Goal: Task Accomplishment & Management: Complete application form

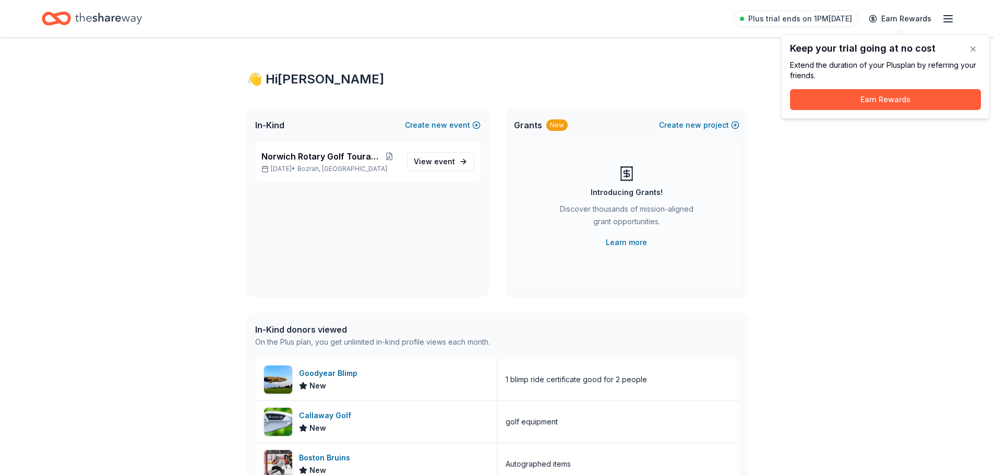
click at [950, 14] on icon "button" at bounding box center [948, 19] width 13 height 13
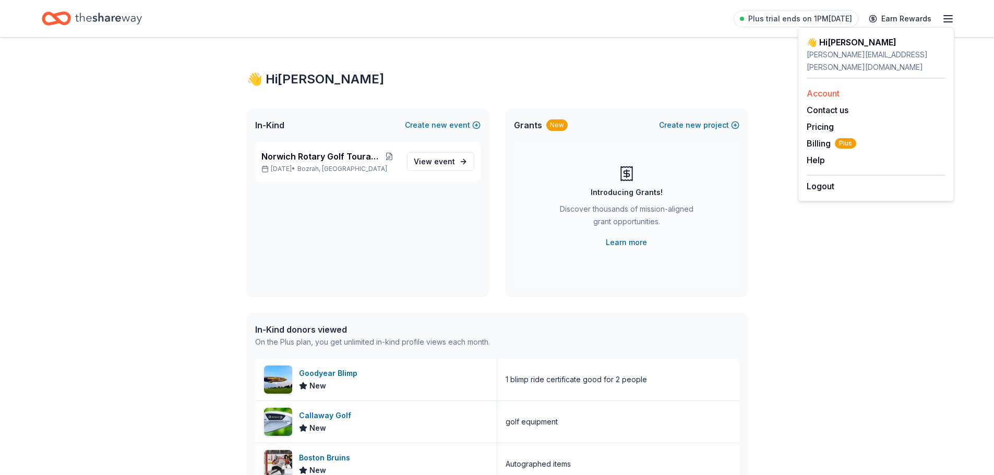
click at [834, 88] on link "Account" at bounding box center [823, 93] width 33 height 10
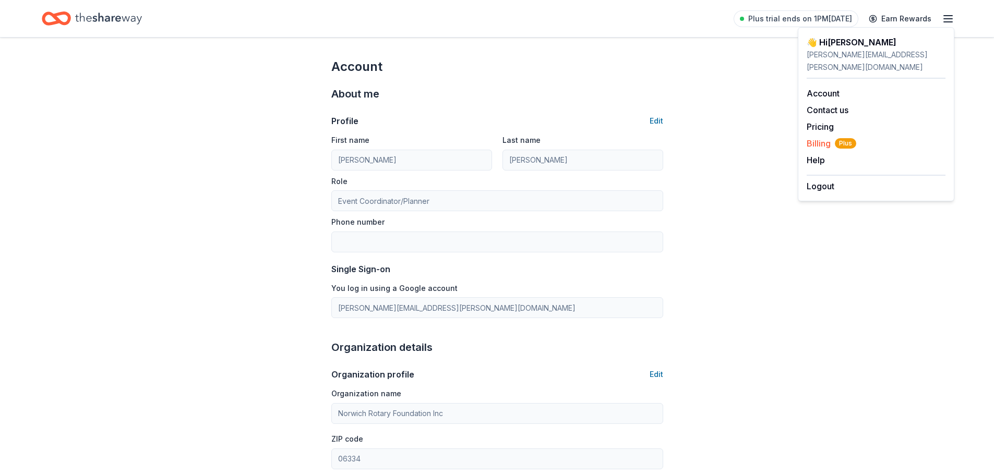
click at [826, 137] on span "Billing Plus" at bounding box center [832, 143] width 50 height 13
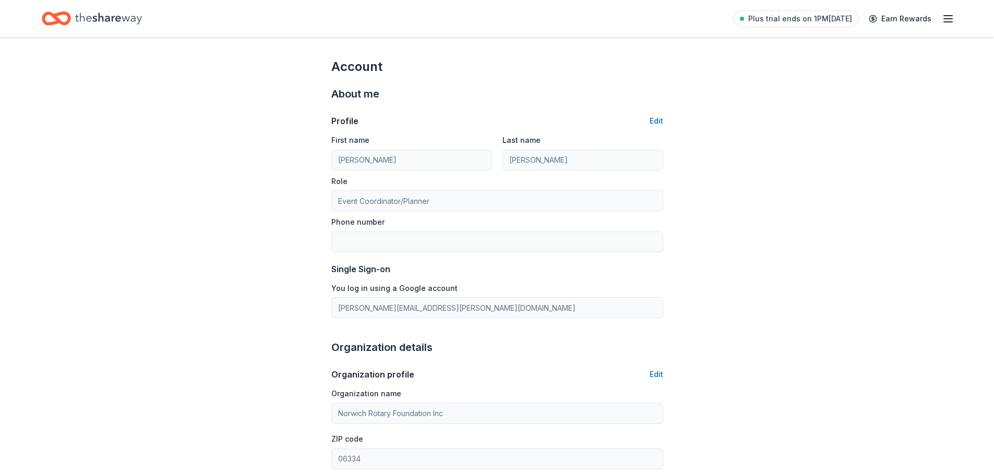
scroll to position [31, 0]
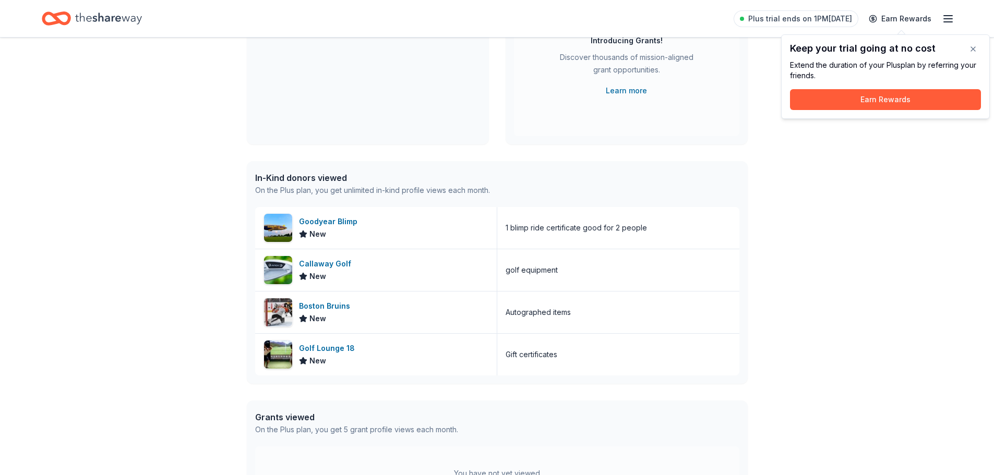
scroll to position [157, 0]
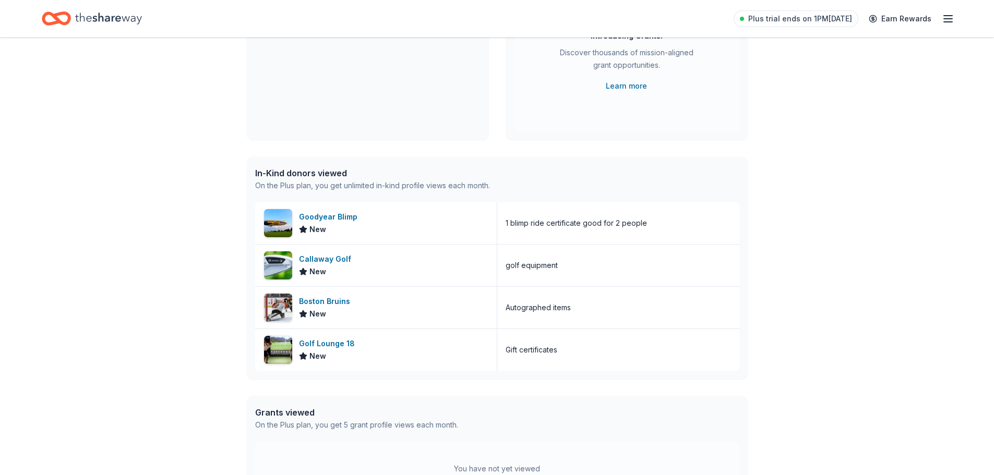
drag, startPoint x: 331, startPoint y: 217, endPoint x: 183, endPoint y: 241, distance: 150.2
click at [183, 241] on div "👋 Hi [PERSON_NAME] In-Kind Create new event Norwich Rotary Golf Touranment [DAT…" at bounding box center [497, 226] width 994 height 691
click at [337, 217] on div "Goodyear Blimp" at bounding box center [330, 217] width 63 height 13
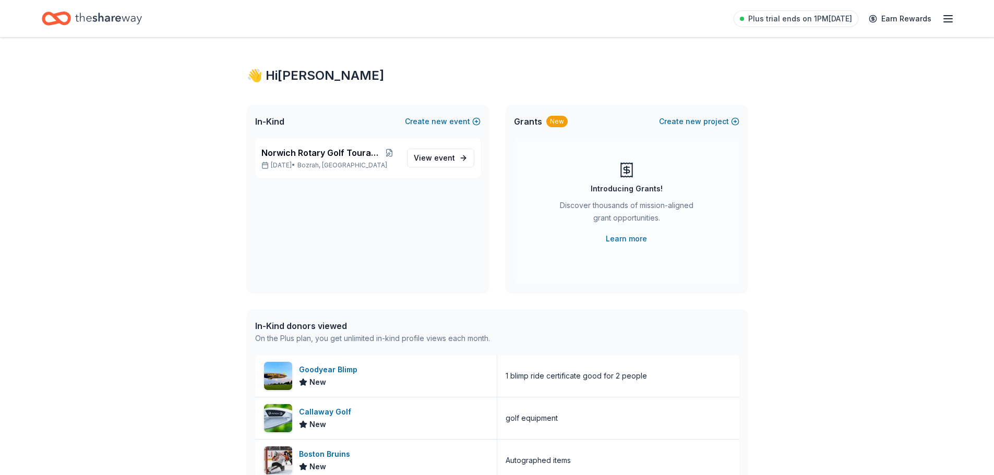
scroll to position [0, 0]
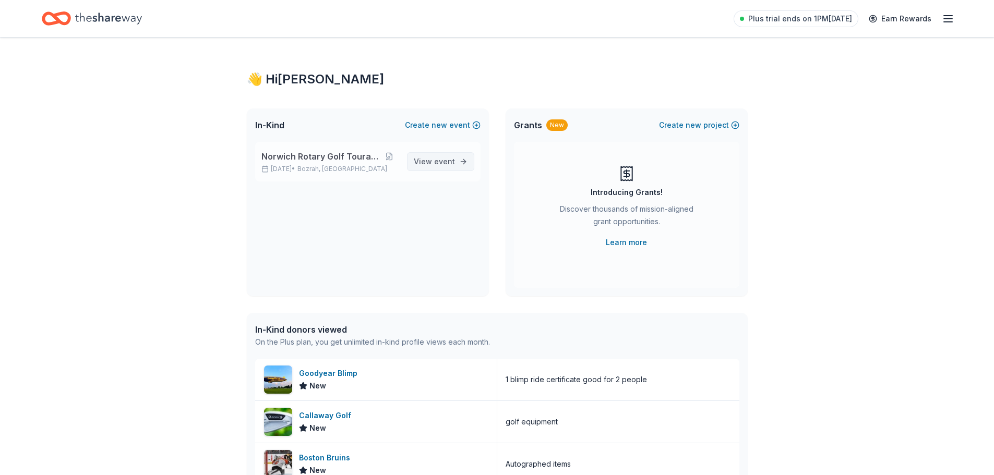
click at [435, 163] on span "event" at bounding box center [444, 161] width 21 height 9
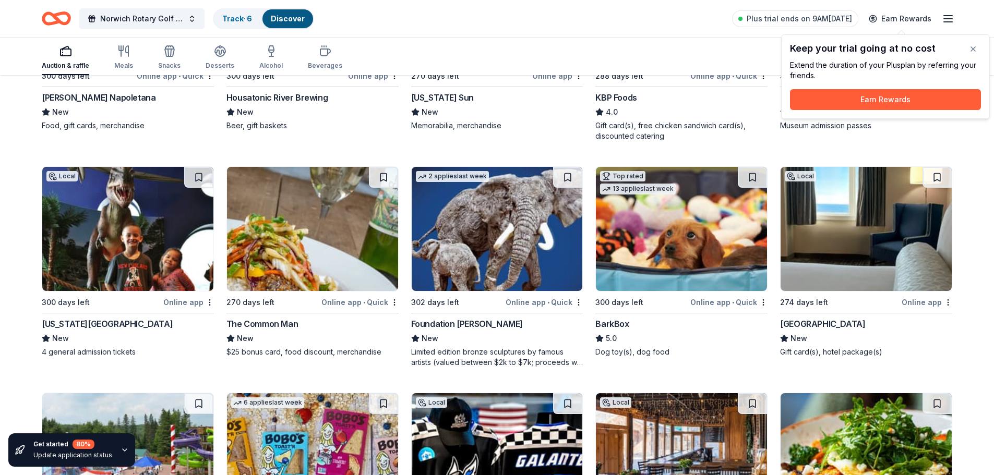
scroll to position [887, 0]
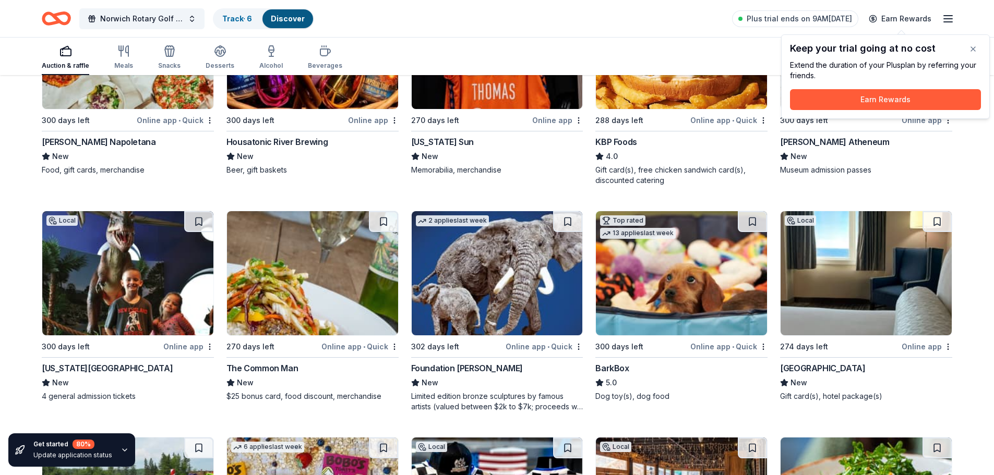
click at [129, 370] on div "Connecticut Science Center" at bounding box center [107, 368] width 131 height 13
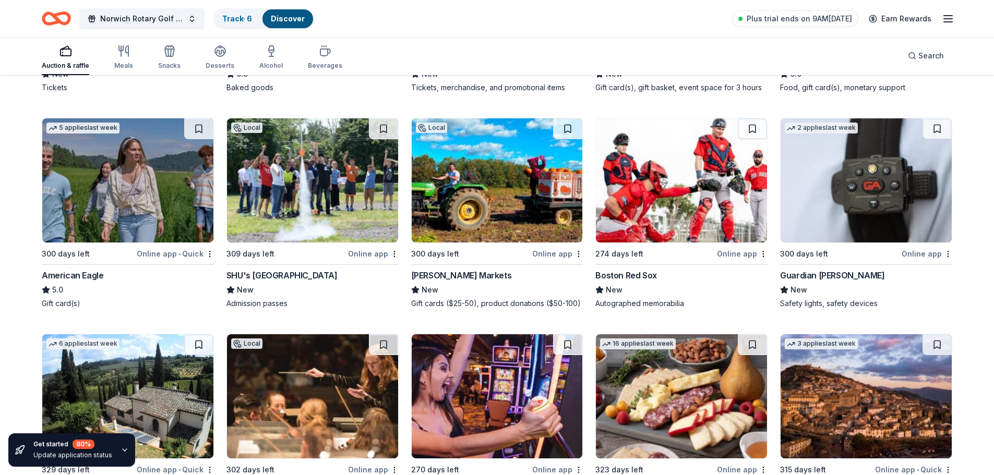
scroll to position [1437, 0]
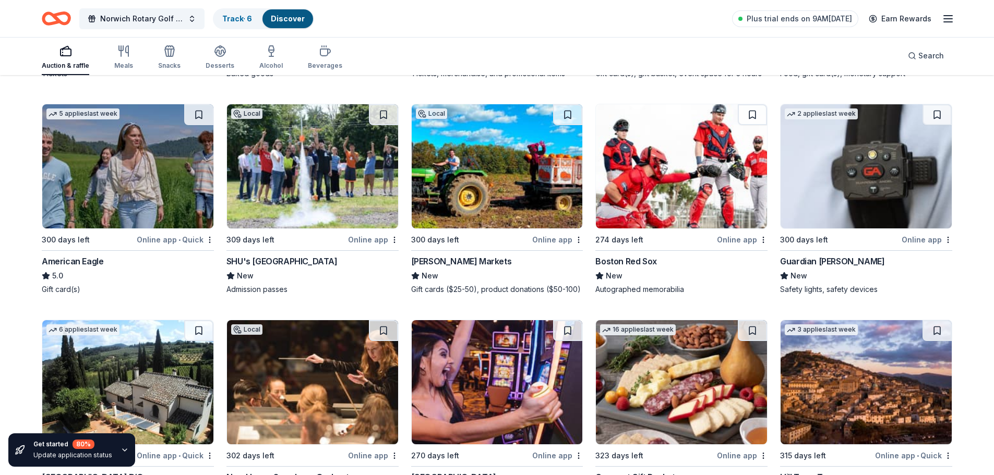
click at [631, 264] on div "Boston Red Sox" at bounding box center [626, 261] width 61 height 13
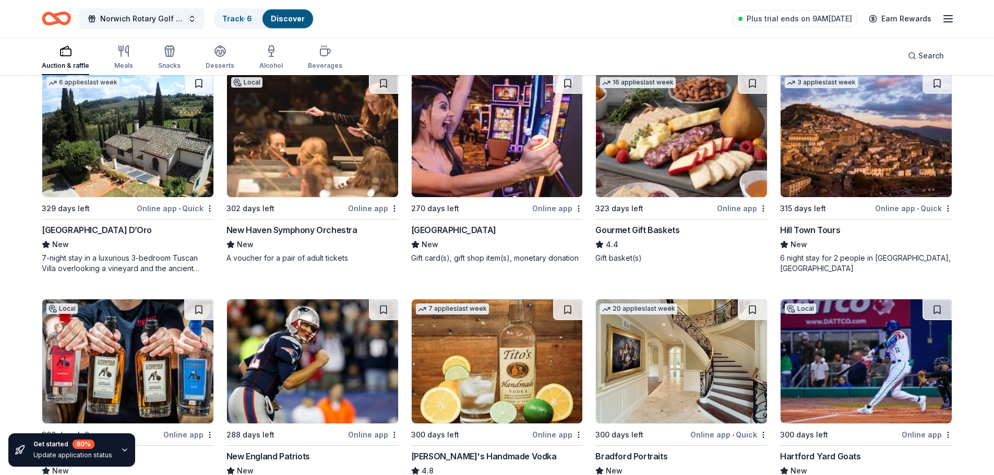
scroll to position [1723, 0]
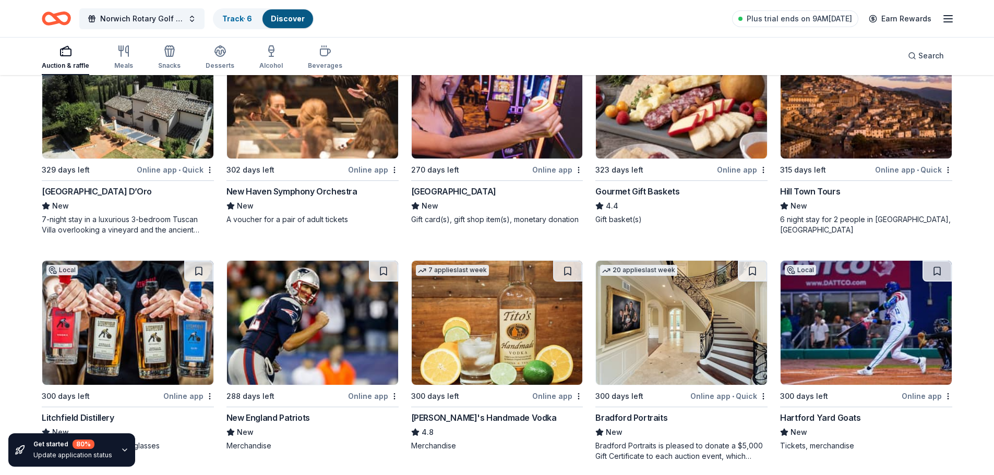
click at [493, 193] on div "Foxwoods Resort Casino" at bounding box center [453, 191] width 85 height 13
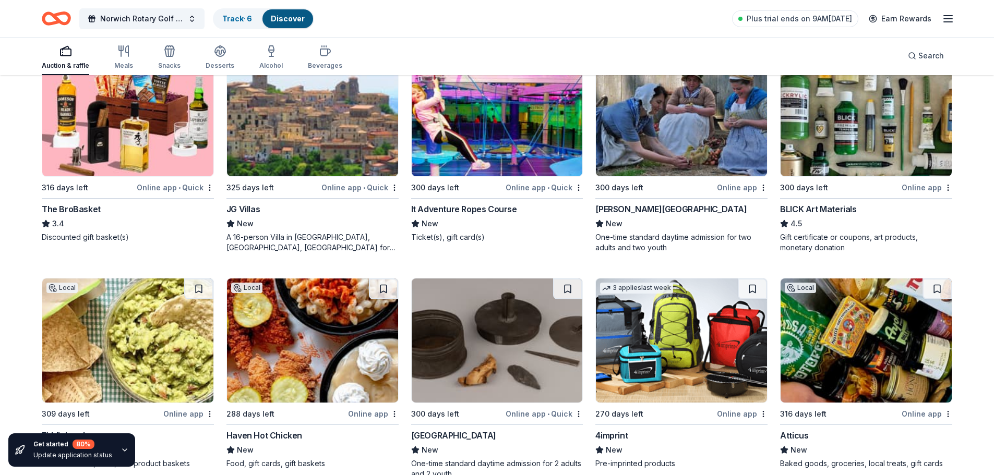
scroll to position [2437, 0]
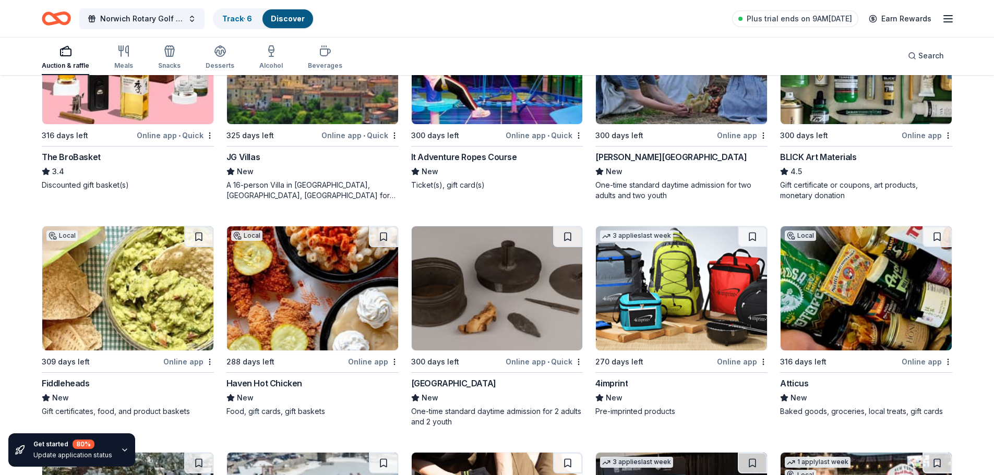
click at [254, 157] on div "JG Villas" at bounding box center [243, 157] width 33 height 13
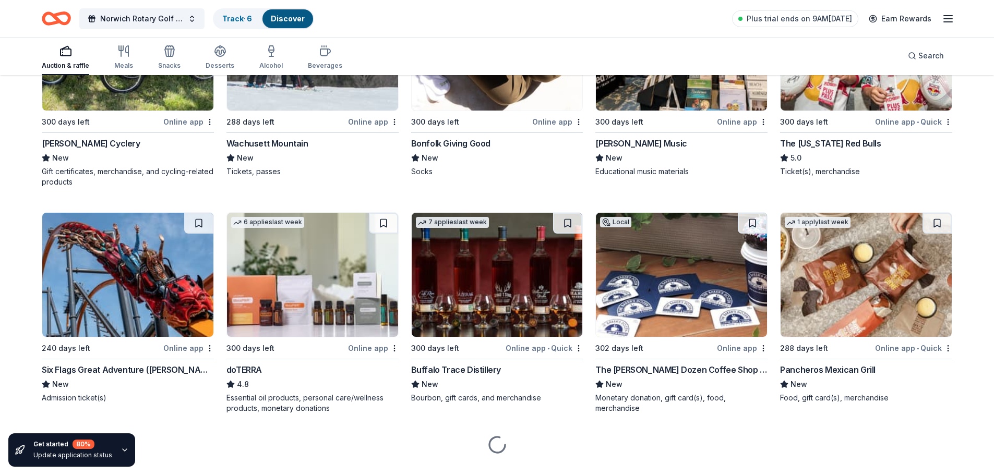
scroll to position [2925, 0]
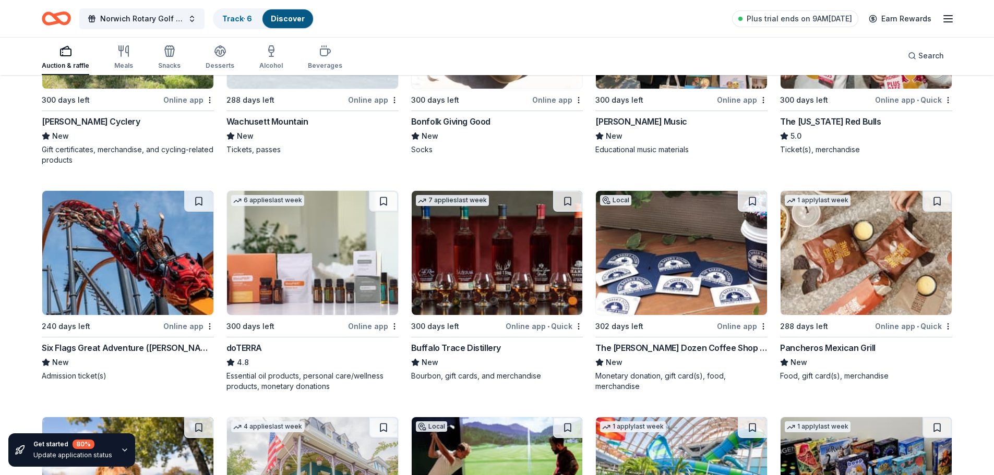
click at [647, 350] on div "The Baker's Dozen Coffee Shop & Bakery" at bounding box center [682, 348] width 172 height 13
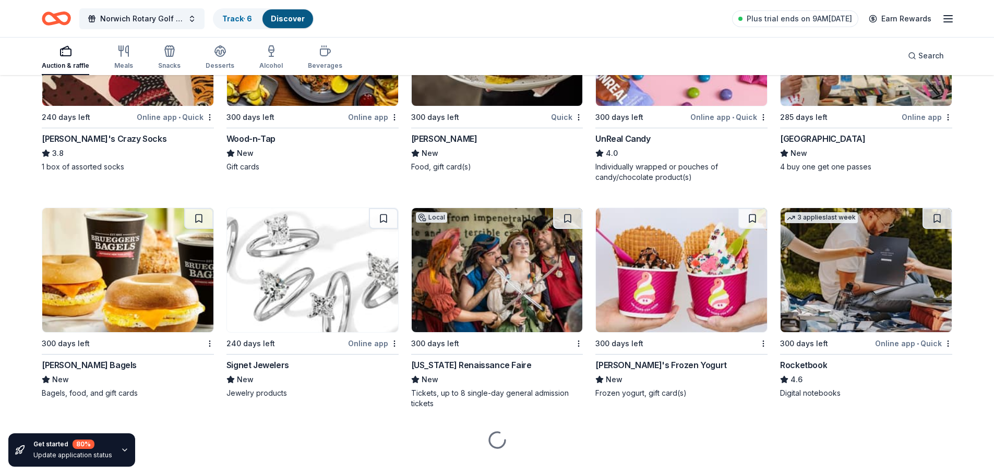
scroll to position [4696, 0]
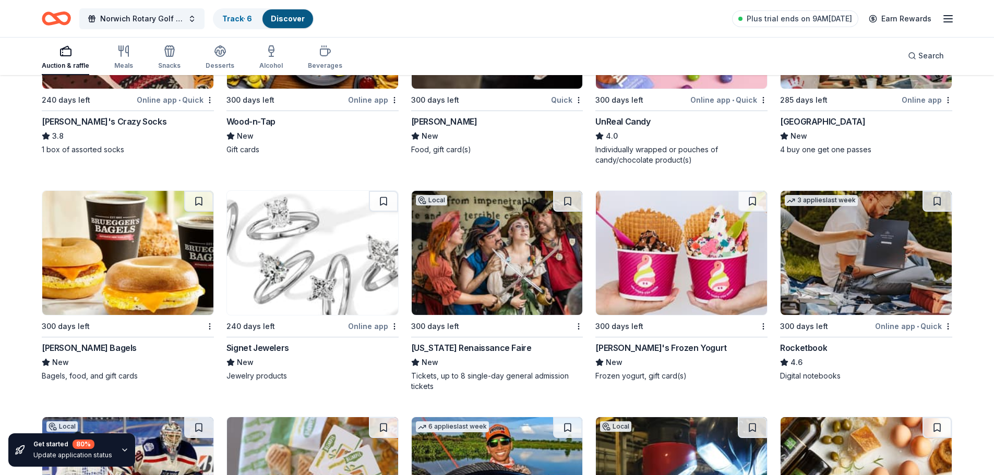
click at [497, 349] on div "Connecticut Renaissance Faire" at bounding box center [471, 348] width 121 height 13
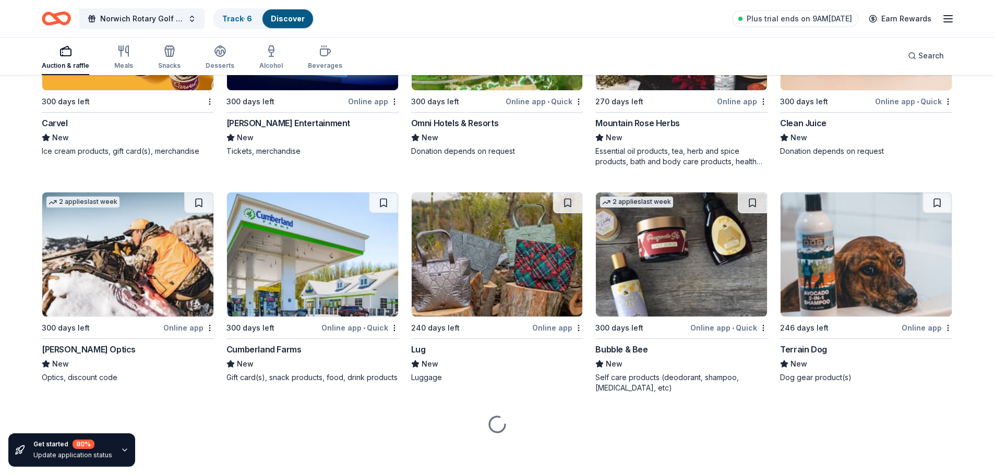
scroll to position [5591, 0]
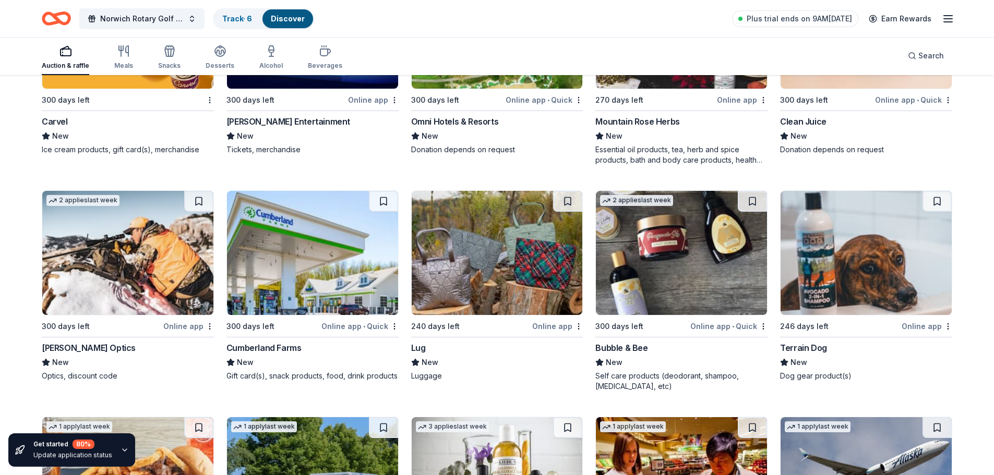
click at [280, 349] on div "Cumberland Farms" at bounding box center [264, 348] width 75 height 13
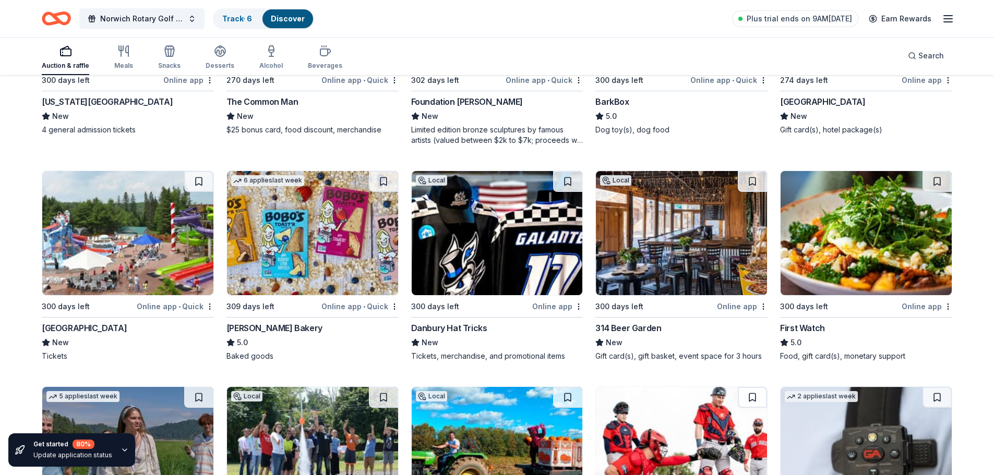
scroll to position [1103, 0]
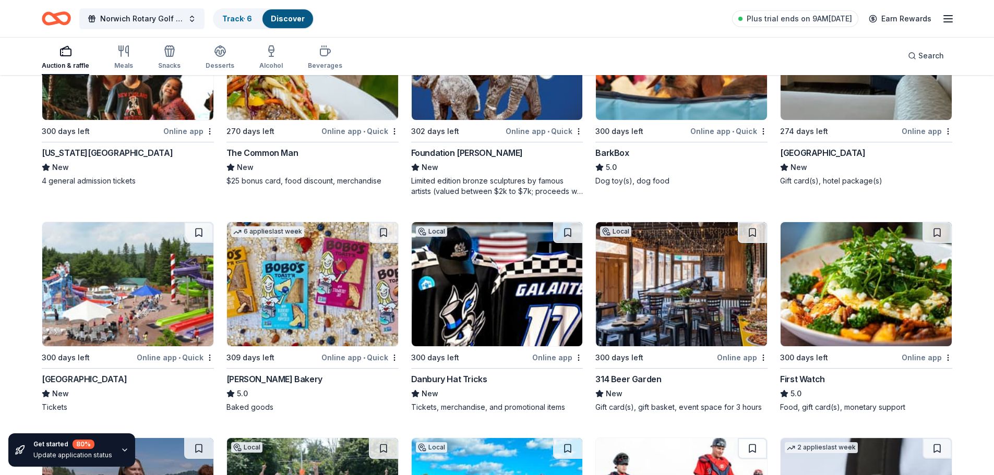
click at [66, 381] on div "Santa's Village" at bounding box center [84, 379] width 85 height 13
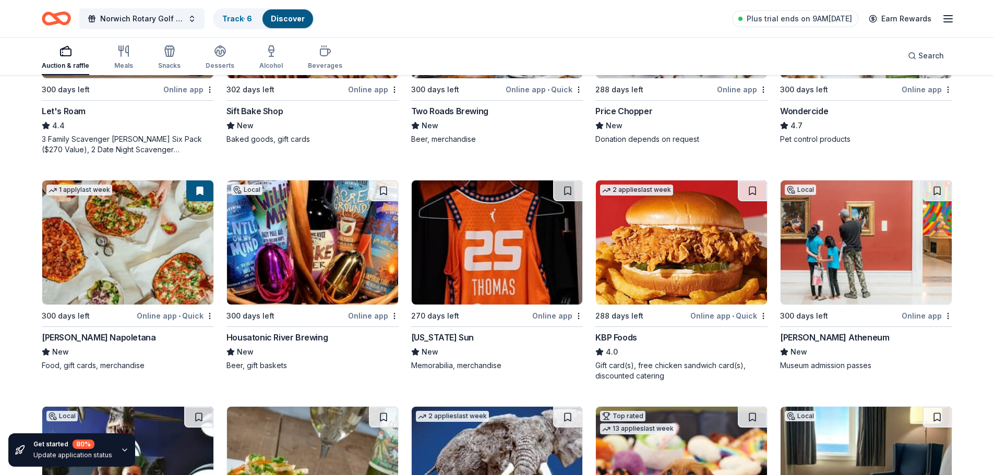
scroll to position [633, 0]
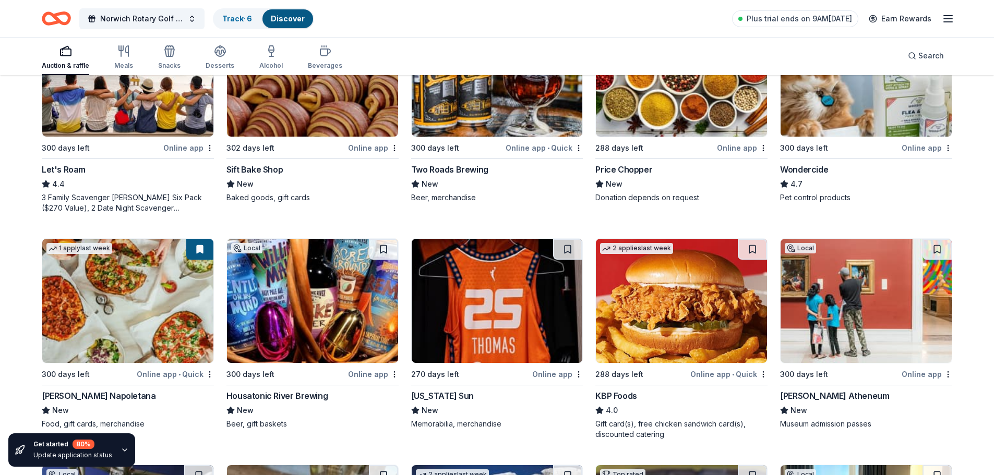
click at [293, 391] on div "Housatonic River Brewing" at bounding box center [277, 396] width 101 height 13
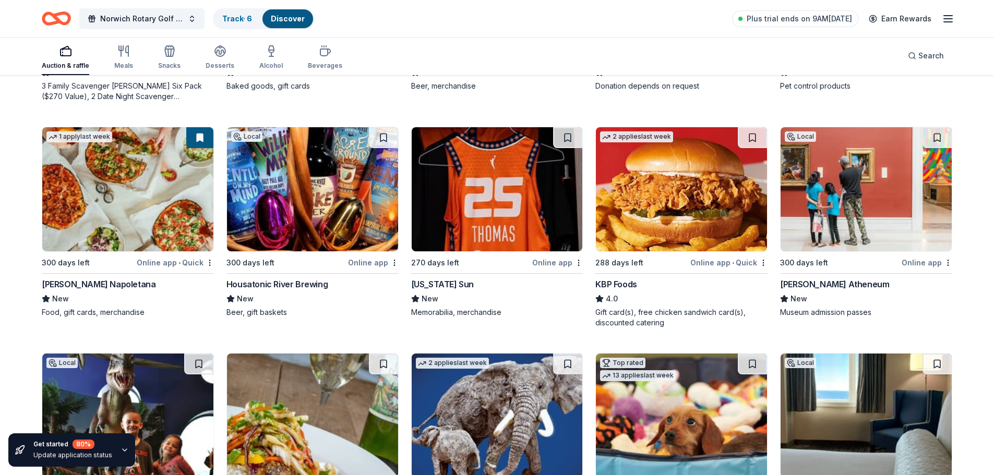
scroll to position [737, 0]
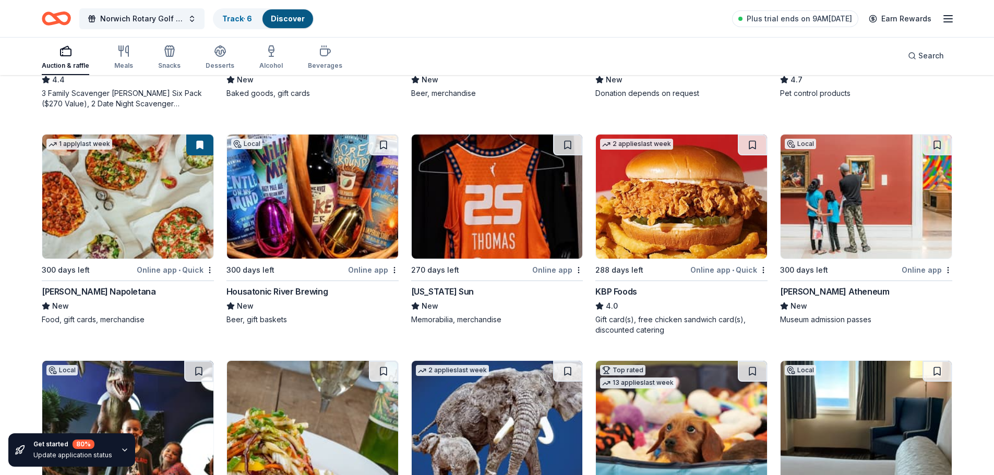
click at [454, 291] on div "Connecticut Sun" at bounding box center [442, 291] width 63 height 13
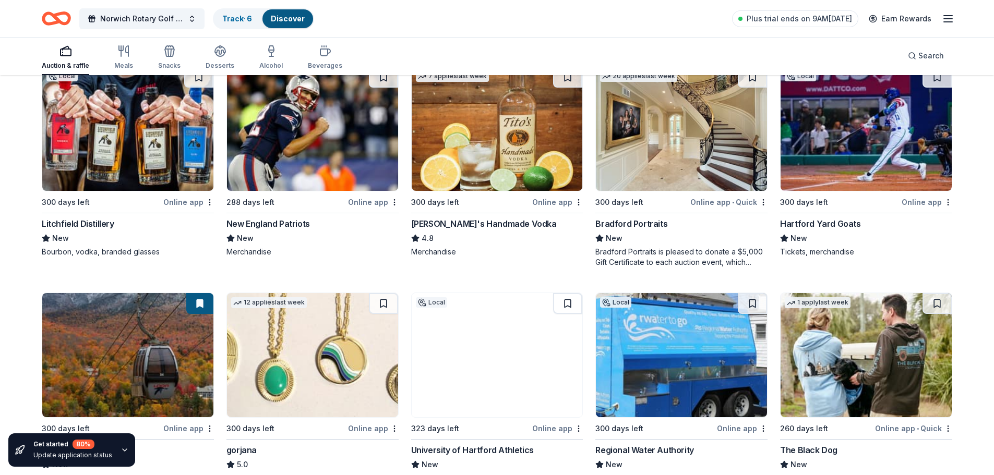
scroll to position [1990, 0]
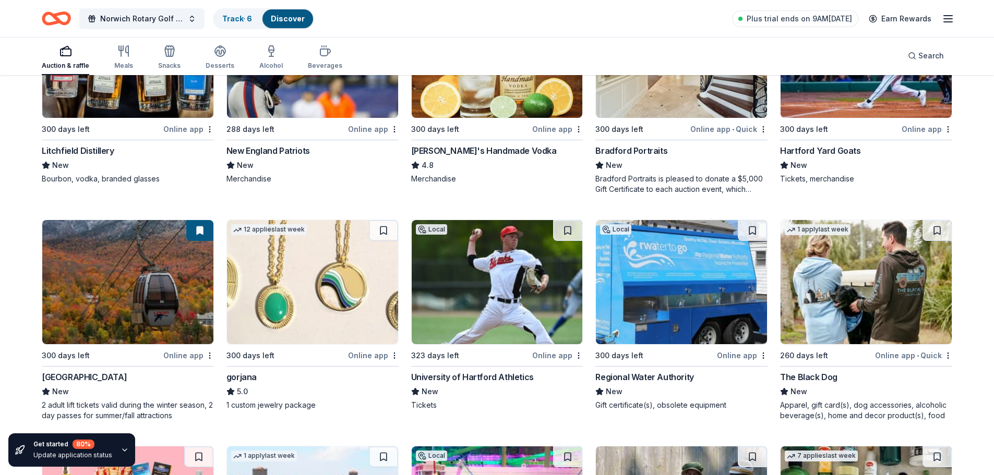
click at [288, 155] on div "New England Patriots" at bounding box center [269, 151] width 84 height 13
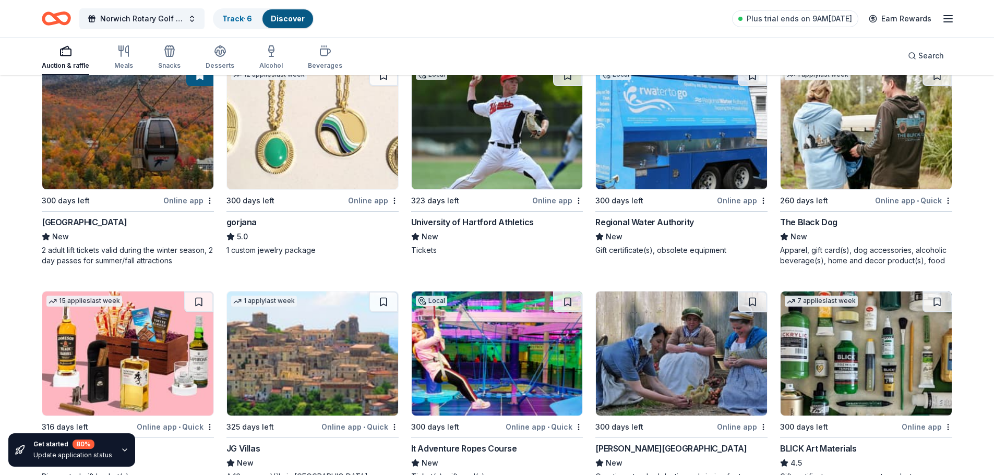
scroll to position [2147, 0]
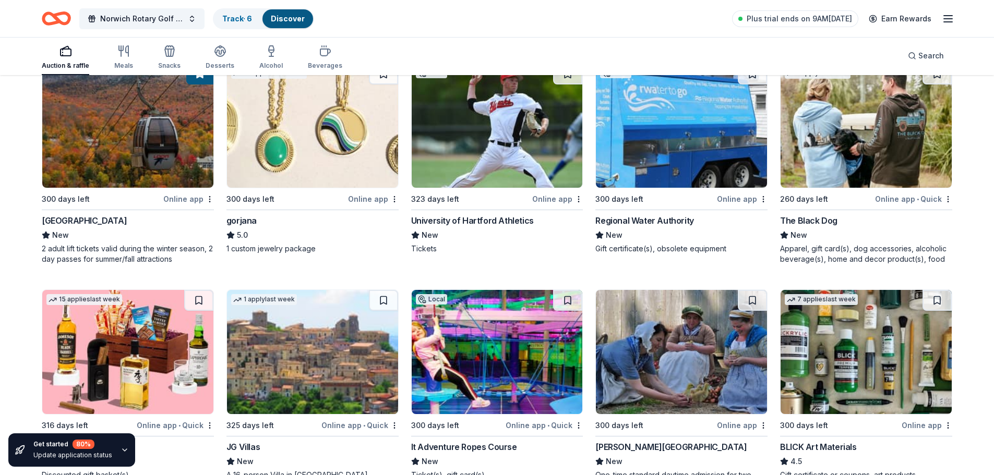
click at [496, 220] on div "University of Hartford Athletics" at bounding box center [472, 221] width 123 height 13
click at [93, 221] on div "Loon Mountain Resort" at bounding box center [84, 221] width 85 height 13
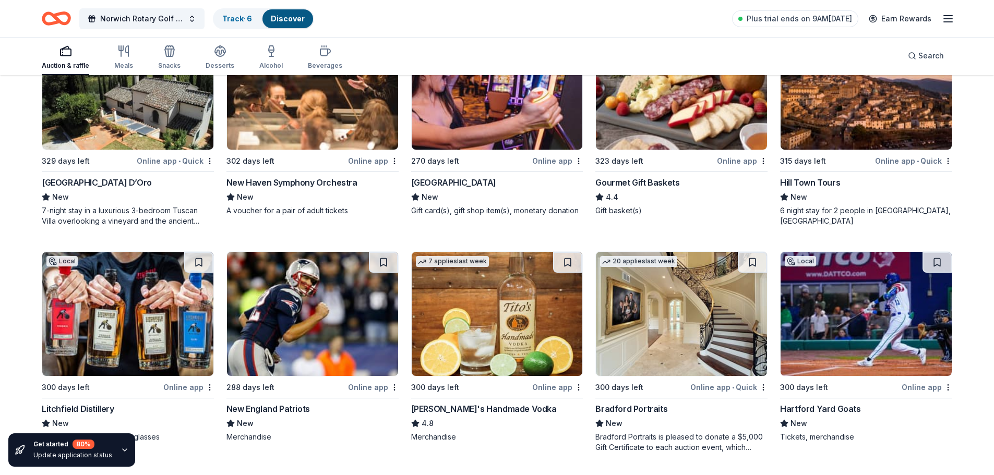
scroll to position [1729, 0]
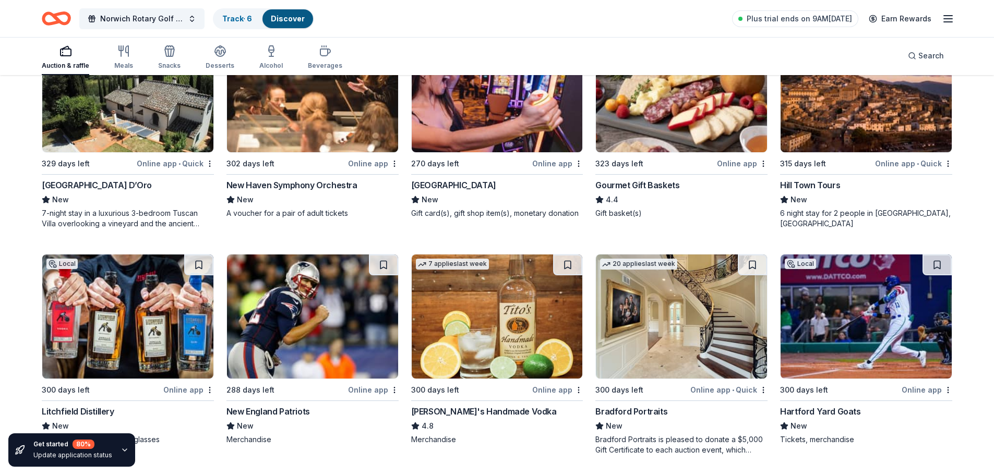
click at [306, 188] on div "New Haven Symphony Orchestra" at bounding box center [292, 185] width 131 height 13
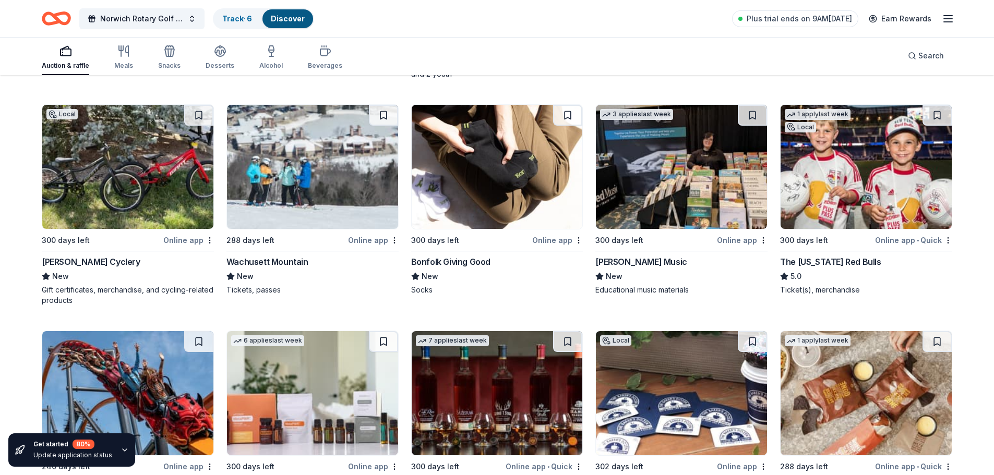
scroll to position [2877, 0]
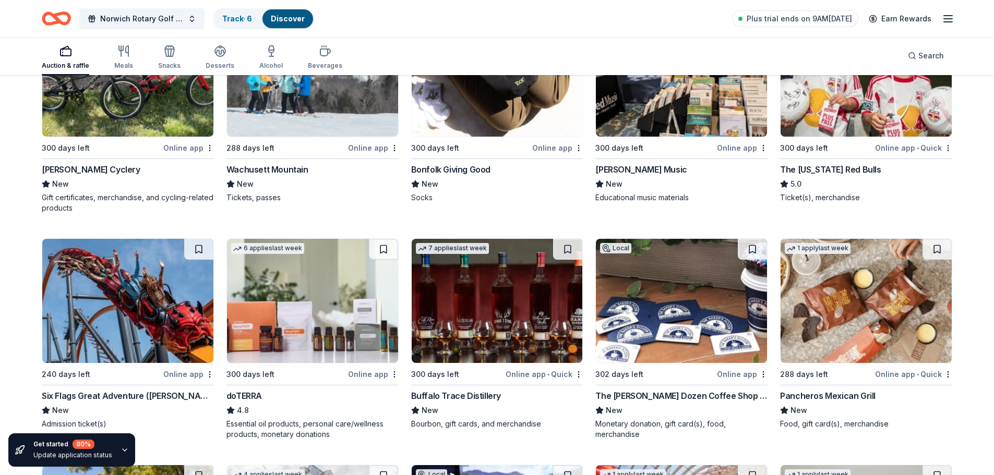
click at [293, 171] on div "Wachusett Mountain" at bounding box center [268, 169] width 82 height 13
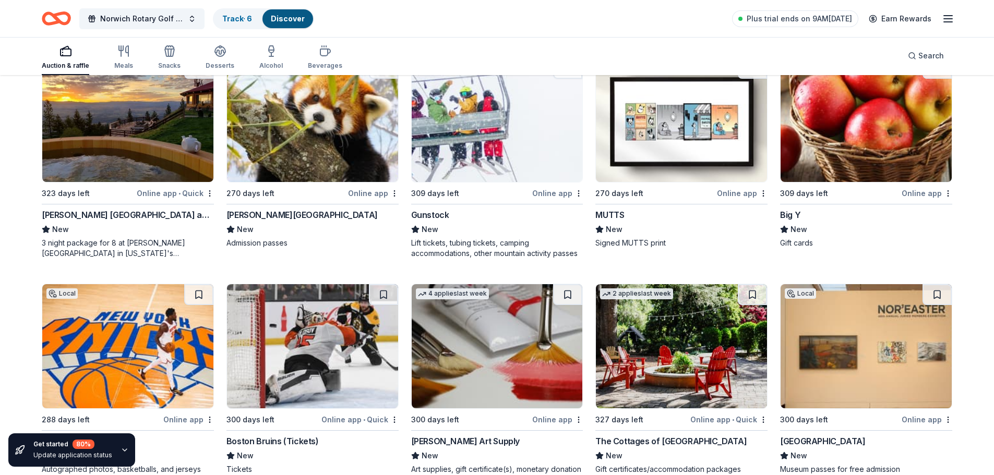
scroll to position [3504, 0]
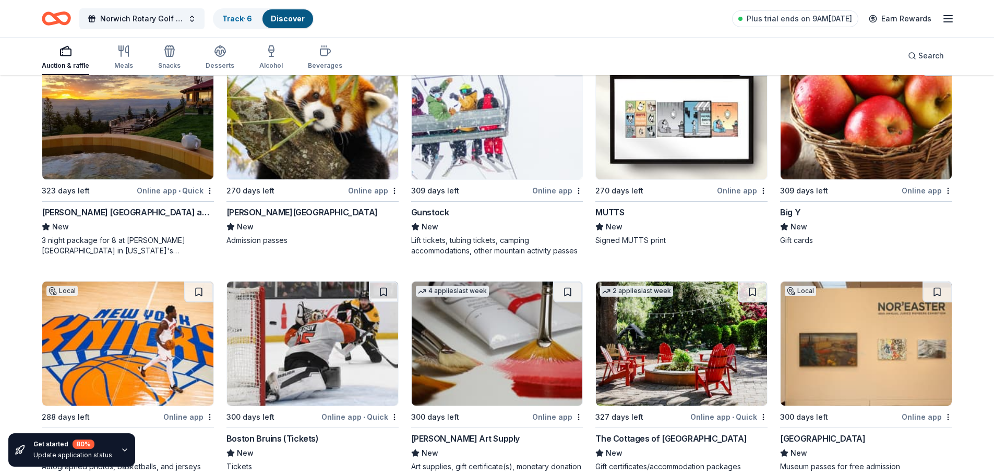
click at [303, 443] on div "Boston Bruins (Tickets)" at bounding box center [273, 439] width 92 height 13
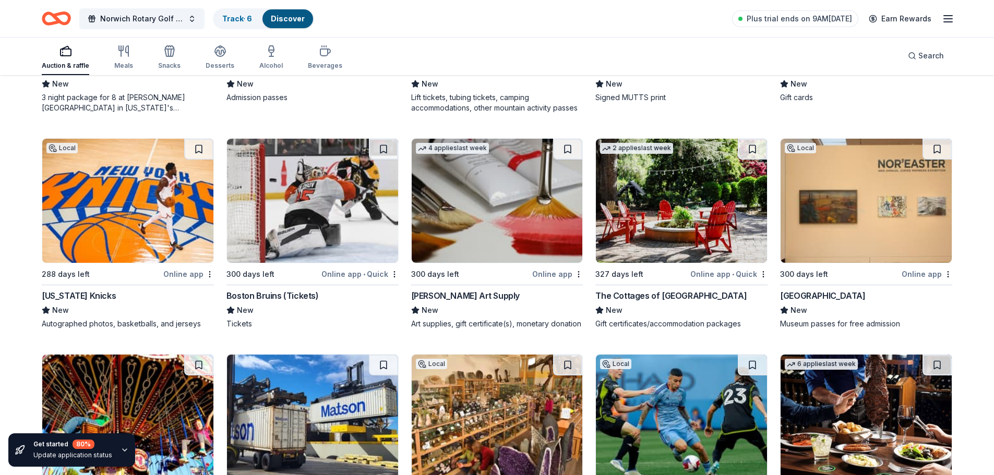
scroll to position [3660, 0]
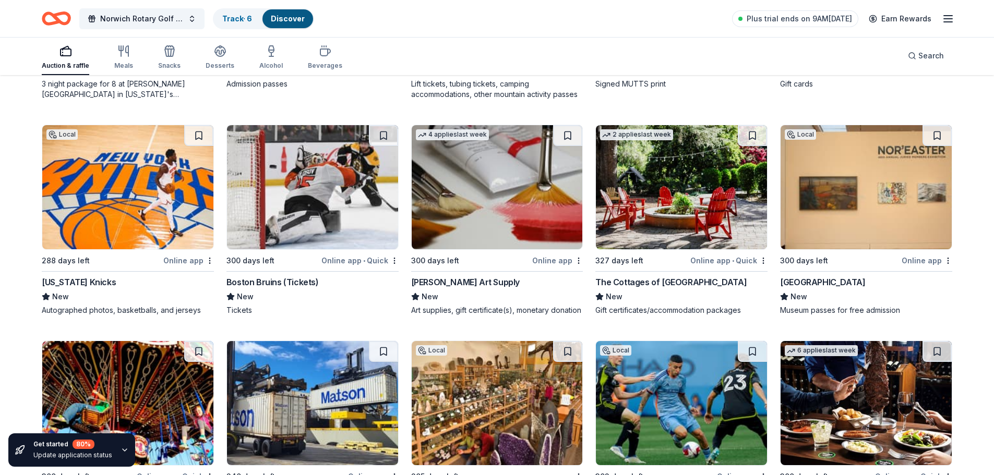
click at [289, 280] on div "Boston Bruins (Tickets)" at bounding box center [273, 282] width 92 height 13
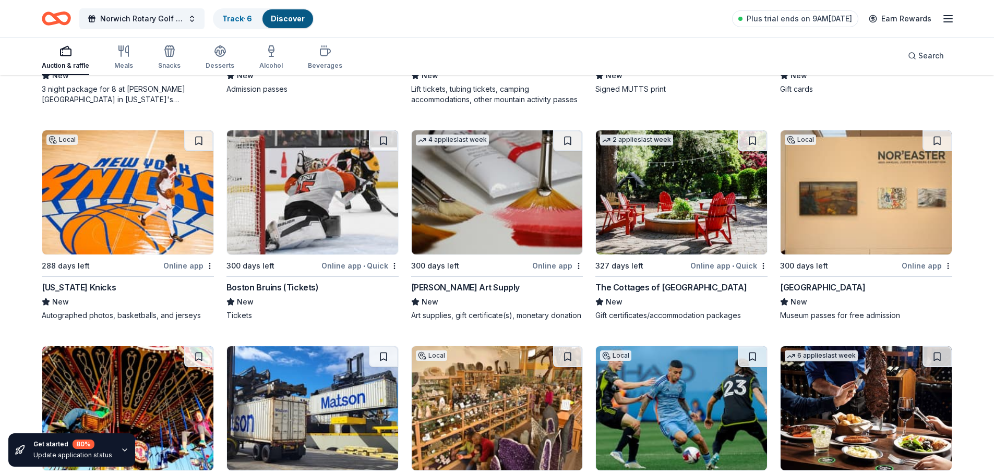
scroll to position [3608, 0]
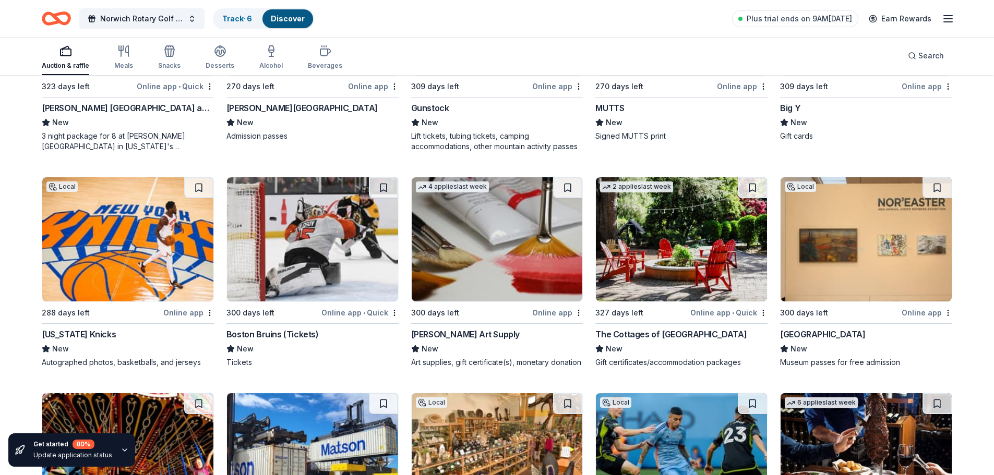
click at [70, 334] on div "New York Knicks" at bounding box center [79, 334] width 74 height 13
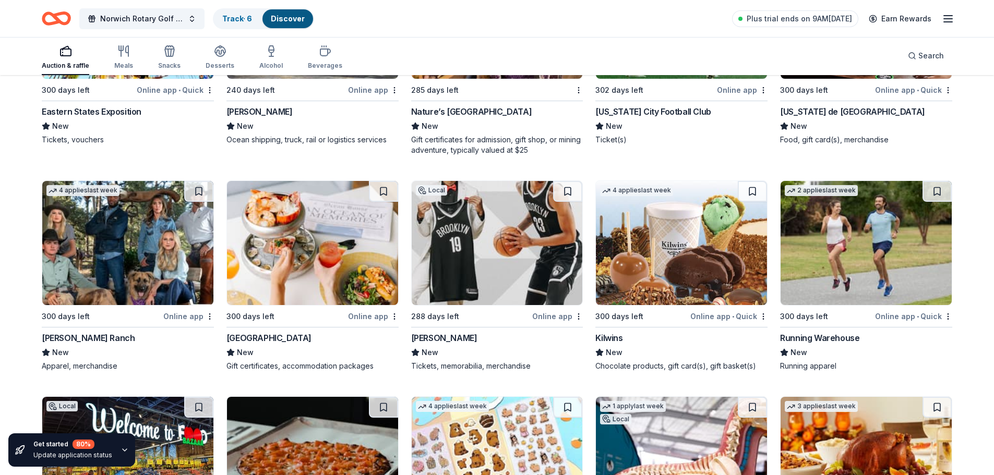
scroll to position [4078, 0]
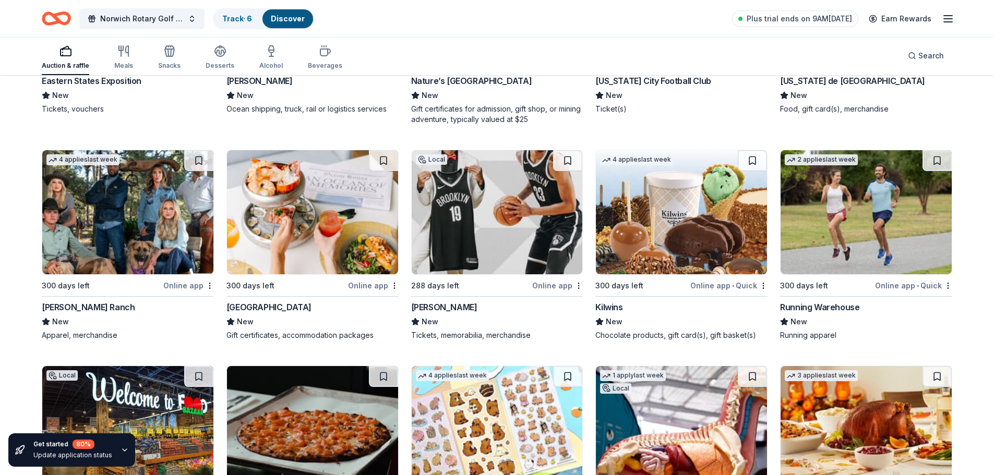
click at [445, 309] on div "Brooklyn Nets" at bounding box center [444, 307] width 66 height 13
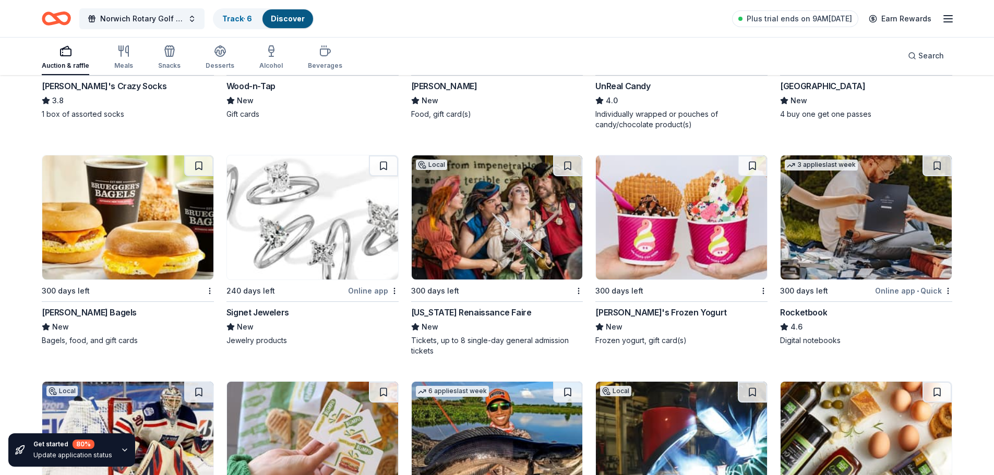
scroll to position [4652, 0]
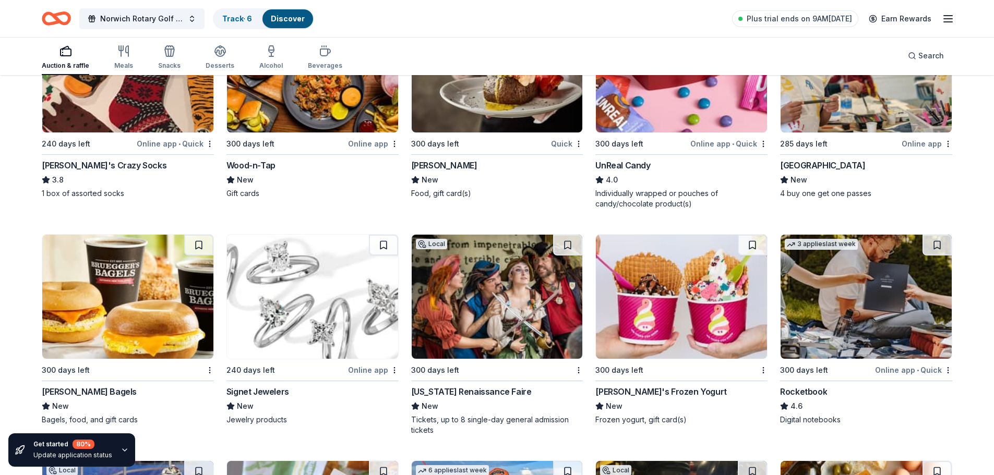
click at [843, 165] on div "Providence Children’s Museum" at bounding box center [822, 165] width 85 height 13
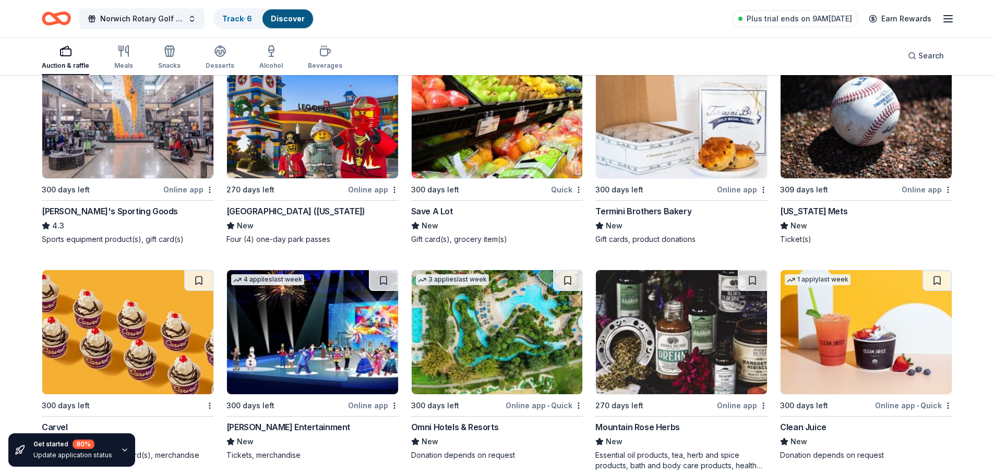
scroll to position [5330, 0]
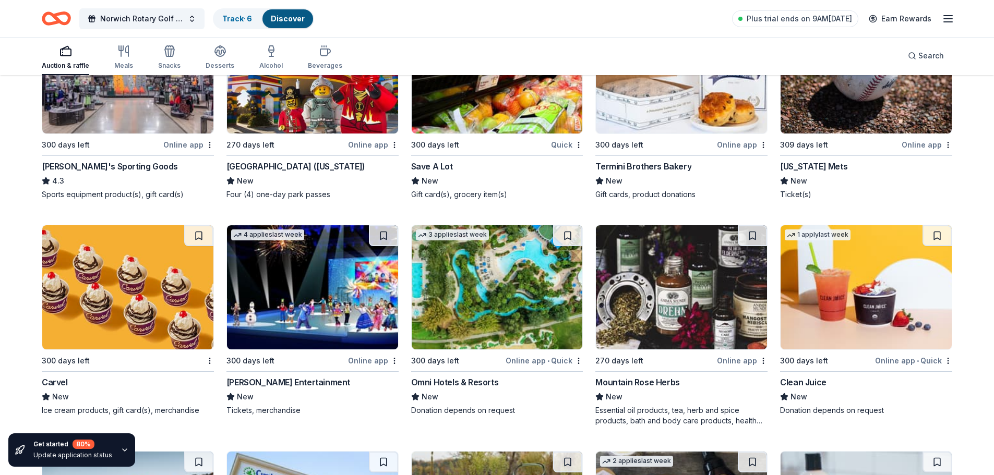
click at [92, 169] on div "Dick's Sporting Goods" at bounding box center [110, 166] width 136 height 13
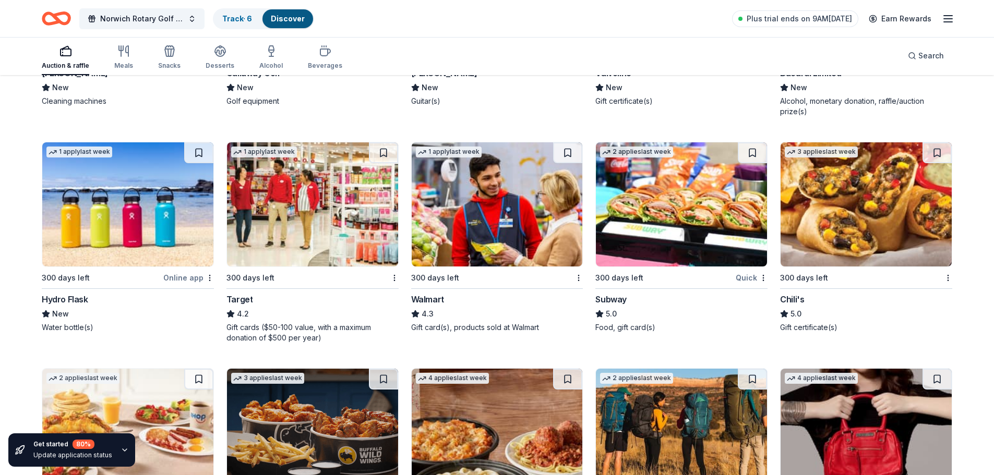
scroll to position [6608, 0]
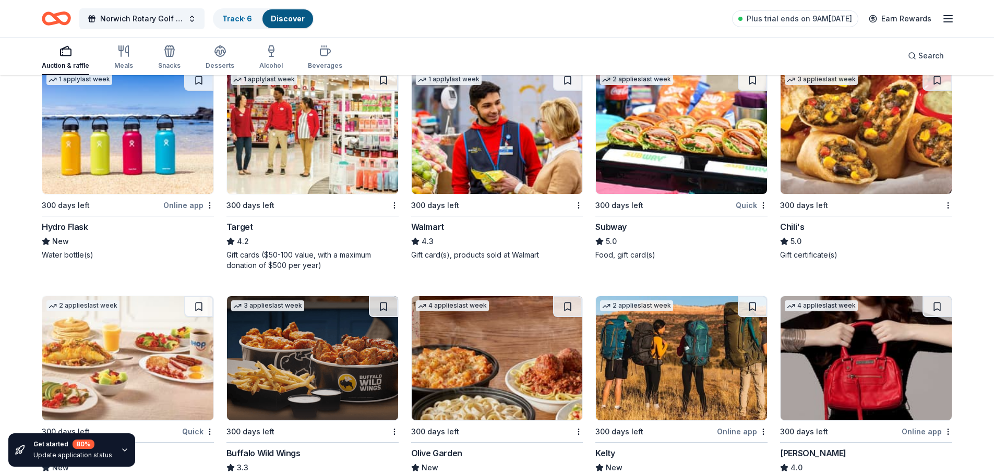
click at [243, 226] on div "Target" at bounding box center [240, 227] width 27 height 13
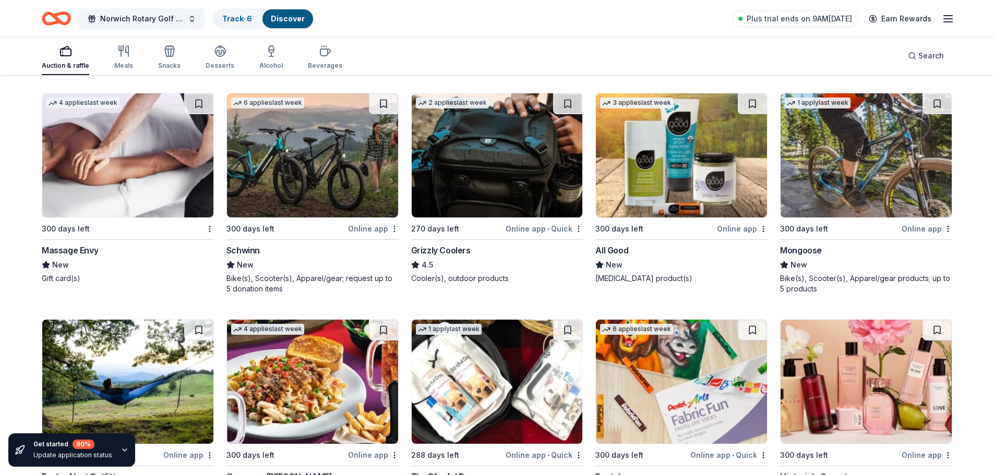
scroll to position [7362, 0]
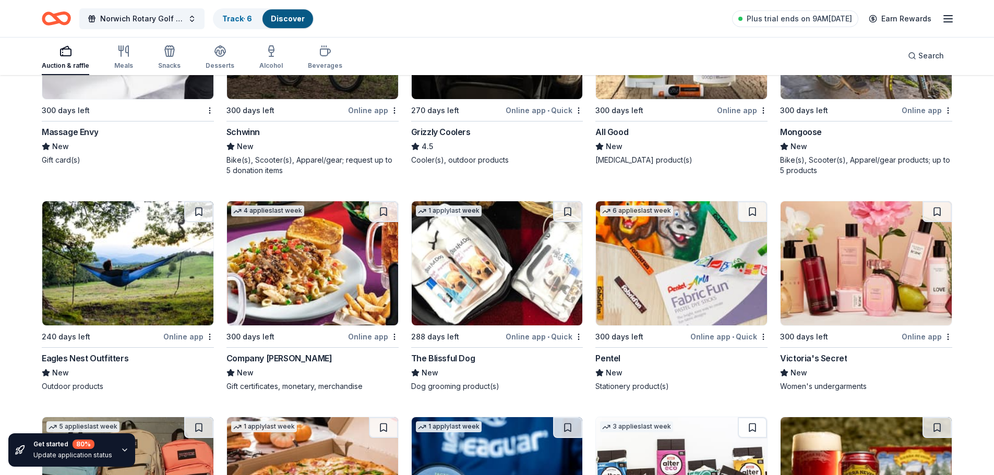
click at [79, 130] on div "Massage Envy" at bounding box center [70, 132] width 56 height 13
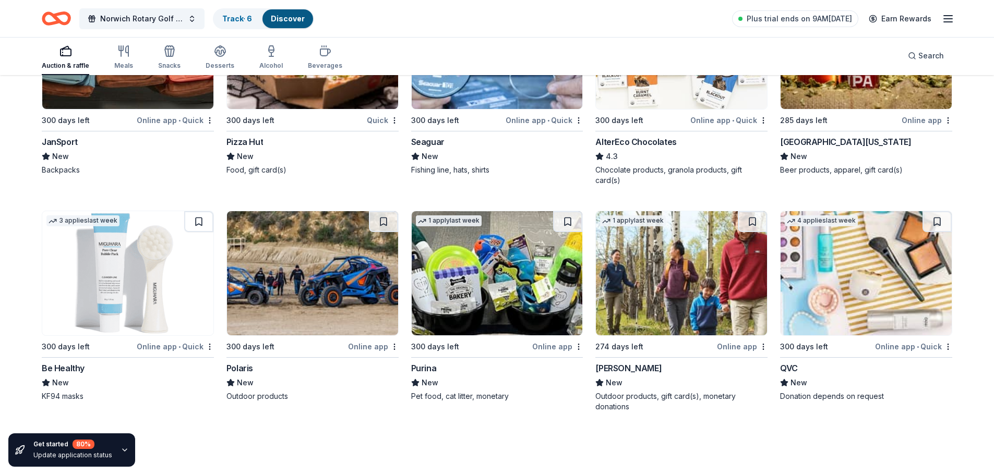
scroll to position [7815, 0]
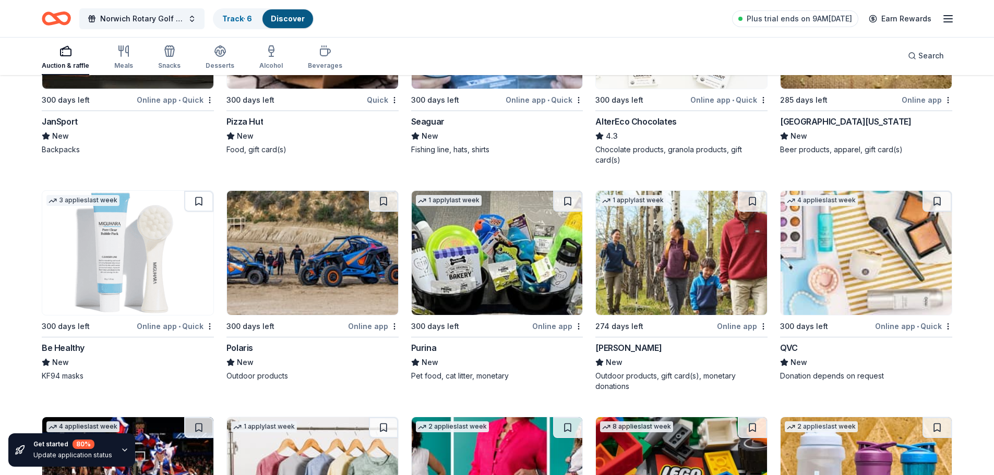
click at [609, 347] on div "L.L.Bean" at bounding box center [629, 348] width 66 height 13
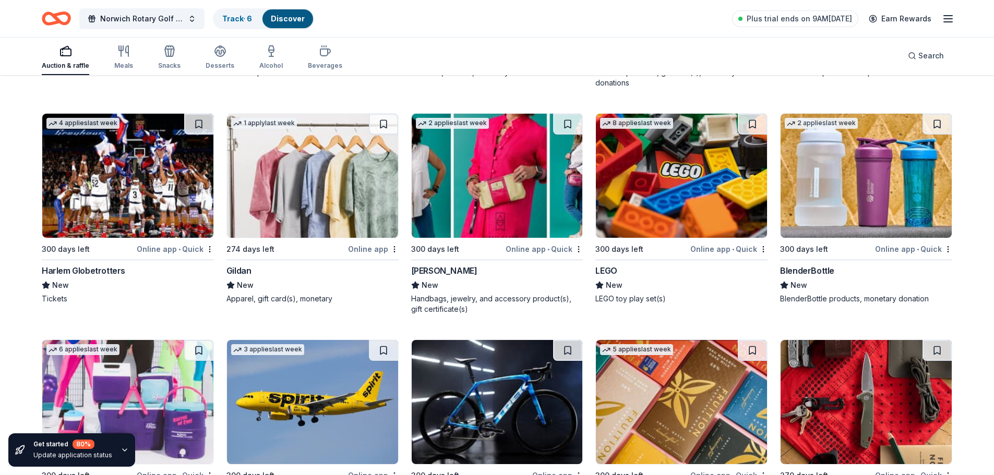
scroll to position [8268, 0]
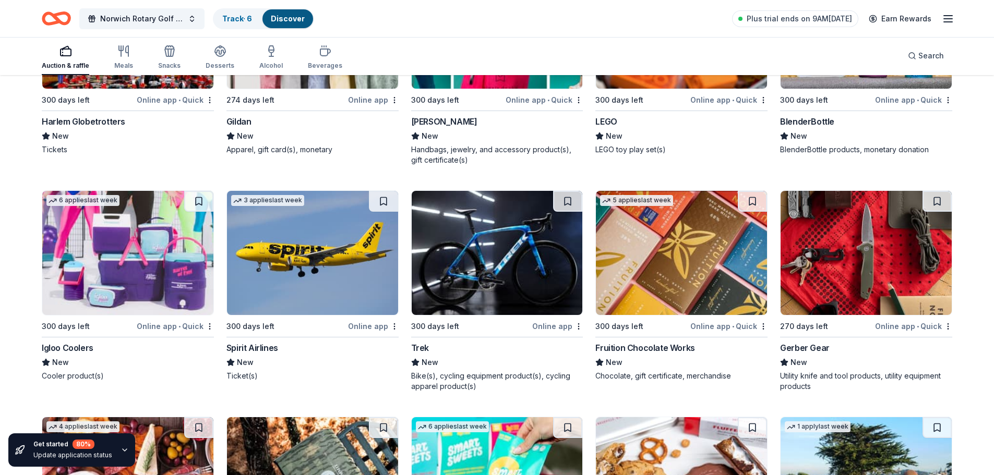
click at [256, 350] on div "Spirit Airlines" at bounding box center [253, 348] width 52 height 13
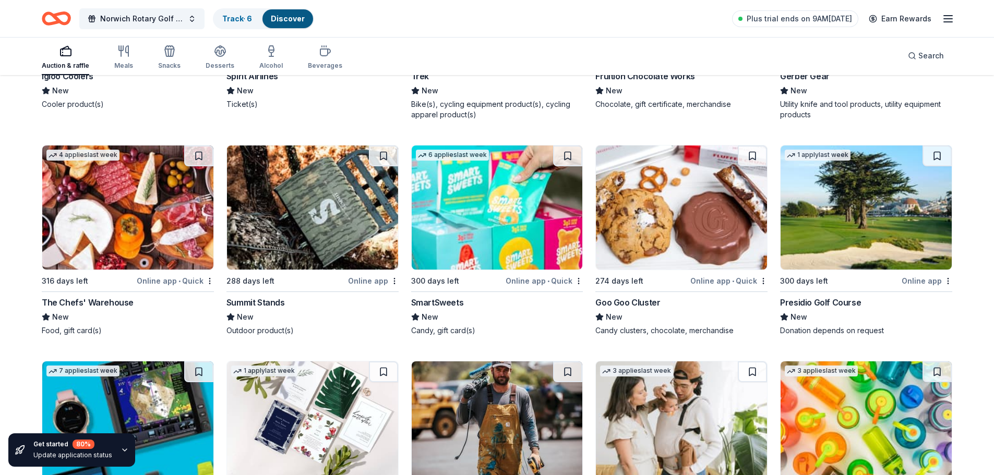
scroll to position [8581, 0]
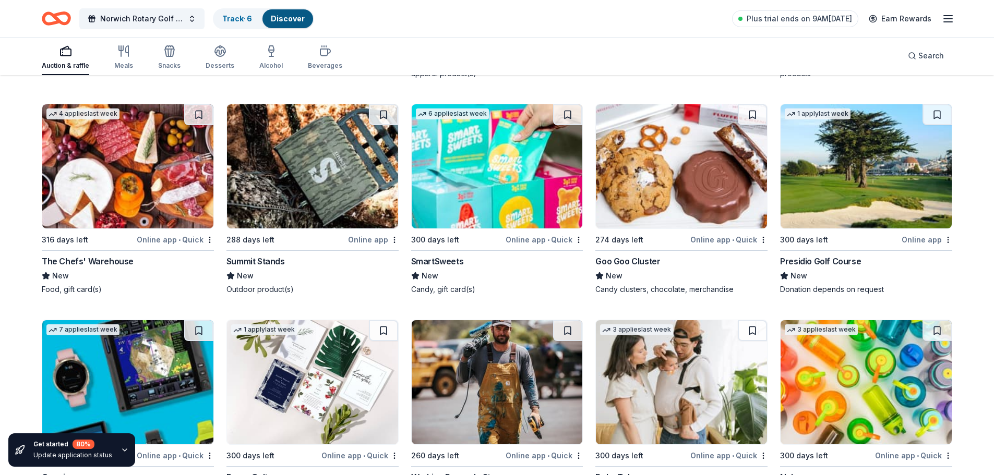
click at [825, 259] on div "Presidio Golf Course" at bounding box center [820, 261] width 81 height 13
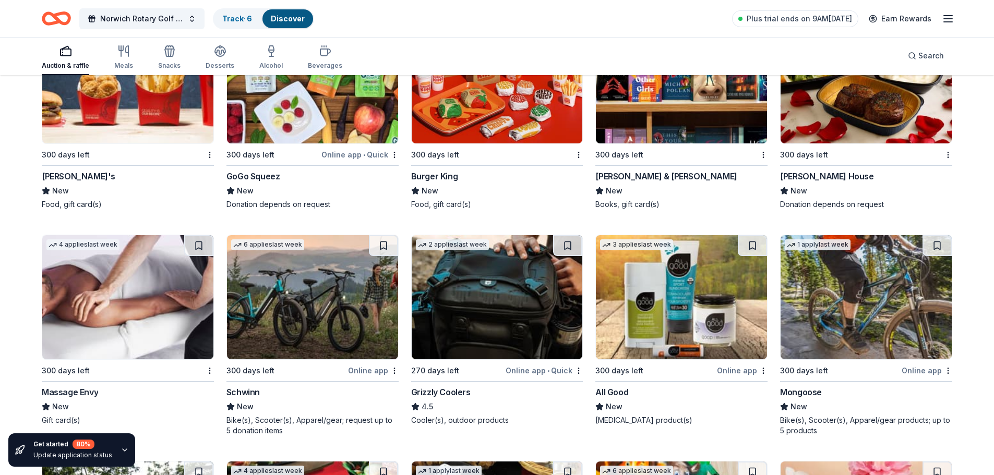
scroll to position [7084, 0]
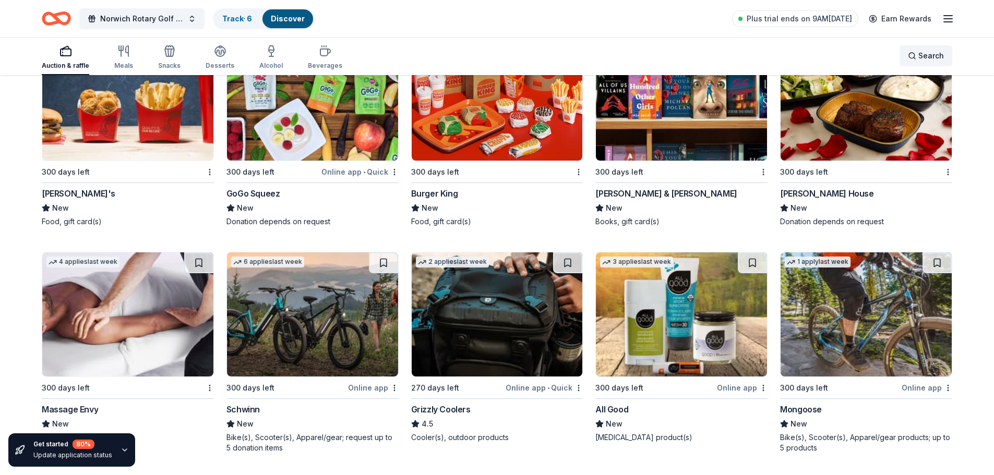
click at [935, 58] on span "Search" at bounding box center [932, 56] width 26 height 13
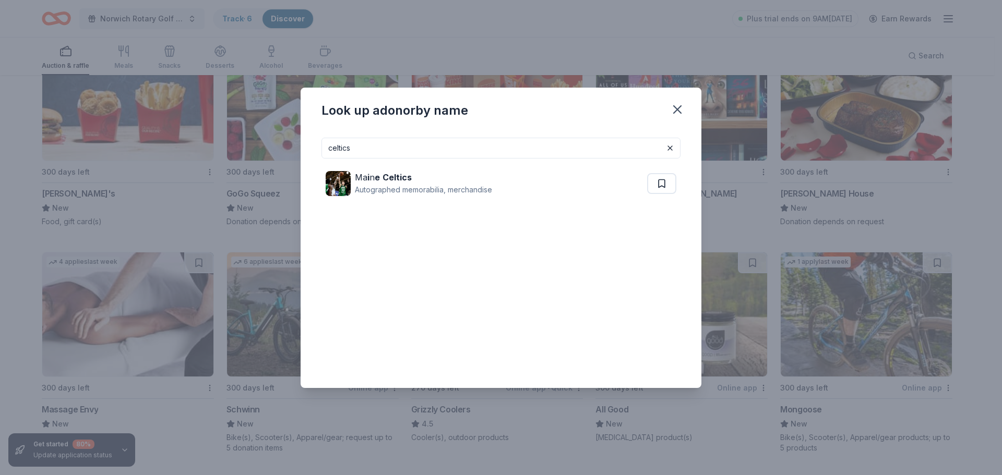
drag, startPoint x: 360, startPoint y: 153, endPoint x: 242, endPoint y: 139, distance: 118.7
click at [242, 139] on div "Look up a donor by name celtics Ma i n e Celtics Autographed memorabilia, merch…" at bounding box center [501, 237] width 1002 height 475
type input "providence"
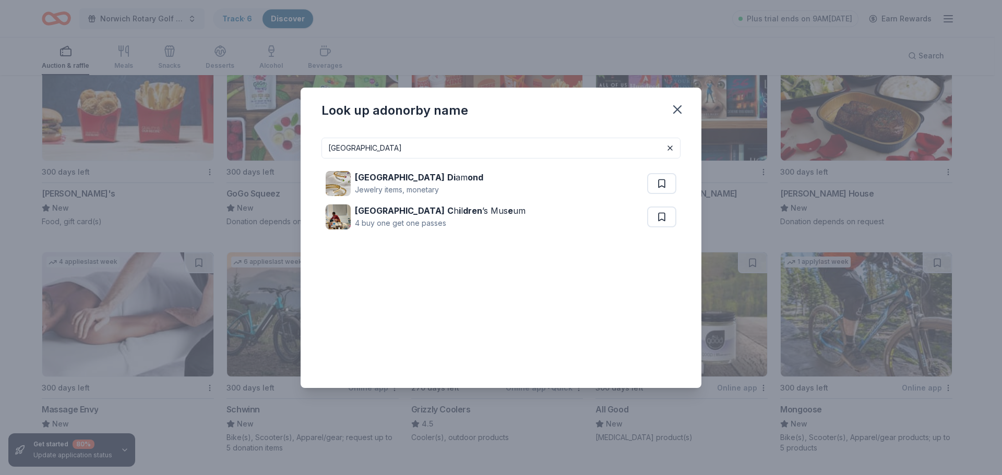
drag, startPoint x: 394, startPoint y: 143, endPoint x: 231, endPoint y: 141, distance: 163.4
click at [231, 141] on div "Look up a donor by name providence Providence Di am ond Jewelry items, monetary…" at bounding box center [501, 237] width 1002 height 475
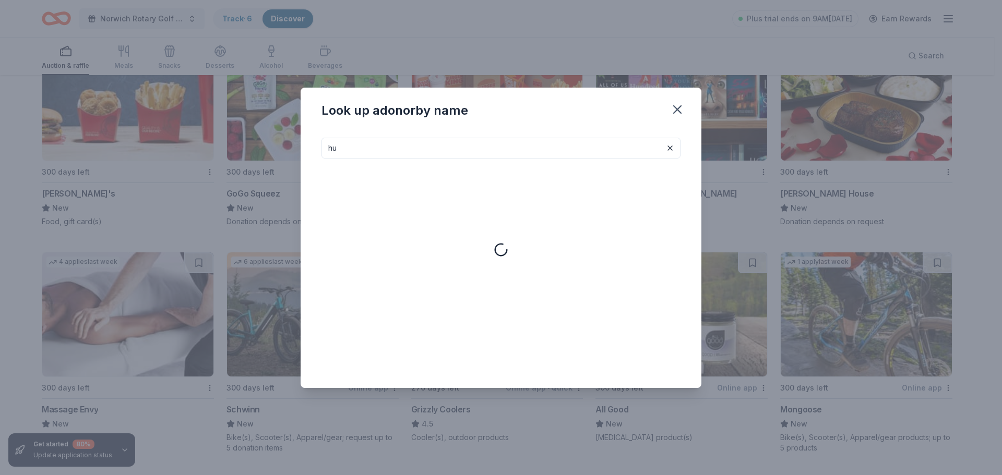
type input "h"
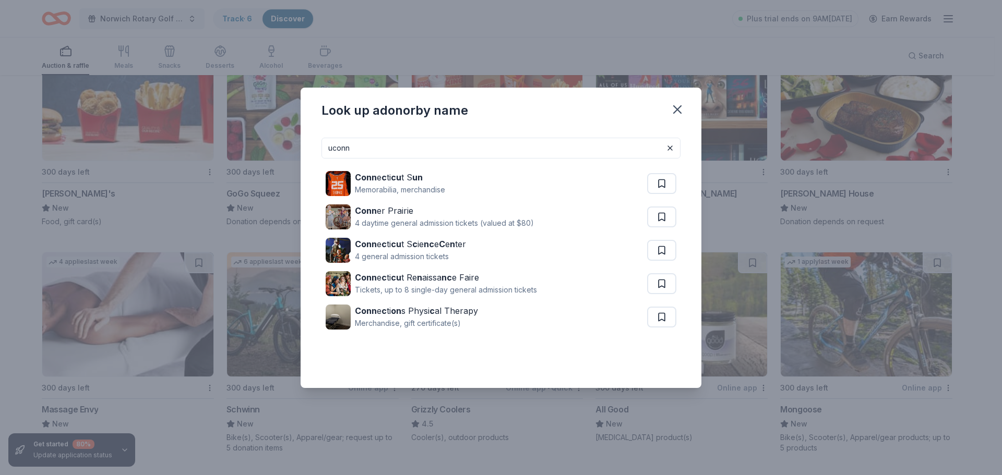
drag, startPoint x: 376, startPoint y: 150, endPoint x: 223, endPoint y: 133, distance: 153.9
click at [223, 133] on div "Look up a donor by name uconn Conn e c ti cu t S un Memorabilia, merchandise Co…" at bounding box center [501, 237] width 1002 height 475
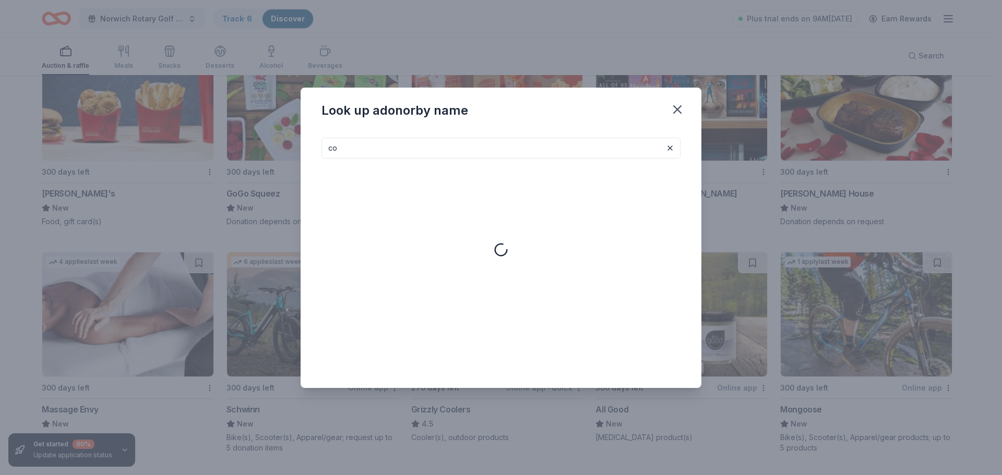
type input "c"
click at [378, 148] on input at bounding box center [501, 148] width 359 height 21
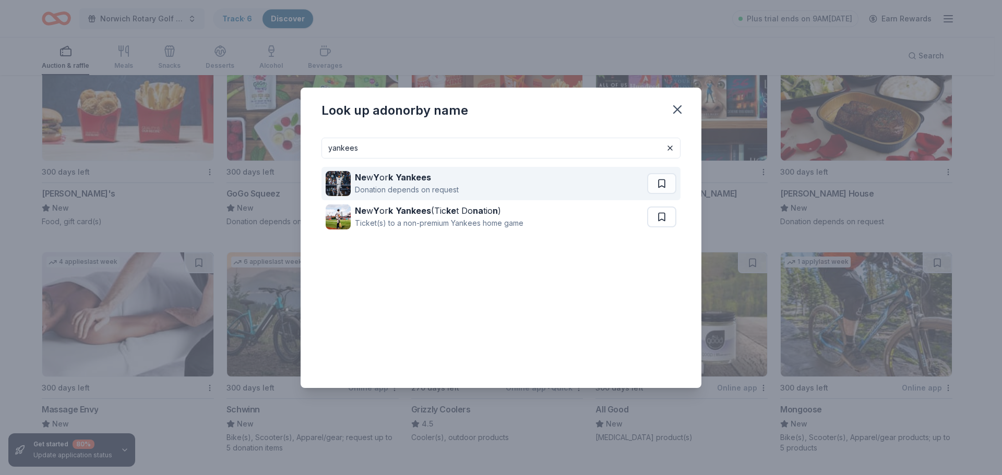
click at [421, 182] on strong "Yankees" at bounding box center [413, 177] width 35 height 10
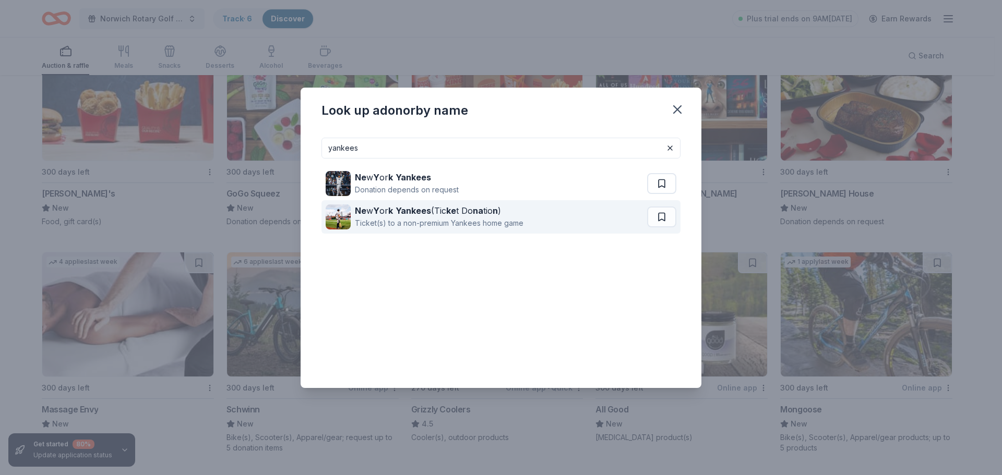
click at [470, 211] on div "Ne w Y or k Yankees (Tic ke t Do na tio n )" at bounding box center [439, 211] width 169 height 13
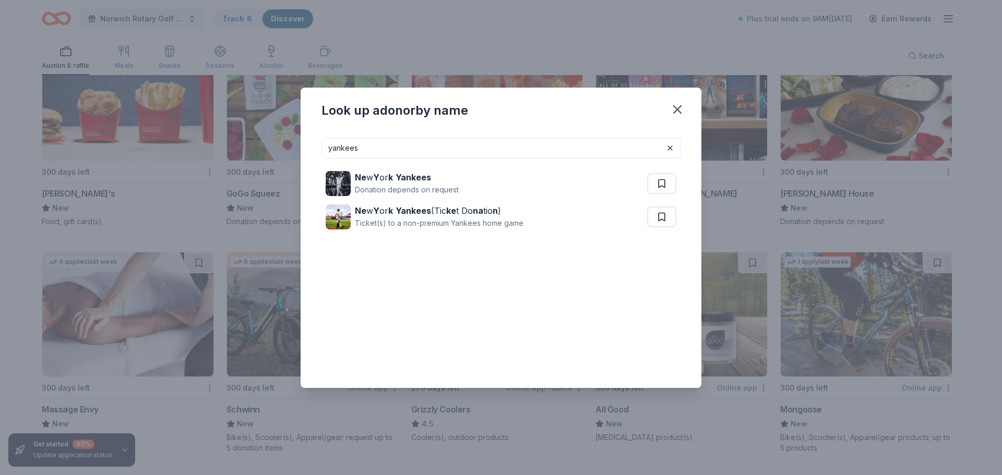
drag, startPoint x: 370, startPoint y: 145, endPoint x: 249, endPoint y: 144, distance: 120.6
click at [249, 144] on div "Look up a donor by name yankees Ne w Y or k Yankees Donation depends on request…" at bounding box center [501, 237] width 1002 height 475
type input "mets"
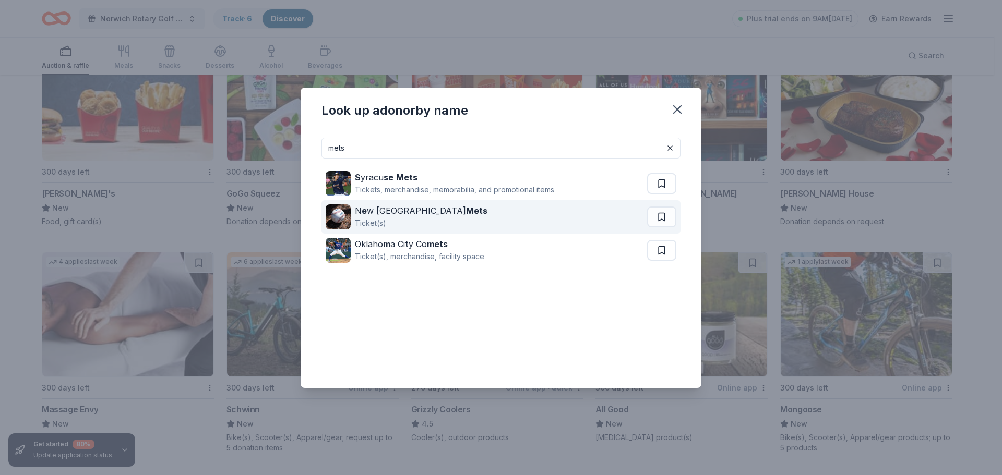
click at [466, 215] on strong "Mets" at bounding box center [476, 211] width 21 height 10
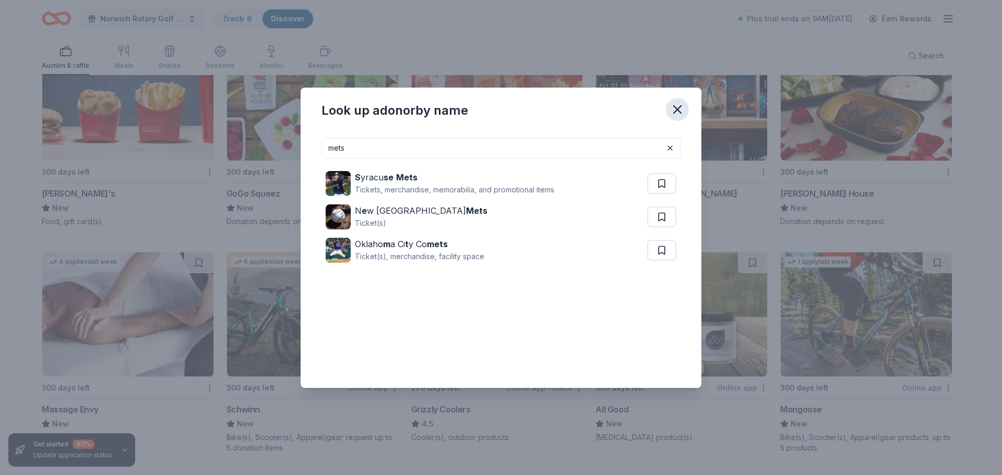
click at [676, 109] on icon "button" at bounding box center [677, 109] width 7 height 7
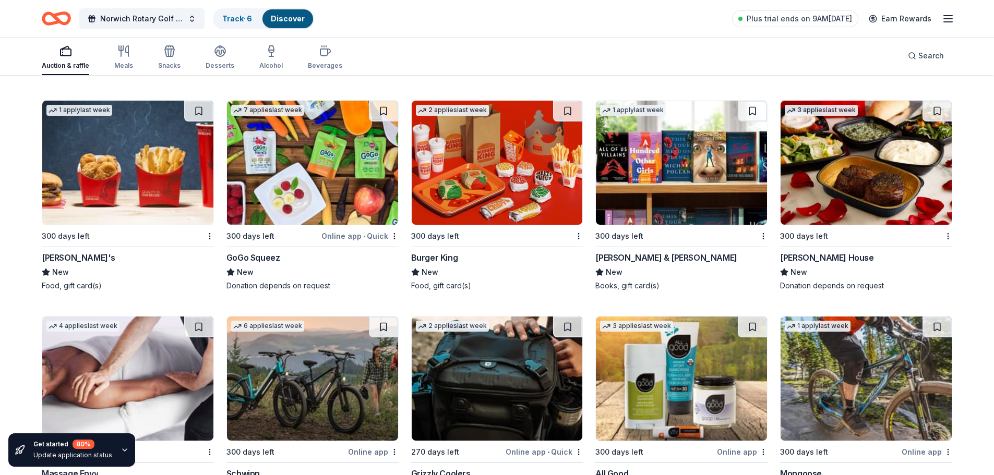
scroll to position [6980, 0]
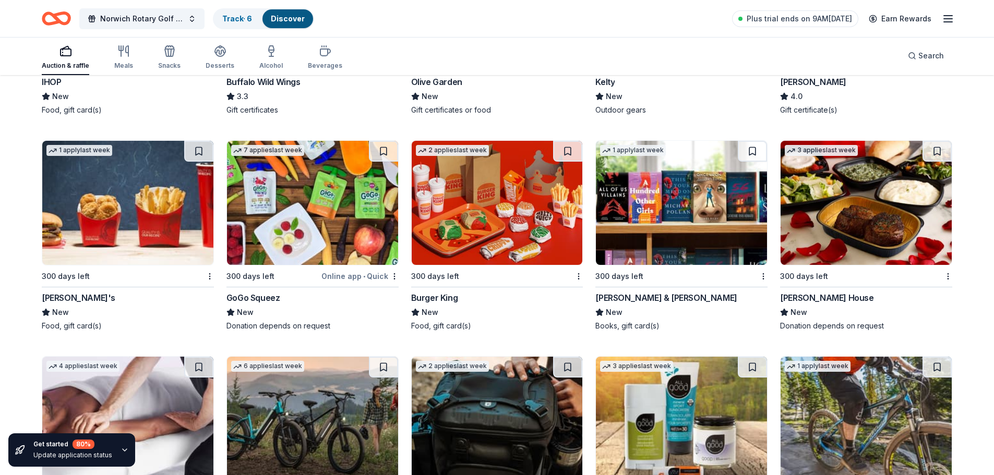
click at [66, 299] on div "Wendy's" at bounding box center [79, 298] width 74 height 13
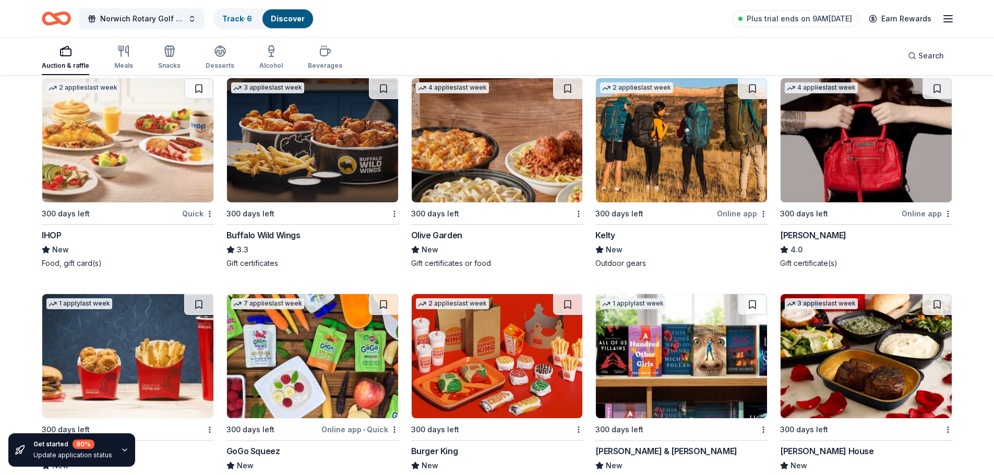
scroll to position [6823, 0]
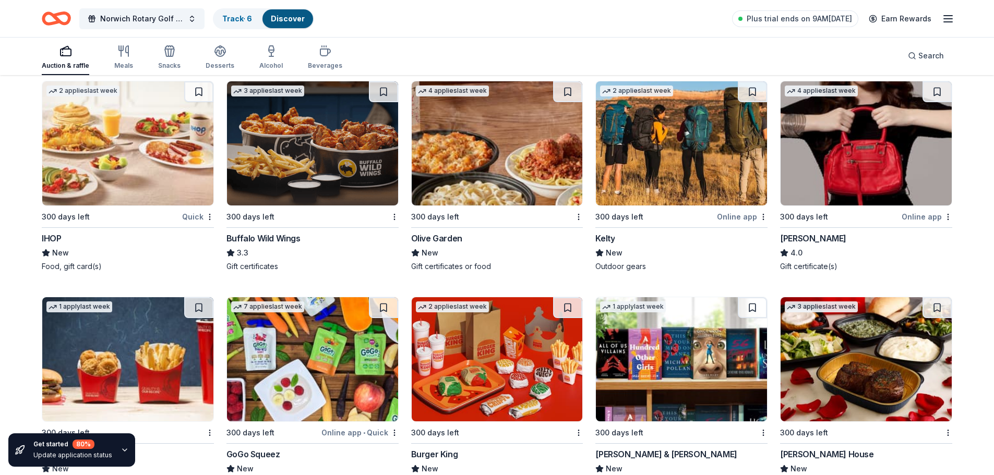
click at [609, 237] on div "Kelty" at bounding box center [605, 238] width 19 height 13
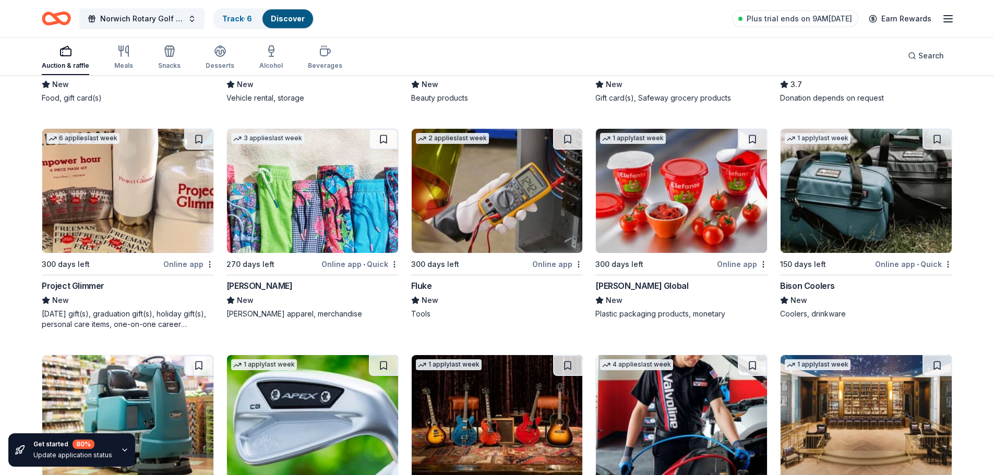
scroll to position [6092, 0]
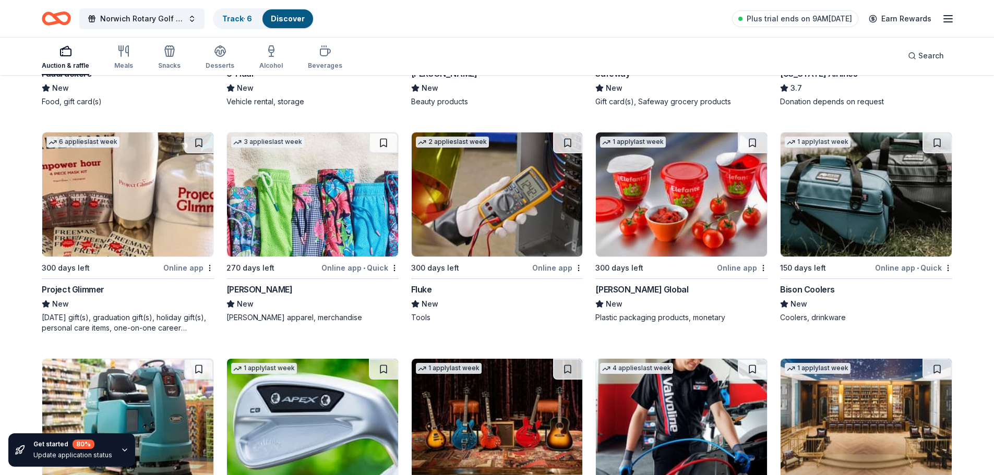
click at [248, 293] on div "Vineyard Vines" at bounding box center [260, 289] width 66 height 13
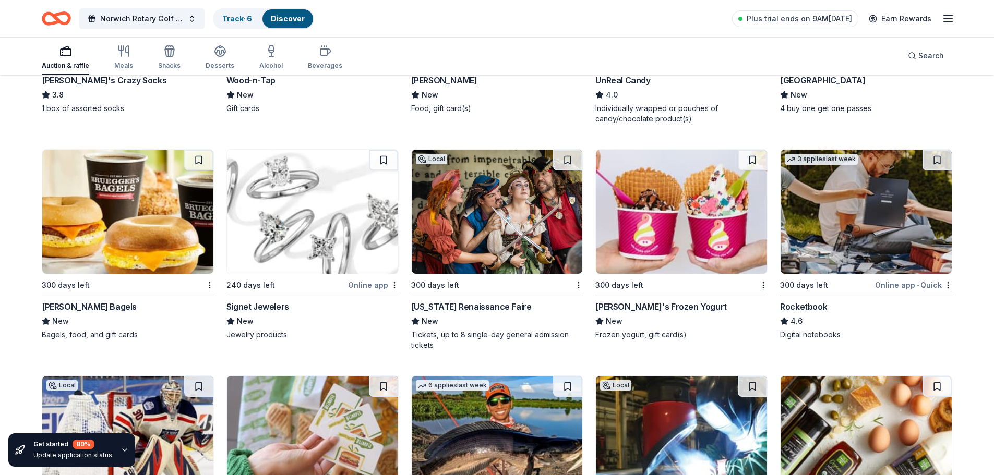
scroll to position [4735, 0]
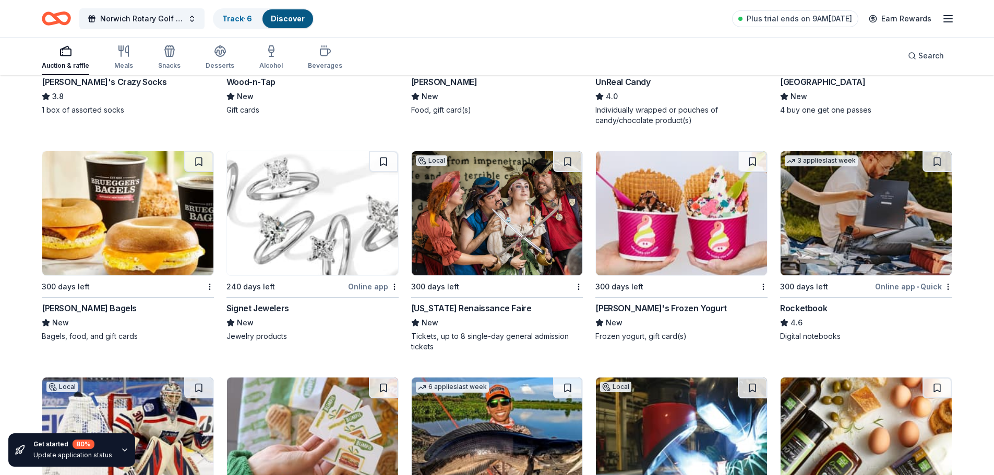
click at [267, 313] on div "Signet Jewelers" at bounding box center [258, 308] width 63 height 13
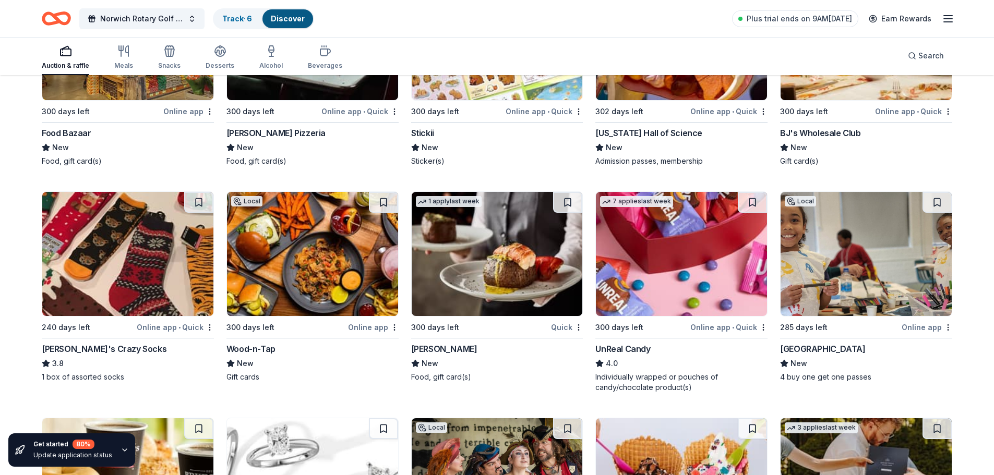
scroll to position [4422, 0]
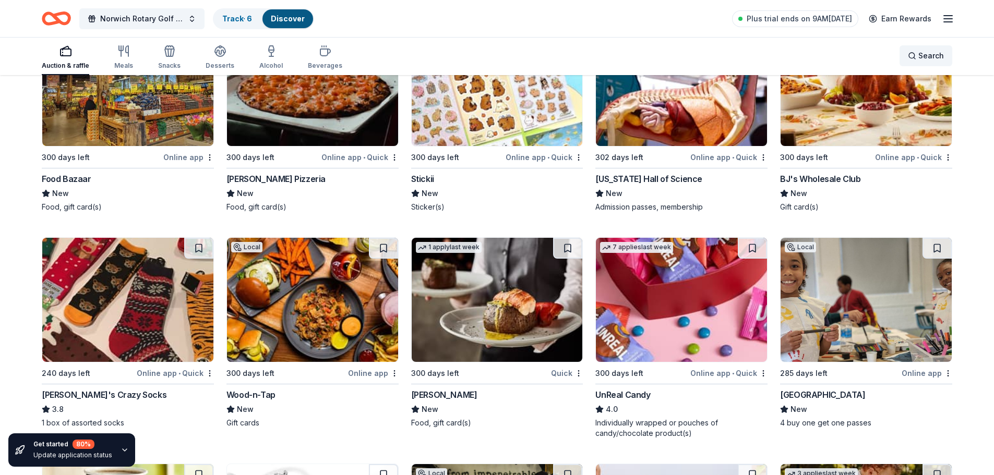
click at [924, 51] on span "Search" at bounding box center [932, 56] width 26 height 13
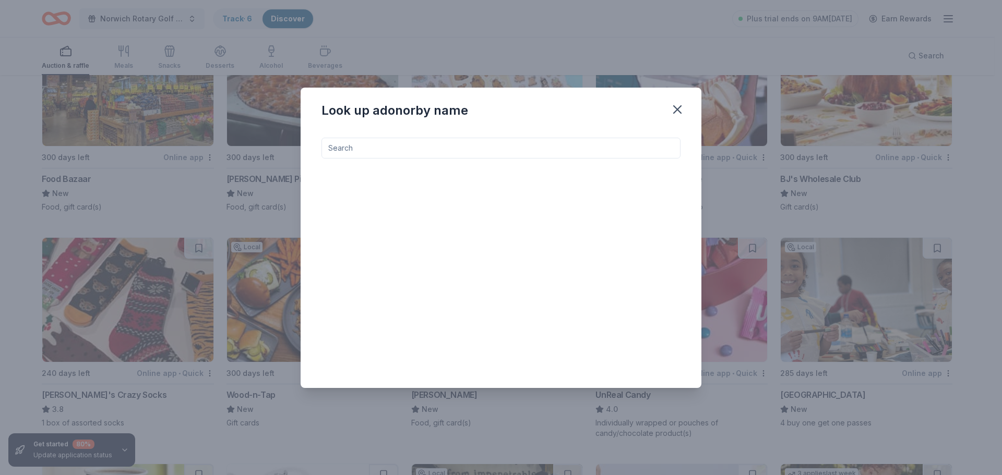
click at [386, 151] on input at bounding box center [501, 148] width 359 height 21
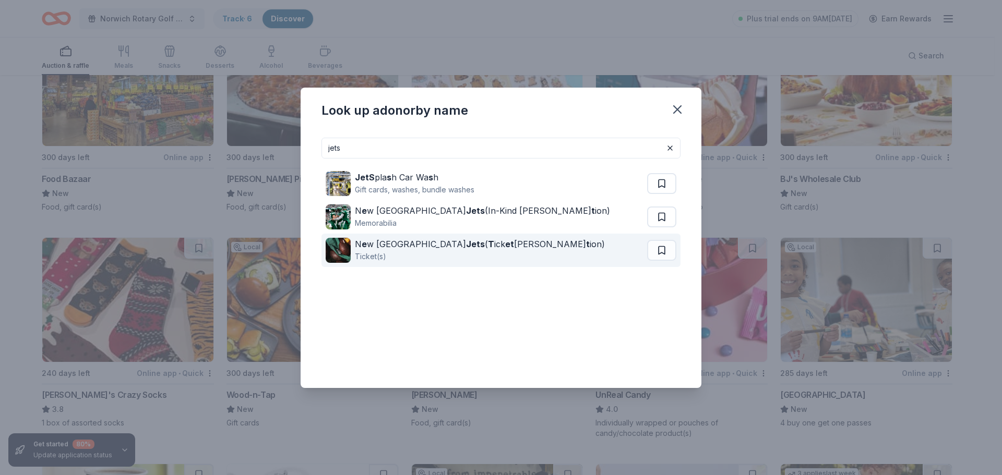
click at [469, 252] on div "Ticket(s)" at bounding box center [480, 257] width 250 height 13
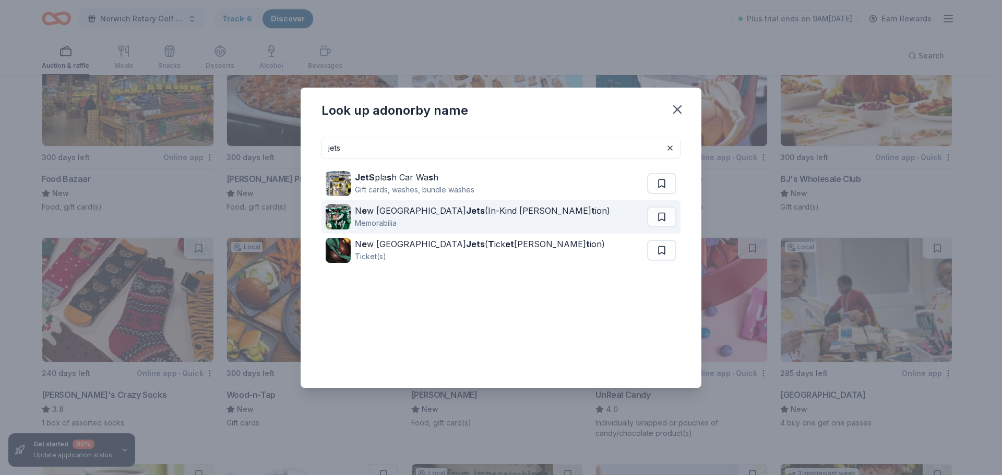
click at [470, 206] on div "N e w York Jets (In-Kind Dona t ion)" at bounding box center [482, 211] width 255 height 13
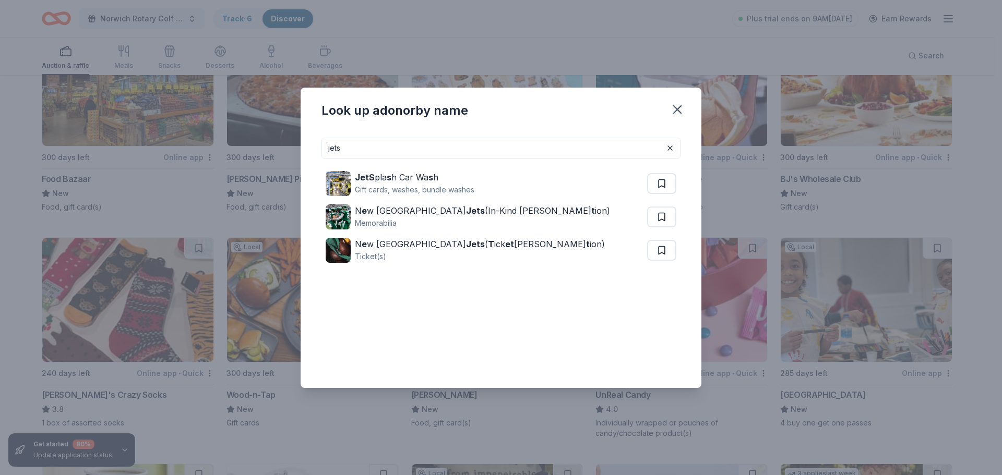
click at [285, 142] on div "Look up a donor by name jets JetS pla s h Car Wa s h Gift cards, washes, bundle…" at bounding box center [501, 237] width 1002 height 475
type input "giants"
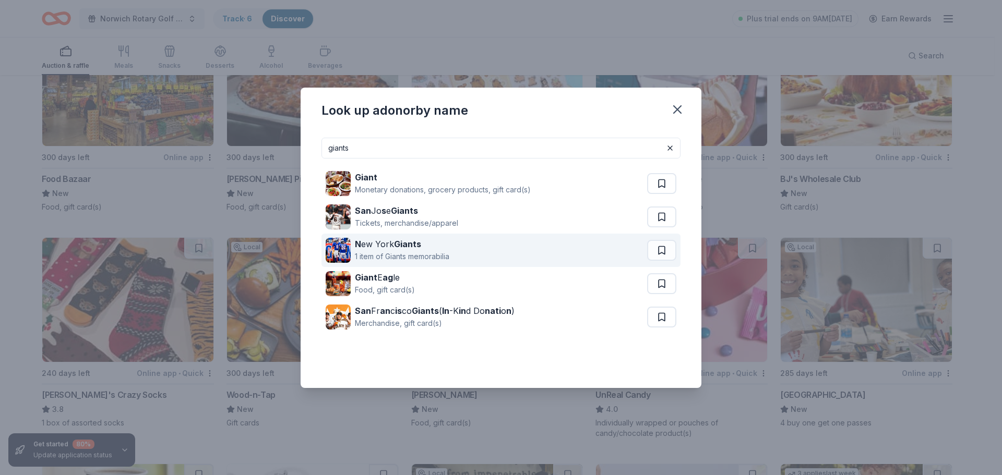
click at [412, 249] on strong "Giants" at bounding box center [407, 244] width 27 height 10
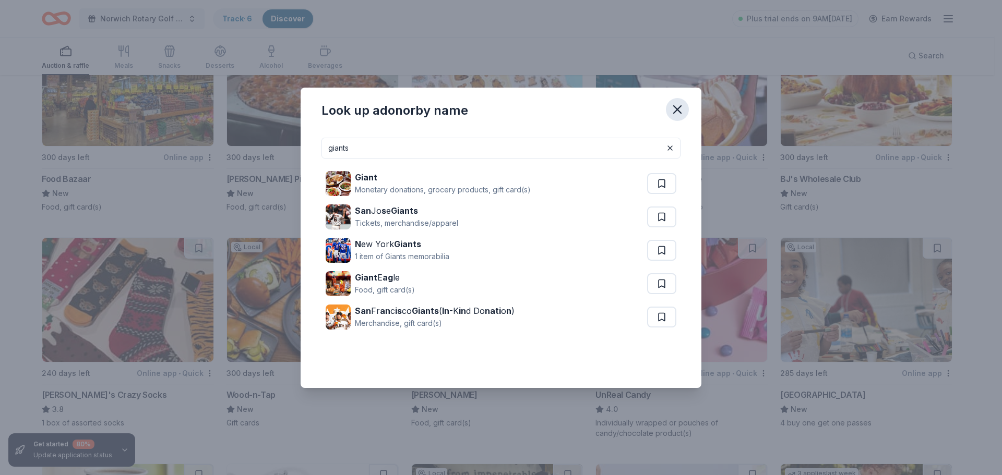
click at [682, 105] on icon "button" at bounding box center [677, 109] width 15 height 15
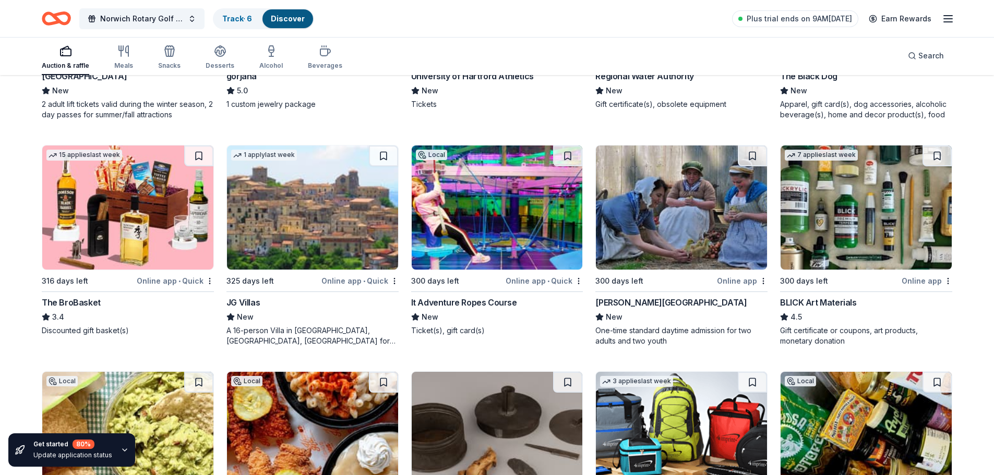
scroll to position [2230, 0]
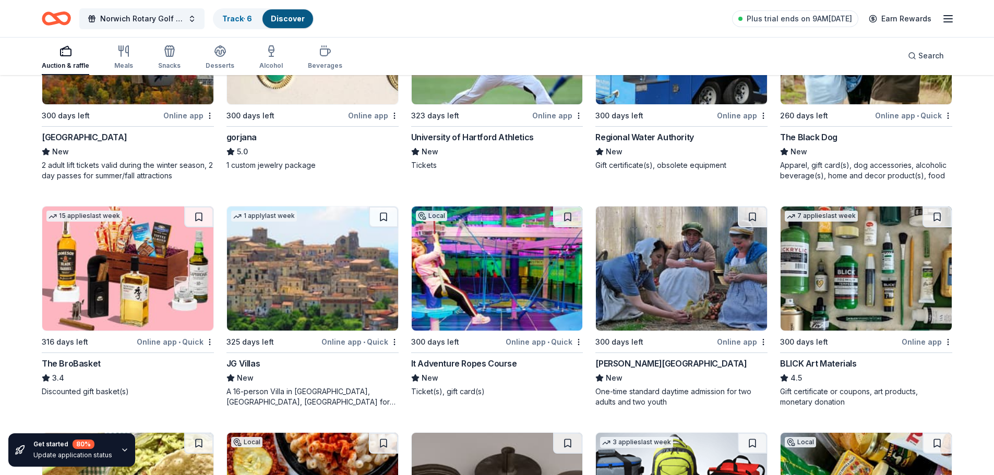
click at [655, 364] on div "Coggeshall Farm Museum" at bounding box center [671, 364] width 151 height 13
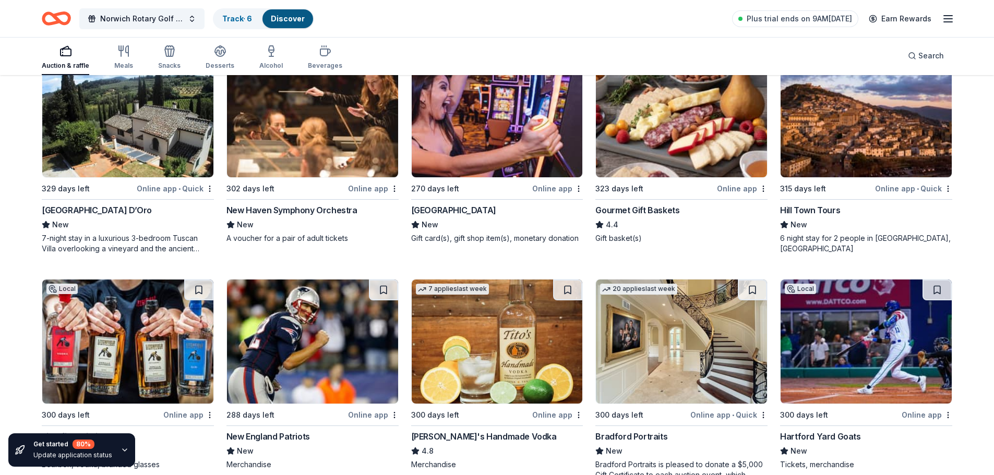
scroll to position [1656, 0]
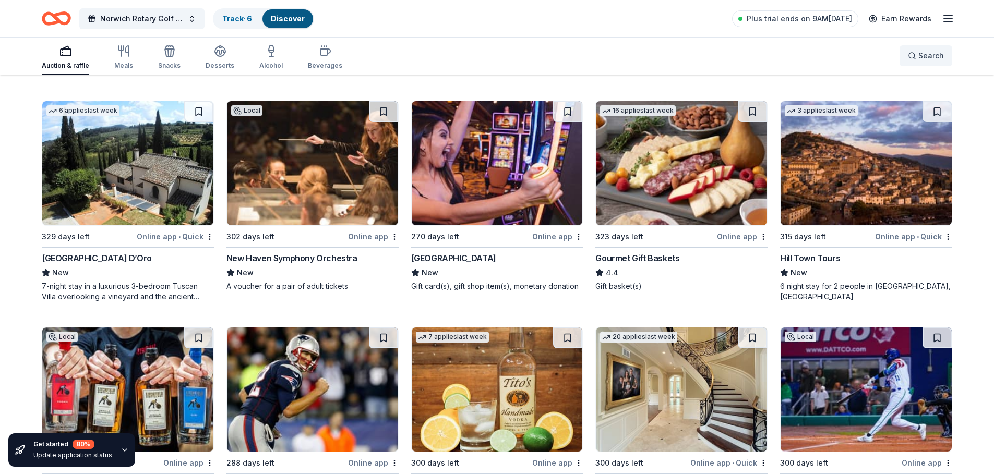
click at [906, 51] on button "Search" at bounding box center [926, 55] width 53 height 21
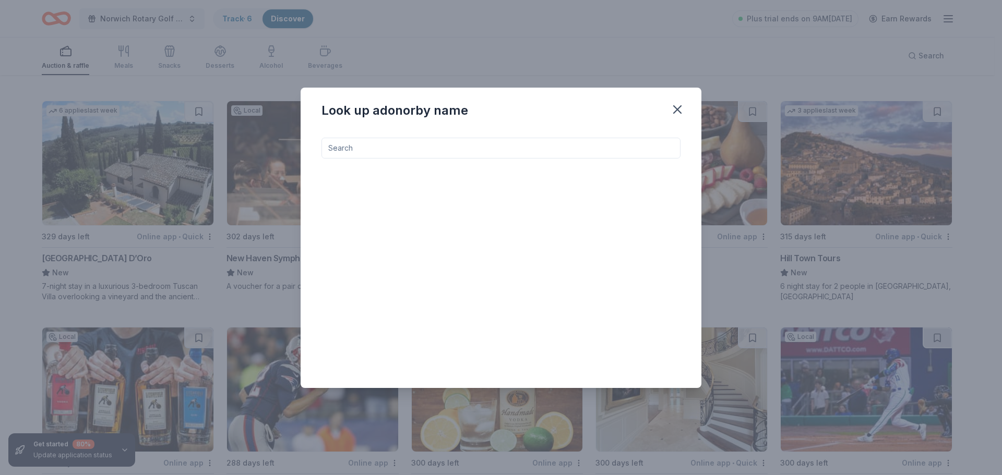
click at [410, 152] on input at bounding box center [501, 148] width 359 height 21
type input "islanders"
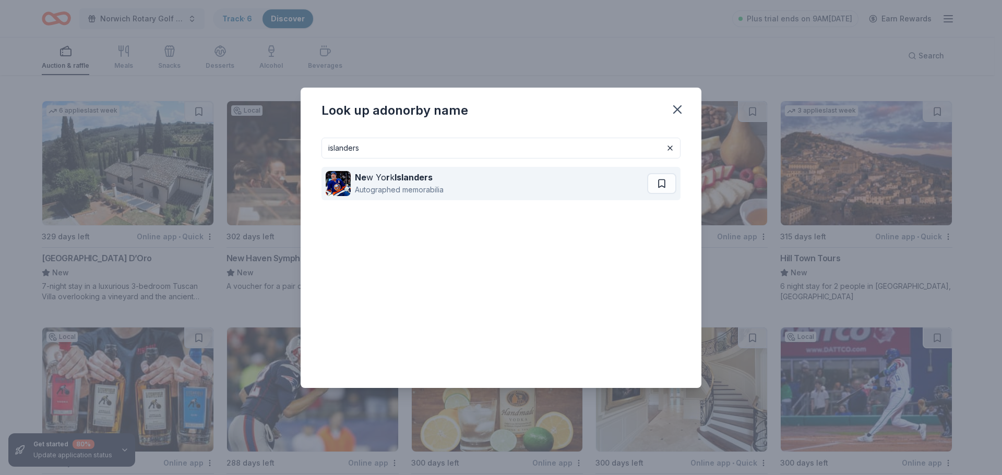
click at [410, 175] on strong "Islanders" at bounding box center [414, 177] width 38 height 10
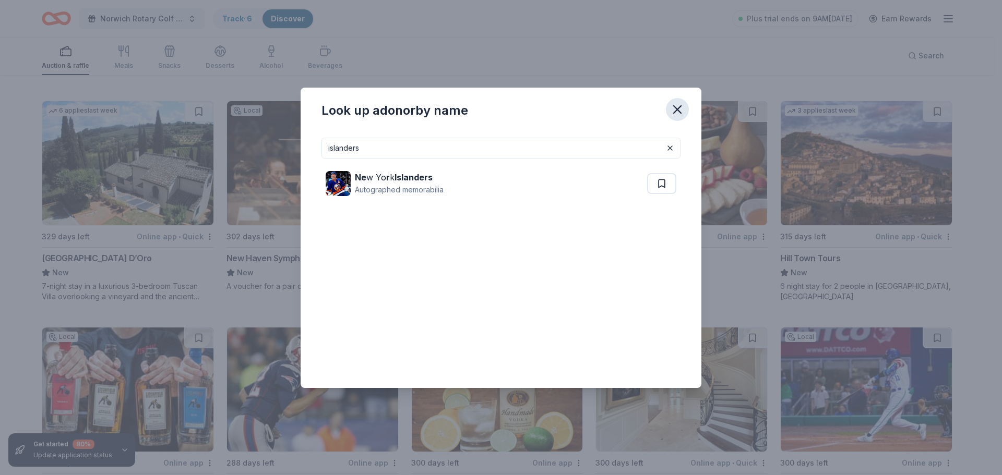
click at [682, 105] on icon "button" at bounding box center [677, 109] width 15 height 15
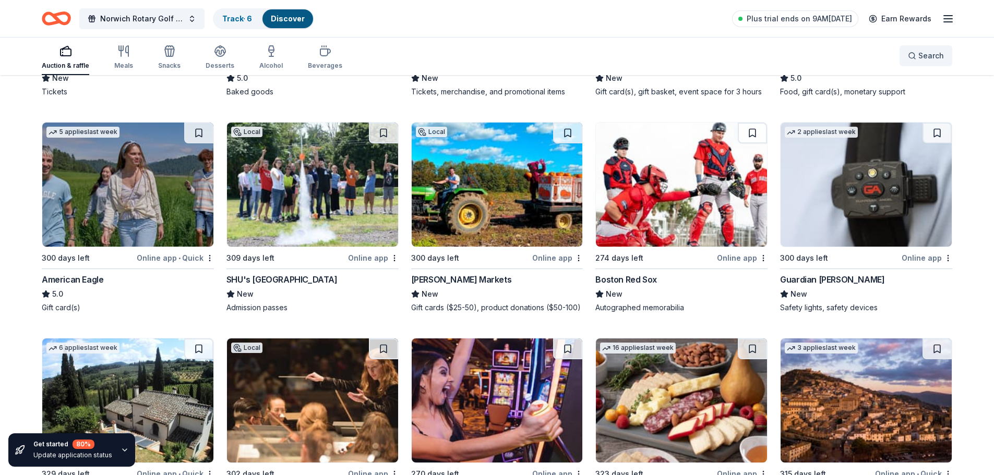
scroll to position [1395, 0]
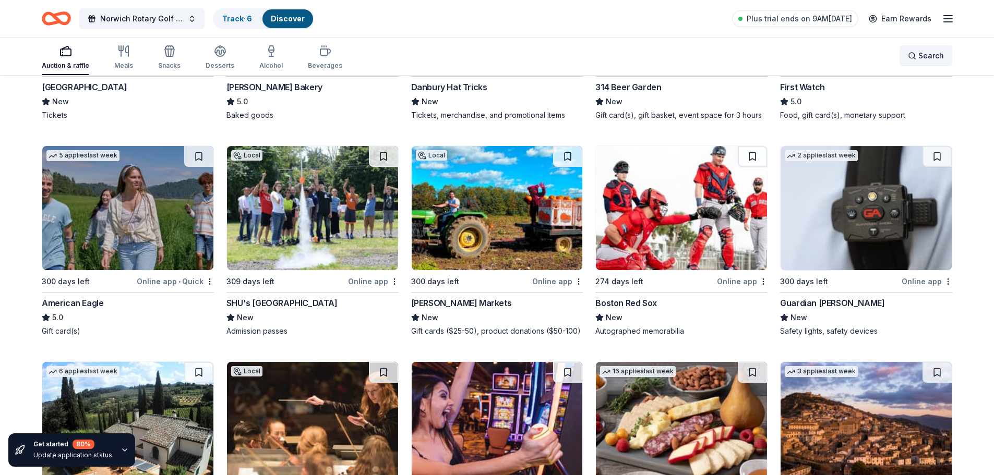
click at [912, 52] on div "Search" at bounding box center [926, 56] width 36 height 13
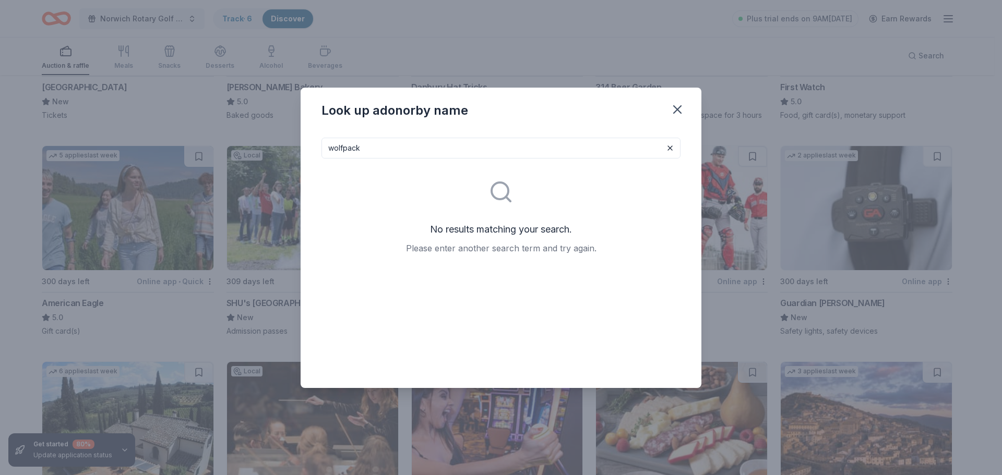
drag, startPoint x: 380, startPoint y: 146, endPoint x: 175, endPoint y: 144, distance: 205.1
click at [188, 149] on div "Look up a donor by name wolfpack No results matching your search. Please enter …" at bounding box center [501, 237] width 1002 height 475
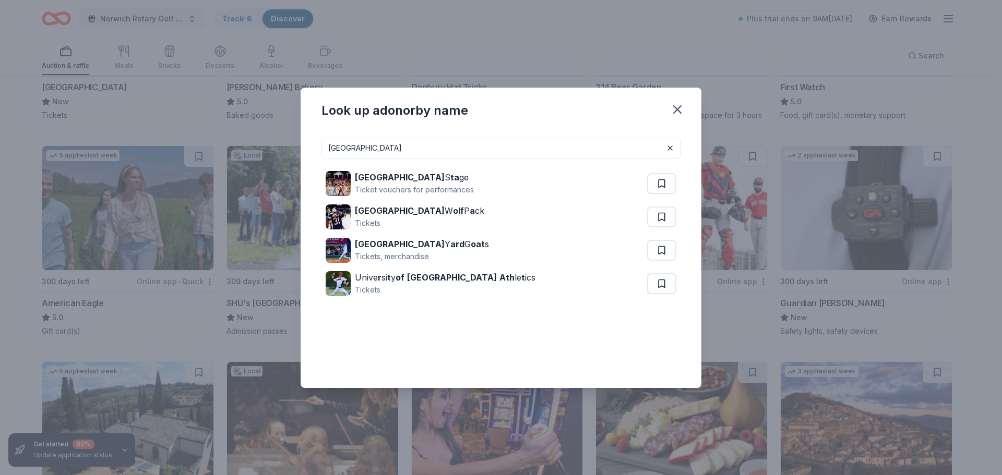
type input "hartford"
drag, startPoint x: 0, startPoint y: 298, endPoint x: 0, endPoint y: 461, distance: 163.4
click at [0, 461] on div "Look up a donor by name hartford Hartford S ta ge Ticket vouchers for performan…" at bounding box center [501, 237] width 1002 height 475
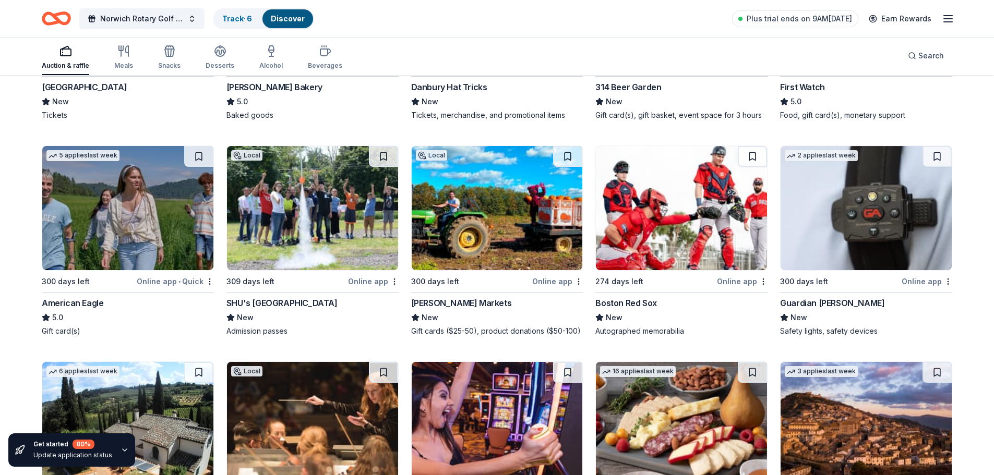
click at [0, 461] on div "Look up a donor by name hartford Hartford S ta ge Ticket vouchers for performan…" at bounding box center [497, 237] width 994 height 475
drag, startPoint x: 0, startPoint y: 461, endPoint x: 921, endPoint y: 57, distance: 1006.1
click at [921, 57] on span "Search" at bounding box center [932, 56] width 26 height 13
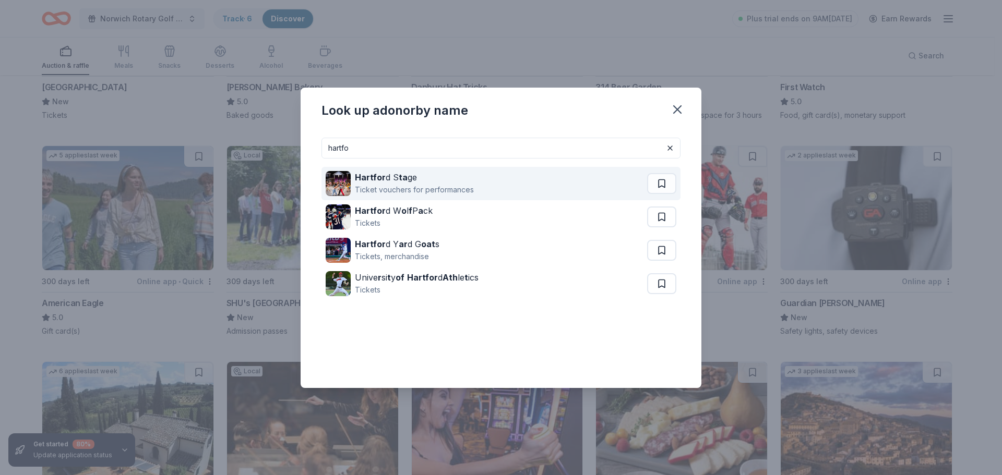
type input "hartfo"
drag, startPoint x: 394, startPoint y: 177, endPoint x: 362, endPoint y: 182, distance: 32.2
click at [362, 182] on strong "Hartfor" at bounding box center [370, 177] width 31 height 10
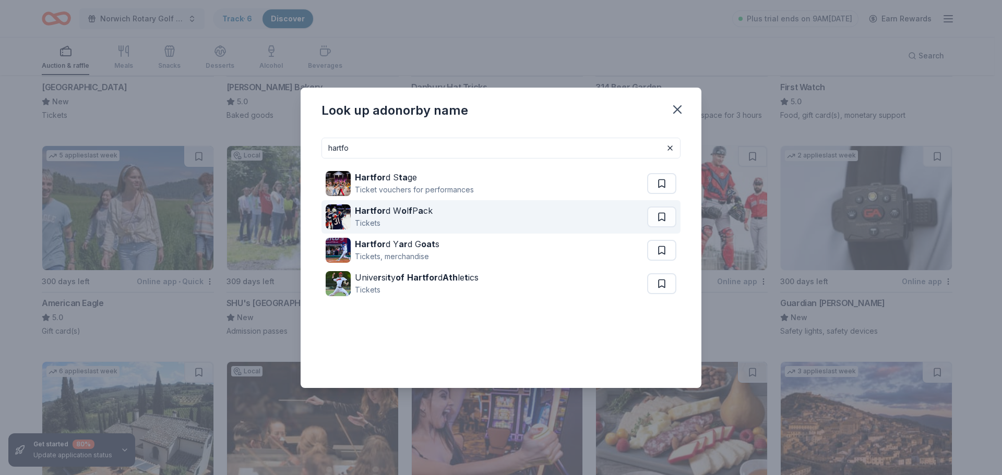
click at [409, 220] on div "Tickets" at bounding box center [394, 223] width 78 height 13
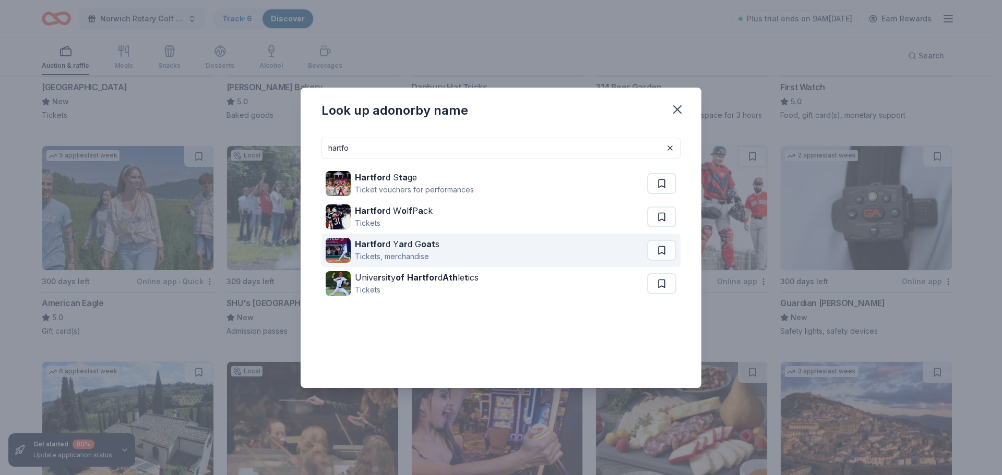
click at [404, 255] on div "Tickets, merchandise" at bounding box center [397, 257] width 85 height 13
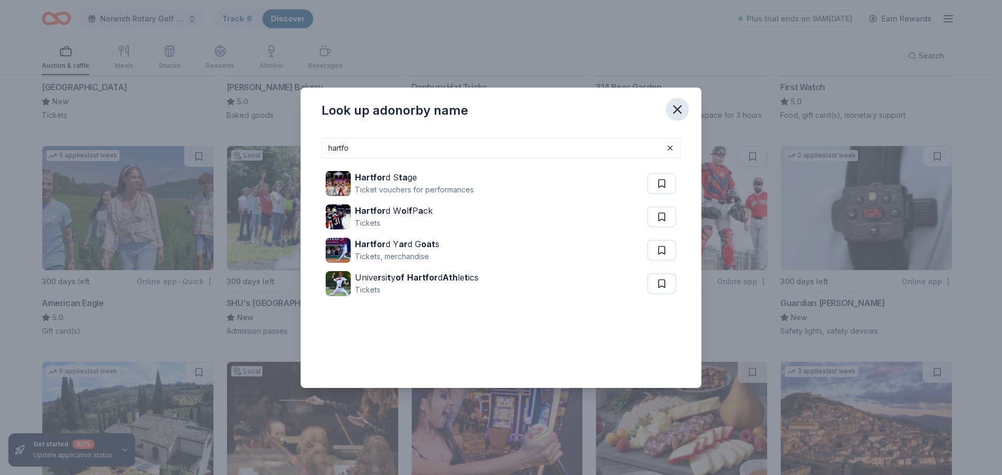
click at [677, 109] on icon "button" at bounding box center [677, 109] width 7 height 7
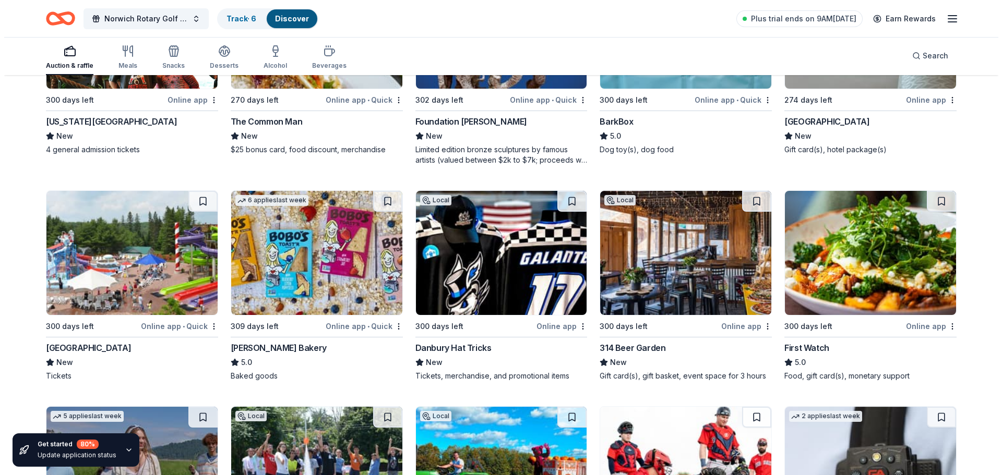
scroll to position [873, 0]
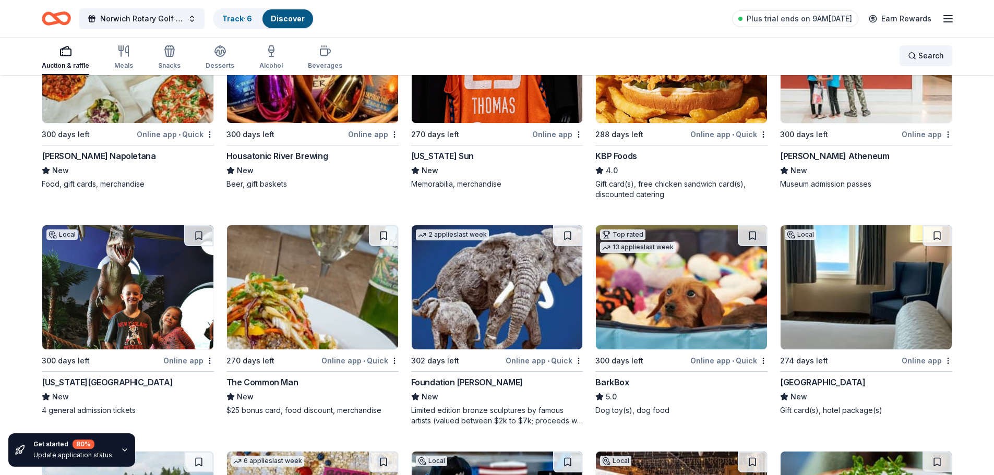
click at [912, 51] on div "Search" at bounding box center [926, 56] width 36 height 13
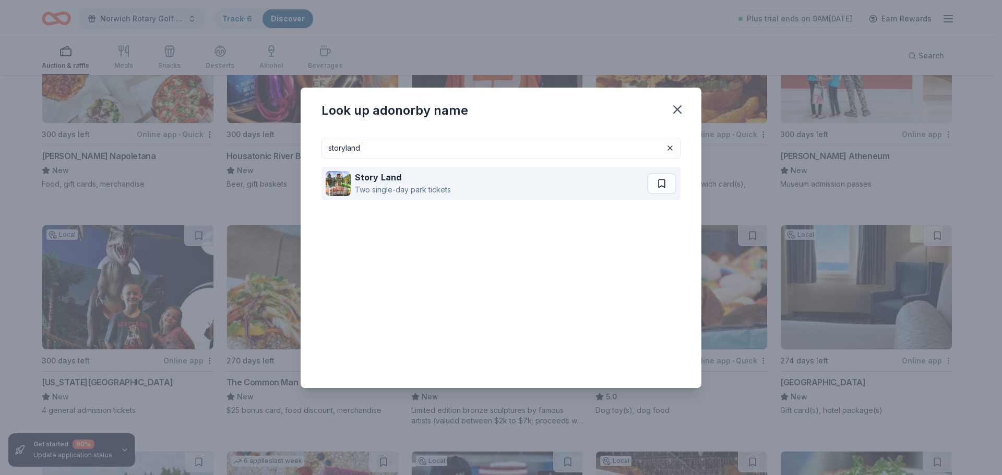
type input "storyland"
click at [412, 186] on div "Two single-day park tickets" at bounding box center [403, 190] width 96 height 13
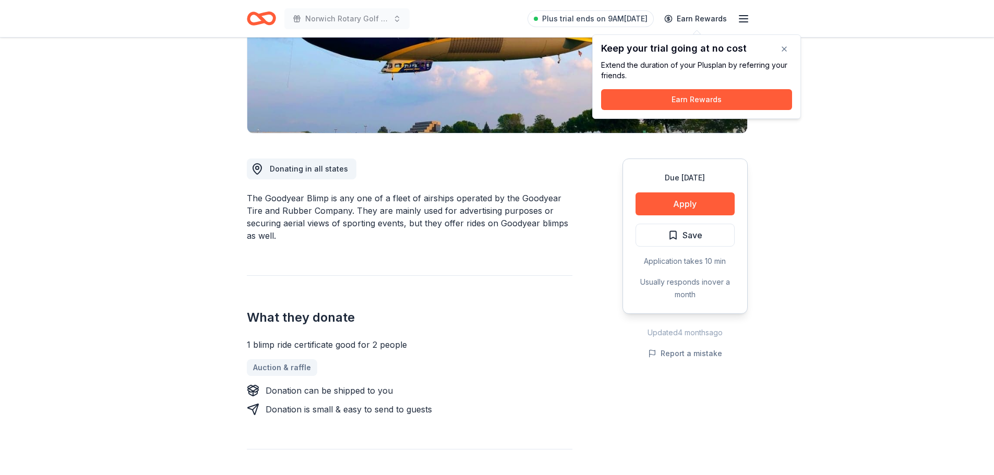
scroll to position [209, 0]
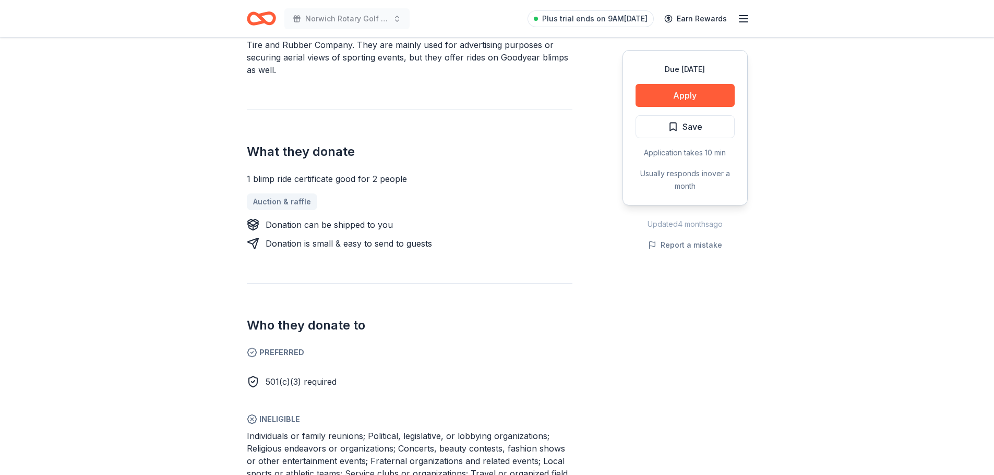
scroll to position [365, 0]
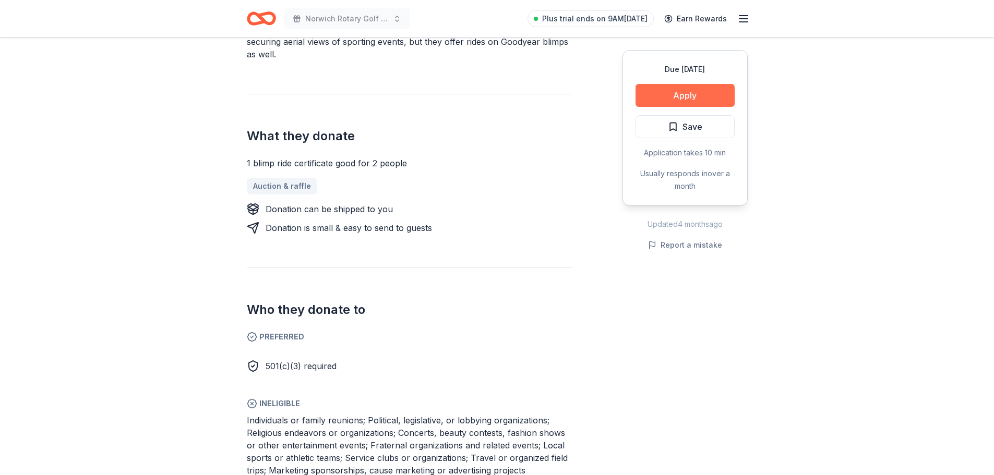
click at [682, 92] on button "Apply" at bounding box center [685, 95] width 99 height 23
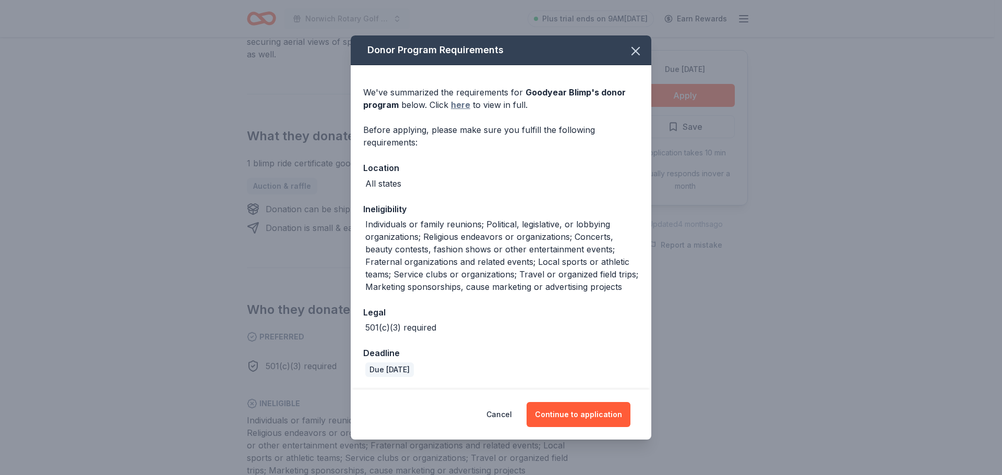
click at [460, 104] on link "here" at bounding box center [460, 105] width 19 height 13
click at [636, 56] on icon "button" at bounding box center [635, 51] width 15 height 15
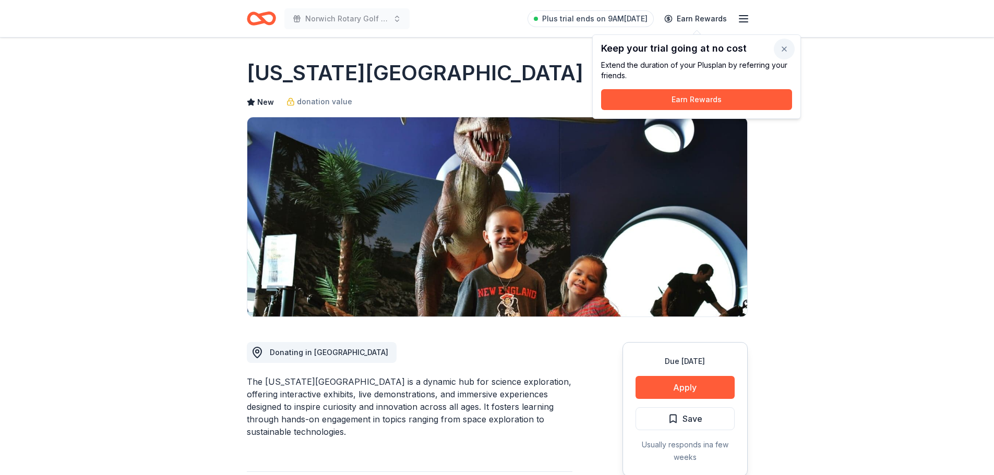
click at [788, 50] on button "button" at bounding box center [784, 49] width 21 height 21
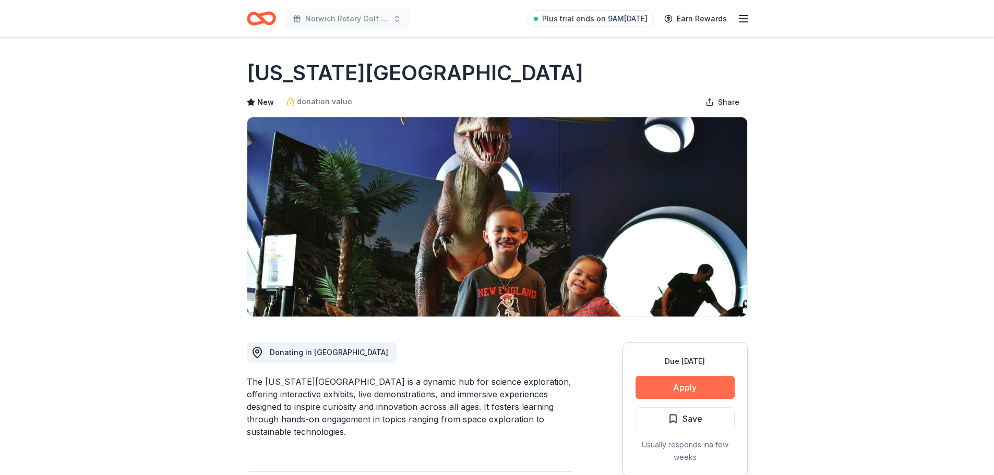
click at [701, 391] on button "Apply" at bounding box center [685, 387] width 99 height 23
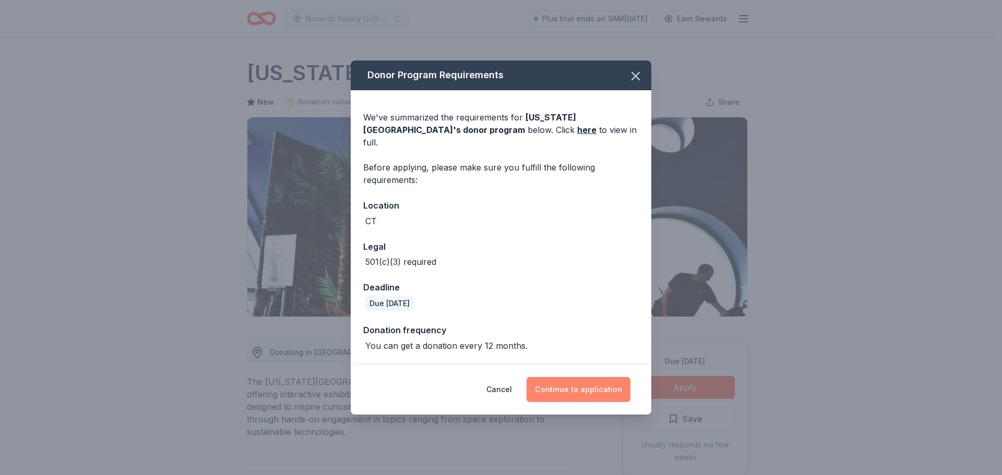
click at [581, 381] on button "Continue to application" at bounding box center [579, 389] width 104 height 25
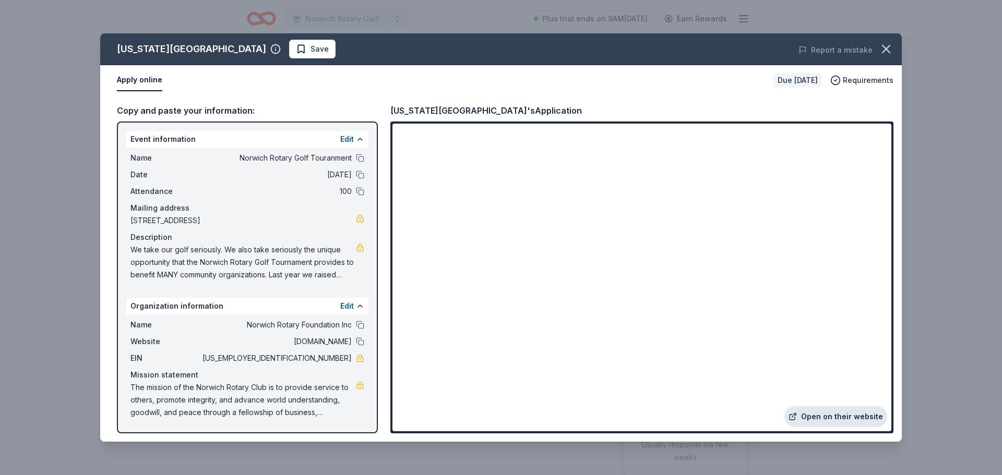
click at [812, 411] on link "Open on their website" at bounding box center [835, 417] width 103 height 21
click at [836, 50] on button "Report a mistake" at bounding box center [836, 50] width 74 height 13
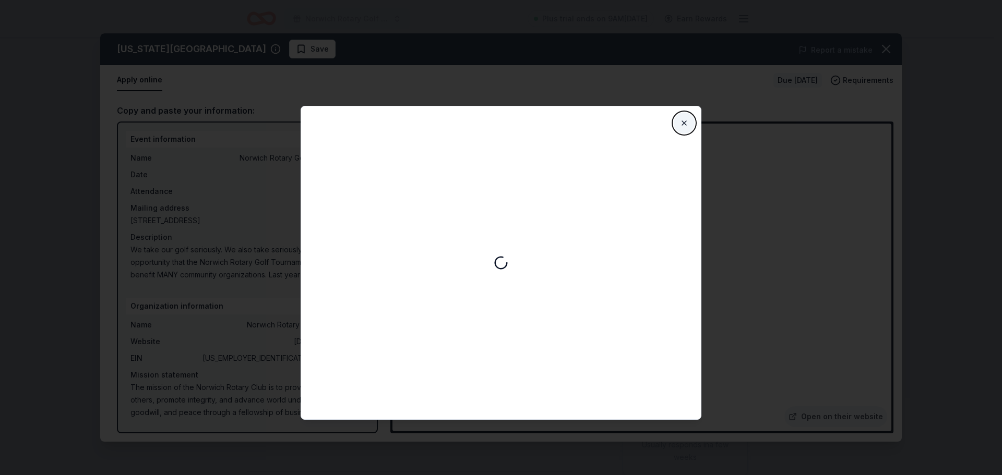
click at [686, 119] on button "Close" at bounding box center [684, 123] width 21 height 21
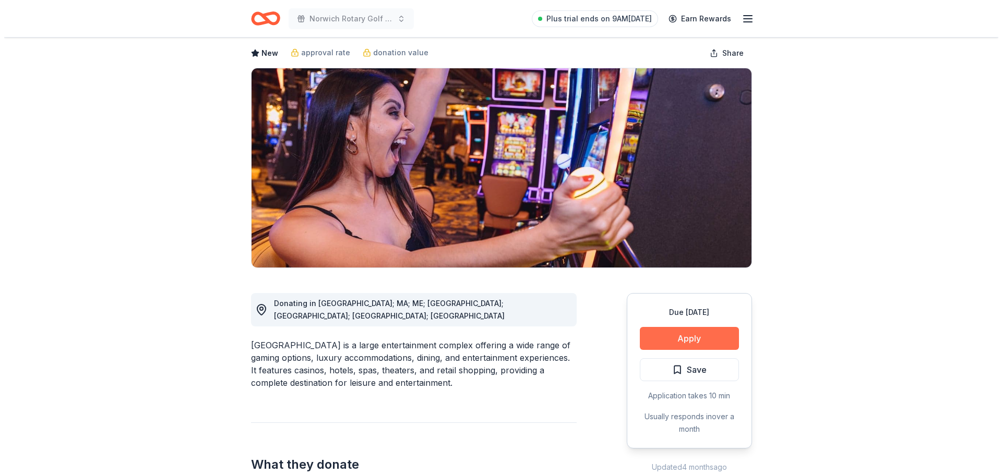
scroll to position [52, 0]
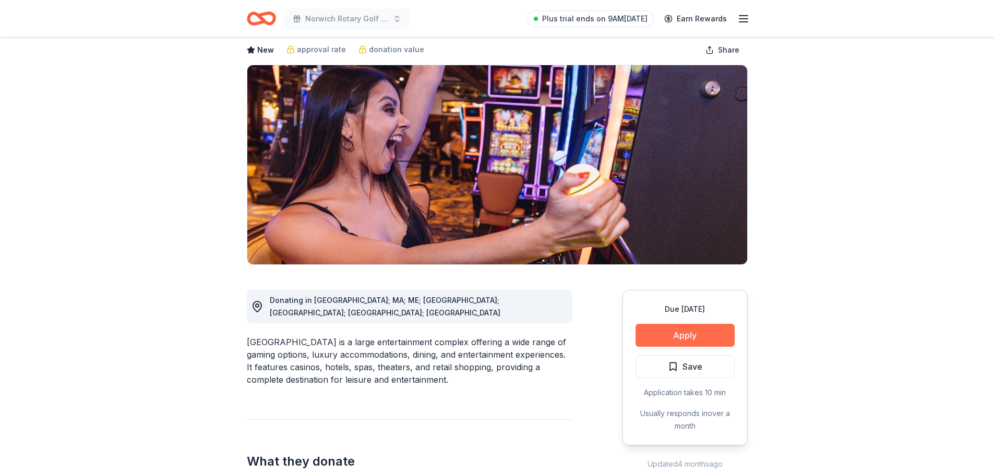
click at [676, 325] on button "Apply" at bounding box center [685, 335] width 99 height 23
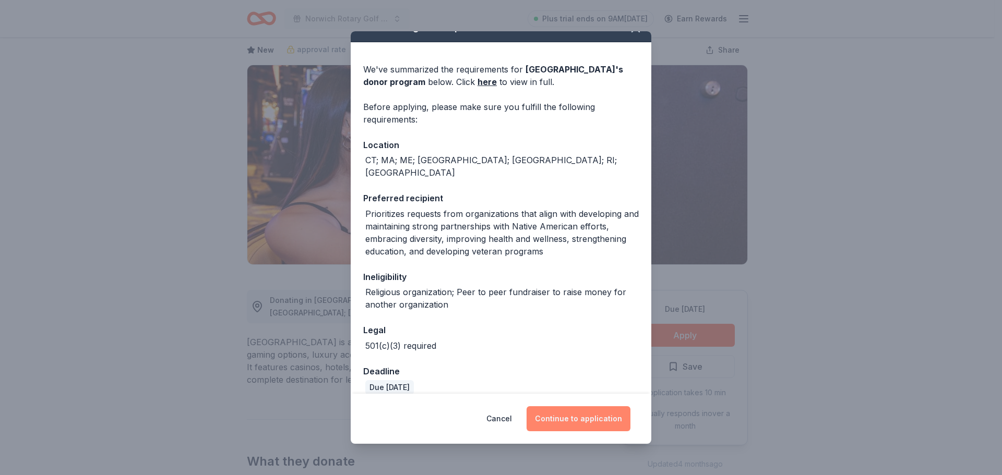
scroll to position [20, 0]
click at [583, 412] on button "Continue to application" at bounding box center [579, 419] width 104 height 25
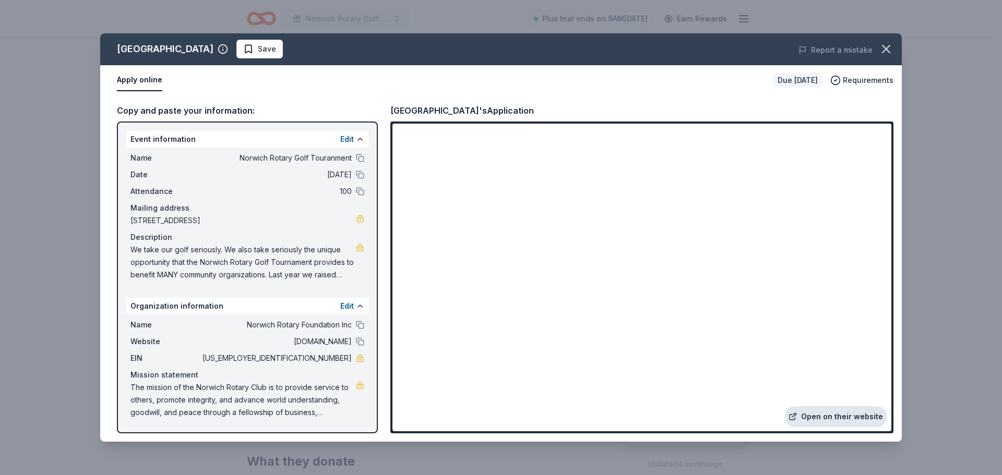
click at [836, 412] on link "Open on their website" at bounding box center [835, 417] width 103 height 21
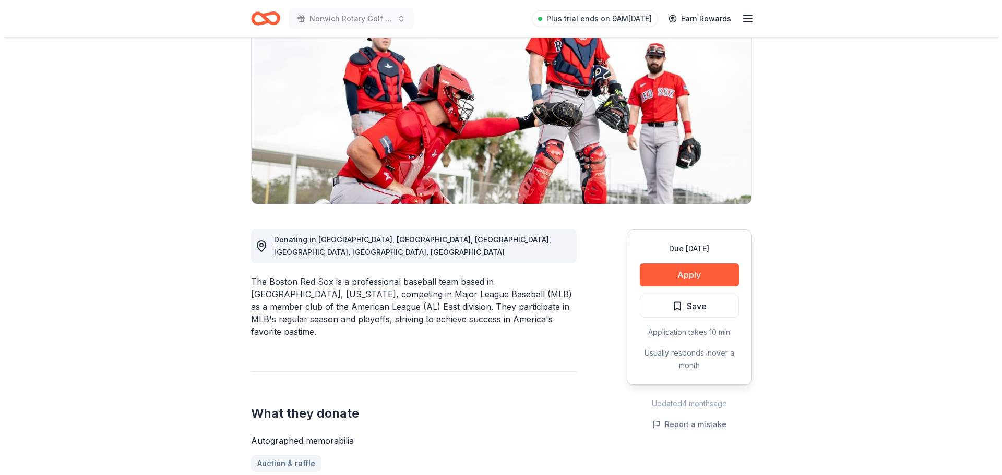
scroll to position [209, 0]
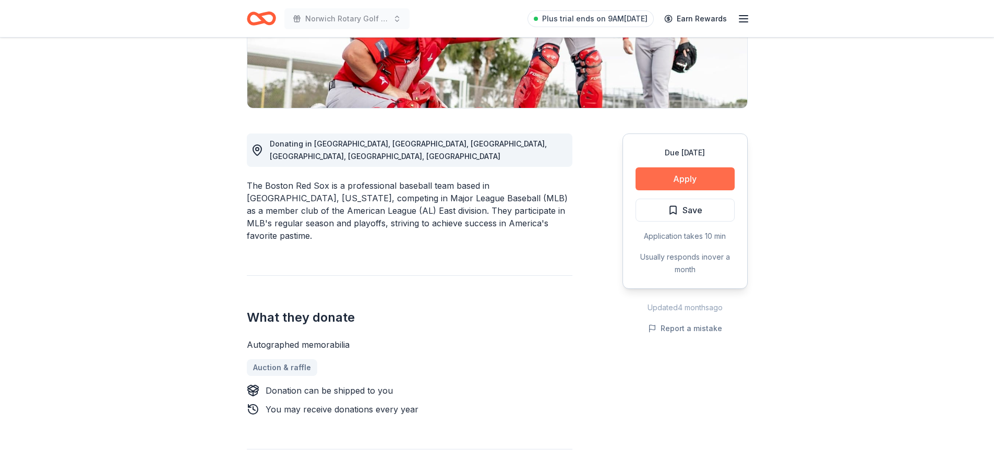
click at [685, 180] on button "Apply" at bounding box center [685, 179] width 99 height 23
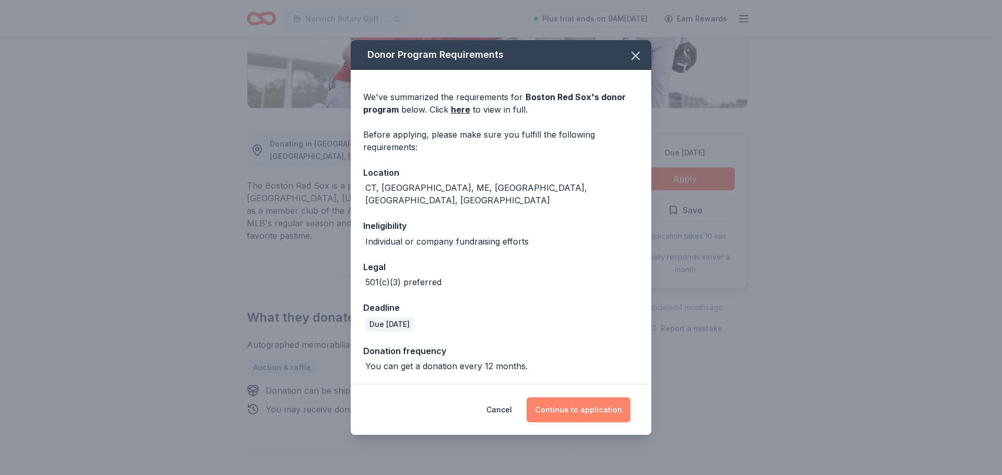
click at [590, 403] on button "Continue to application" at bounding box center [579, 410] width 104 height 25
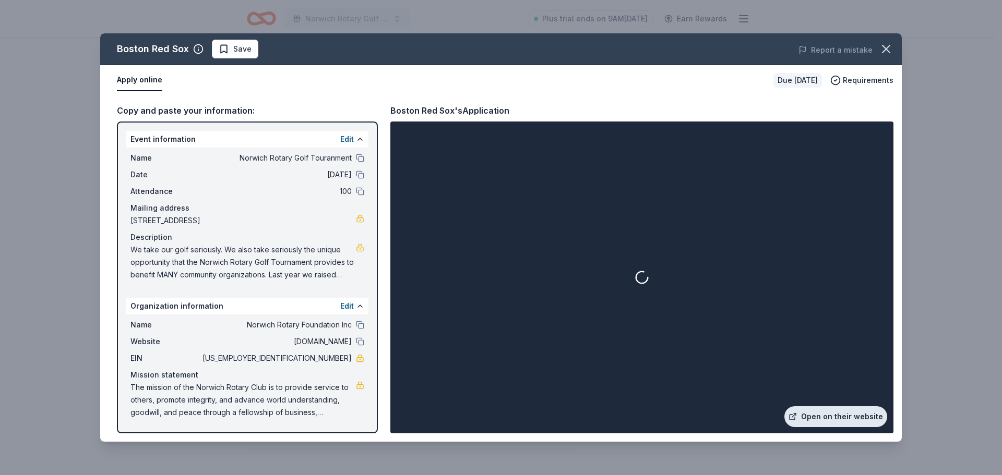
click at [859, 419] on link "Open on their website" at bounding box center [835, 417] width 103 height 21
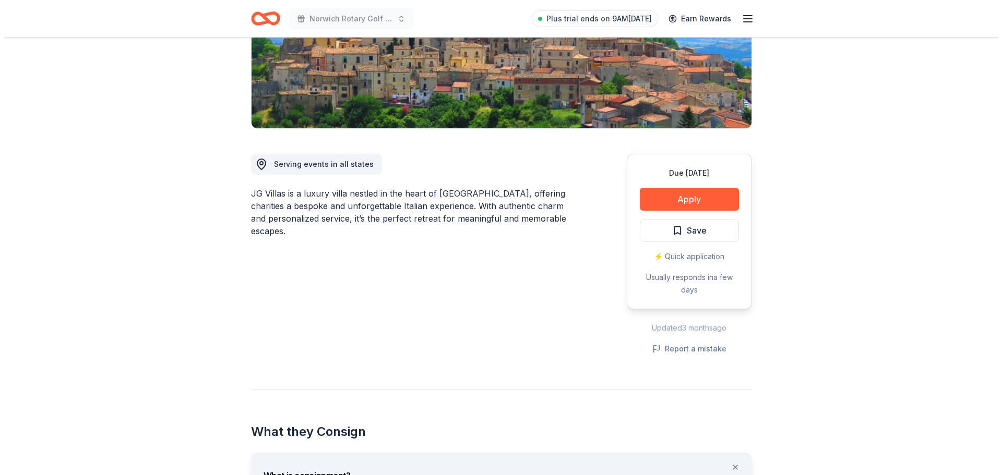
scroll to position [157, 0]
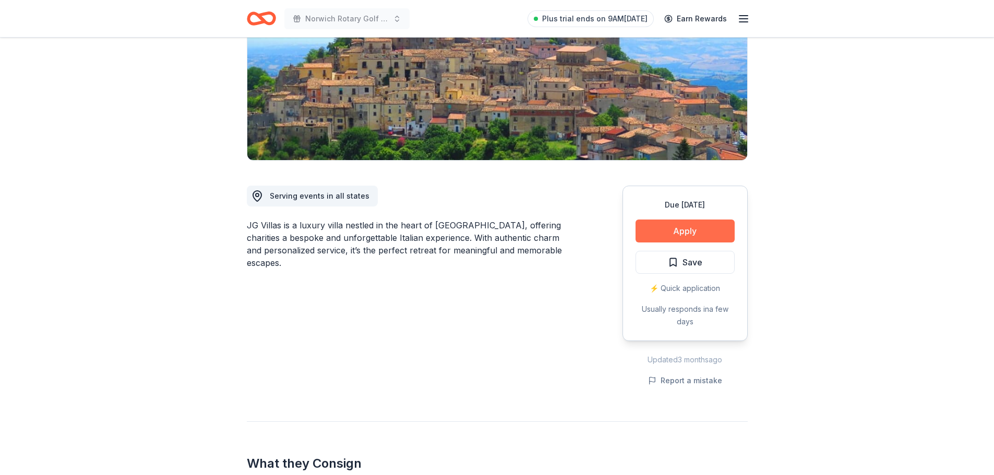
click at [682, 231] on button "Apply" at bounding box center [685, 231] width 99 height 23
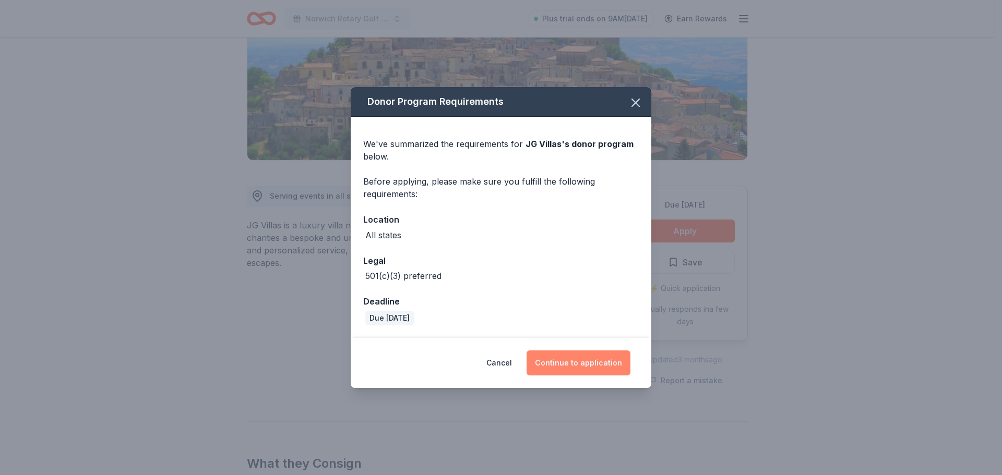
click at [599, 364] on button "Continue to application" at bounding box center [579, 363] width 104 height 25
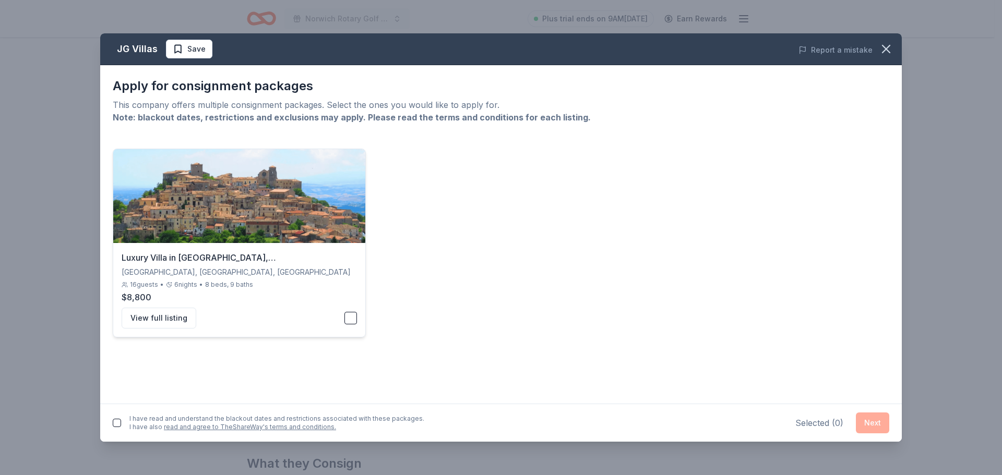
click at [348, 320] on button "button" at bounding box center [350, 318] width 13 height 13
click at [866, 426] on button "Next" at bounding box center [872, 423] width 33 height 21
click at [872, 423] on button "Next" at bounding box center [872, 421] width 33 height 21
click at [110, 421] on div "I have read and understand the blackout dates and restrictions associated with …" at bounding box center [501, 421] width 802 height 42
click at [120, 422] on button "button" at bounding box center [117, 421] width 8 height 8
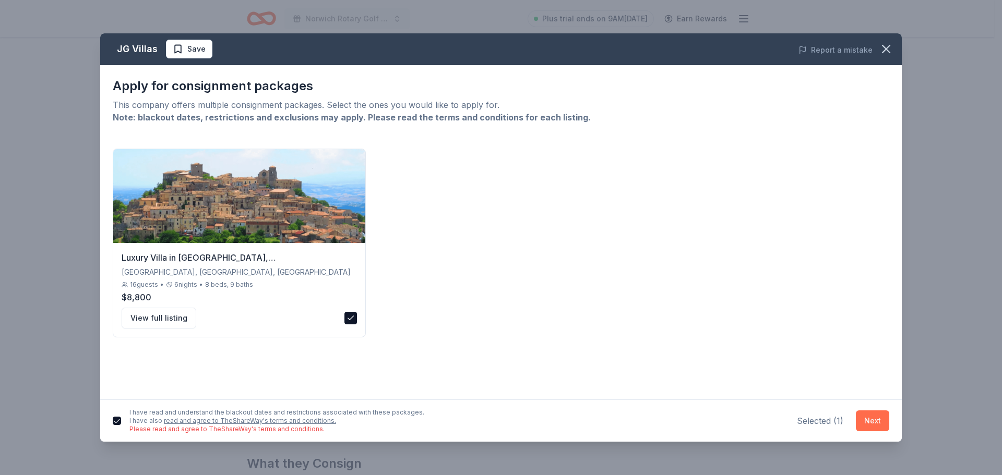
click at [872, 419] on button "Next" at bounding box center [872, 421] width 33 height 21
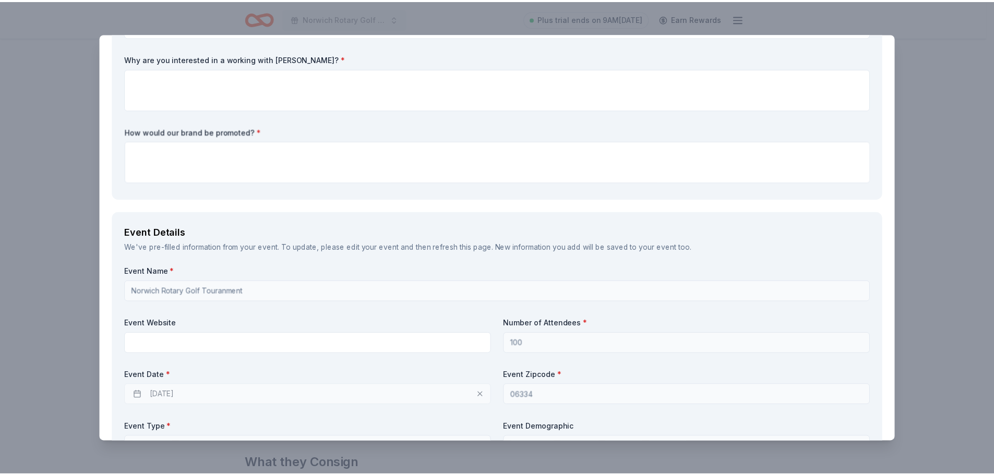
scroll to position [0, 0]
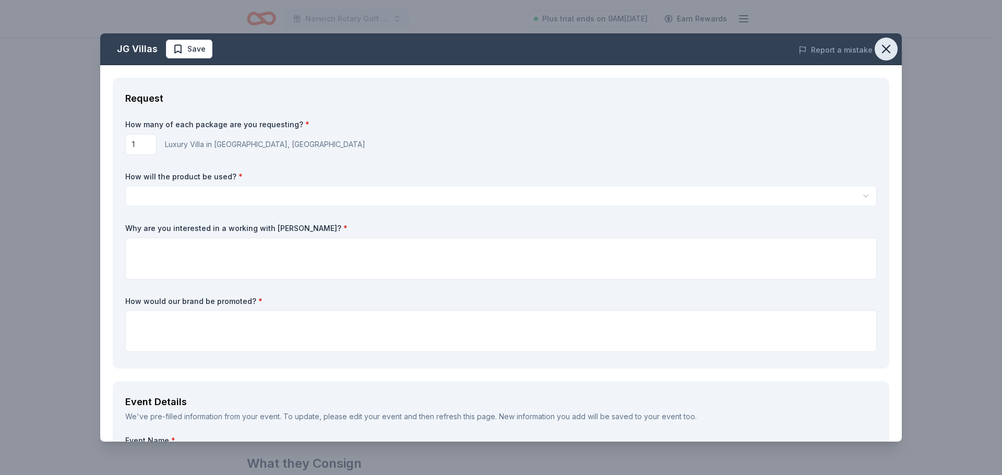
click at [880, 46] on icon "button" at bounding box center [886, 49] width 15 height 15
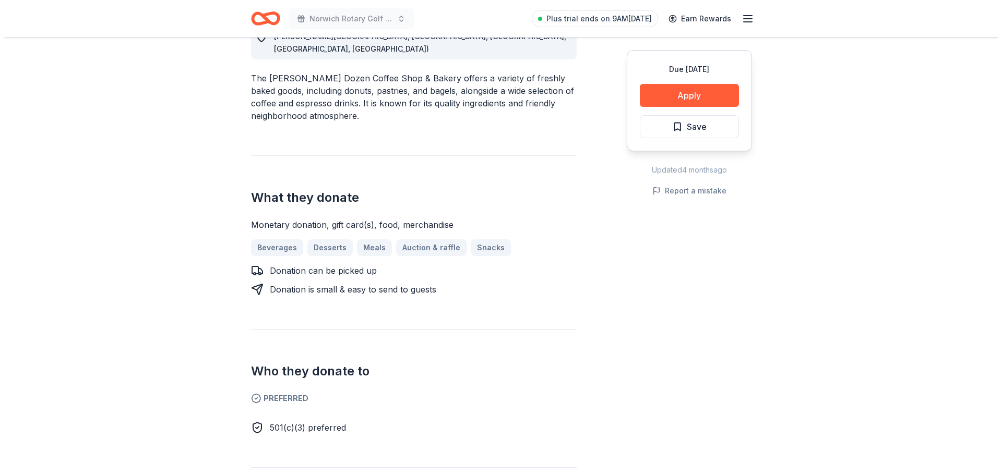
scroll to position [313, 0]
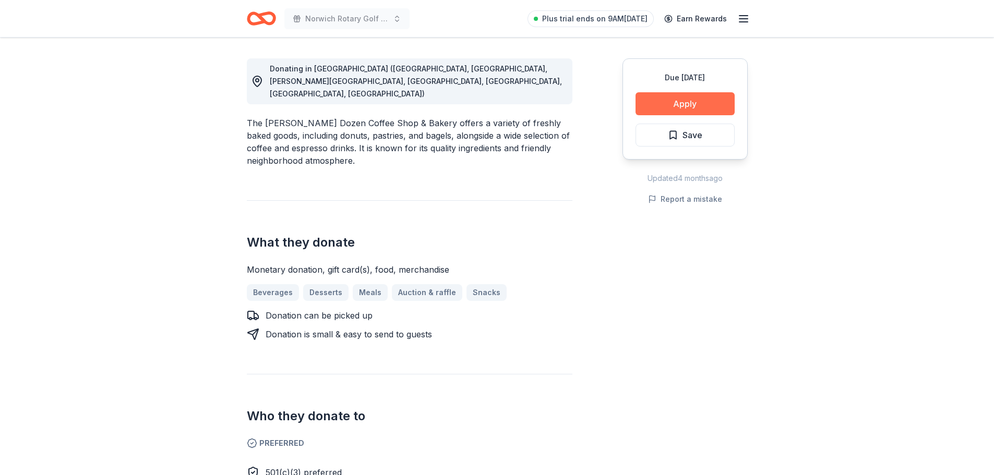
click at [692, 95] on button "Apply" at bounding box center [685, 103] width 99 height 23
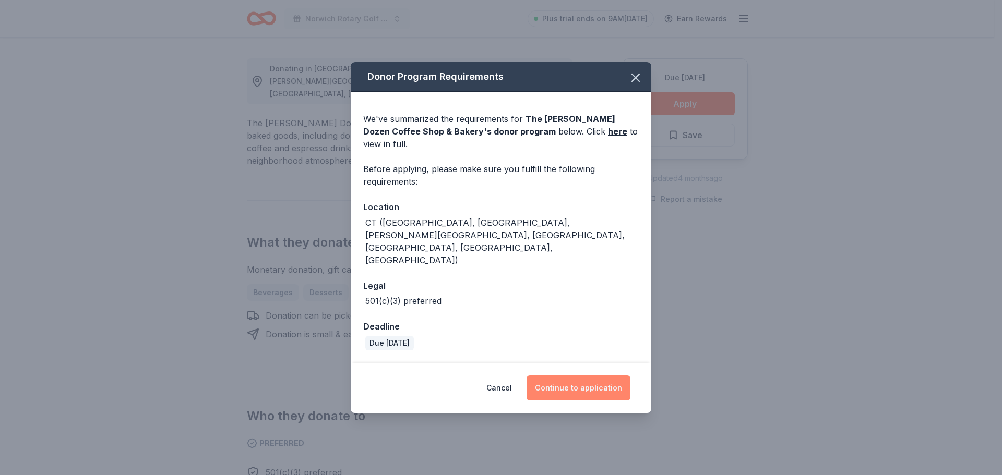
click at [590, 376] on button "Continue to application" at bounding box center [579, 388] width 104 height 25
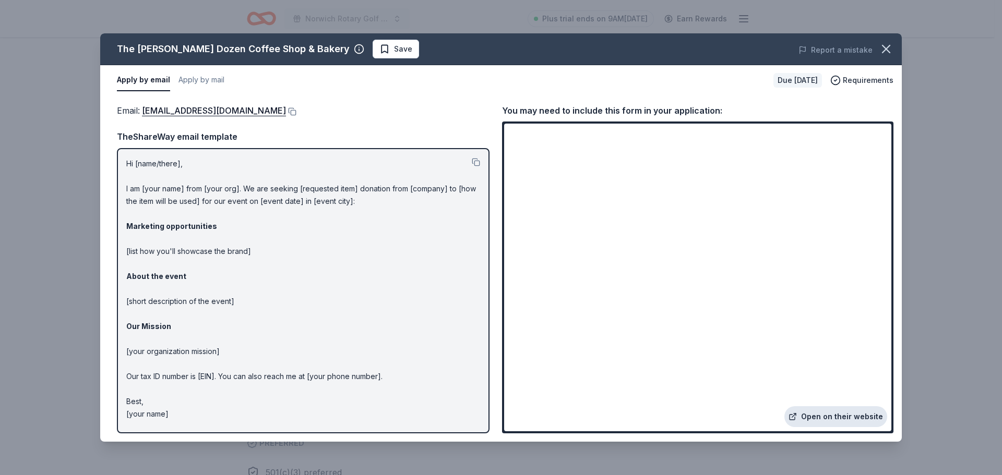
click at [839, 419] on link "Open on their website" at bounding box center [835, 417] width 103 height 21
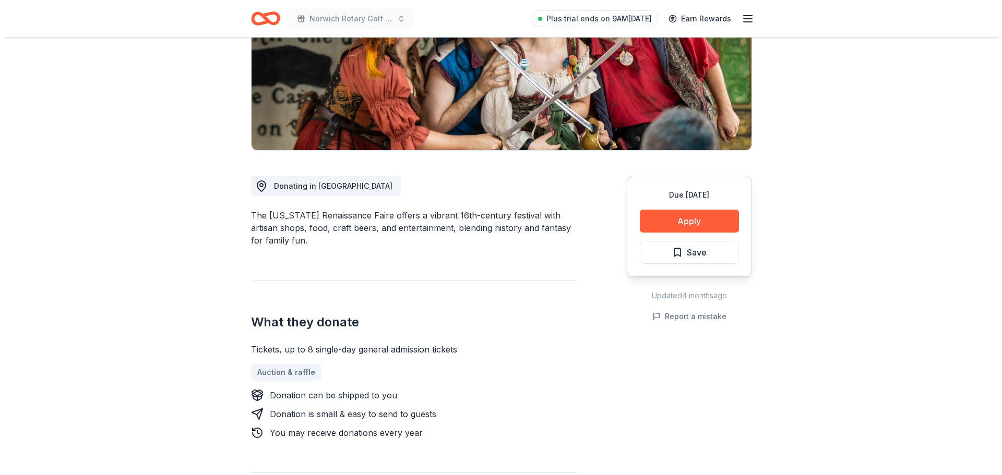
scroll to position [209, 0]
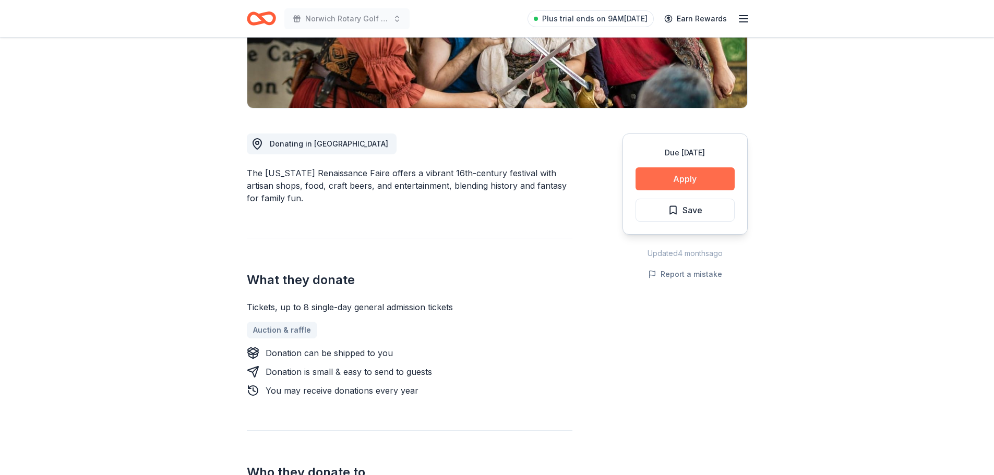
click at [670, 179] on button "Apply" at bounding box center [685, 179] width 99 height 23
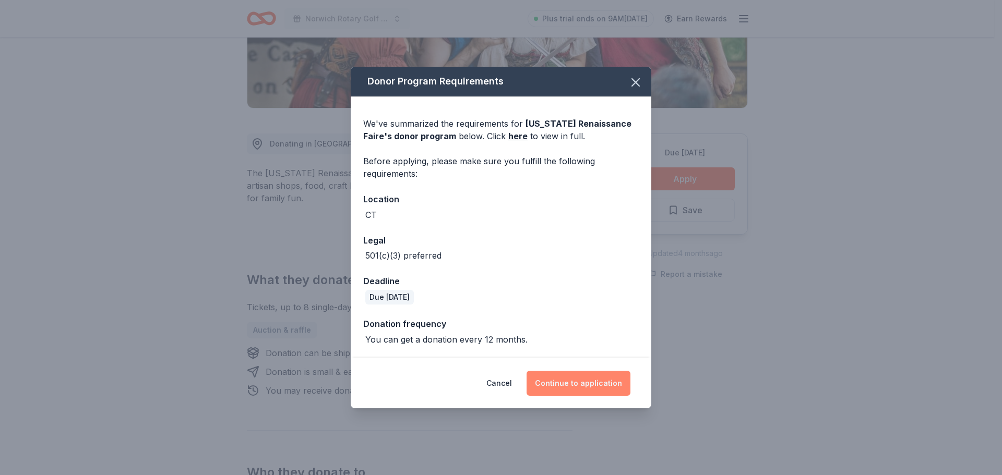
click at [580, 380] on button "Continue to application" at bounding box center [579, 383] width 104 height 25
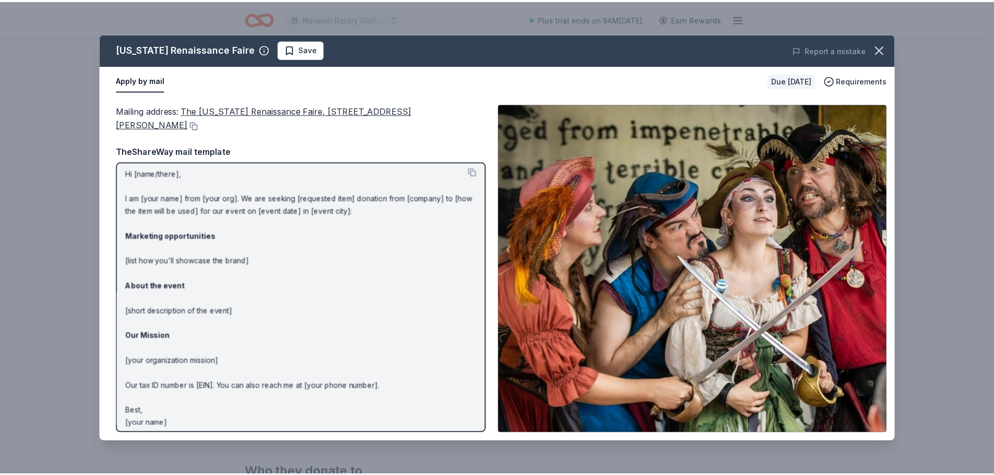
scroll to position [0, 0]
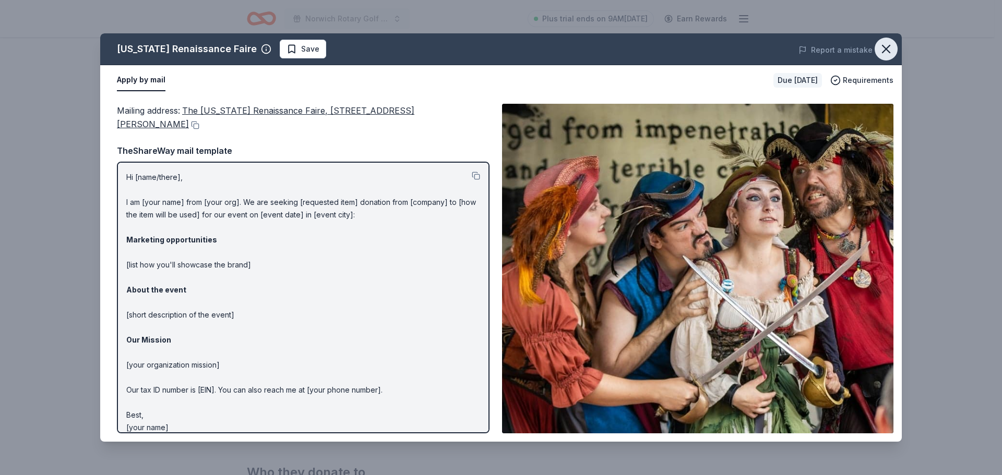
click at [887, 44] on icon "button" at bounding box center [886, 49] width 15 height 15
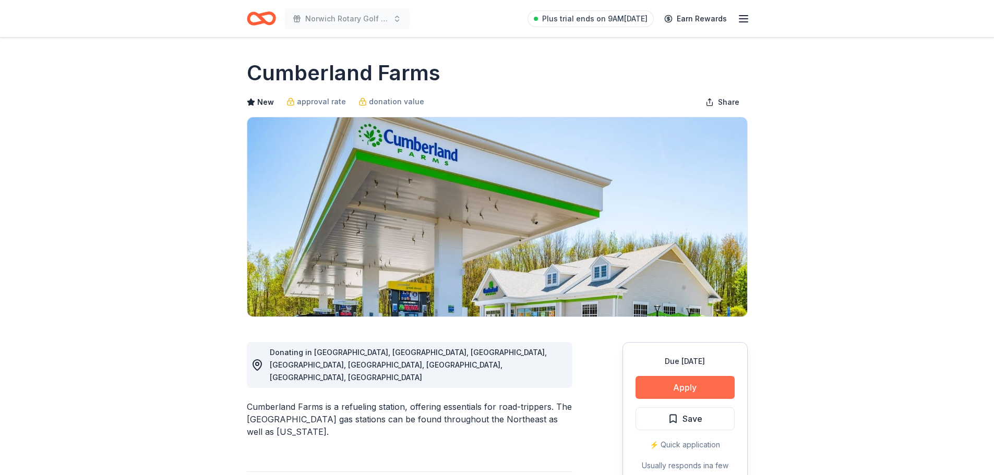
click at [685, 387] on button "Apply" at bounding box center [685, 387] width 99 height 23
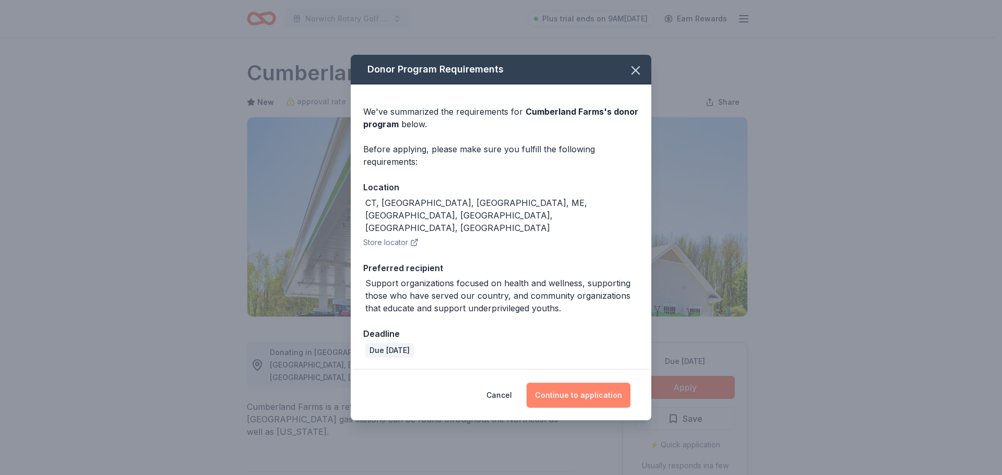
click at [583, 383] on button "Continue to application" at bounding box center [579, 395] width 104 height 25
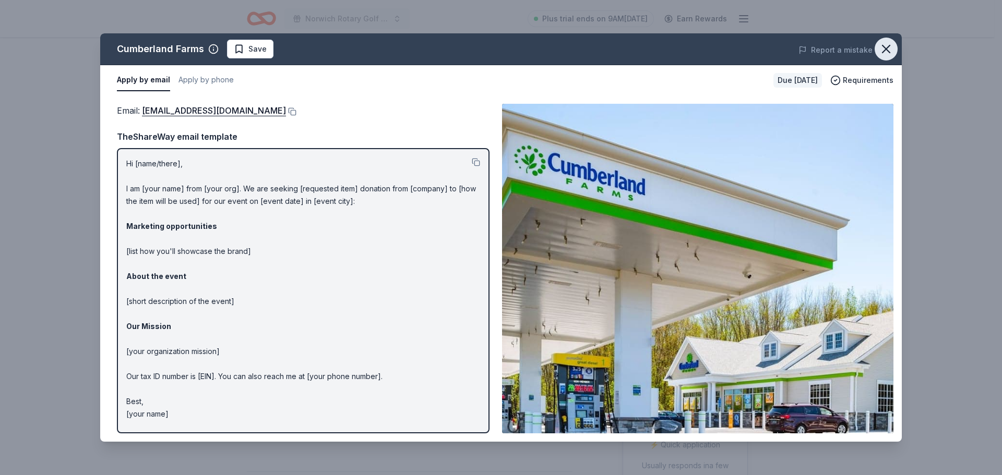
click at [885, 49] on icon "button" at bounding box center [886, 48] width 7 height 7
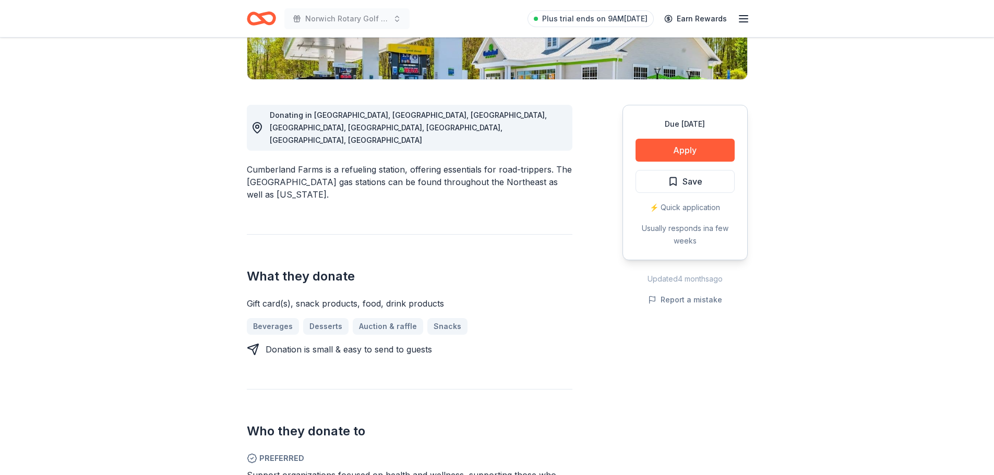
scroll to position [261, 0]
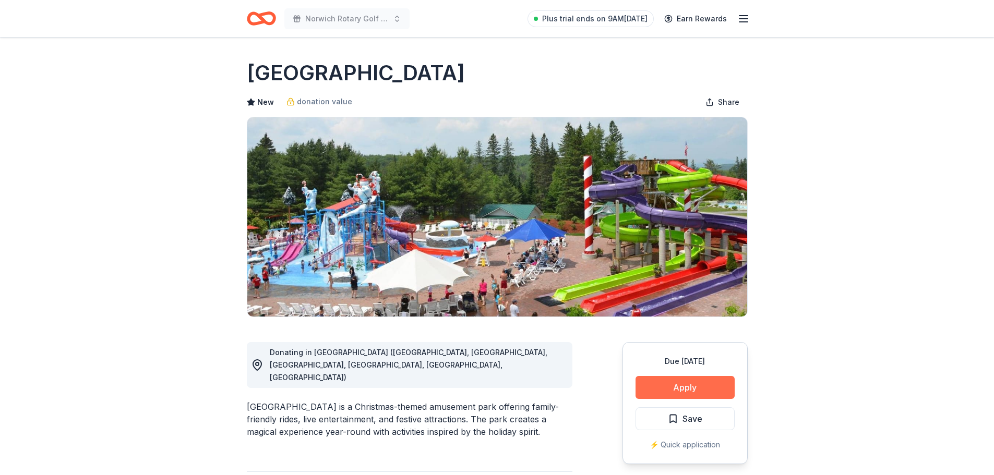
click at [677, 391] on button "Apply" at bounding box center [685, 387] width 99 height 23
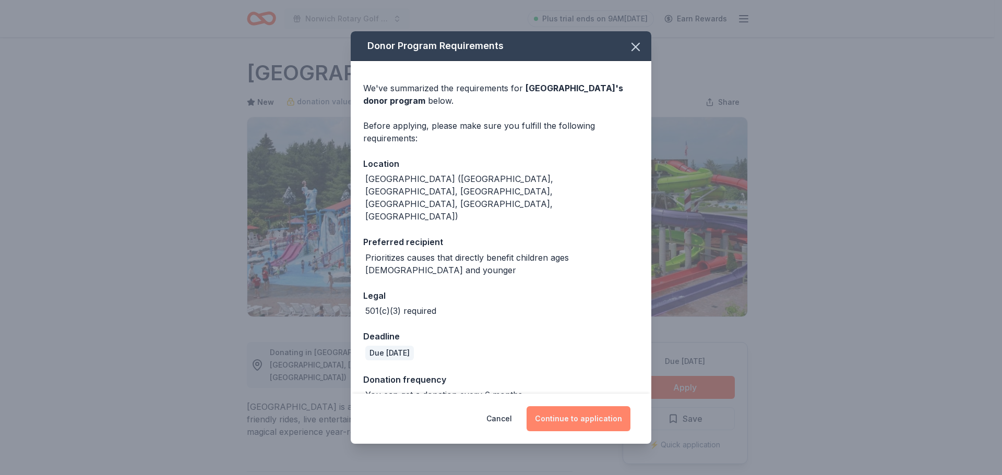
click at [587, 407] on button "Continue to application" at bounding box center [579, 419] width 104 height 25
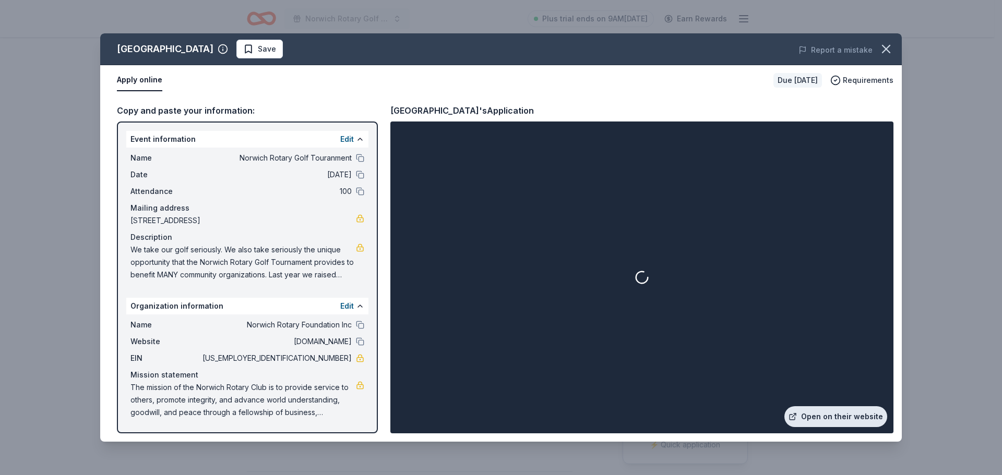
click at [836, 422] on link "Open on their website" at bounding box center [835, 417] width 103 height 21
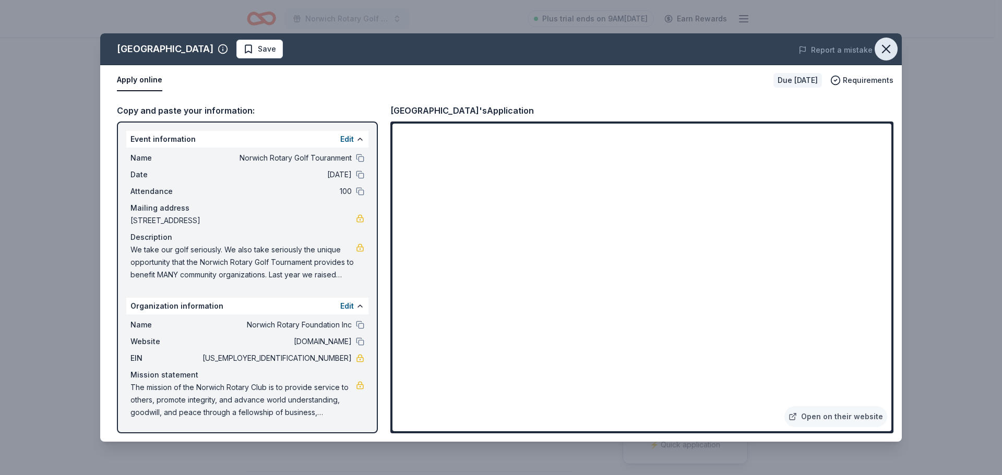
click at [892, 49] on icon "button" at bounding box center [886, 49] width 15 height 15
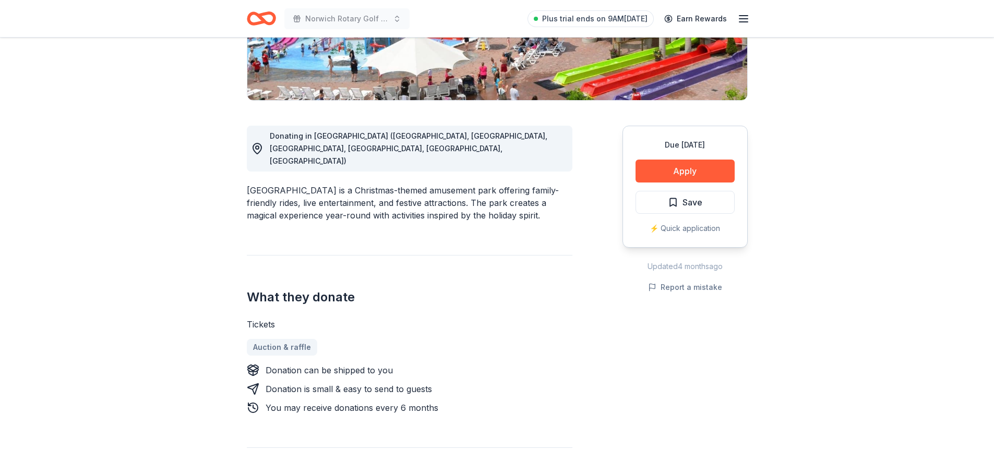
scroll to position [261, 0]
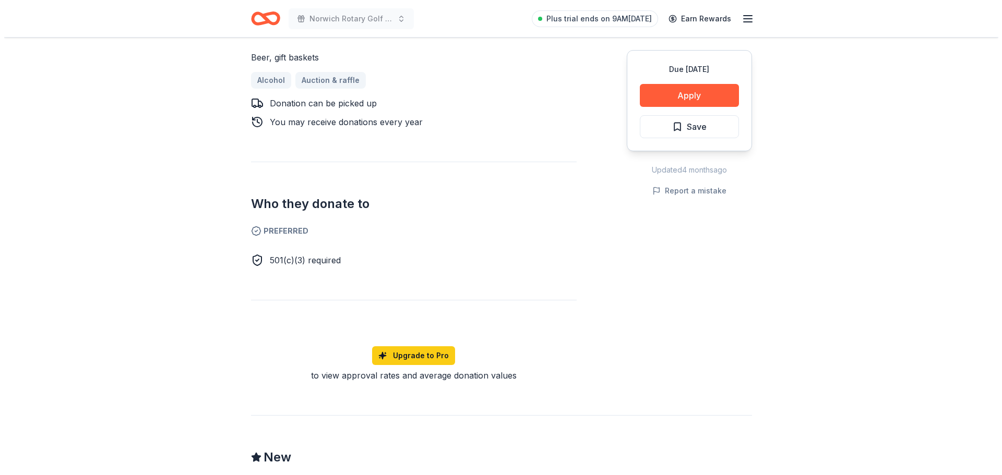
scroll to position [209, 0]
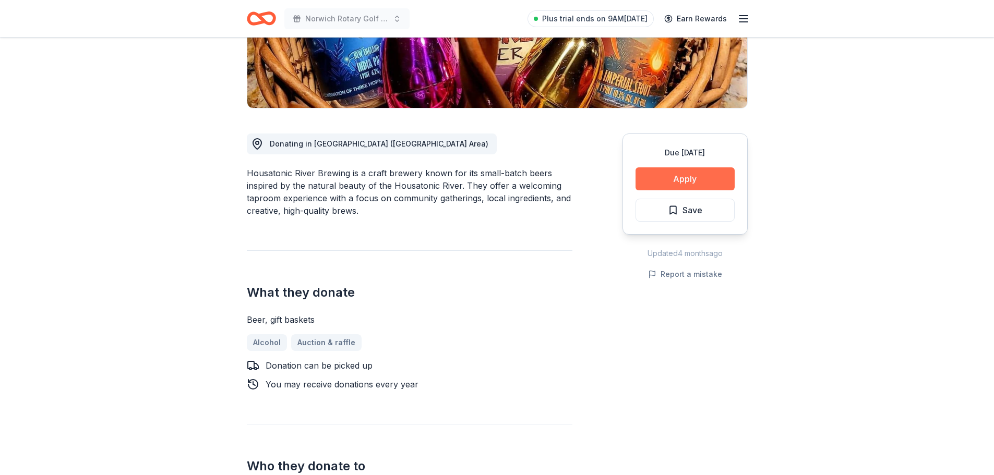
click at [688, 180] on button "Apply" at bounding box center [685, 179] width 99 height 23
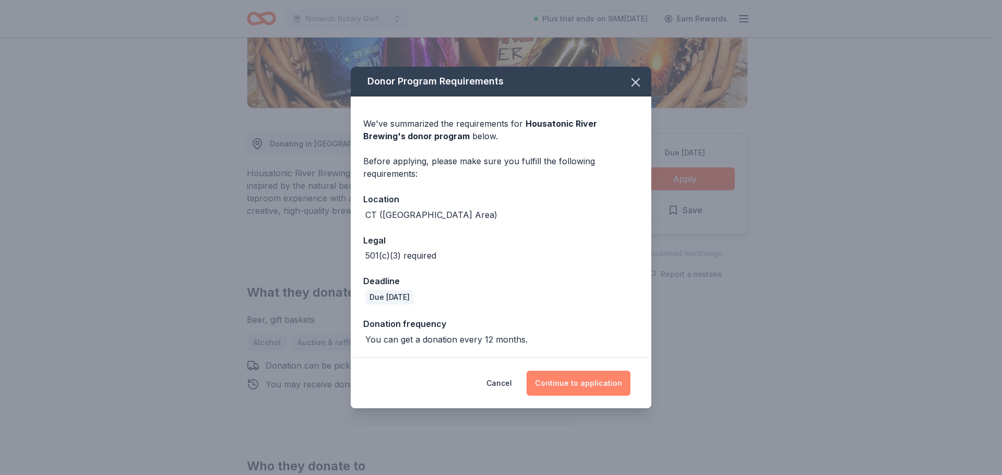
click at [611, 386] on button "Continue to application" at bounding box center [579, 383] width 104 height 25
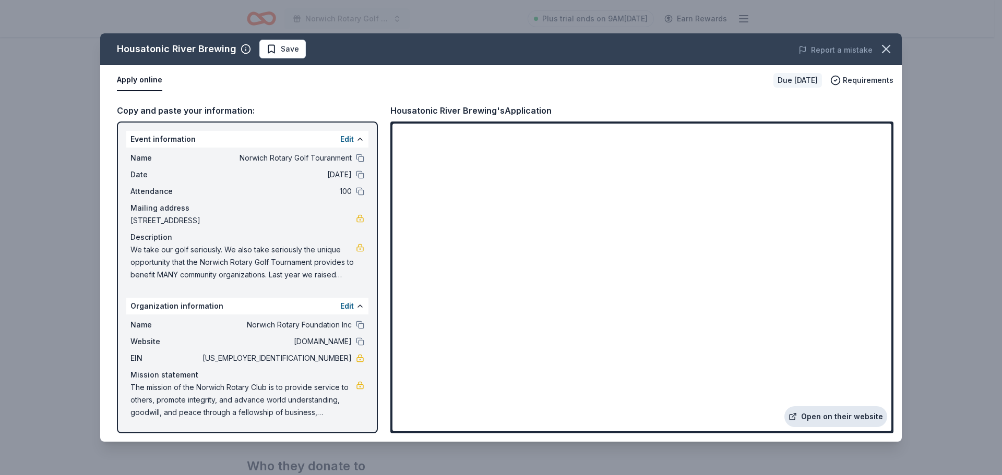
click at [837, 418] on link "Open on their website" at bounding box center [835, 417] width 103 height 21
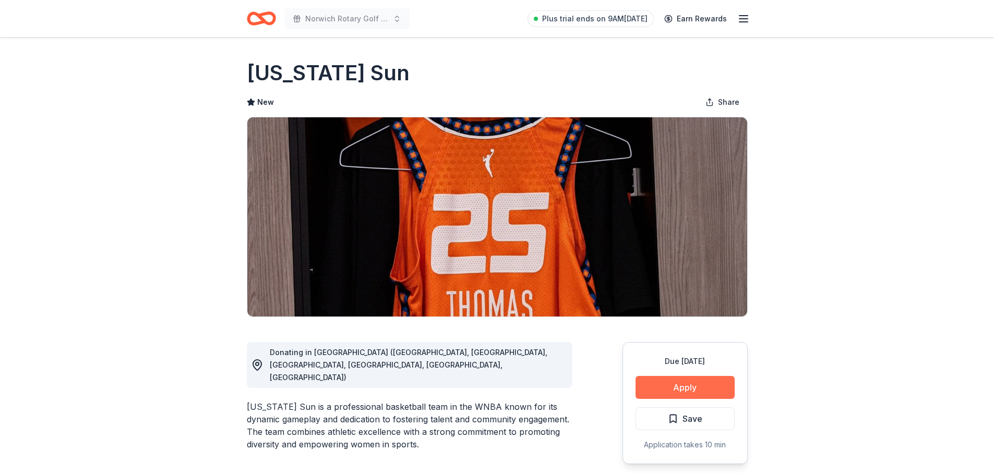
click at [697, 388] on button "Apply" at bounding box center [685, 387] width 99 height 23
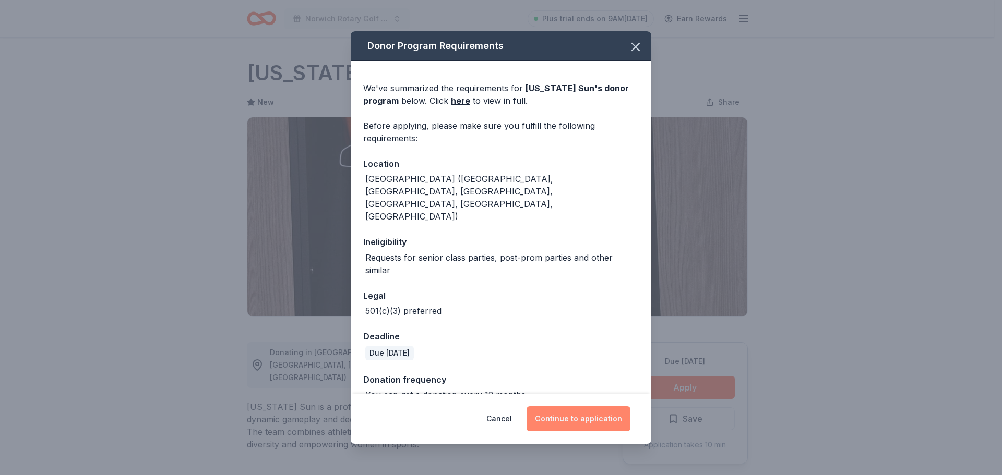
click at [584, 407] on button "Continue to application" at bounding box center [579, 419] width 104 height 25
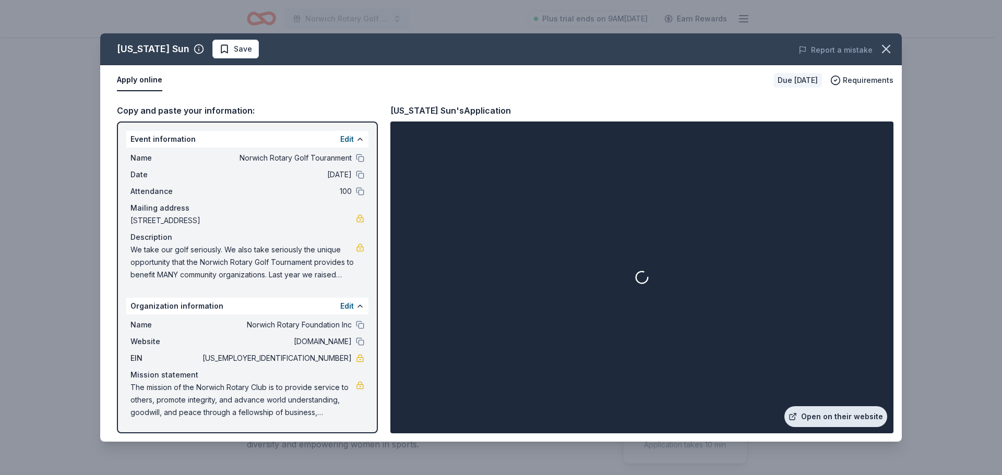
click at [835, 408] on link "Open on their website" at bounding box center [835, 417] width 103 height 21
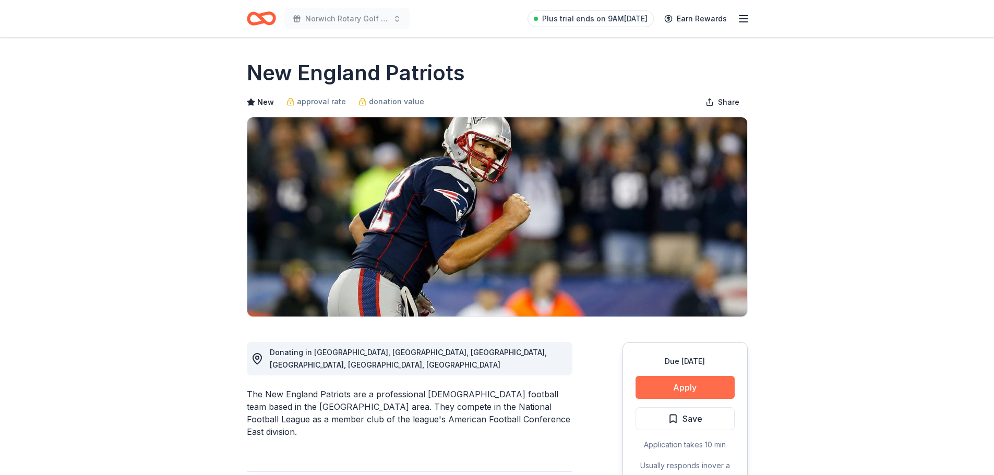
click at [678, 385] on button "Apply" at bounding box center [685, 387] width 99 height 23
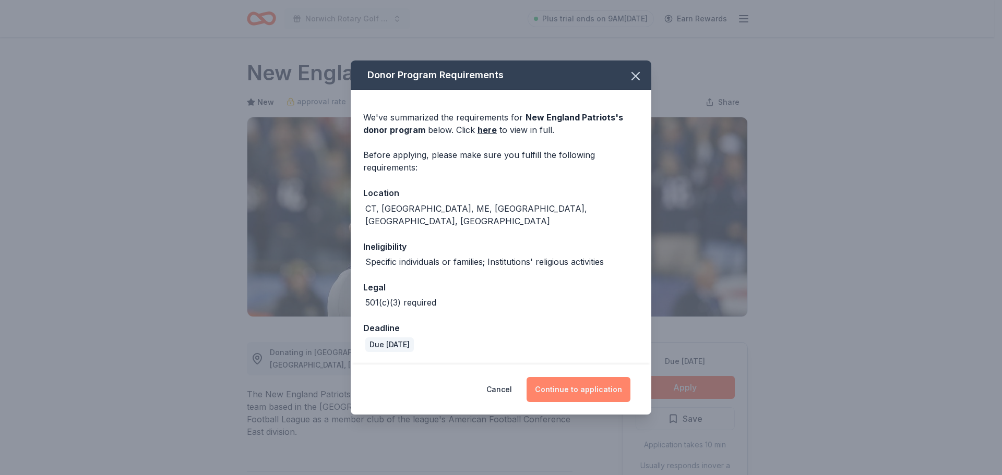
click at [601, 388] on button "Continue to application" at bounding box center [579, 389] width 104 height 25
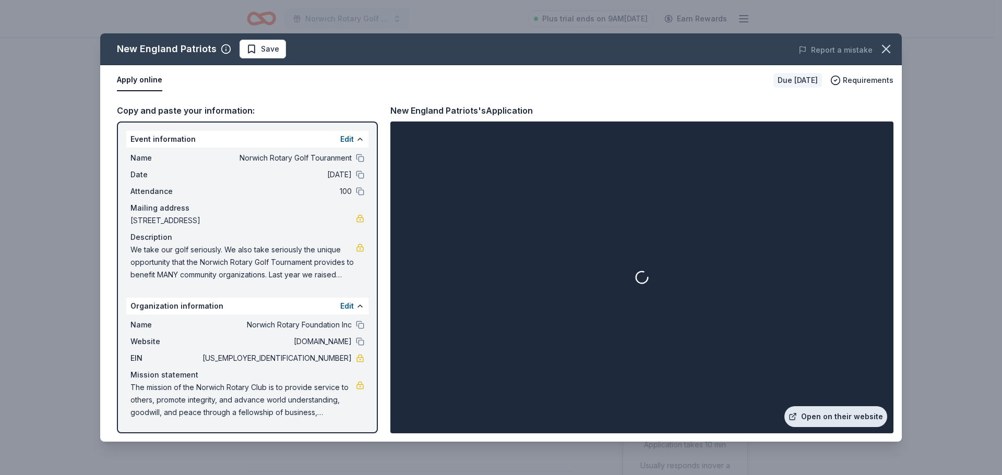
click at [826, 417] on link "Open on their website" at bounding box center [835, 417] width 103 height 21
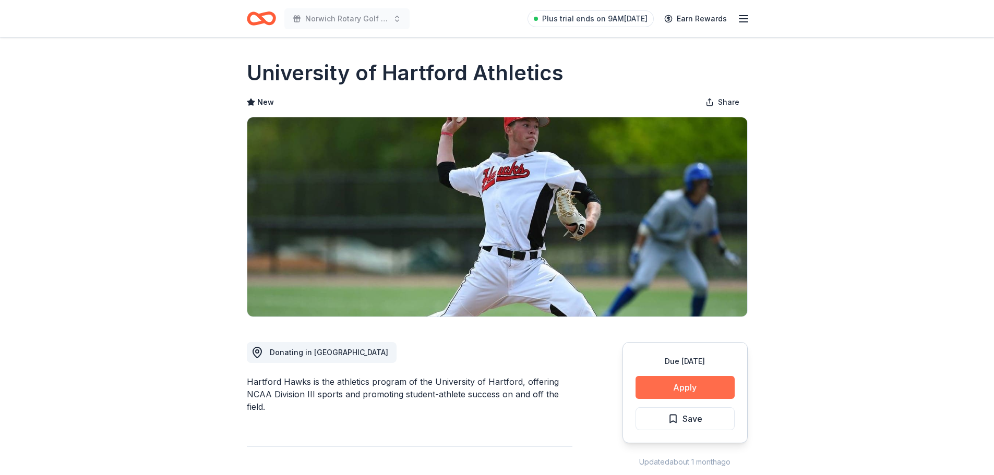
click at [681, 389] on button "Apply" at bounding box center [685, 387] width 99 height 23
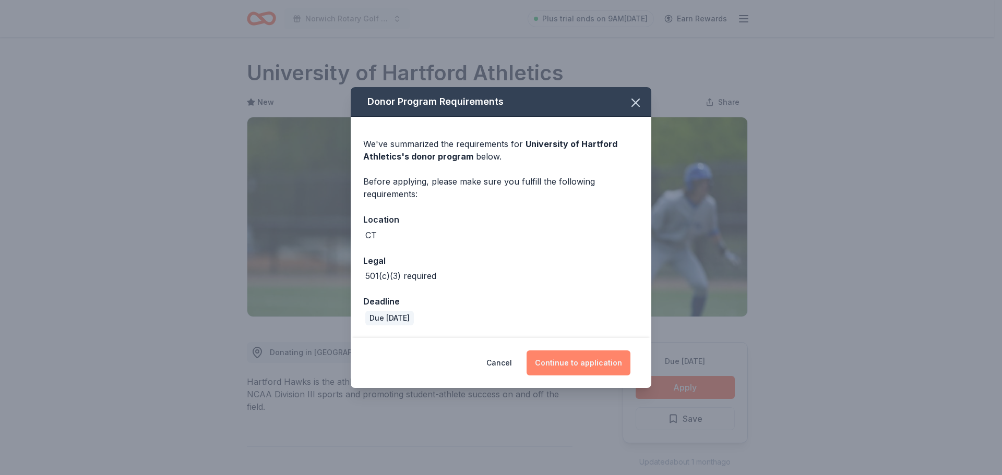
click at [569, 361] on button "Continue to application" at bounding box center [579, 363] width 104 height 25
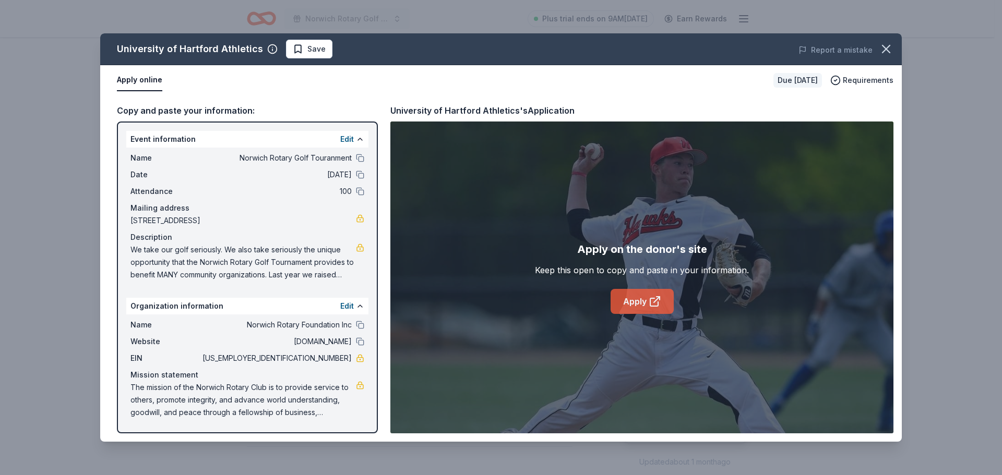
click at [642, 300] on link "Apply" at bounding box center [642, 301] width 63 height 25
click at [888, 52] on icon "button" at bounding box center [886, 48] width 7 height 7
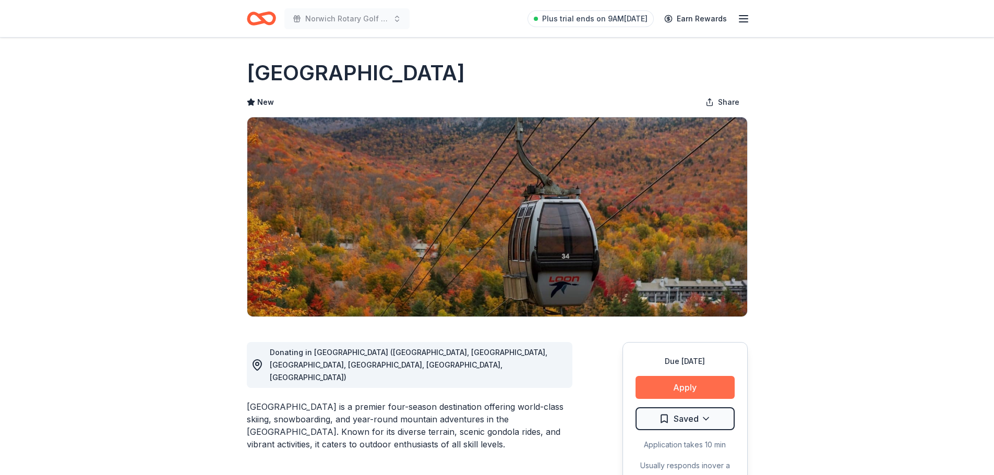
click at [677, 384] on button "Apply" at bounding box center [685, 387] width 99 height 23
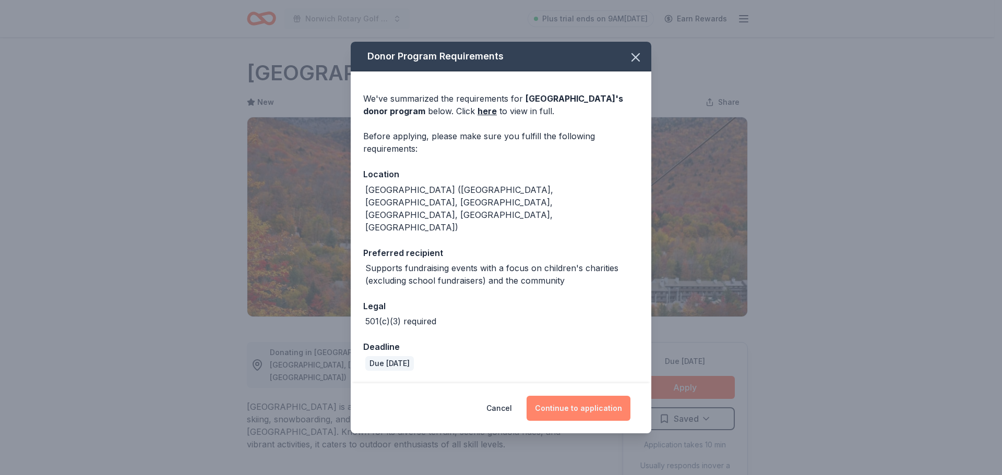
click at [578, 396] on button "Continue to application" at bounding box center [579, 408] width 104 height 25
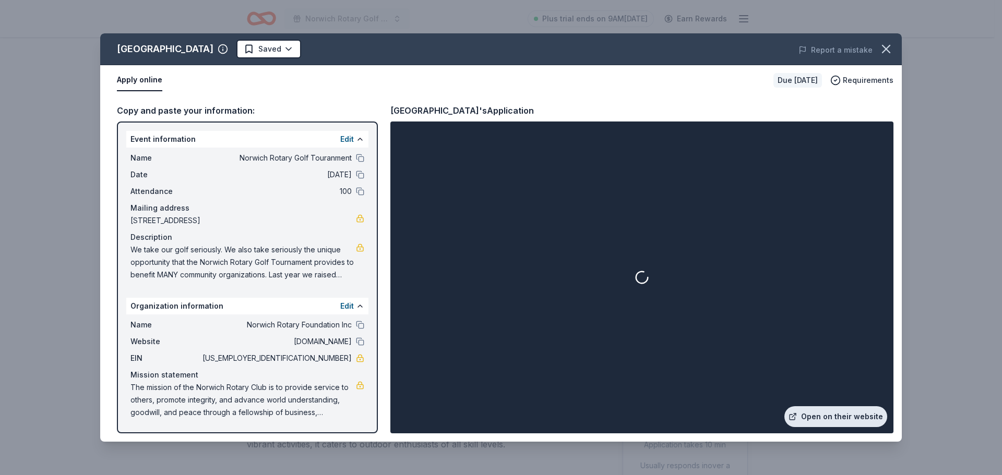
click at [839, 415] on link "Open on their website" at bounding box center [835, 417] width 103 height 21
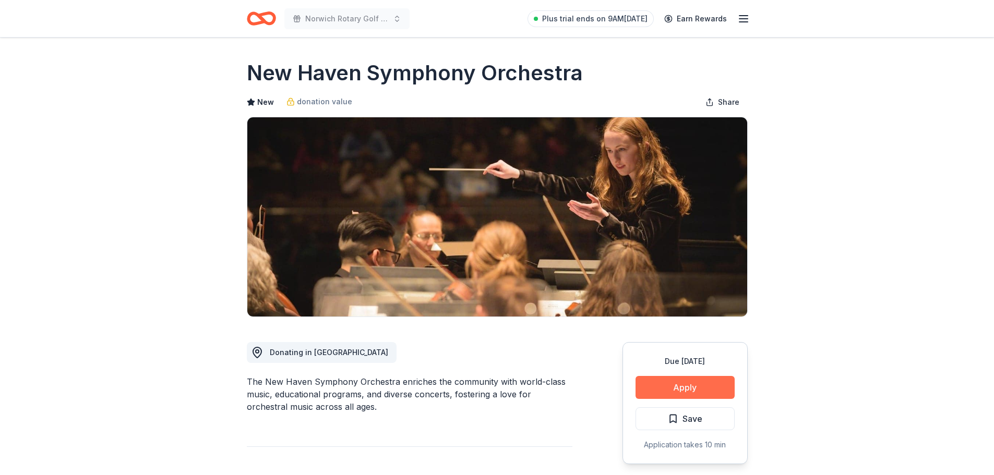
click at [672, 382] on button "Apply" at bounding box center [685, 387] width 99 height 23
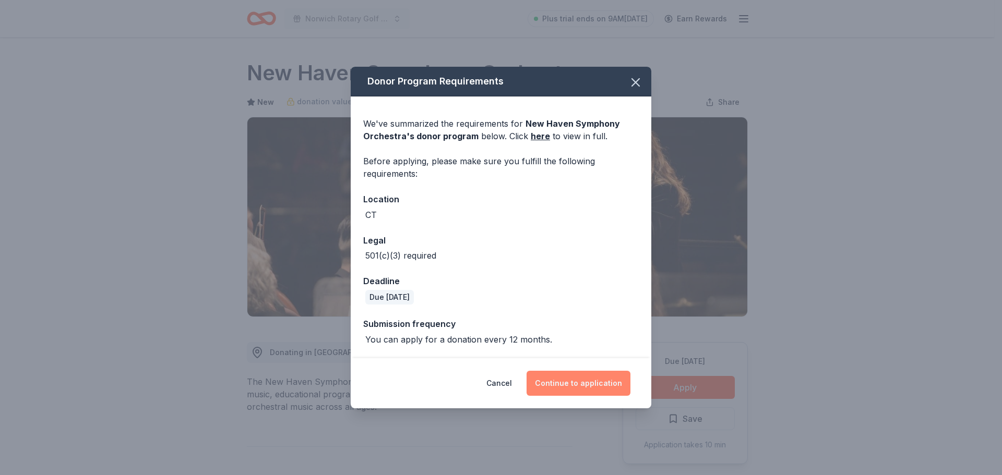
click at [584, 378] on button "Continue to application" at bounding box center [579, 383] width 104 height 25
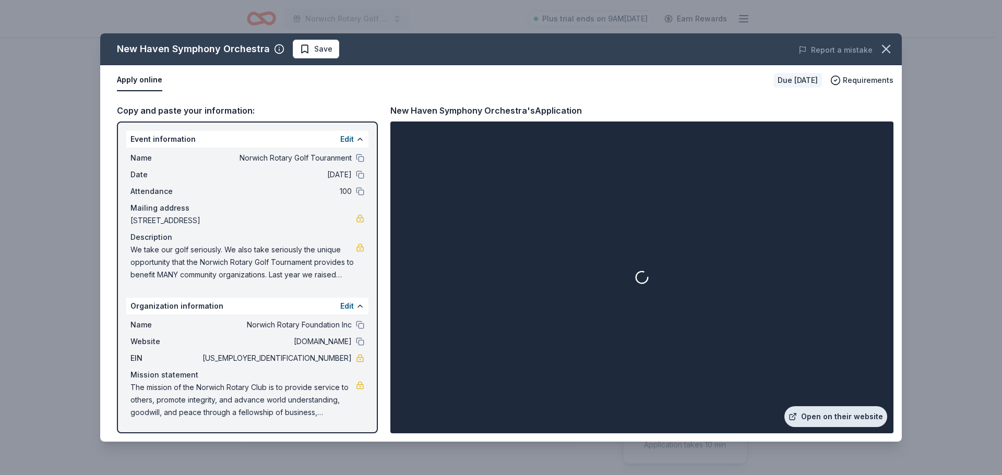
click at [827, 411] on link "Open on their website" at bounding box center [835, 417] width 103 height 21
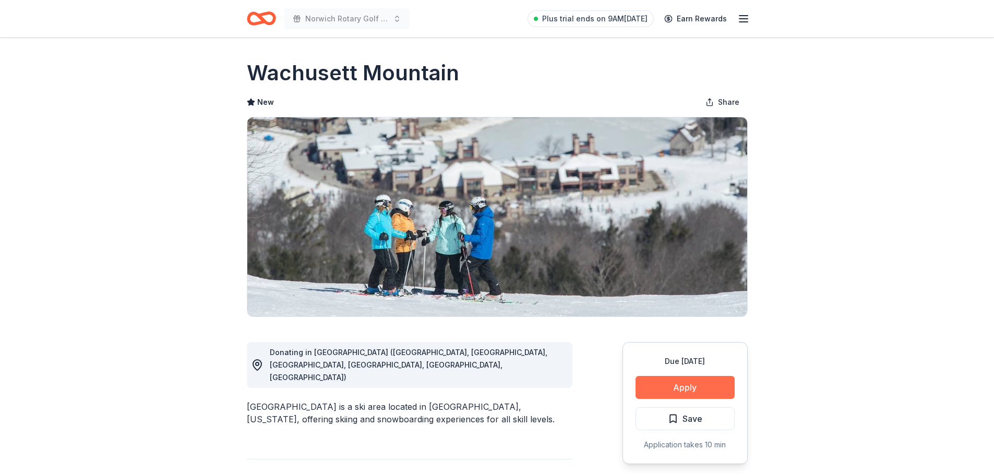
click at [683, 386] on button "Apply" at bounding box center [685, 387] width 99 height 23
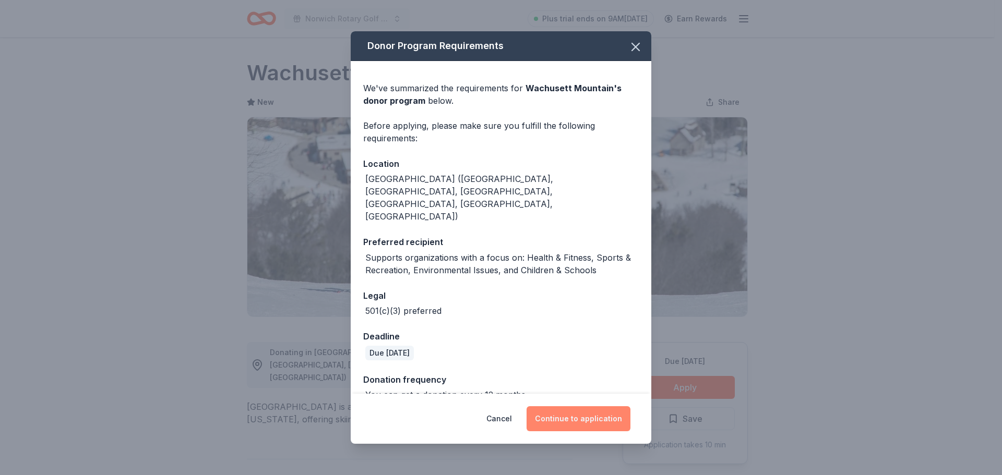
click at [585, 408] on button "Continue to application" at bounding box center [579, 419] width 104 height 25
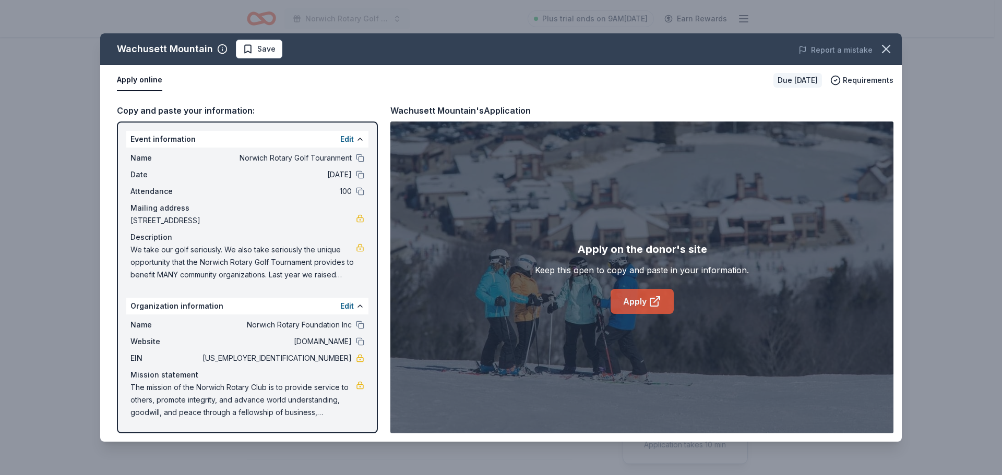
click at [642, 305] on link "Apply" at bounding box center [642, 301] width 63 height 25
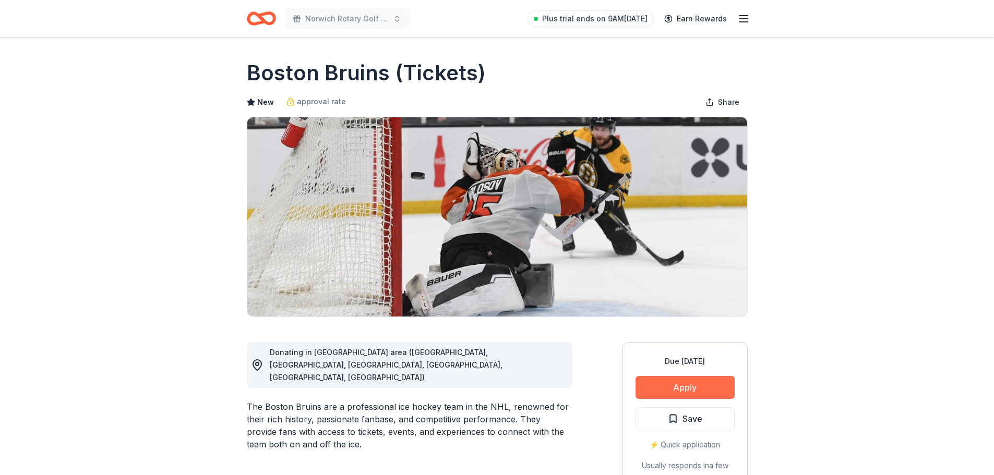
click at [665, 391] on button "Apply" at bounding box center [685, 387] width 99 height 23
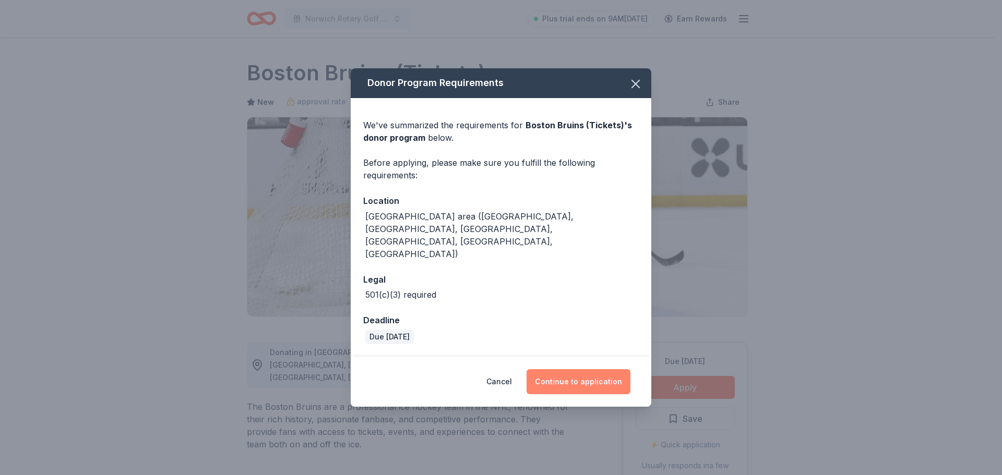
click at [577, 370] on button "Continue to application" at bounding box center [579, 382] width 104 height 25
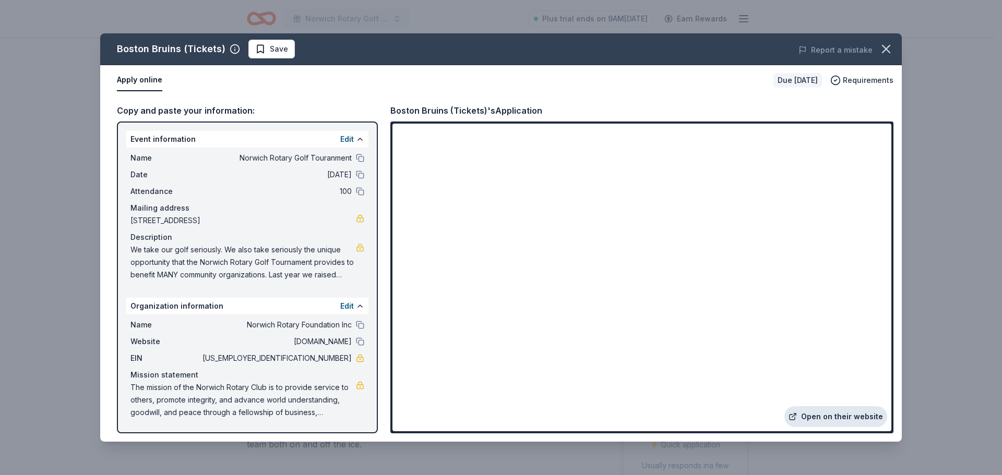
click at [852, 417] on link "Open on their website" at bounding box center [835, 417] width 103 height 21
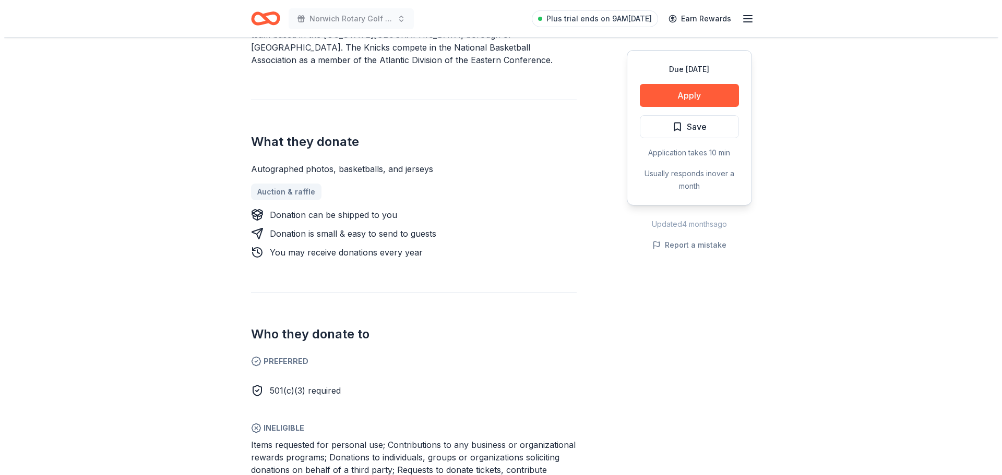
scroll to position [418, 0]
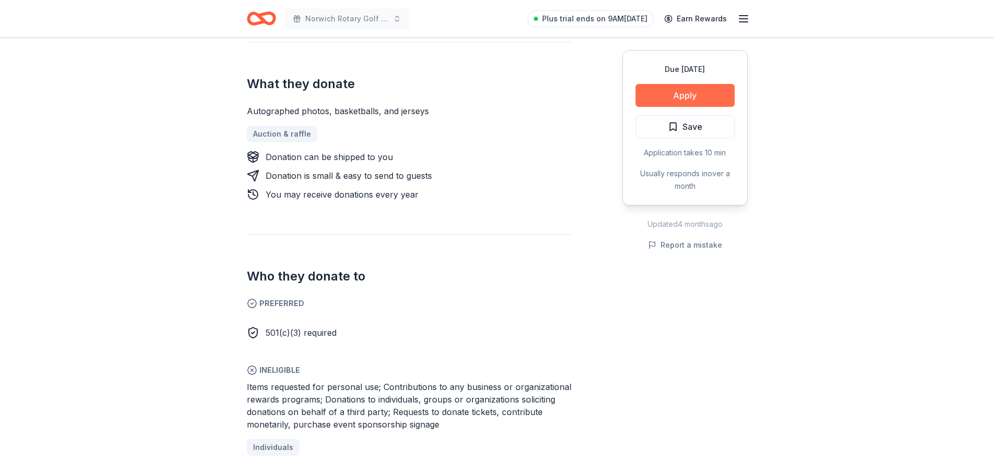
click at [682, 92] on button "Apply" at bounding box center [685, 95] width 99 height 23
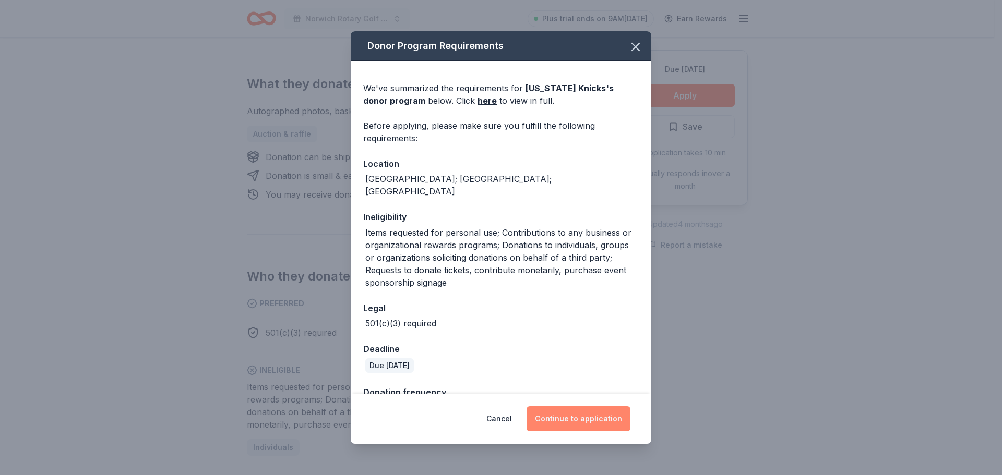
click at [571, 417] on button "Continue to application" at bounding box center [579, 419] width 104 height 25
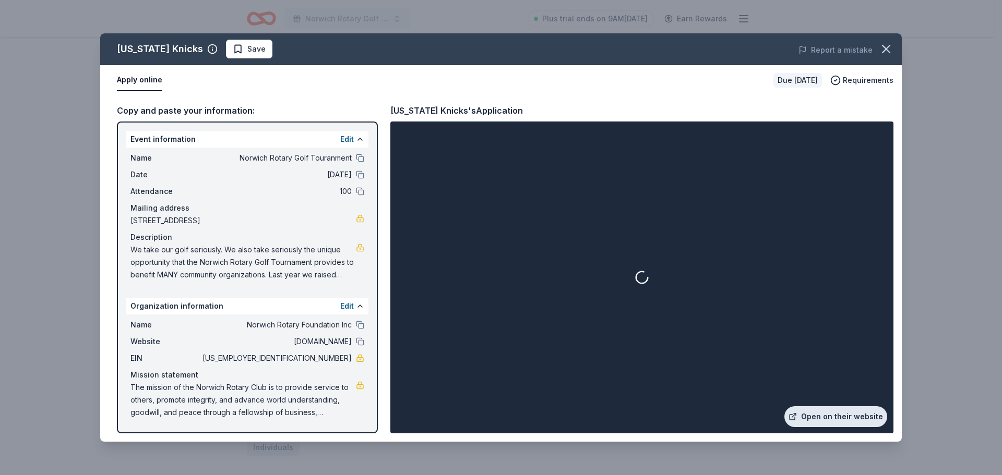
click at [861, 419] on link "Open on their website" at bounding box center [835, 417] width 103 height 21
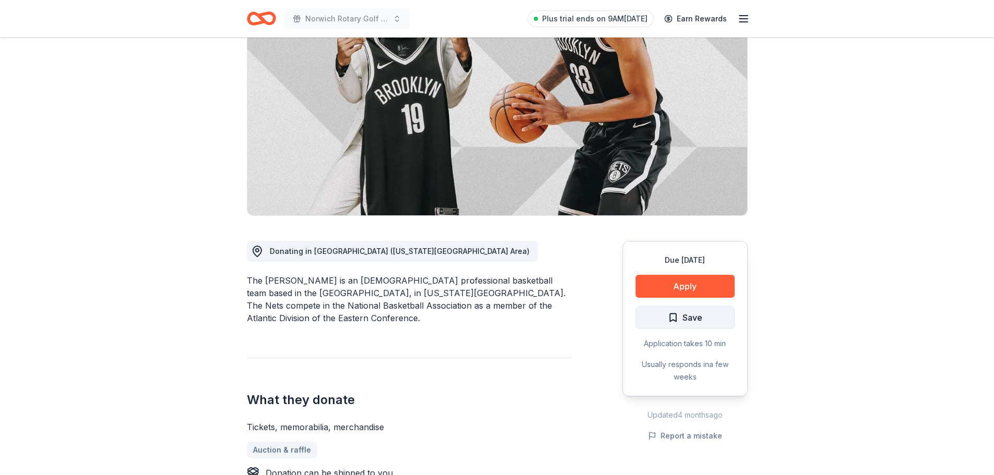
scroll to position [104, 0]
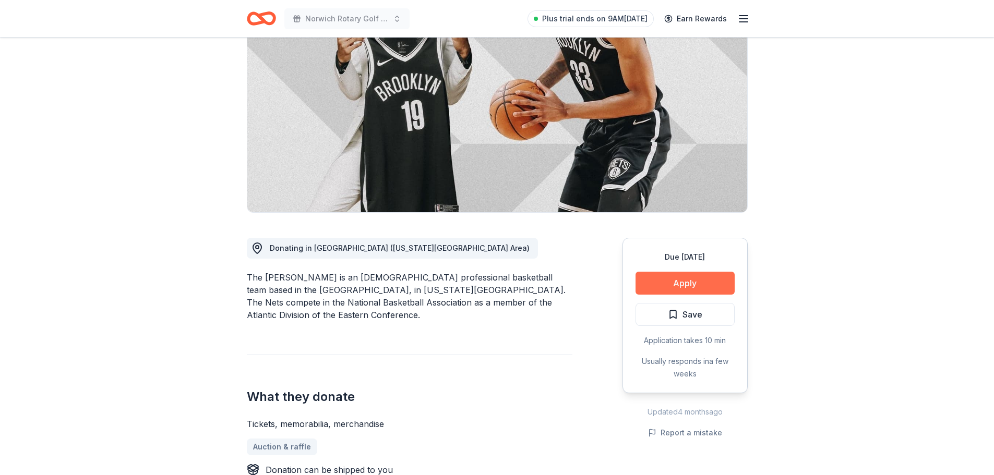
click at [689, 277] on button "Apply" at bounding box center [685, 283] width 99 height 23
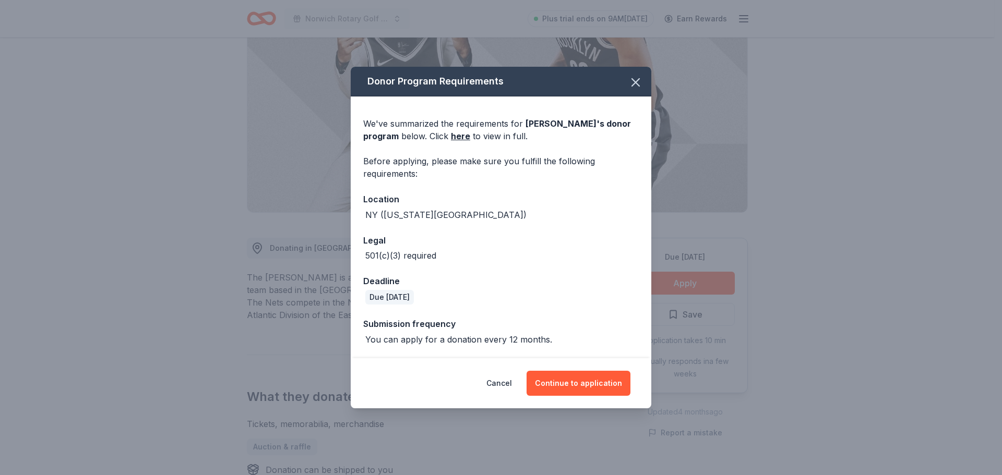
drag, startPoint x: 591, startPoint y: 389, endPoint x: 589, endPoint y: 301, distance: 88.7
click at [592, 312] on div "Donor Program Requirements We've summarized the requirements for Brooklyn Nets …" at bounding box center [501, 238] width 301 height 342
click at [509, 379] on button "Cancel" at bounding box center [499, 383] width 26 height 25
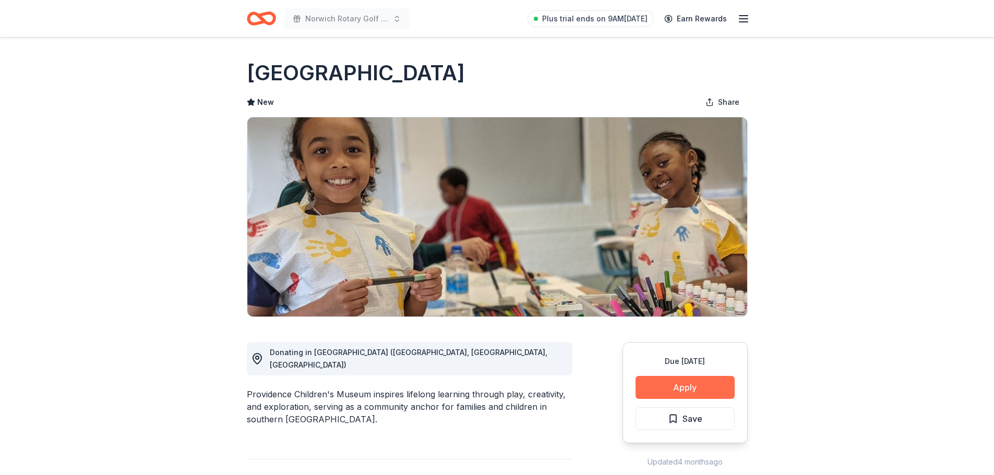
click at [670, 387] on button "Apply" at bounding box center [685, 387] width 99 height 23
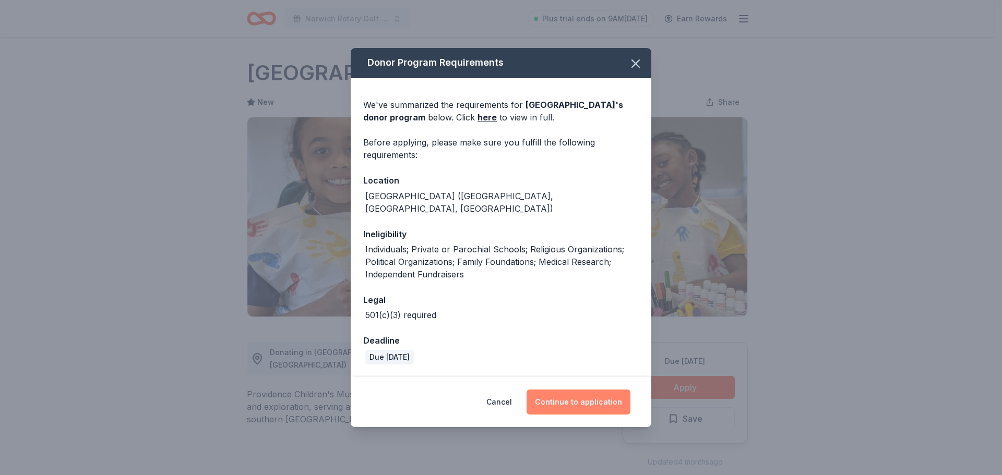
click at [599, 392] on button "Continue to application" at bounding box center [579, 402] width 104 height 25
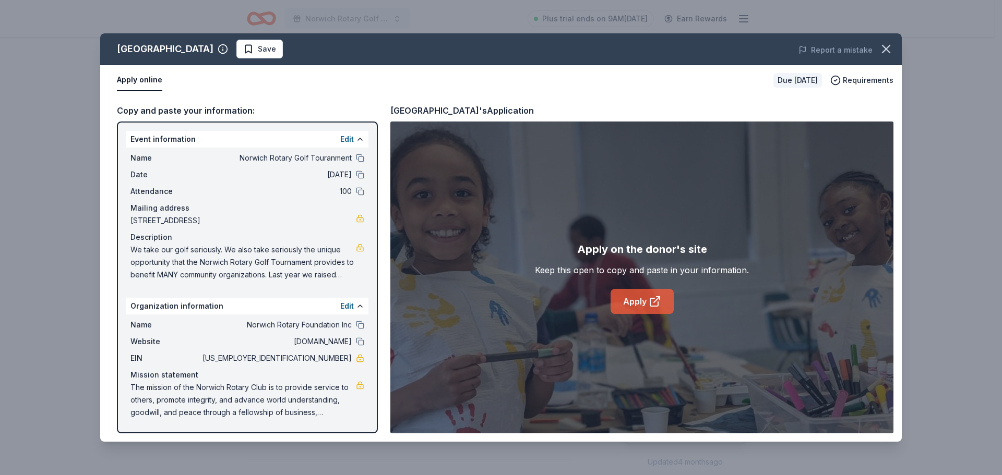
click at [624, 297] on link "Apply" at bounding box center [642, 301] width 63 height 25
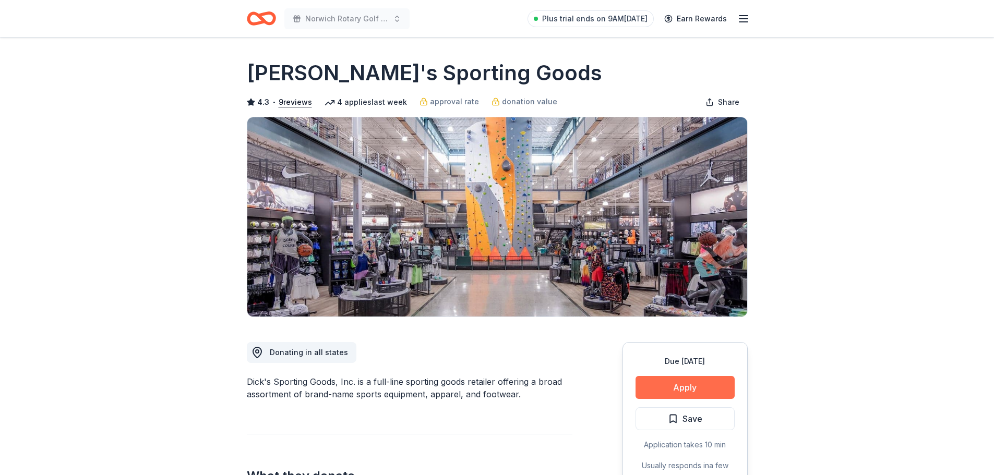
click at [674, 388] on button "Apply" at bounding box center [685, 387] width 99 height 23
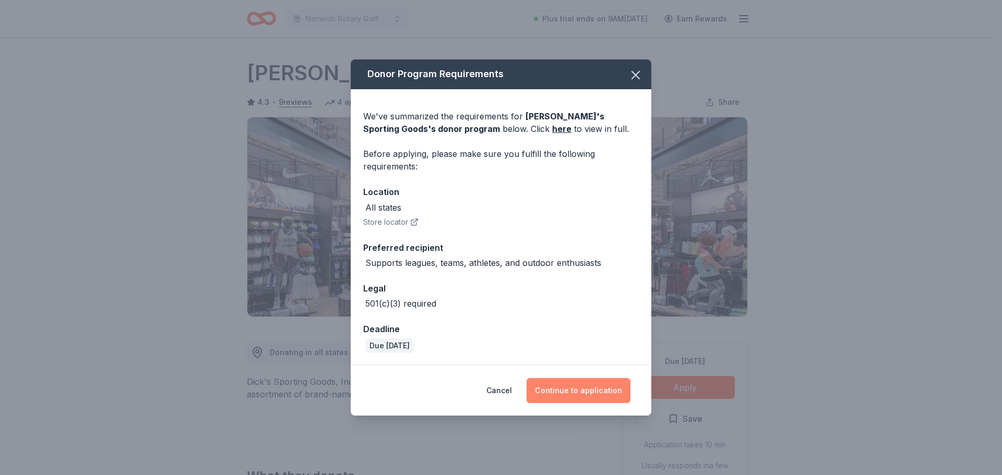
click at [570, 388] on button "Continue to application" at bounding box center [579, 390] width 104 height 25
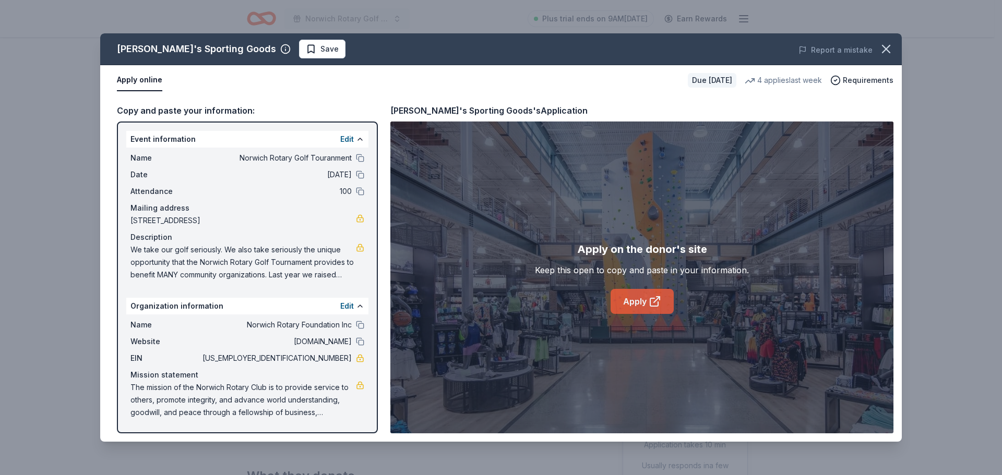
click at [635, 310] on link "Apply" at bounding box center [642, 301] width 63 height 25
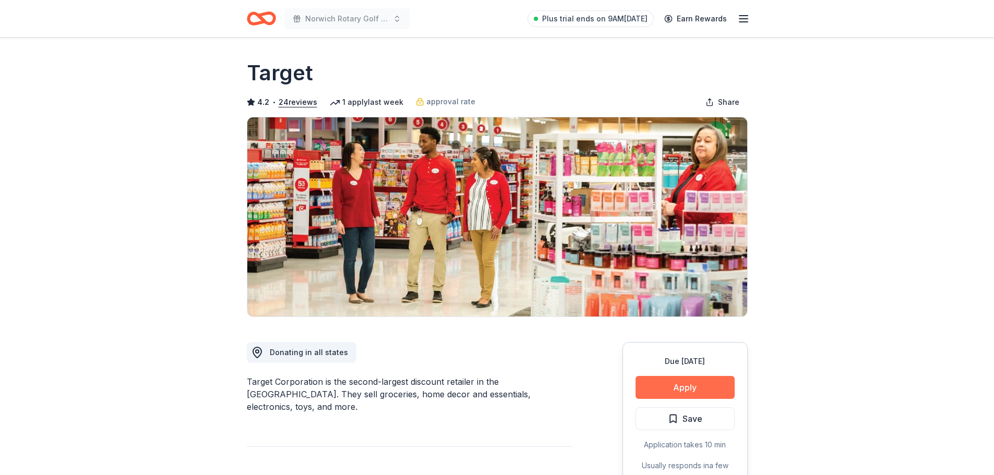
click at [709, 386] on button "Apply" at bounding box center [685, 387] width 99 height 23
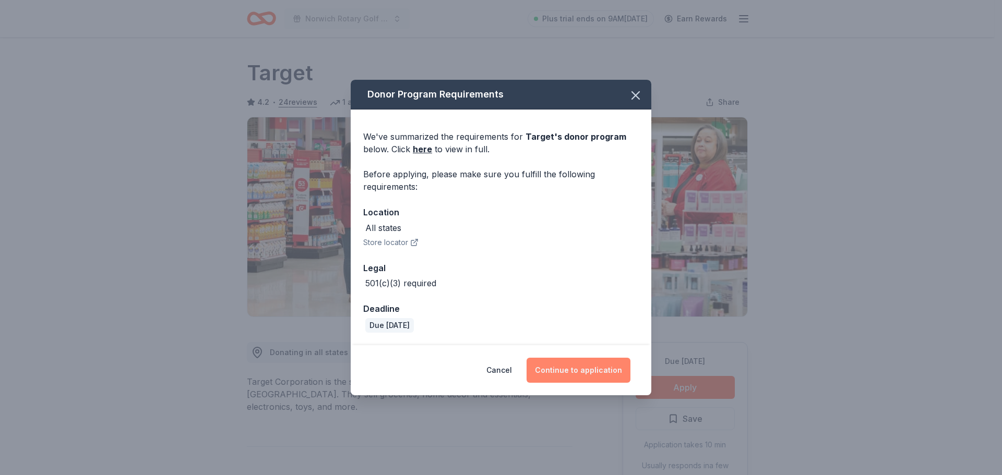
click at [566, 362] on button "Continue to application" at bounding box center [579, 370] width 104 height 25
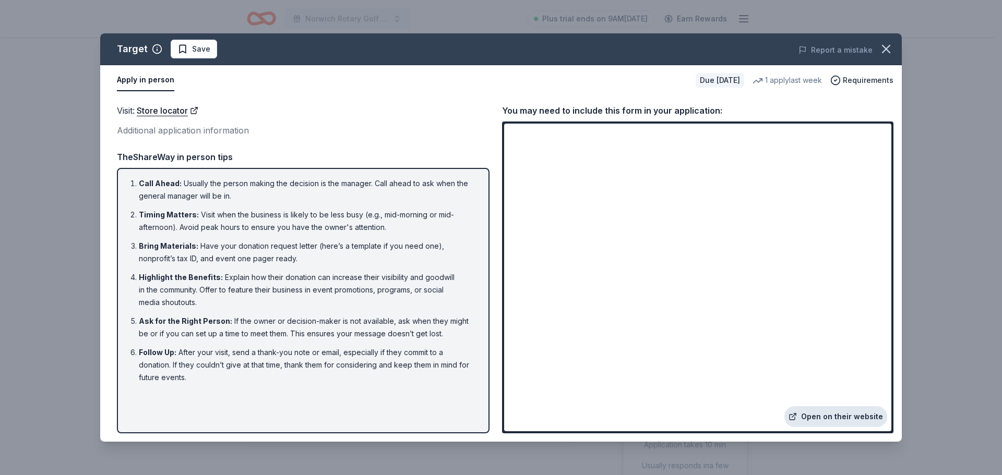
click at [829, 423] on link "Open on their website" at bounding box center [835, 417] width 103 height 21
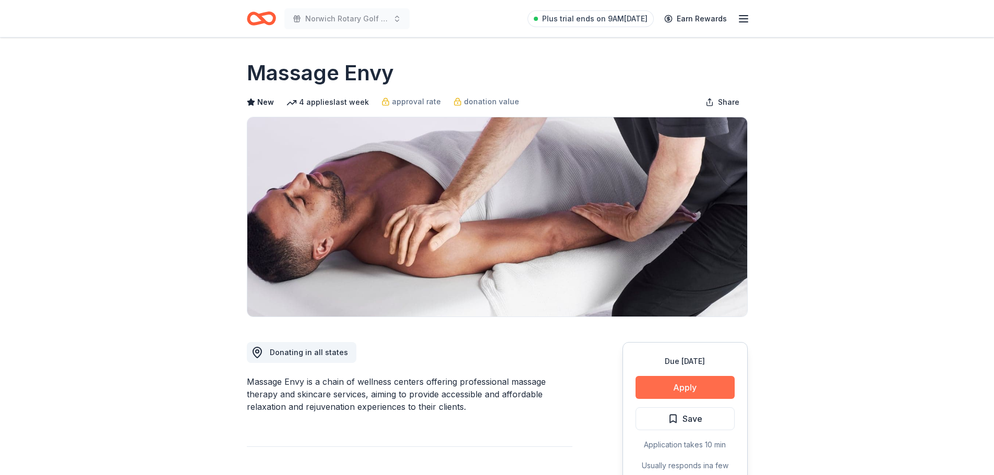
click at [692, 384] on button "Apply" at bounding box center [685, 387] width 99 height 23
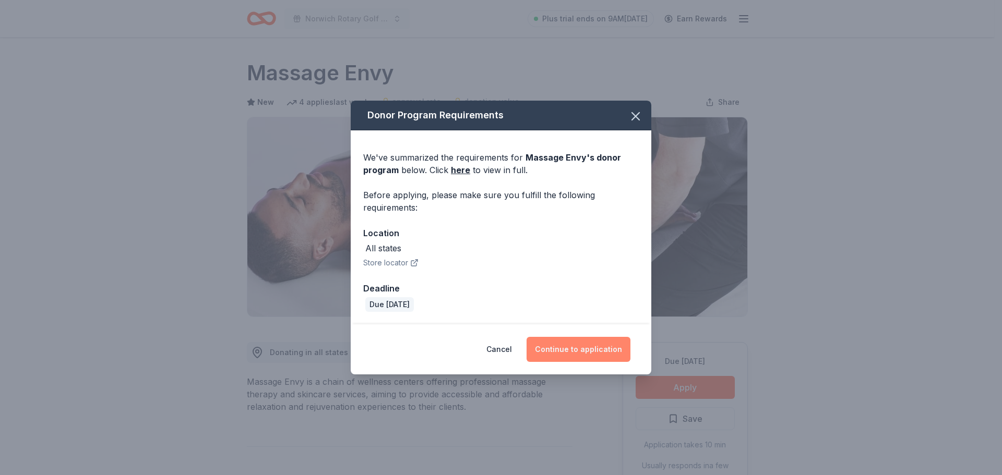
click at [590, 338] on button "Continue to application" at bounding box center [579, 349] width 104 height 25
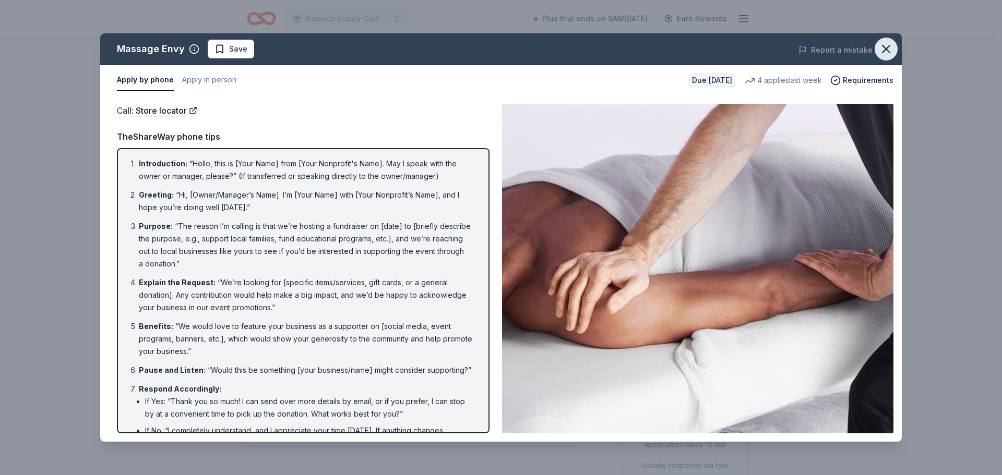
click at [887, 51] on icon "button" at bounding box center [886, 49] width 15 height 15
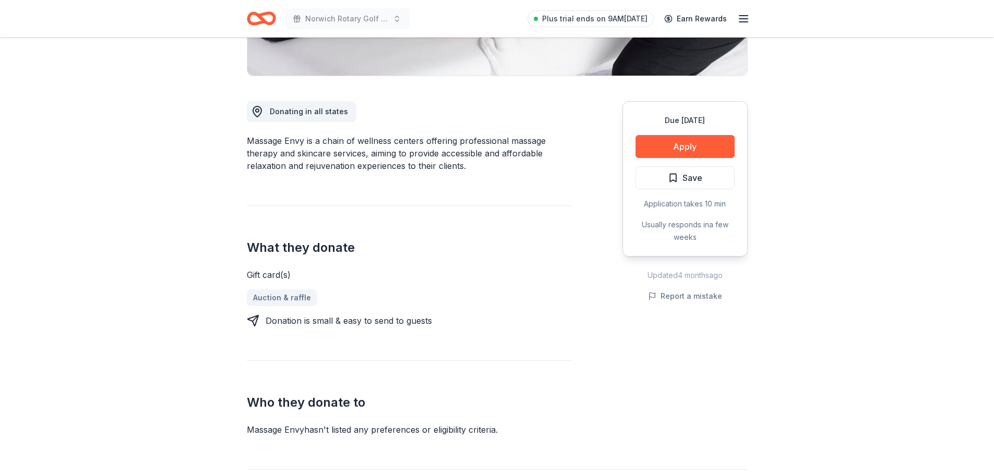
scroll to position [261, 0]
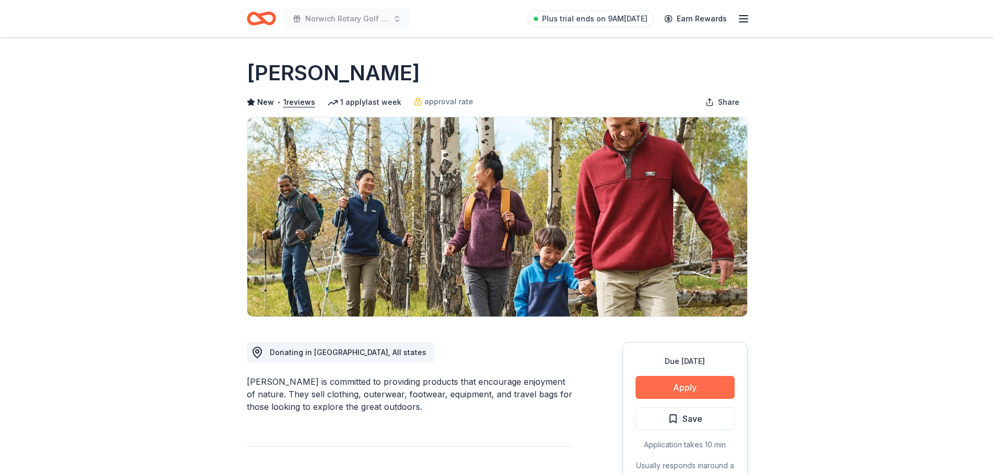
click at [660, 387] on button "Apply" at bounding box center [685, 387] width 99 height 23
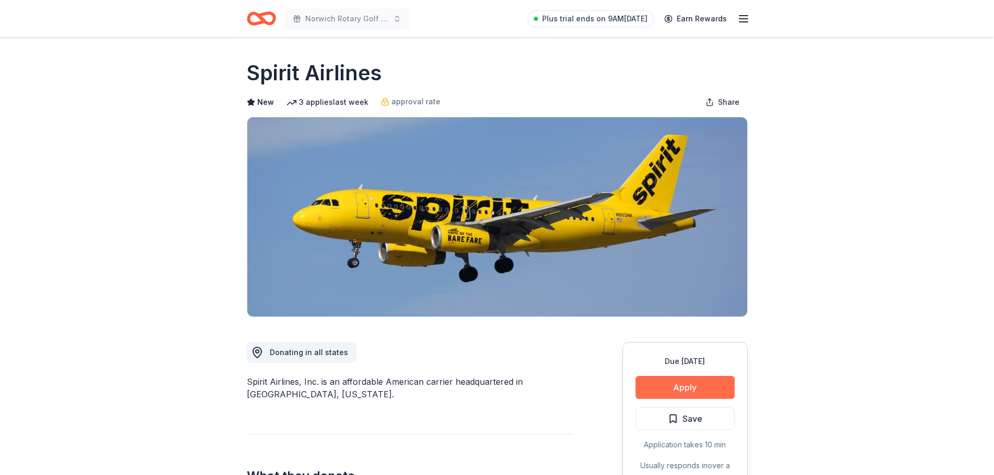
click at [717, 385] on button "Apply" at bounding box center [685, 387] width 99 height 23
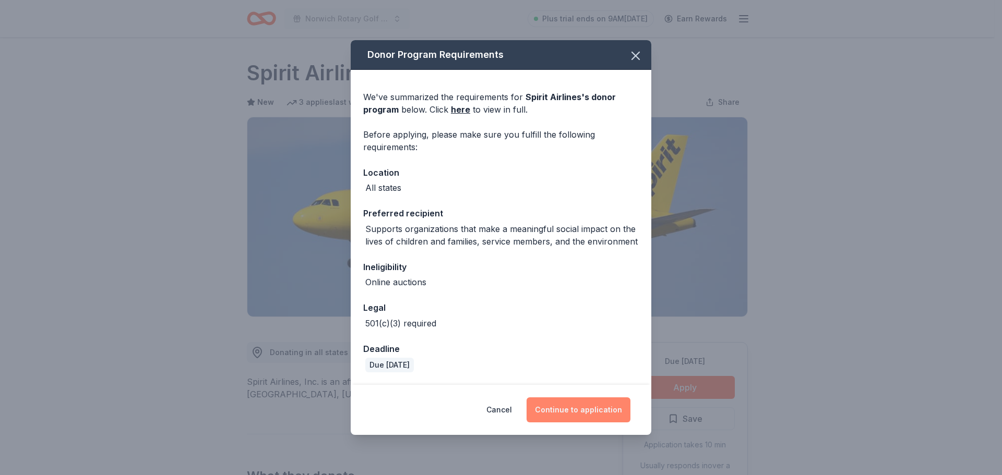
click at [576, 405] on button "Continue to application" at bounding box center [579, 410] width 104 height 25
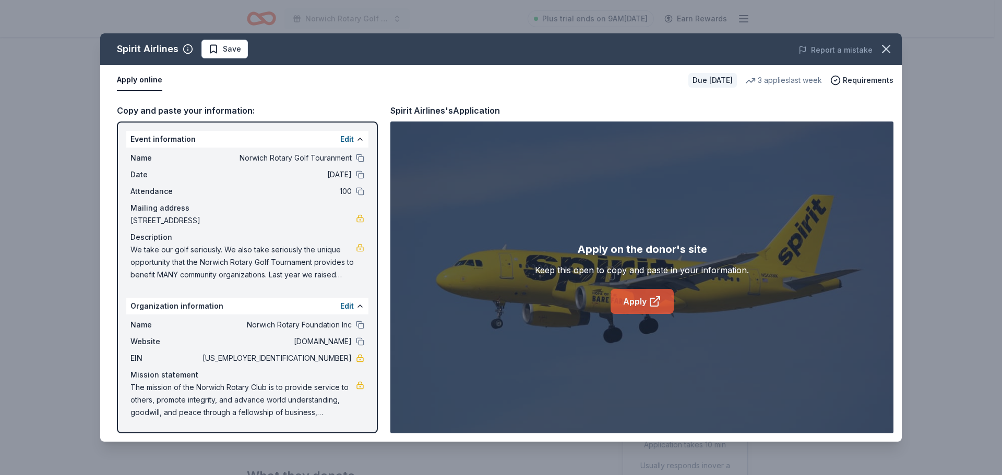
click at [631, 300] on link "Apply" at bounding box center [642, 301] width 63 height 25
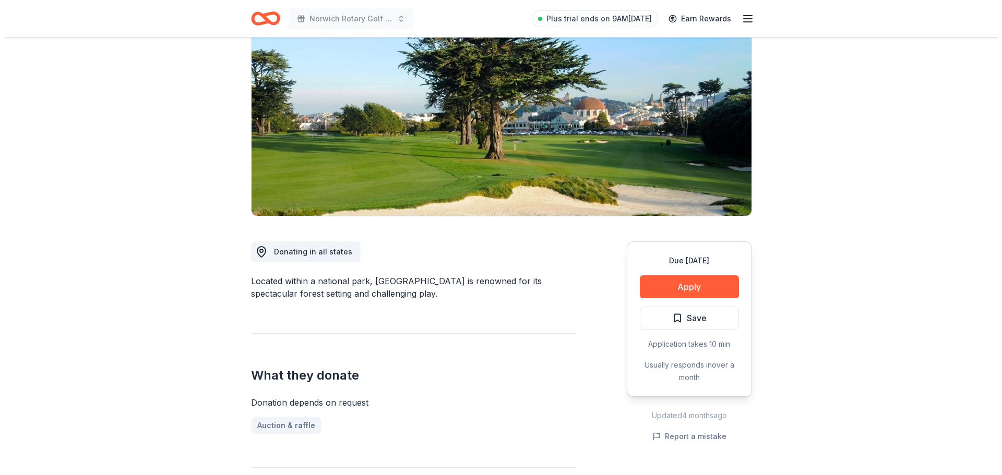
scroll to position [104, 0]
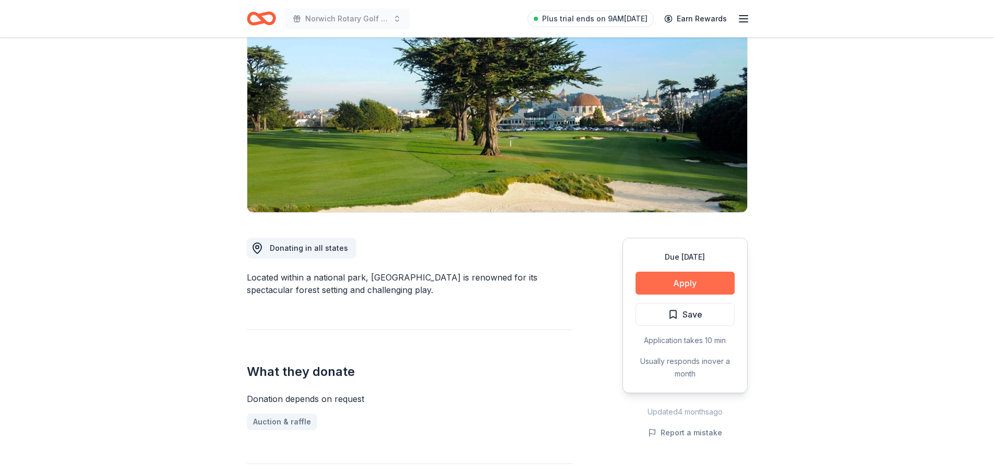
click at [679, 279] on button "Apply" at bounding box center [685, 283] width 99 height 23
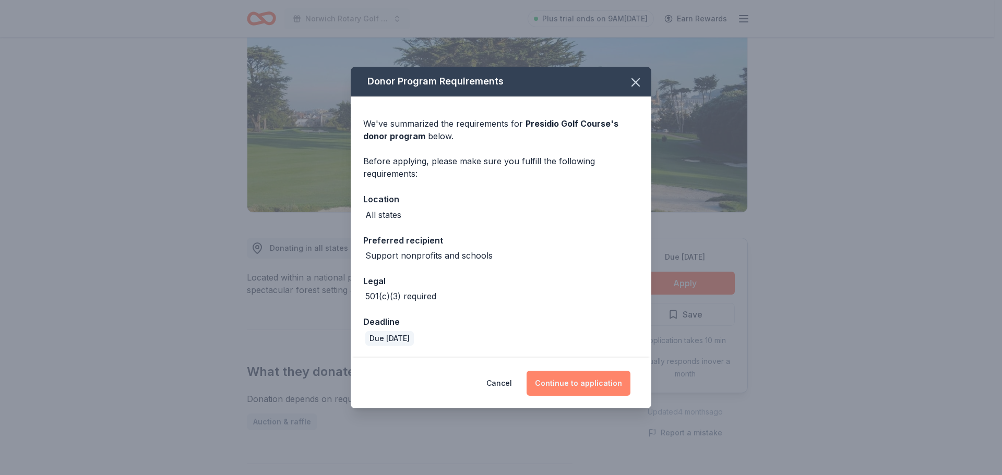
click at [585, 386] on button "Continue to application" at bounding box center [579, 383] width 104 height 25
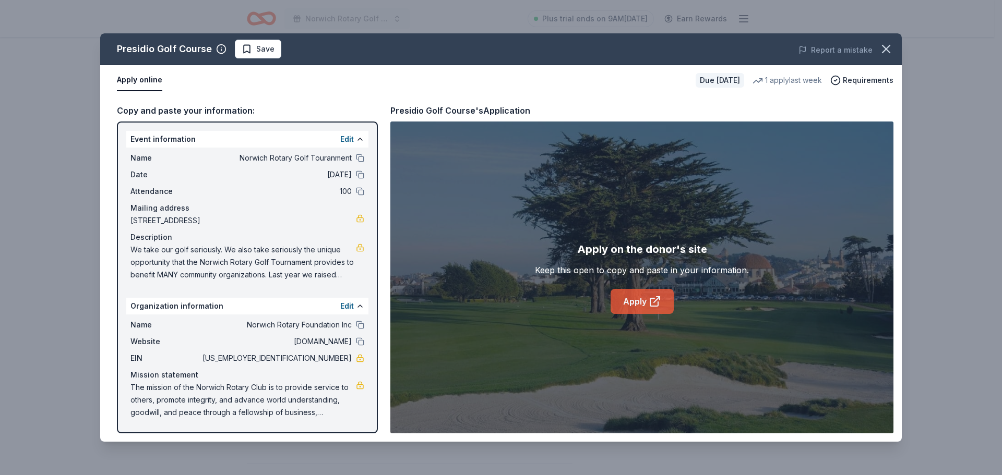
click at [633, 292] on link "Apply" at bounding box center [642, 301] width 63 height 25
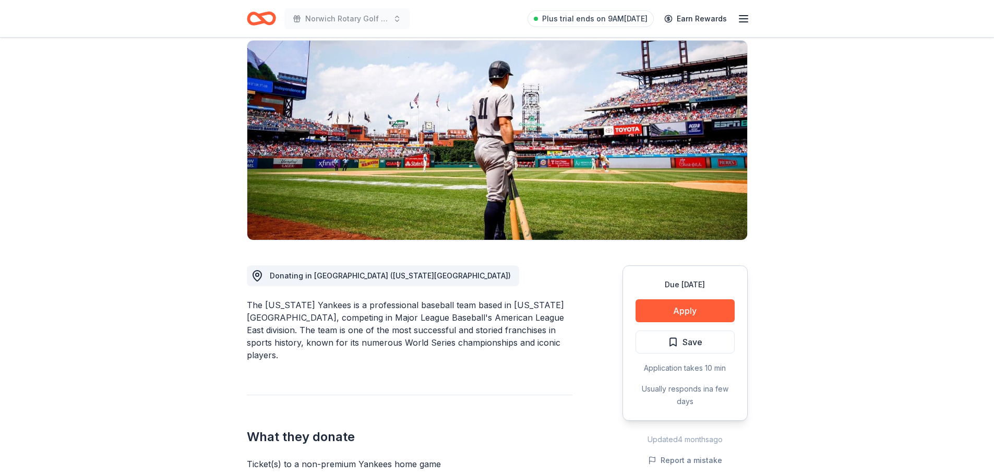
scroll to position [104, 0]
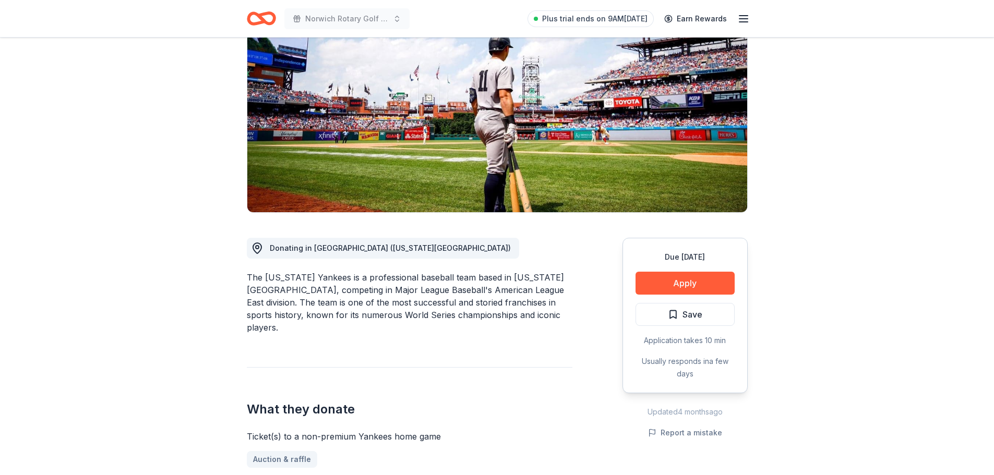
drag, startPoint x: 685, startPoint y: 281, endPoint x: 471, endPoint y: 296, distance: 214.5
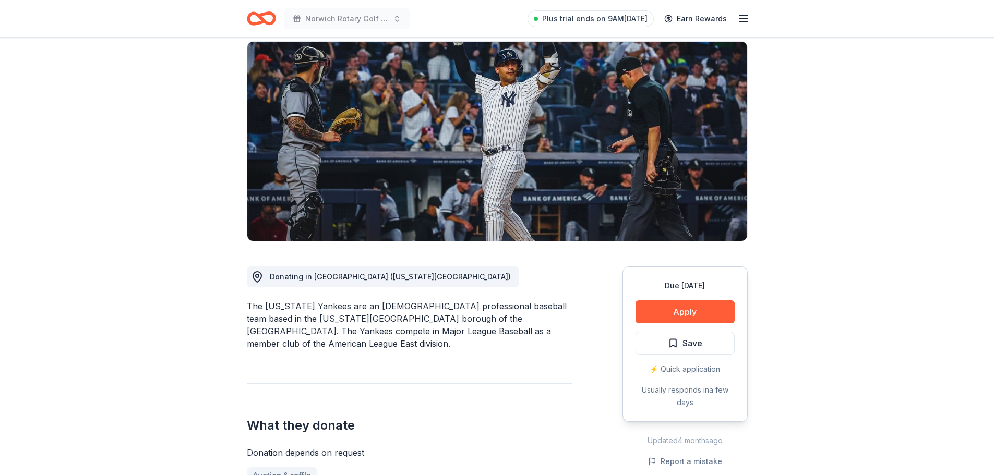
scroll to position [157, 0]
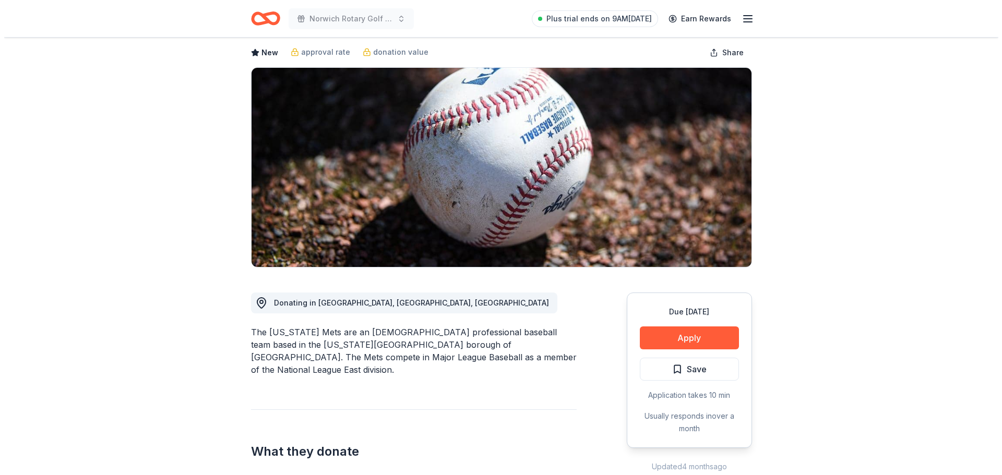
scroll to position [52, 0]
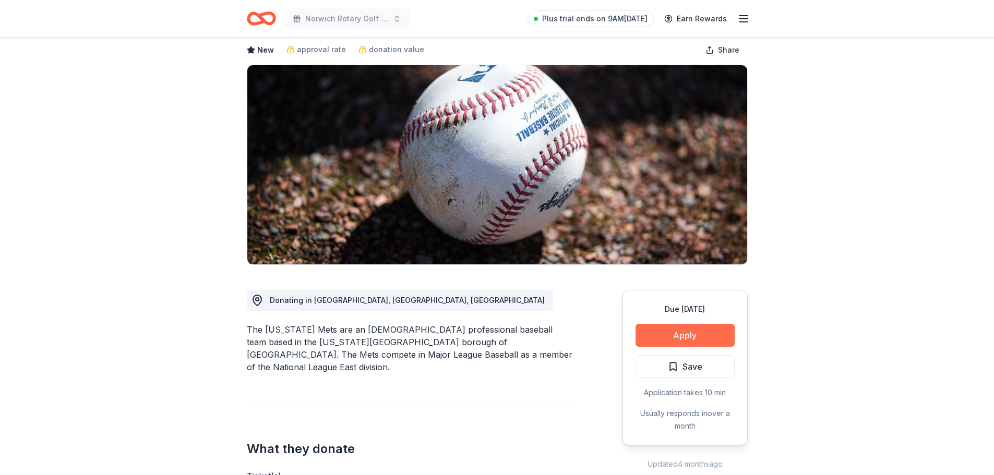
click at [694, 336] on button "Apply" at bounding box center [685, 335] width 99 height 23
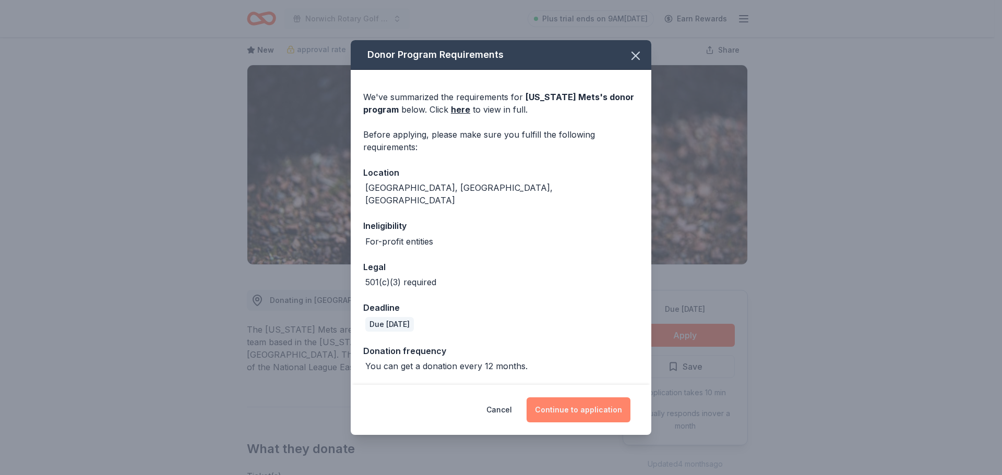
click at [588, 407] on button "Continue to application" at bounding box center [579, 410] width 104 height 25
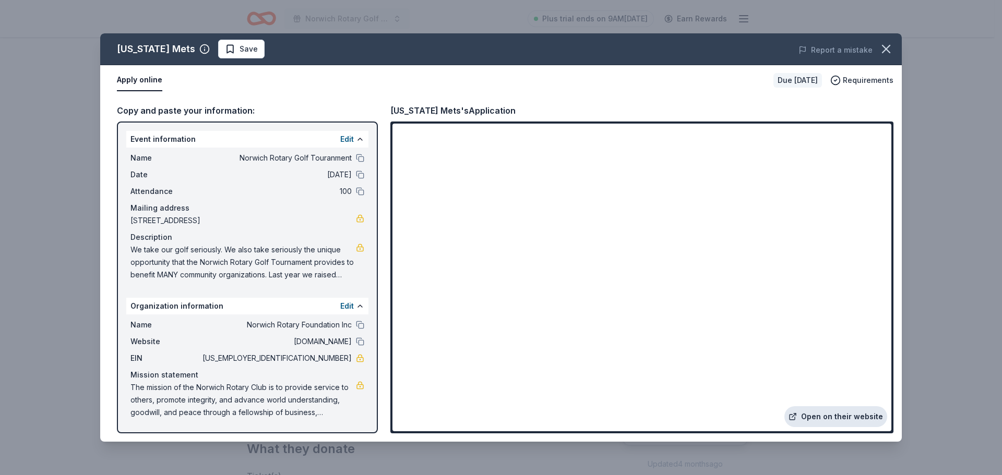
click at [845, 416] on link "Open on their website" at bounding box center [835, 417] width 103 height 21
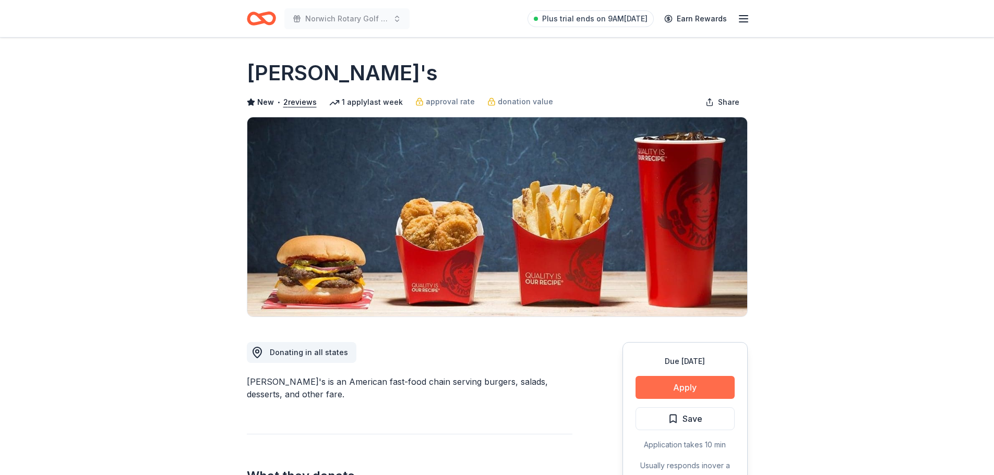
click at [691, 381] on button "Apply" at bounding box center [685, 387] width 99 height 23
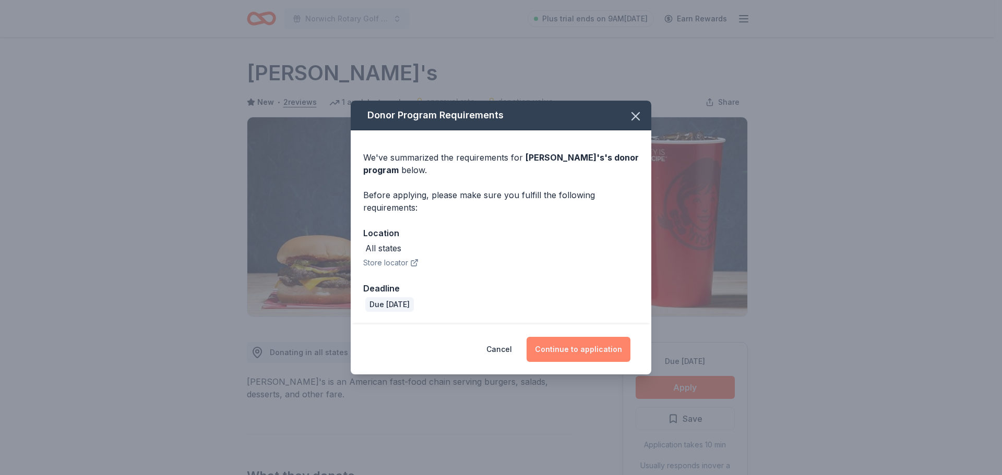
click at [566, 344] on button "Continue to application" at bounding box center [579, 349] width 104 height 25
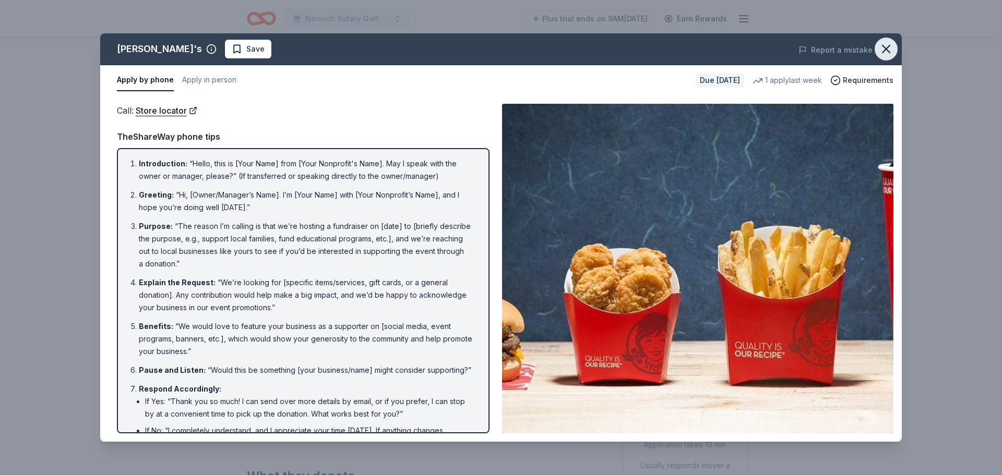
click at [880, 52] on icon "button" at bounding box center [886, 49] width 15 height 15
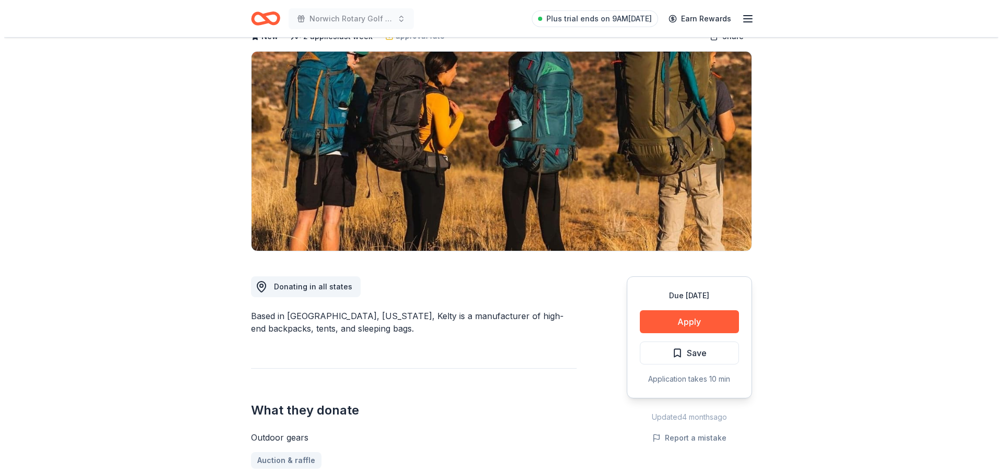
scroll to position [104, 0]
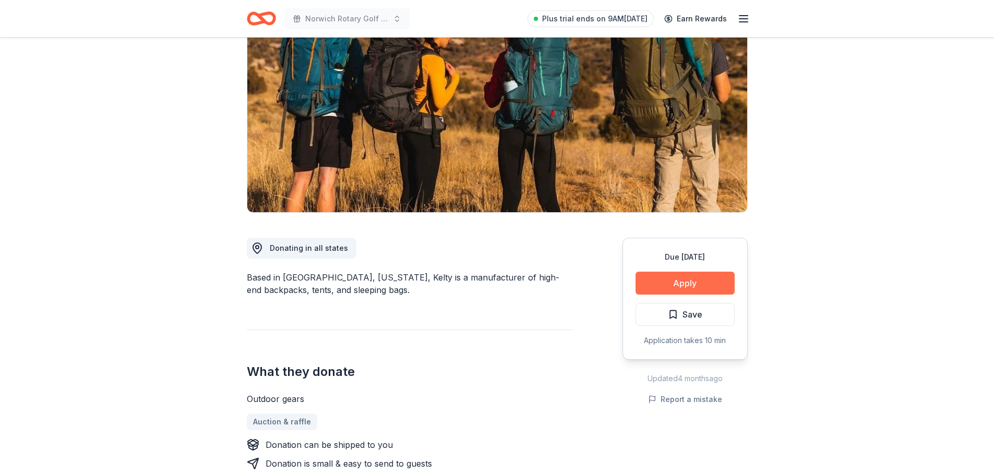
click at [684, 277] on button "Apply" at bounding box center [685, 283] width 99 height 23
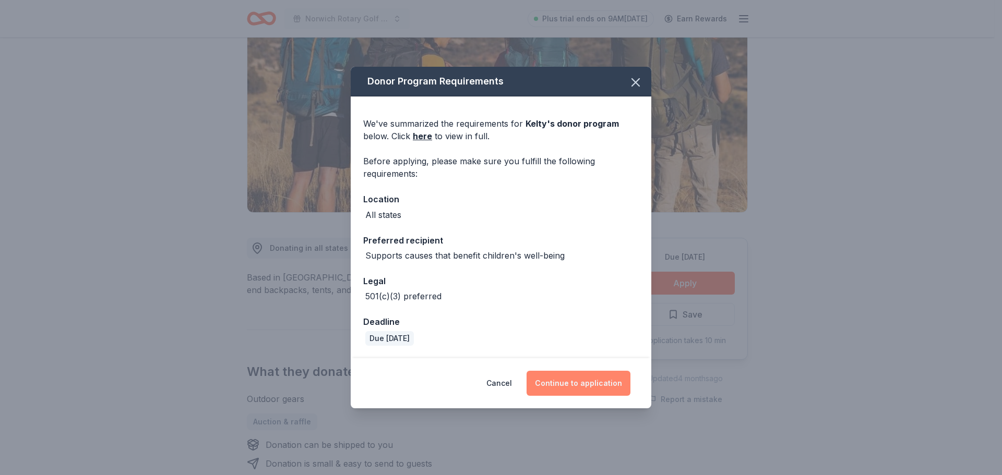
click at [585, 382] on button "Continue to application" at bounding box center [579, 383] width 104 height 25
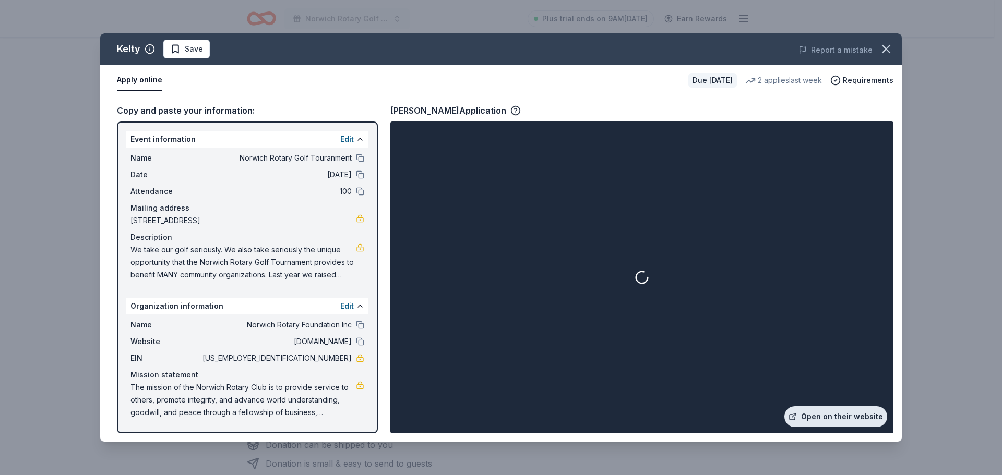
click at [827, 418] on link "Open on their website" at bounding box center [835, 417] width 103 height 21
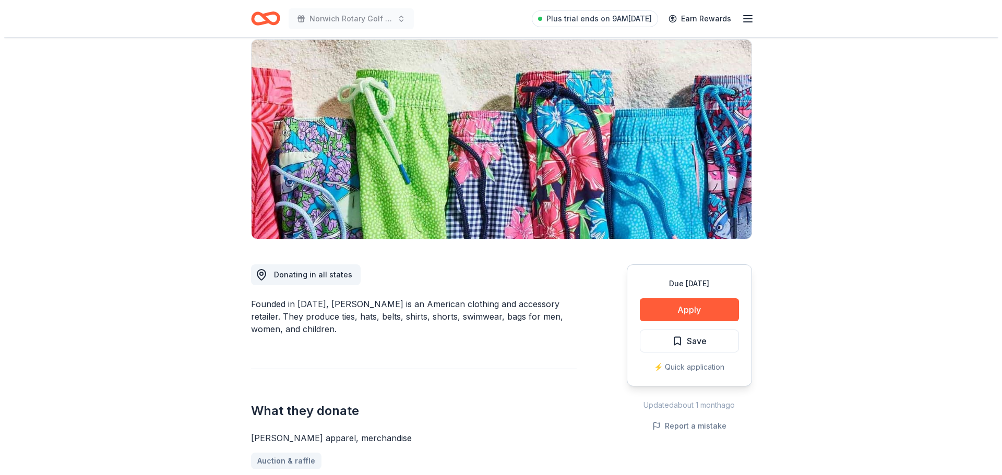
scroll to position [104, 0]
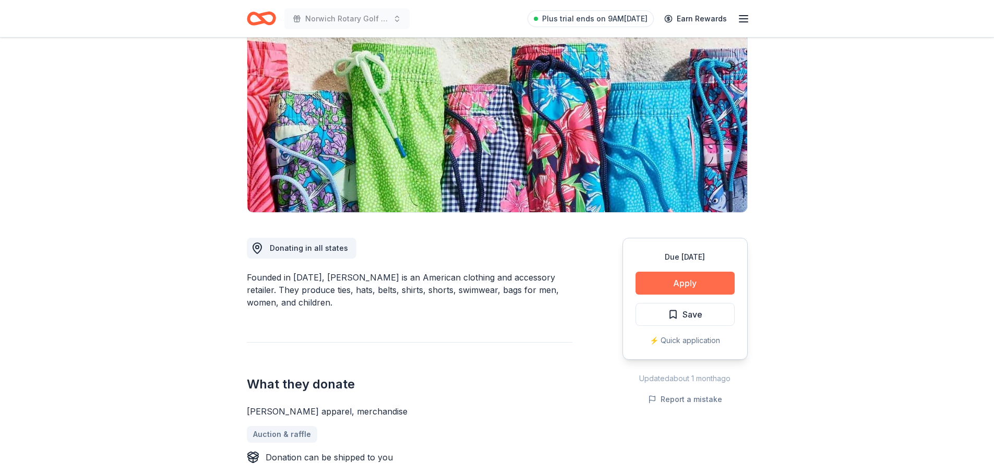
click at [691, 278] on button "Apply" at bounding box center [685, 283] width 99 height 23
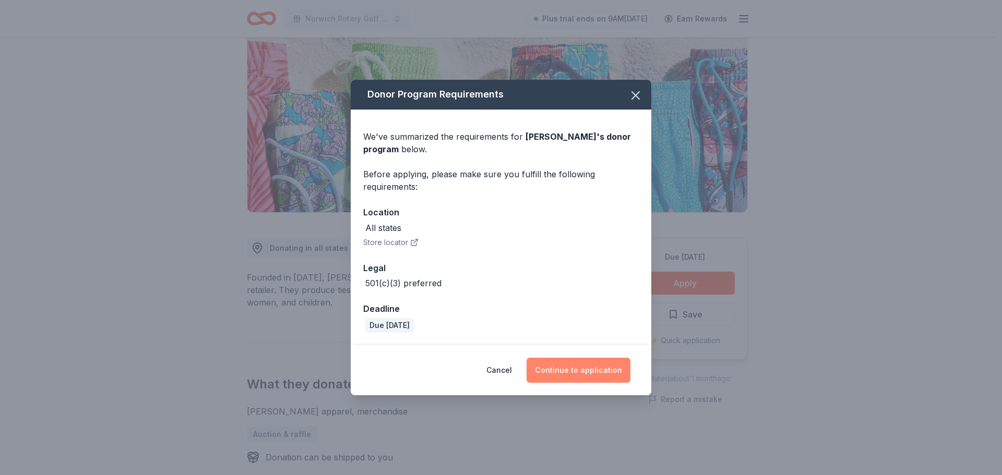
click at [612, 364] on button "Continue to application" at bounding box center [579, 370] width 104 height 25
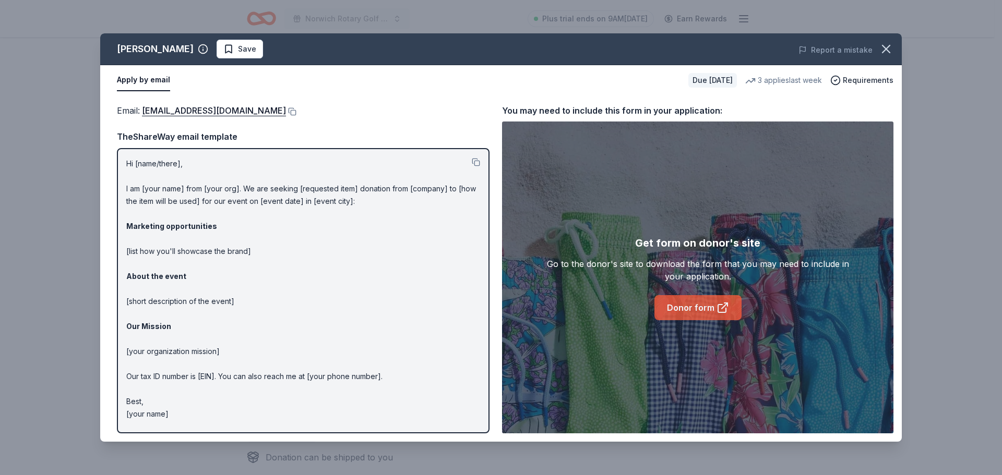
click at [700, 305] on link "Donor form" at bounding box center [697, 307] width 87 height 25
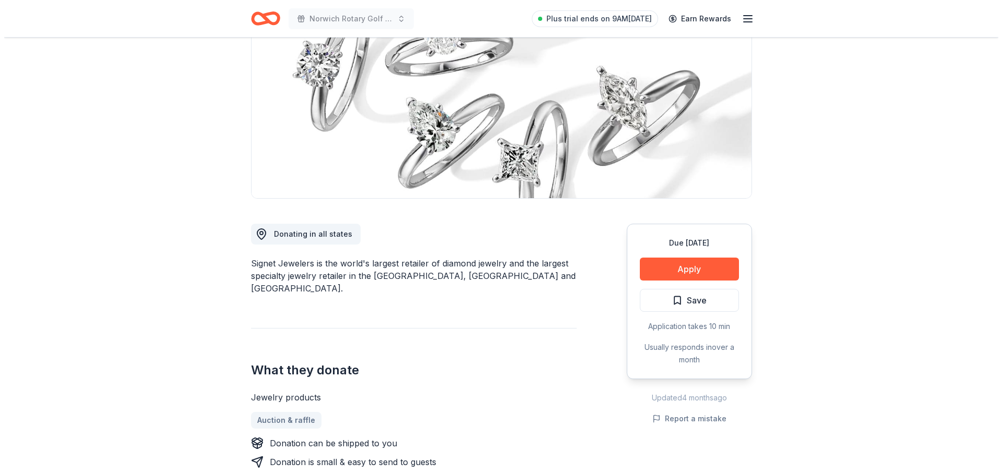
scroll to position [157, 0]
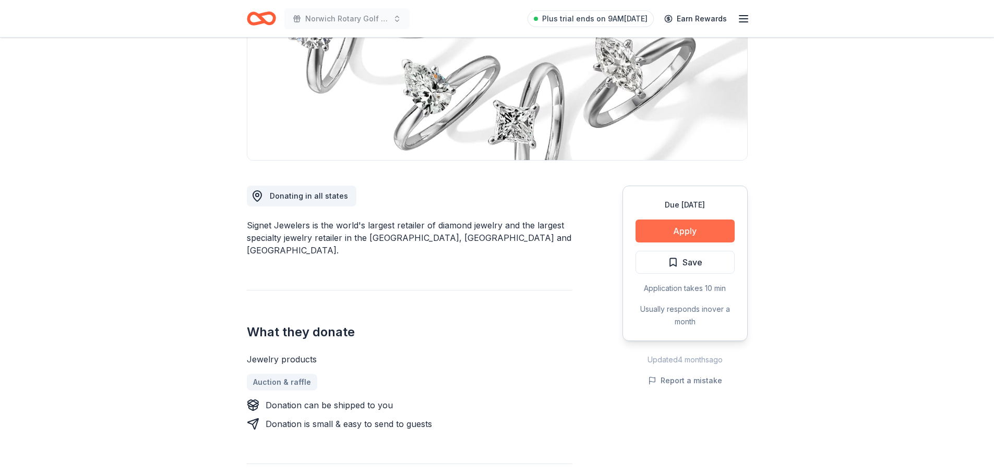
click at [702, 225] on button "Apply" at bounding box center [685, 231] width 99 height 23
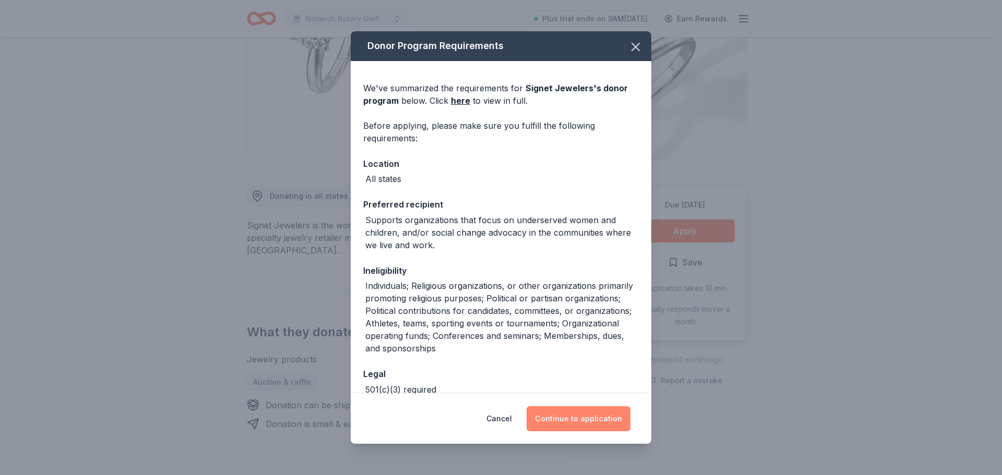
click at [578, 420] on button "Continue to application" at bounding box center [579, 419] width 104 height 25
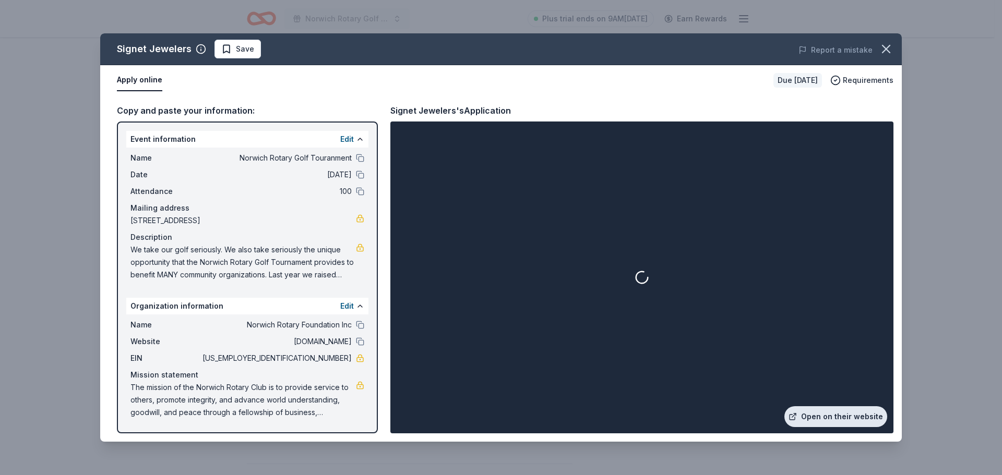
click at [832, 416] on link "Open on their website" at bounding box center [835, 417] width 103 height 21
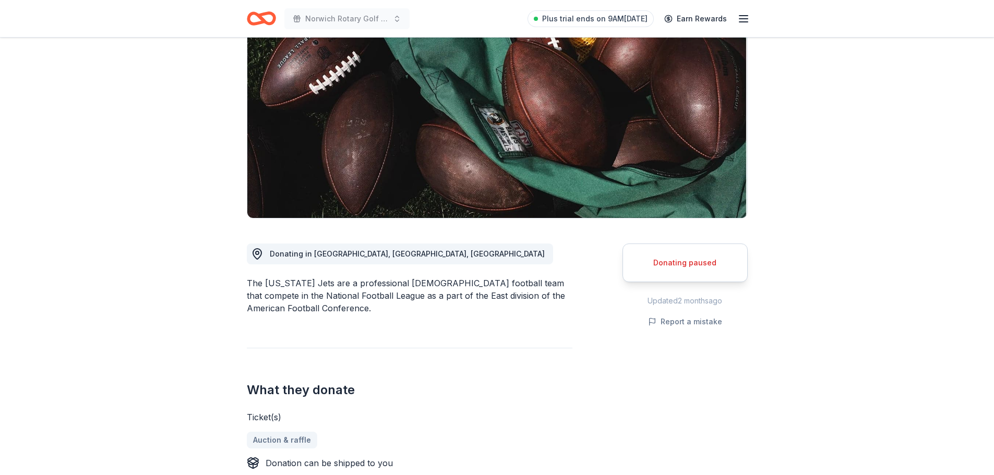
scroll to position [104, 0]
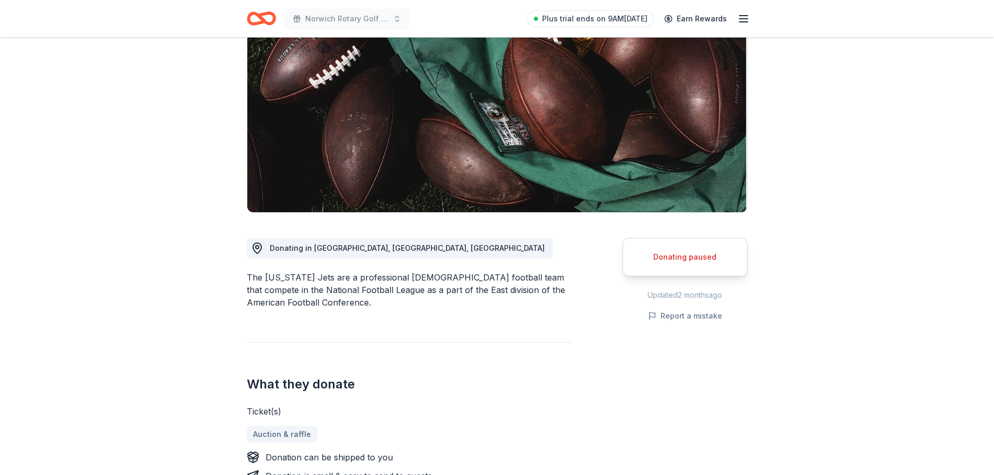
click at [722, 266] on div "Donating paused" at bounding box center [685, 257] width 125 height 39
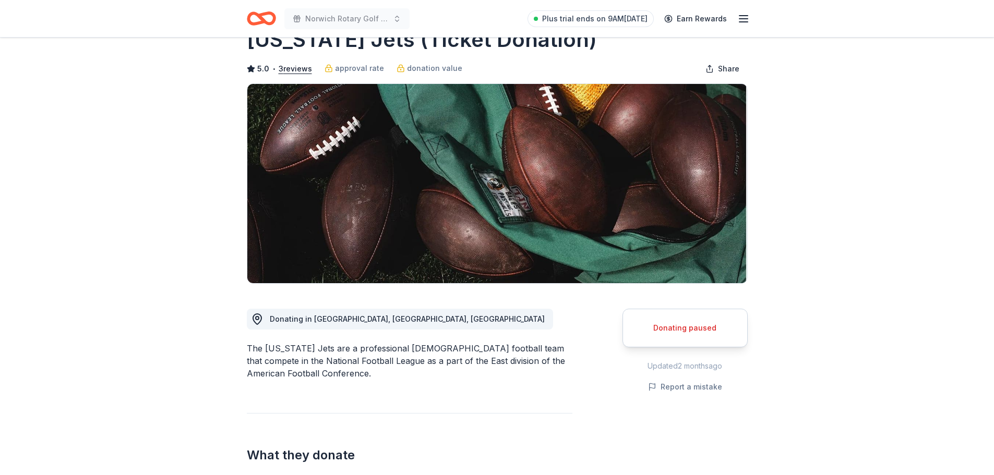
scroll to position [0, 0]
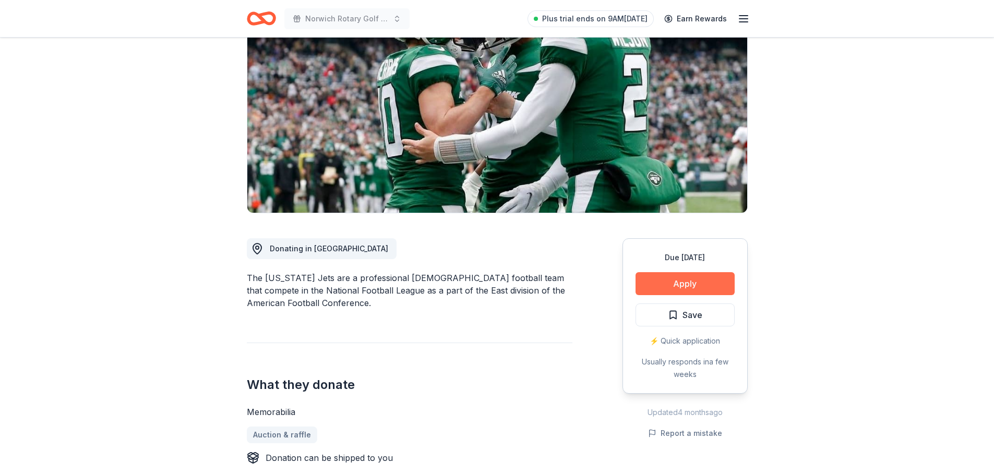
scroll to position [104, 0]
click at [679, 281] on button "Apply" at bounding box center [685, 283] width 99 height 23
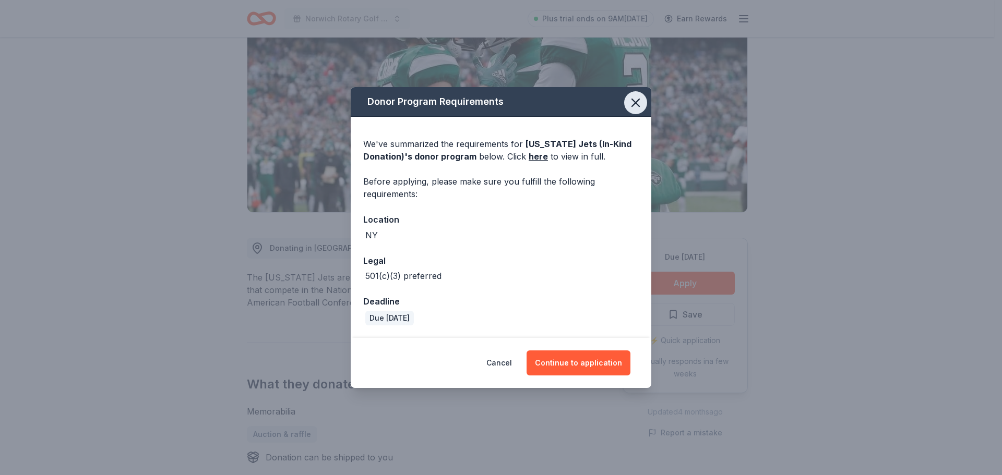
click at [633, 100] on icon "button" at bounding box center [635, 102] width 7 height 7
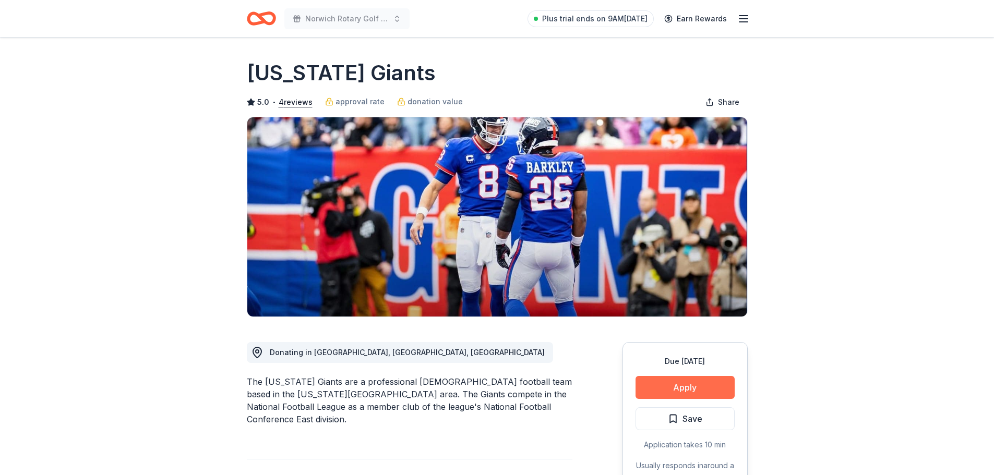
click at [672, 387] on button "Apply" at bounding box center [685, 387] width 99 height 23
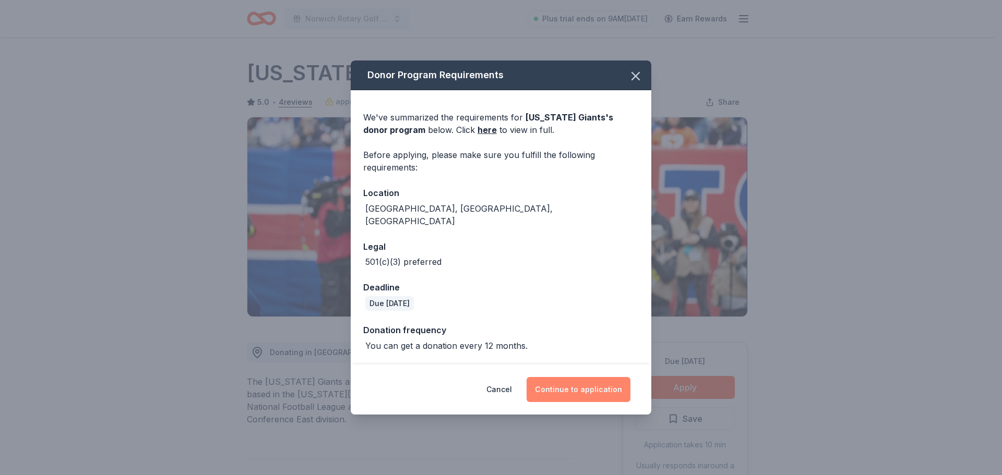
click at [611, 382] on button "Continue to application" at bounding box center [579, 389] width 104 height 25
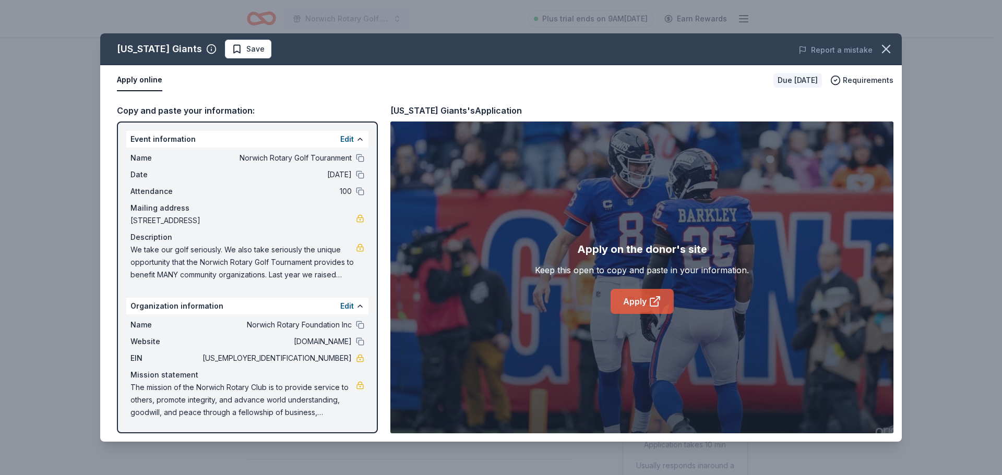
click at [629, 302] on link "Apply" at bounding box center [642, 301] width 63 height 25
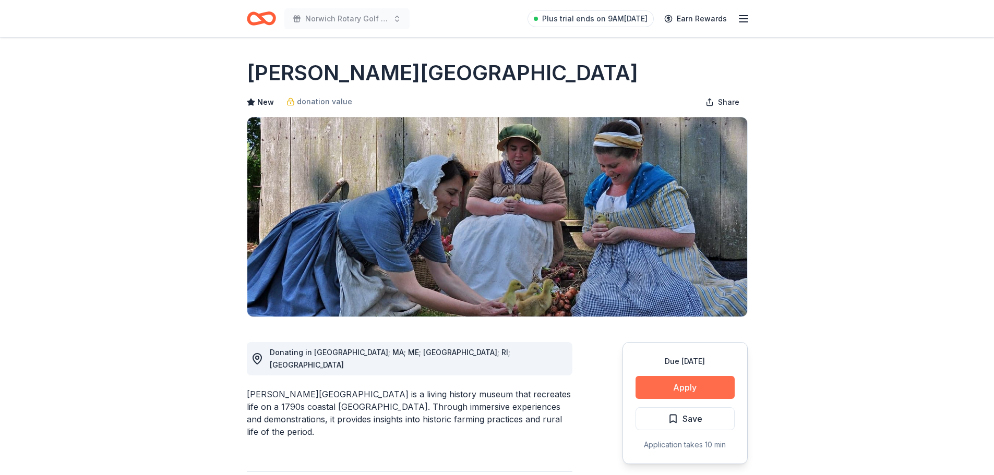
click at [695, 389] on button "Apply" at bounding box center [685, 387] width 99 height 23
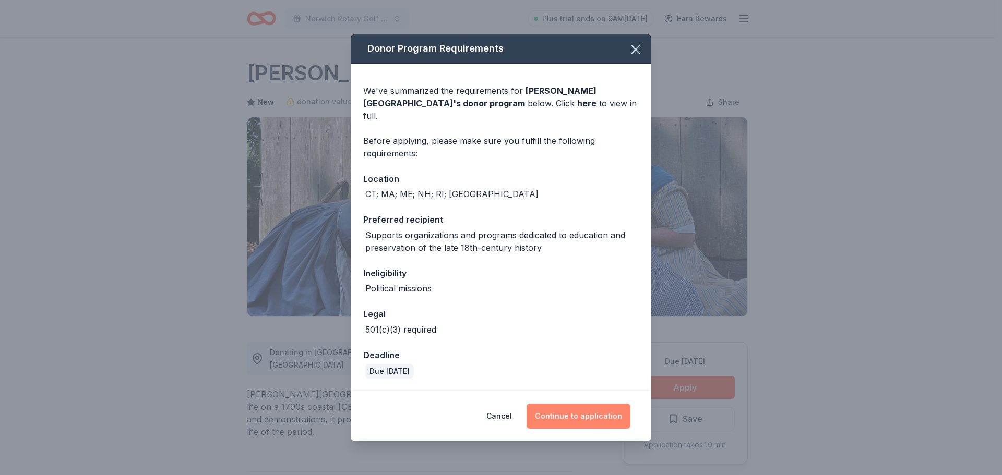
click at [573, 409] on button "Continue to application" at bounding box center [579, 416] width 104 height 25
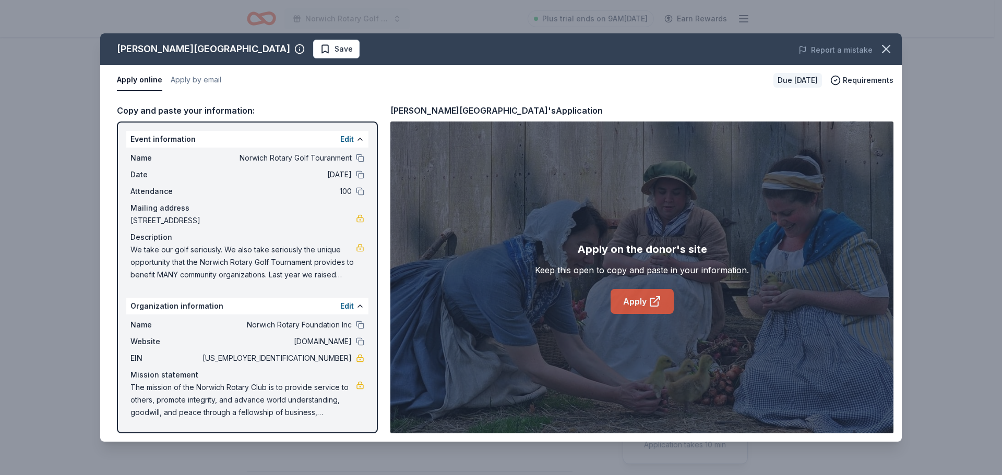
click at [650, 304] on icon at bounding box center [654, 303] width 8 height 8
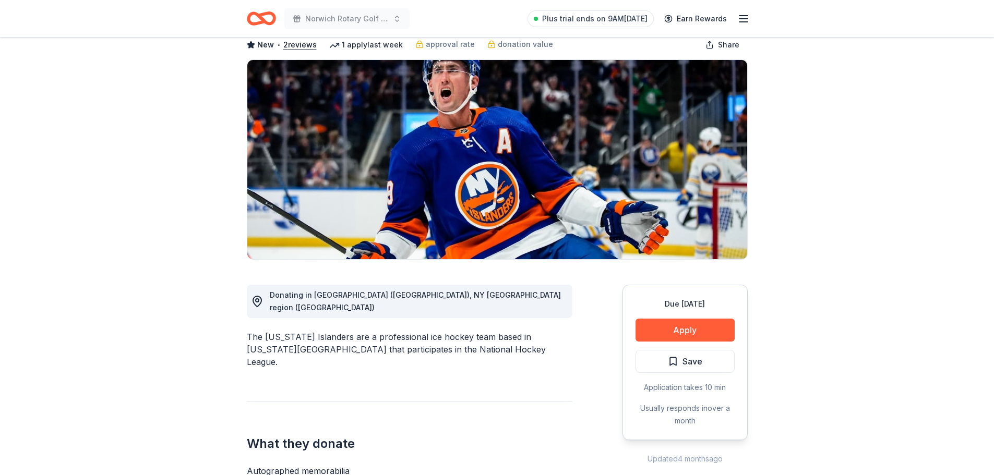
scroll to position [104, 0]
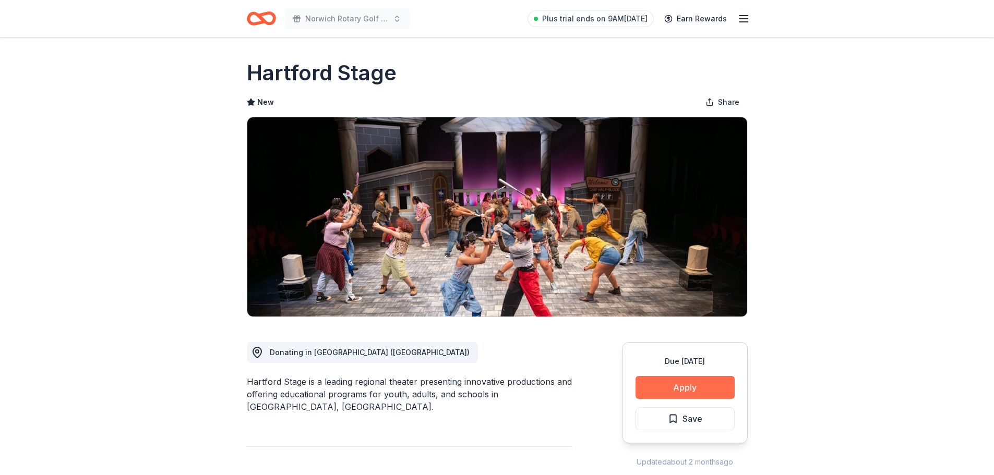
click at [688, 389] on button "Apply" at bounding box center [685, 387] width 99 height 23
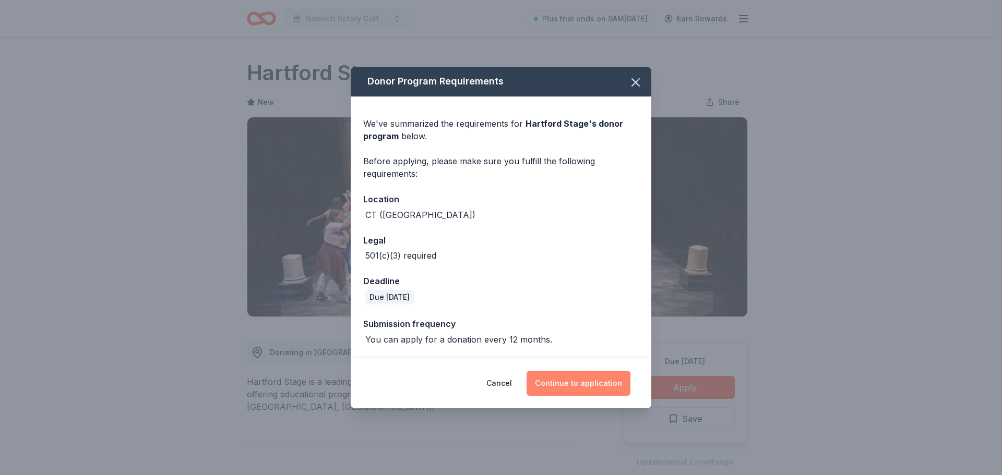
click at [577, 379] on button "Continue to application" at bounding box center [579, 383] width 104 height 25
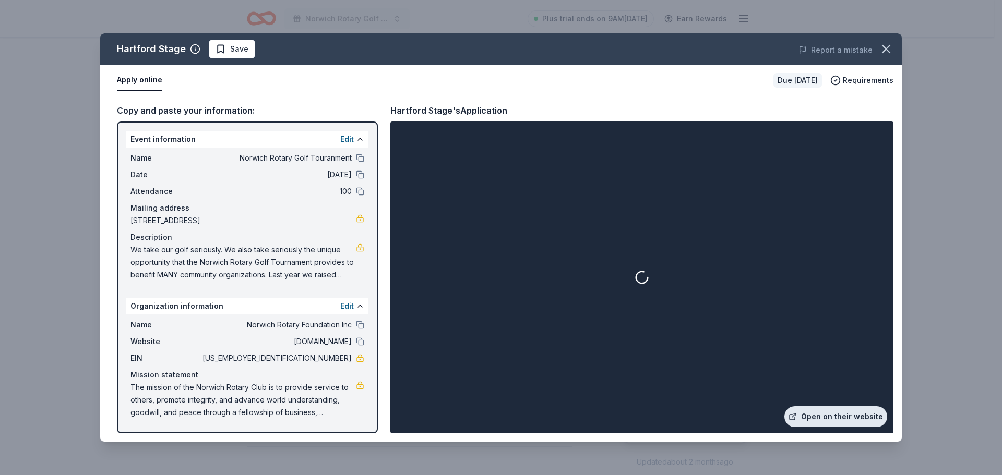
click at [841, 418] on link "Open on their website" at bounding box center [835, 417] width 103 height 21
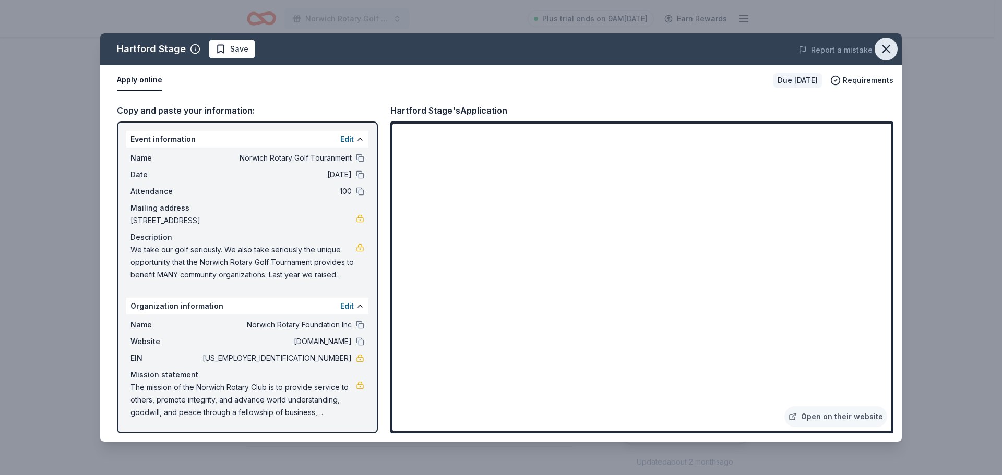
click at [887, 46] on icon "button" at bounding box center [886, 49] width 15 height 15
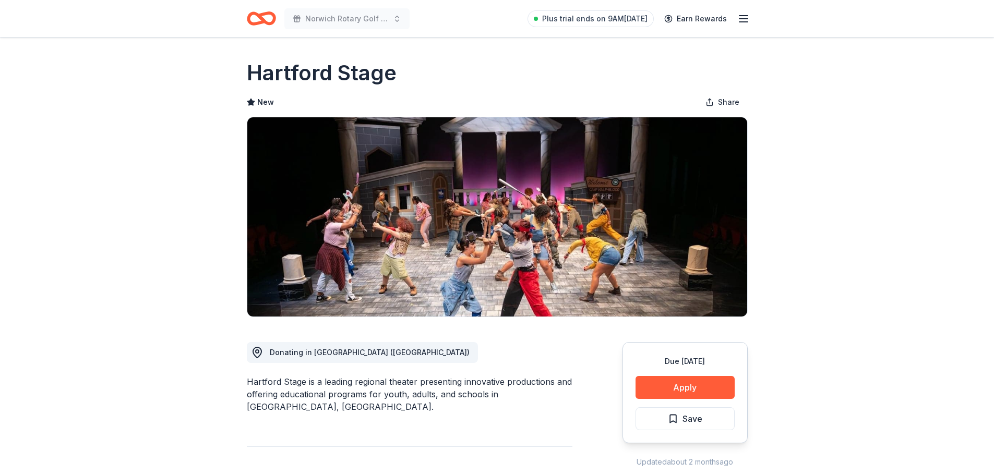
click at [265, 24] on icon "Home" at bounding box center [261, 18] width 29 height 25
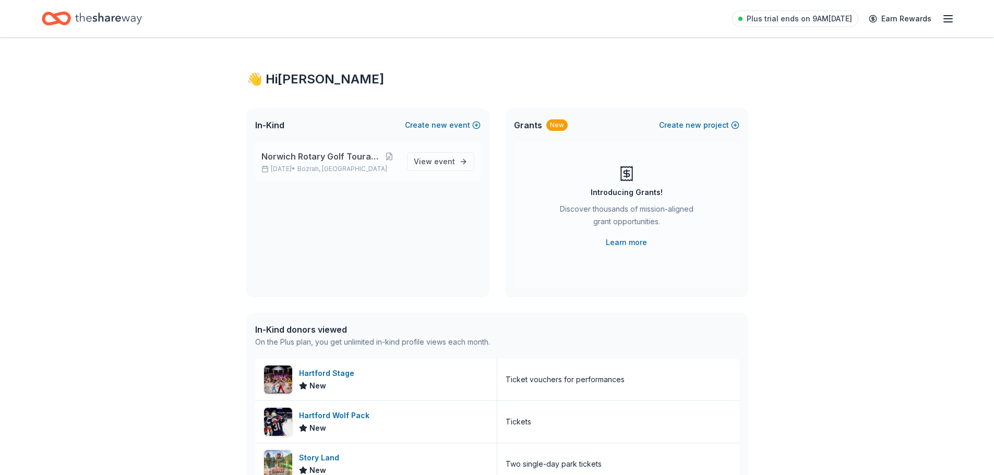
click at [310, 154] on span "Norwich Rotary Golf Touranment" at bounding box center [320, 156] width 119 height 13
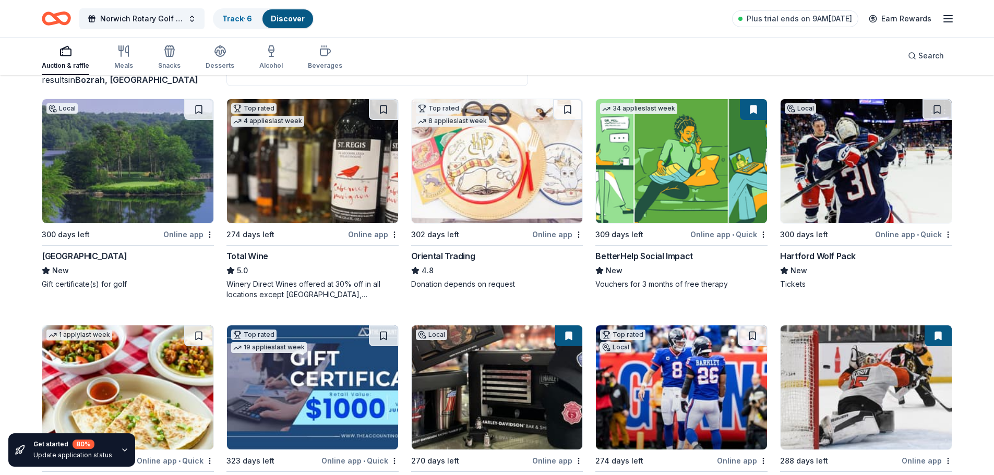
scroll to position [104, 0]
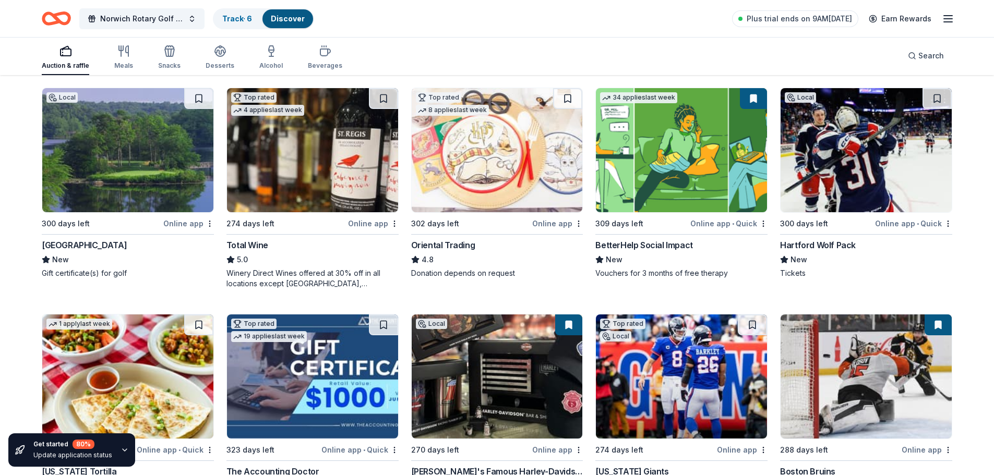
click at [79, 245] on div "Lake of Isles" at bounding box center [84, 245] width 85 height 13
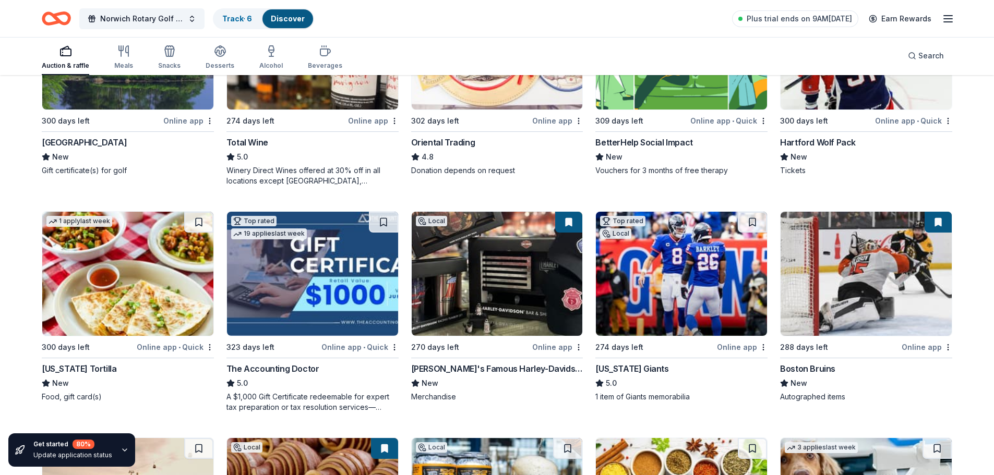
scroll to position [209, 0]
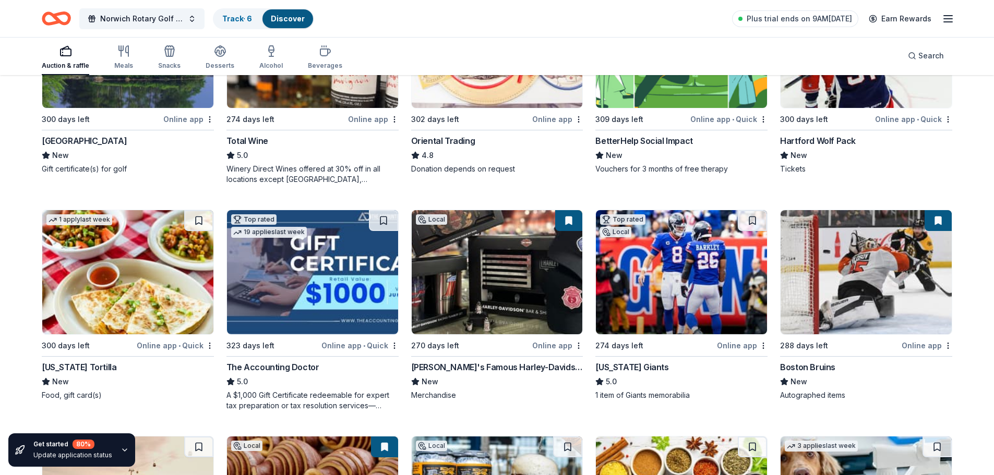
click at [657, 141] on div "BetterHelp Social Impact" at bounding box center [644, 141] width 97 height 13
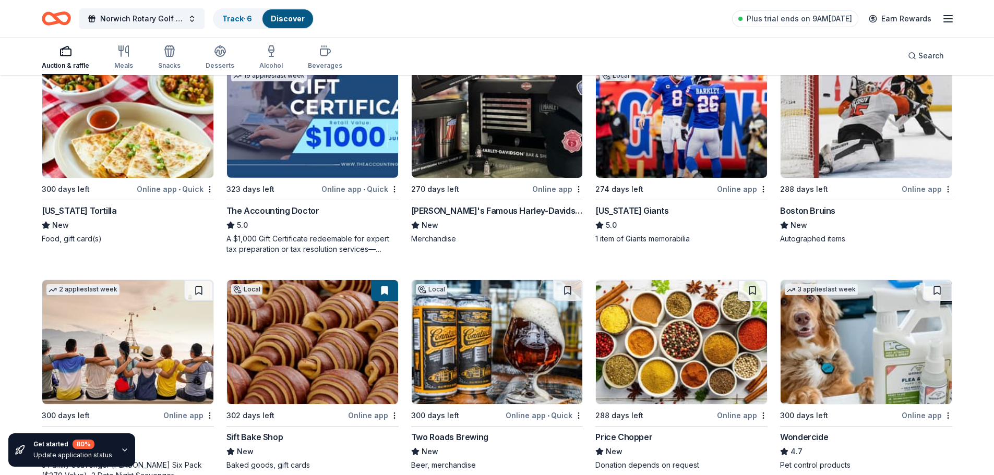
scroll to position [418, 0]
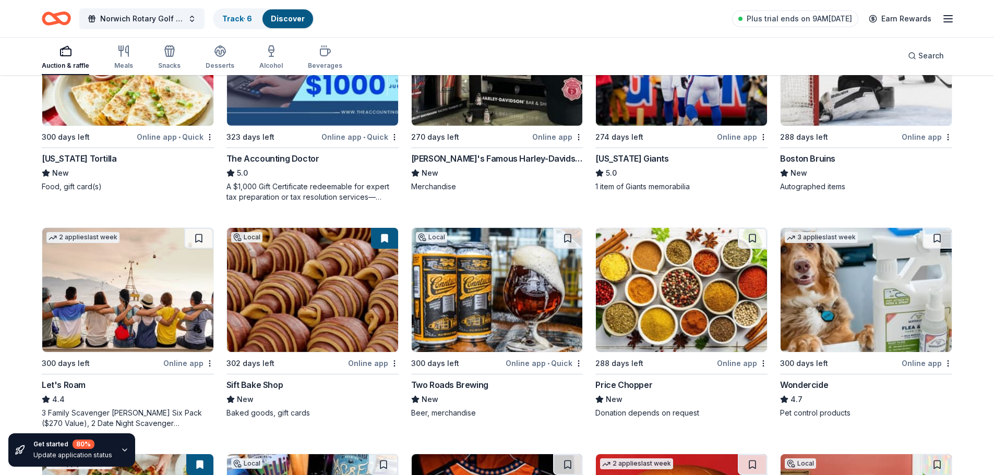
click at [269, 159] on div "The Accounting Doctor" at bounding box center [273, 158] width 93 height 13
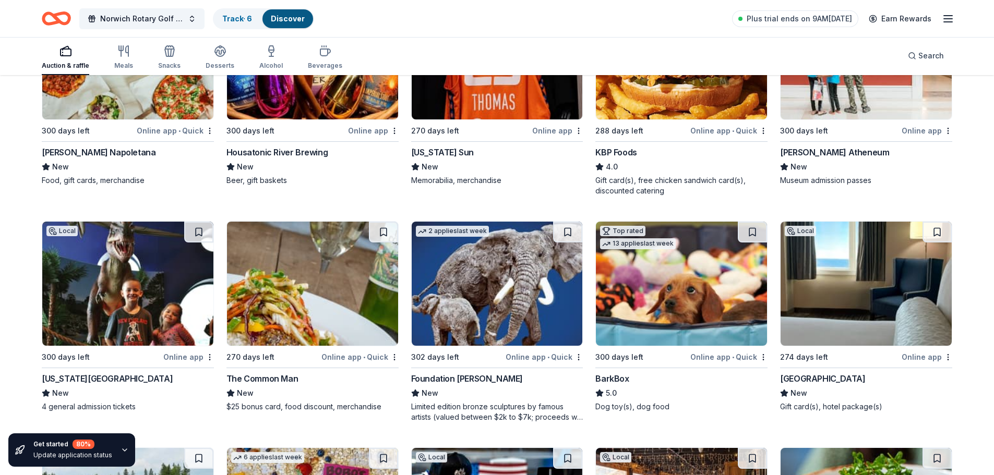
scroll to position [890, 0]
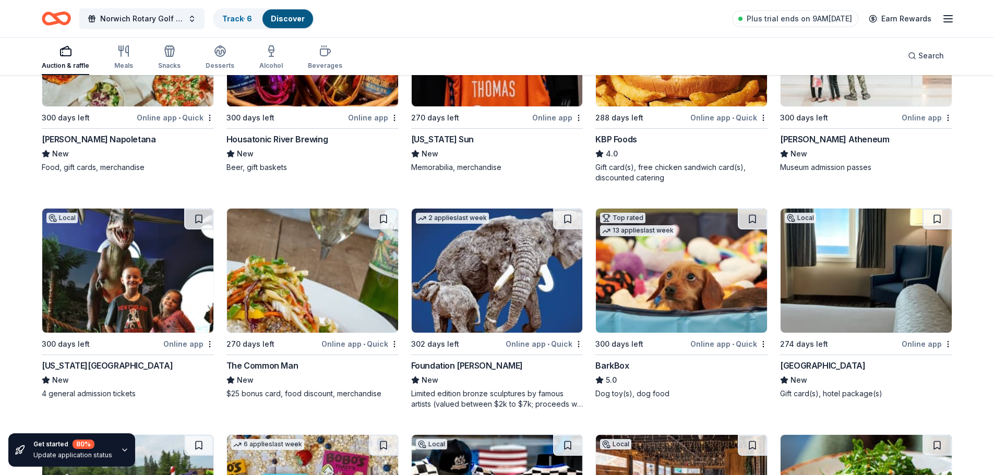
click at [156, 142] on div "Frank Pepe Pizzeria Napoletana" at bounding box center [99, 139] width 114 height 13
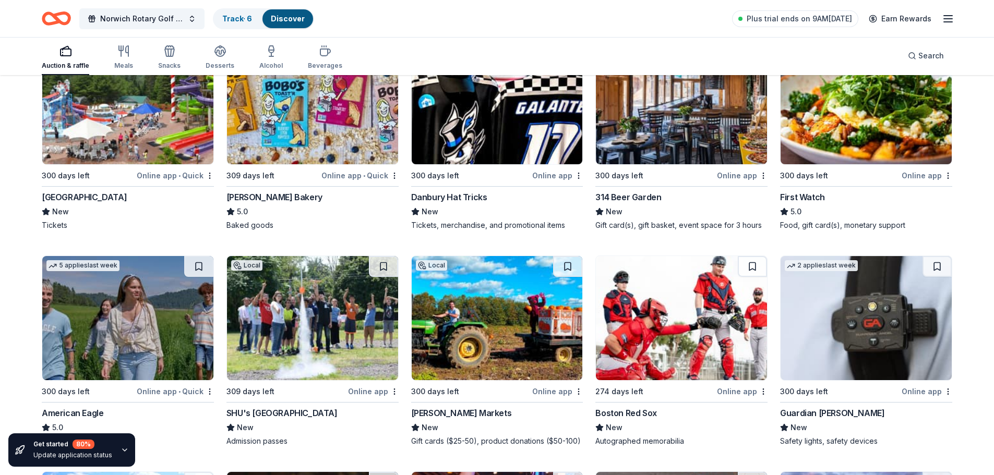
scroll to position [1332, 0]
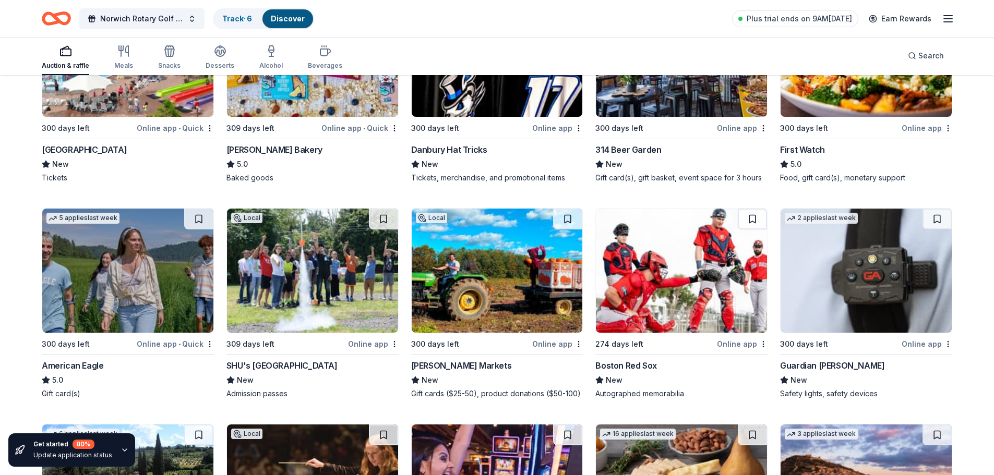
click at [460, 151] on div "Danbury Hat Tricks" at bounding box center [449, 150] width 76 height 13
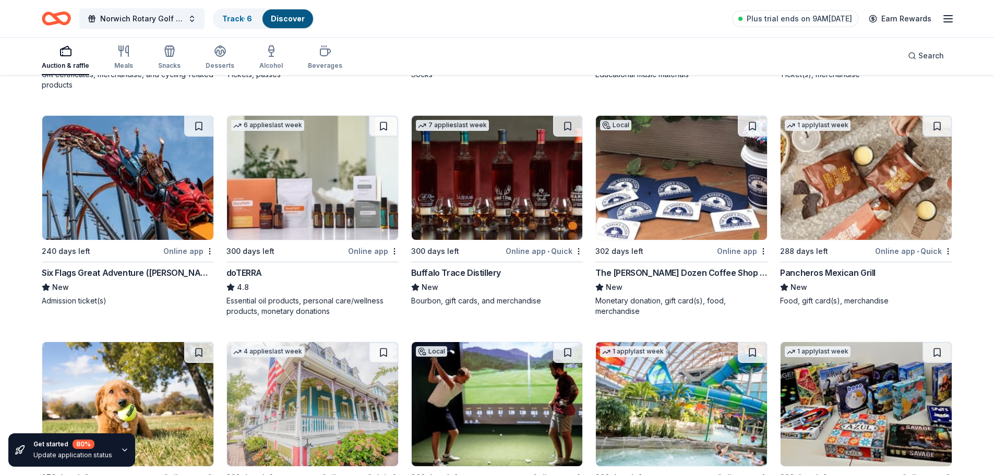
scroll to position [3030, 0]
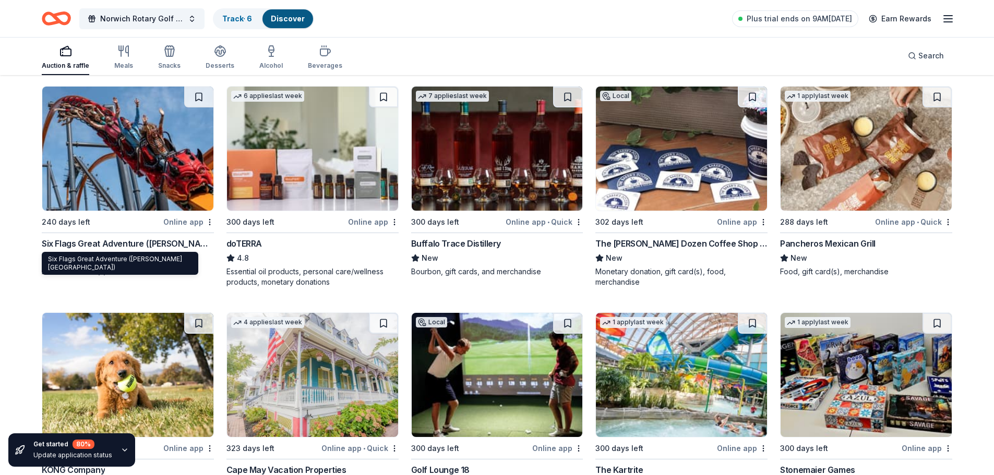
click at [157, 241] on div "Six Flags Great Adventure (Jackson Township)" at bounding box center [128, 243] width 172 height 13
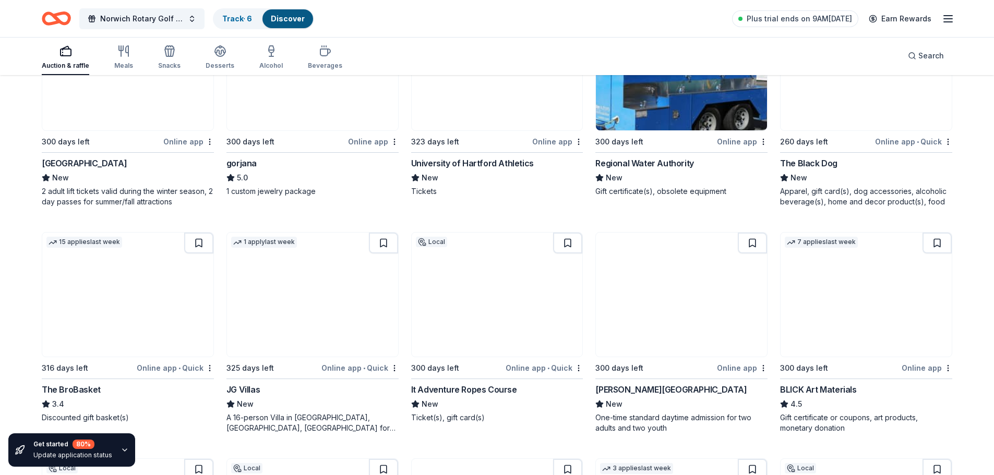
scroll to position [2038, 0]
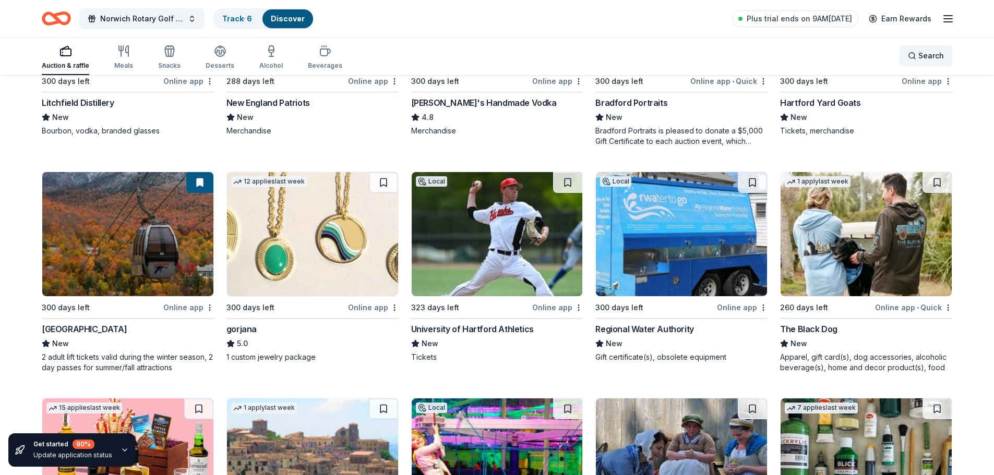
click at [915, 53] on div "Search" at bounding box center [926, 56] width 36 height 13
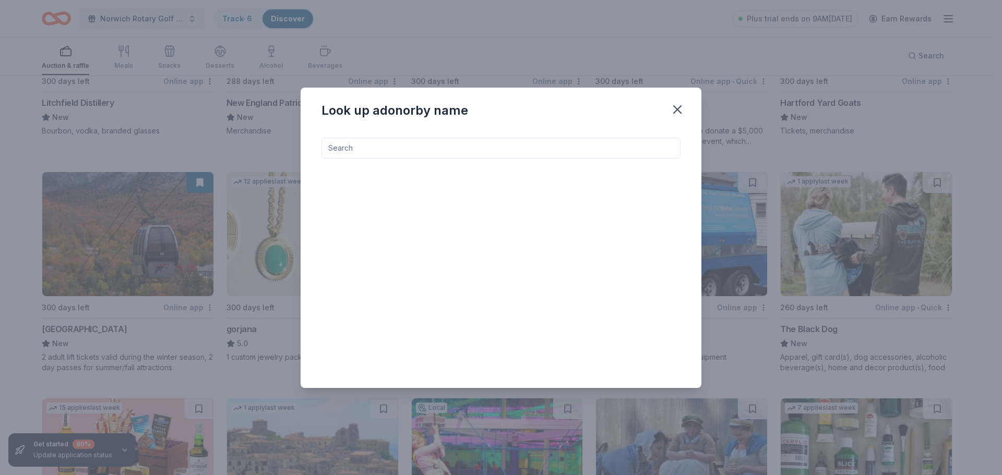
click at [421, 146] on input at bounding box center [501, 148] width 359 height 21
type input "six flags"
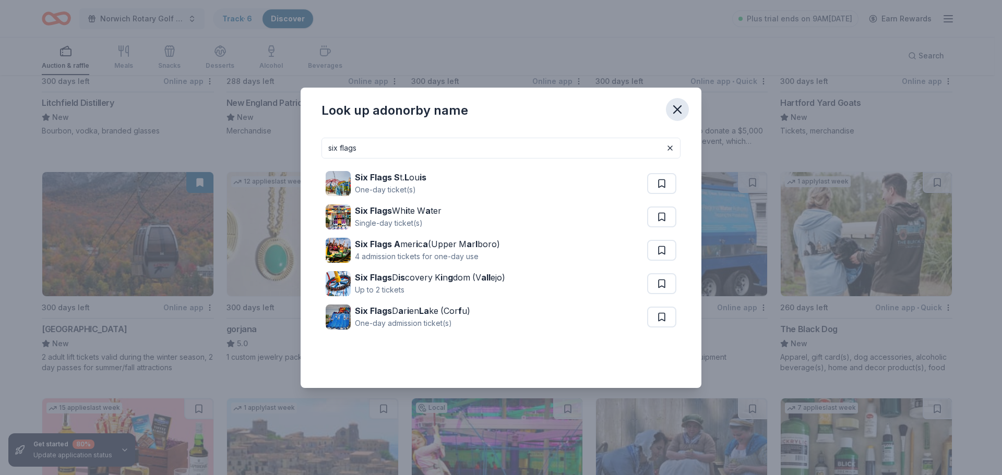
click at [682, 107] on icon "button" at bounding box center [677, 109] width 15 height 15
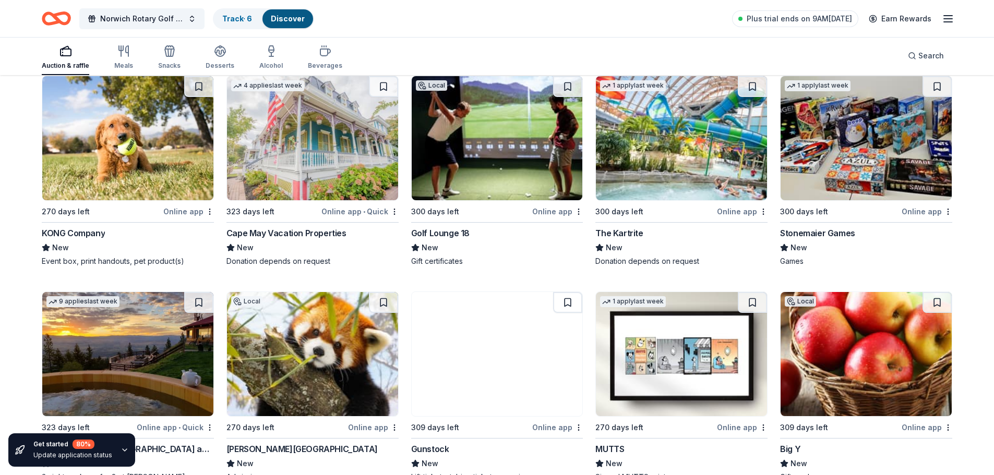
scroll to position [3343, 0]
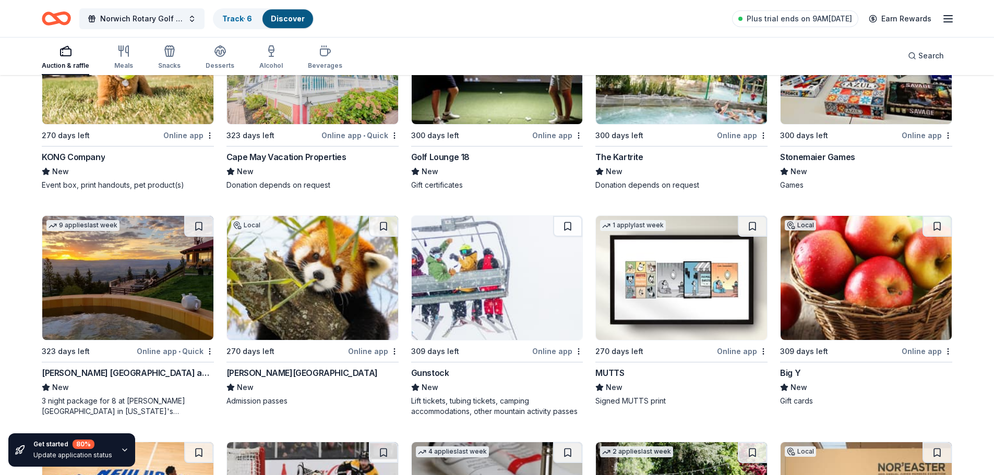
click at [293, 372] on div "Roger Williams Park Zoo" at bounding box center [302, 373] width 151 height 13
click at [442, 371] on div "Gunstock" at bounding box center [430, 373] width 38 height 13
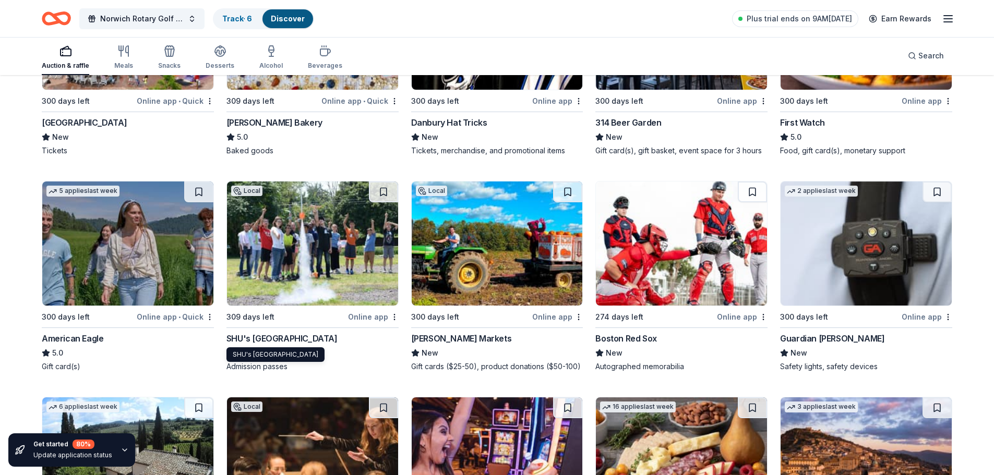
scroll to position [1307, 0]
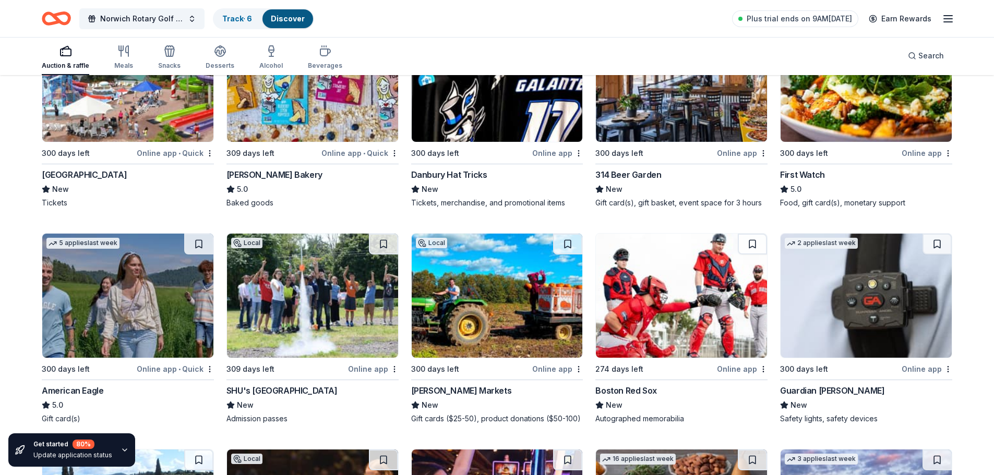
click at [86, 395] on div "American Eagle" at bounding box center [73, 391] width 62 height 13
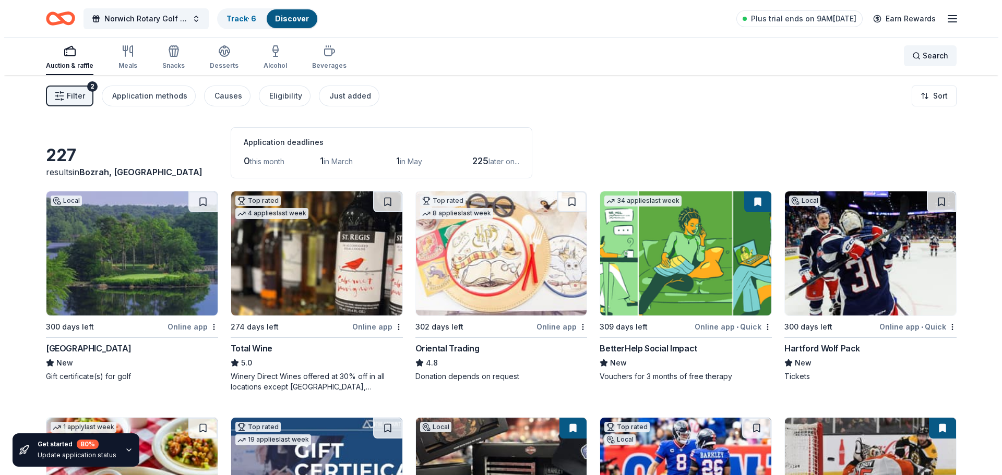
scroll to position [0, 0]
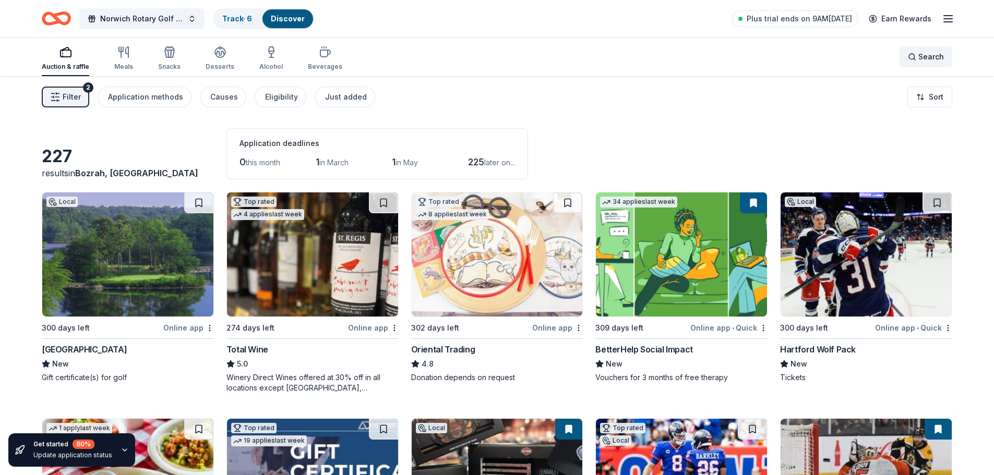
click at [927, 53] on span "Search" at bounding box center [932, 57] width 26 height 13
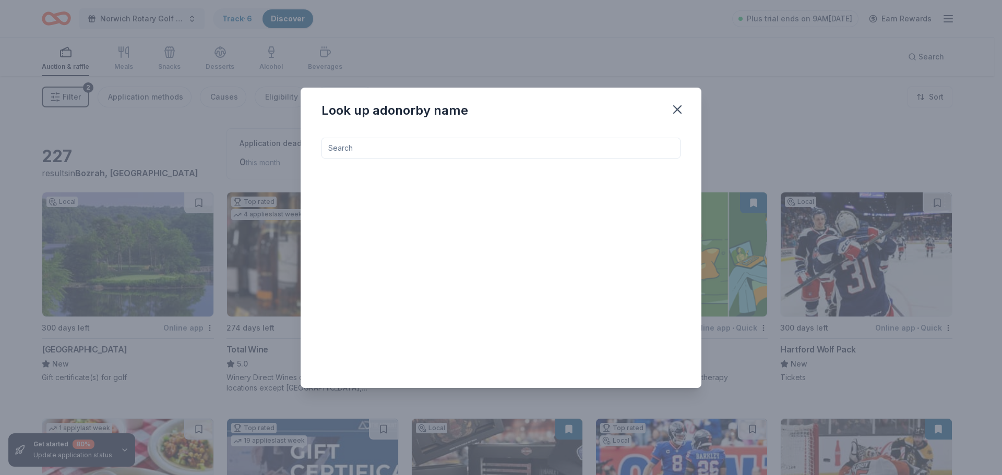
click at [675, 108] on icon "button" at bounding box center [677, 109] width 7 height 7
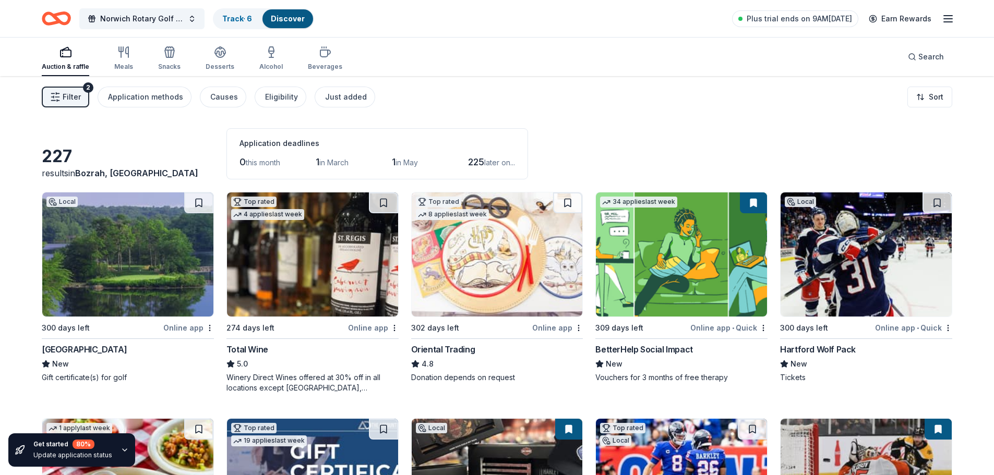
click at [61, 98] on button "Filter 2" at bounding box center [65, 97] width 47 height 21
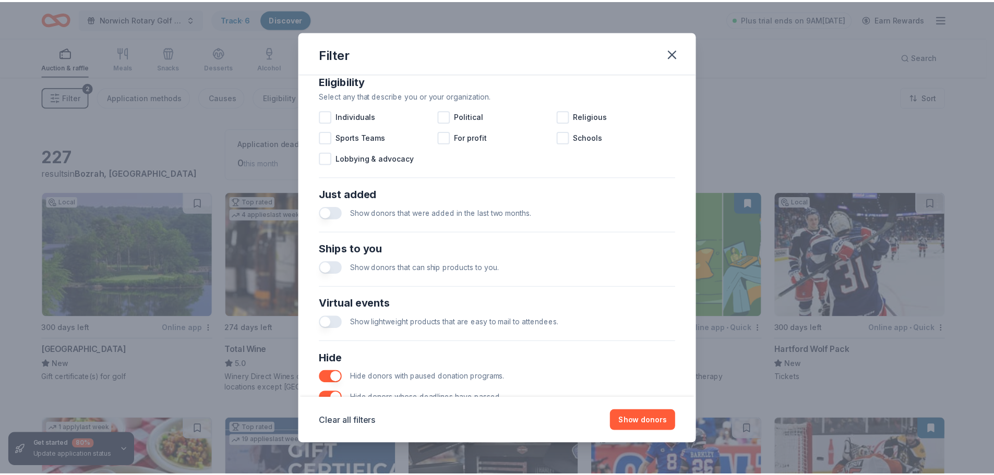
scroll to position [154, 0]
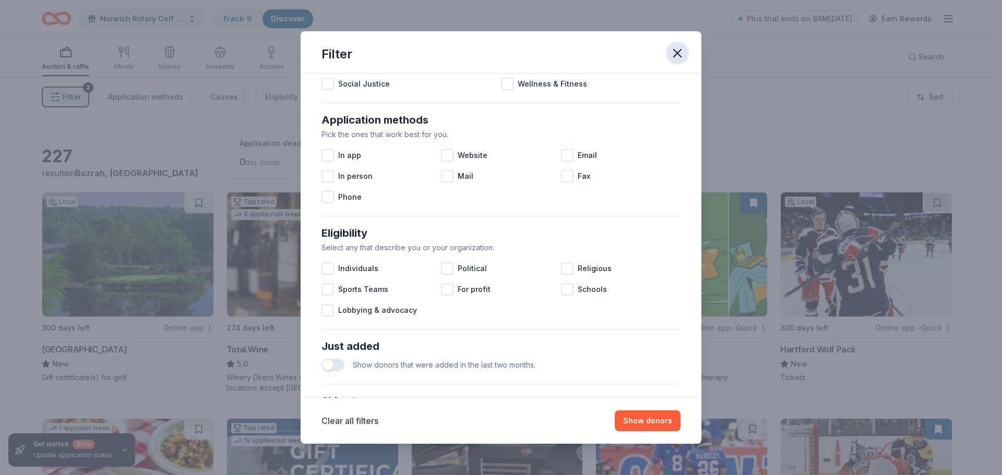
click at [677, 47] on icon "button" at bounding box center [677, 53] width 15 height 15
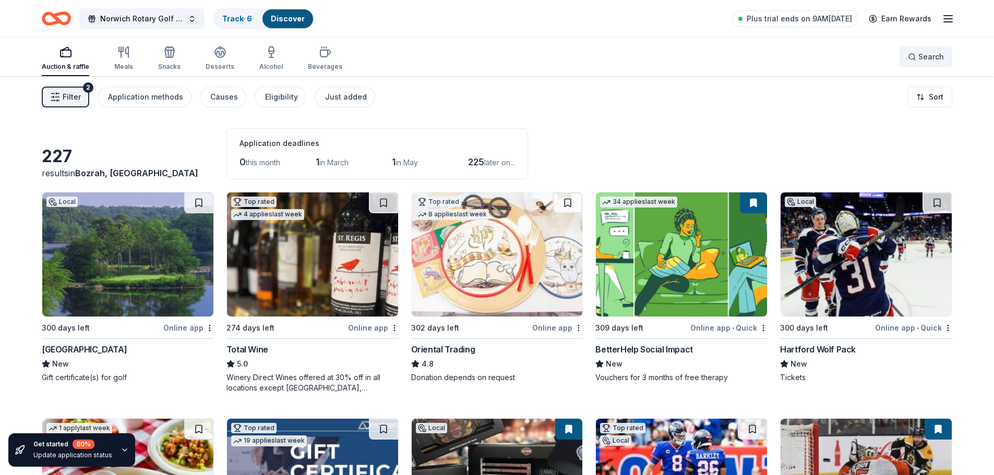
click at [918, 50] on button "Search" at bounding box center [926, 56] width 53 height 21
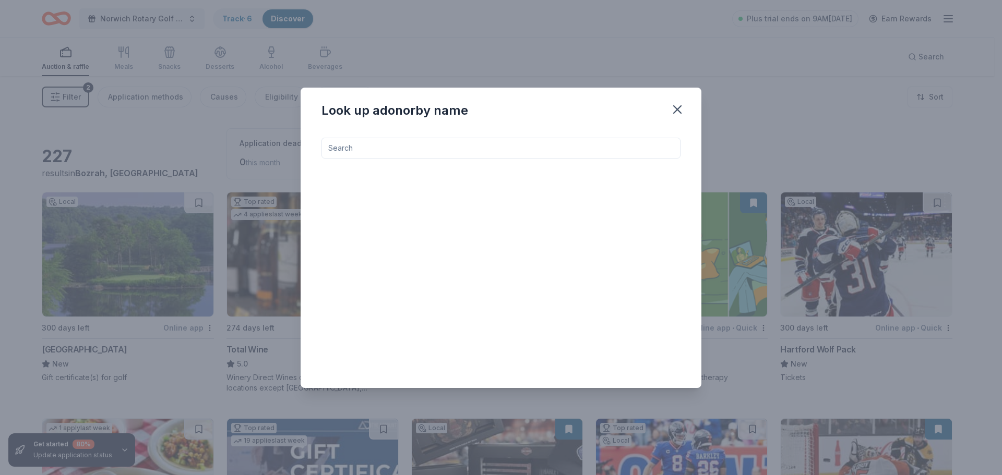
click at [682, 107] on icon "button" at bounding box center [677, 109] width 15 height 15
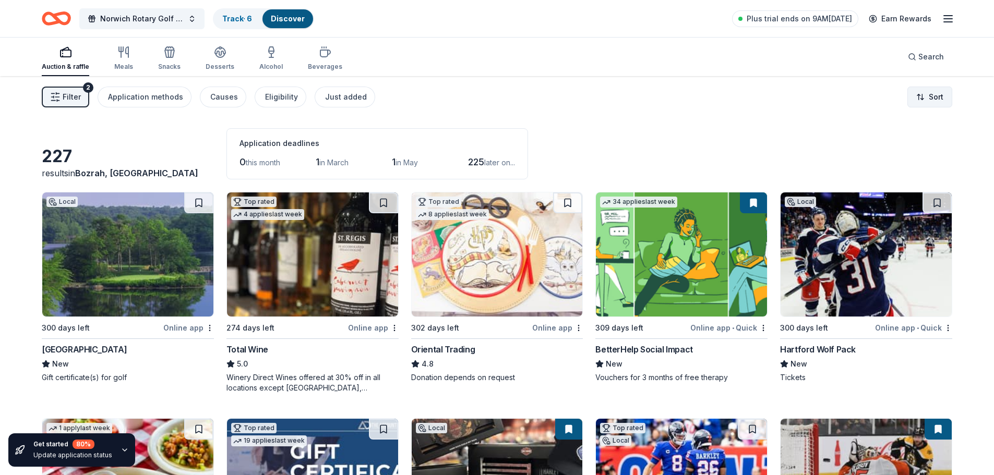
click at [935, 94] on html "Norwich Rotary Golf Touranment Track · 6 Discover Plus trial ends on 9AM, 10/8 …" at bounding box center [497, 237] width 994 height 475
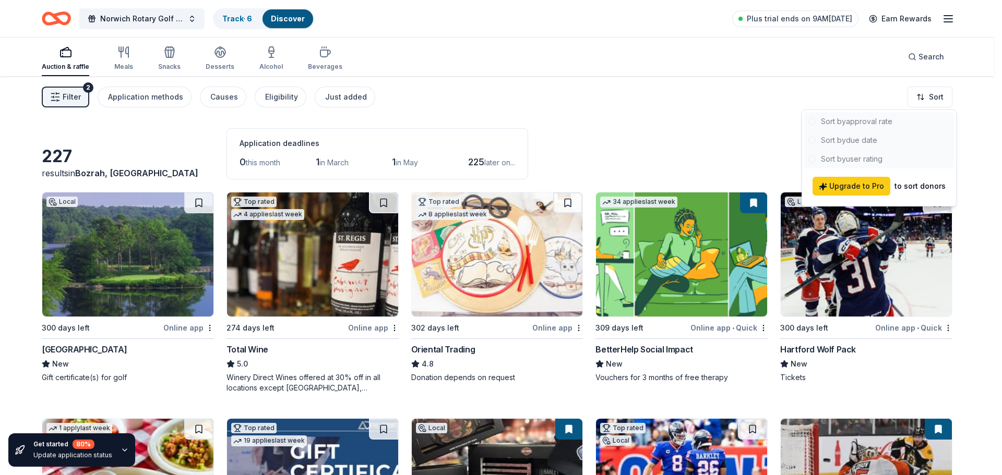
click at [724, 137] on html "Norwich Rotary Golf Touranment Track · 6 Discover Plus trial ends on 9AM, 10/8 …" at bounding box center [501, 237] width 1002 height 475
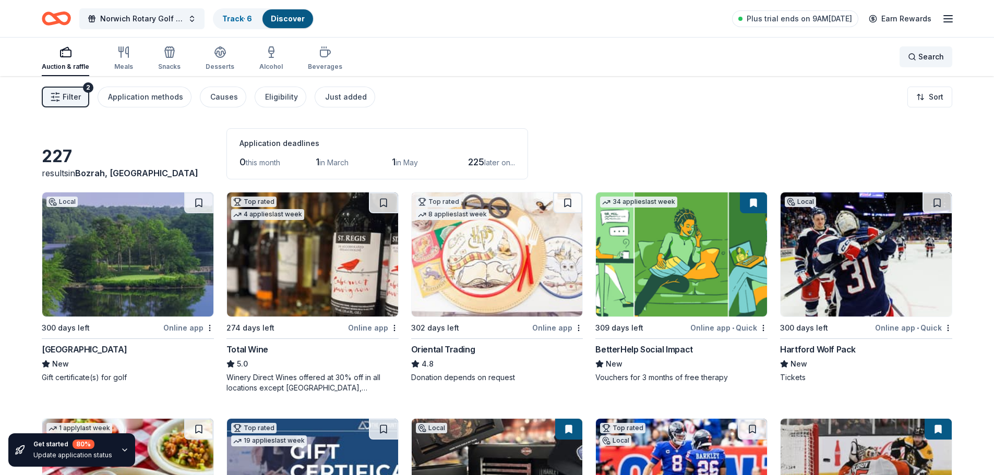
click at [916, 55] on div "Search" at bounding box center [926, 57] width 36 height 13
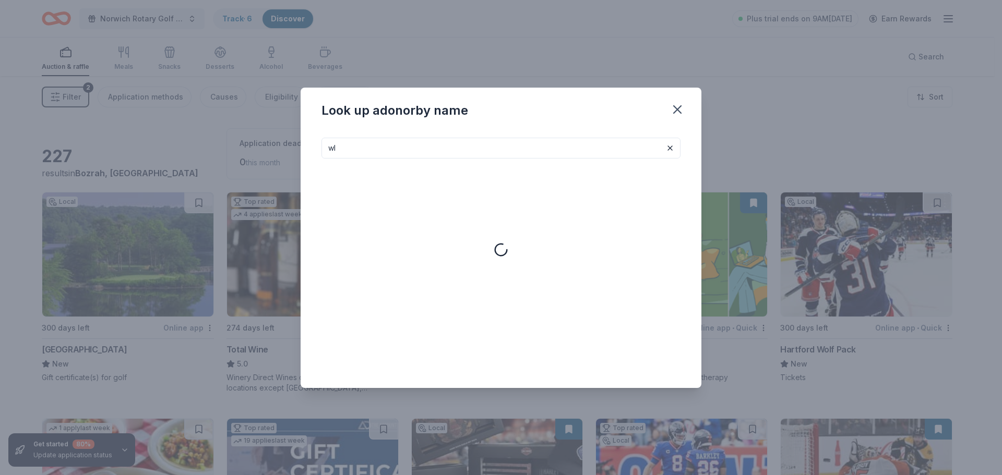
type input "w"
type input "a"
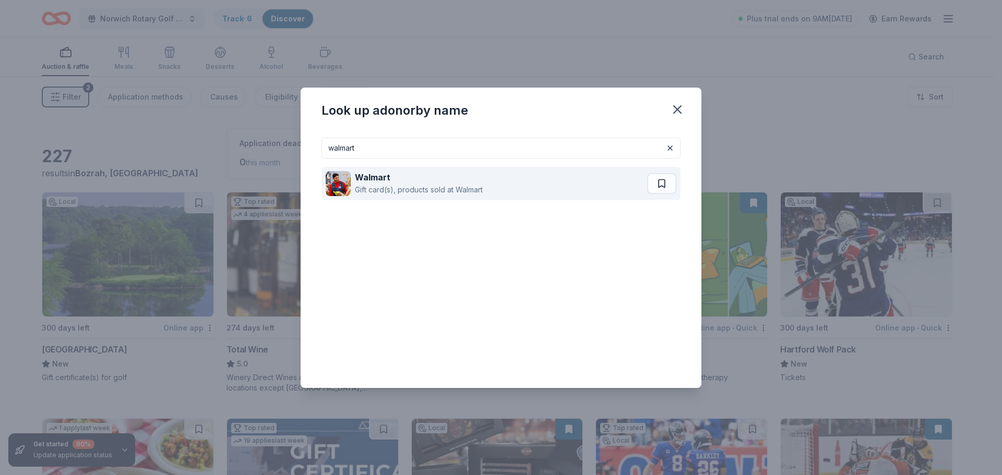
click at [387, 180] on strong "Walmart" at bounding box center [372, 177] width 35 height 10
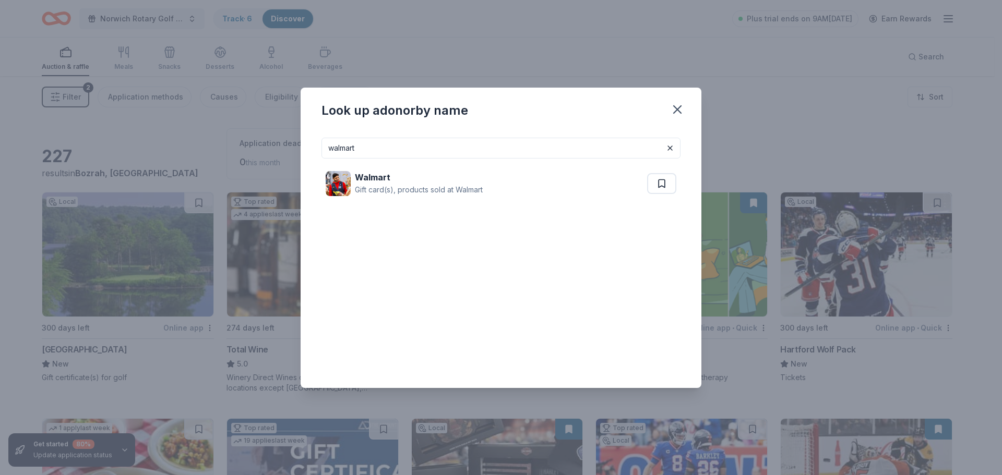
click at [323, 147] on input "walmart" at bounding box center [501, 148] width 359 height 21
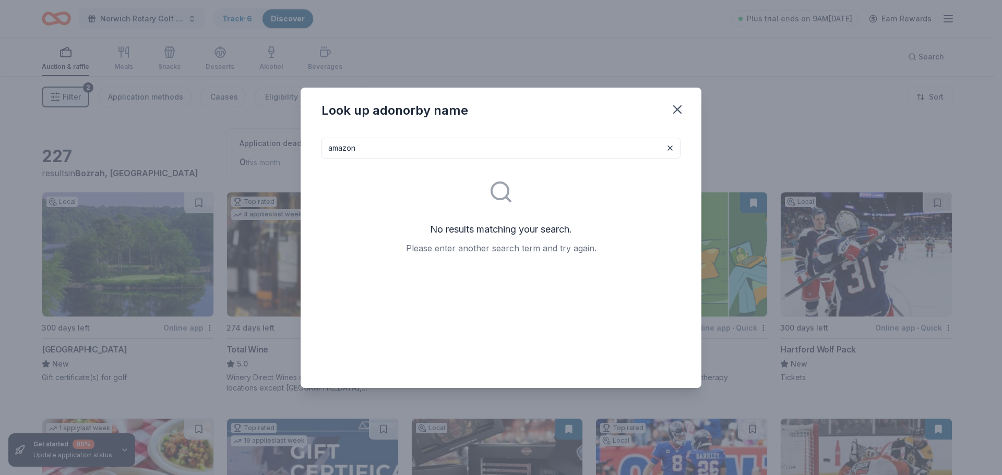
type input "amazon"
click at [672, 107] on icon "button" at bounding box center [677, 109] width 15 height 15
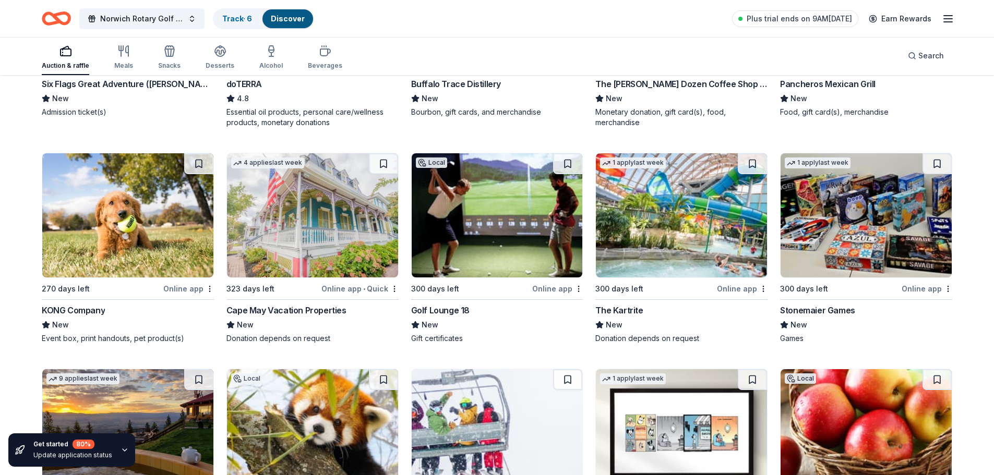
scroll to position [3236, 0]
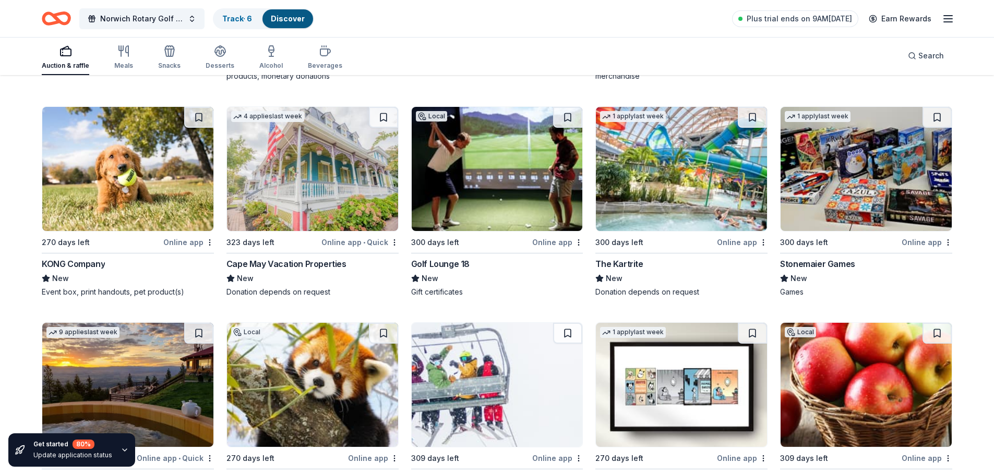
click at [627, 261] on div "The Kartrite" at bounding box center [619, 264] width 47 height 13
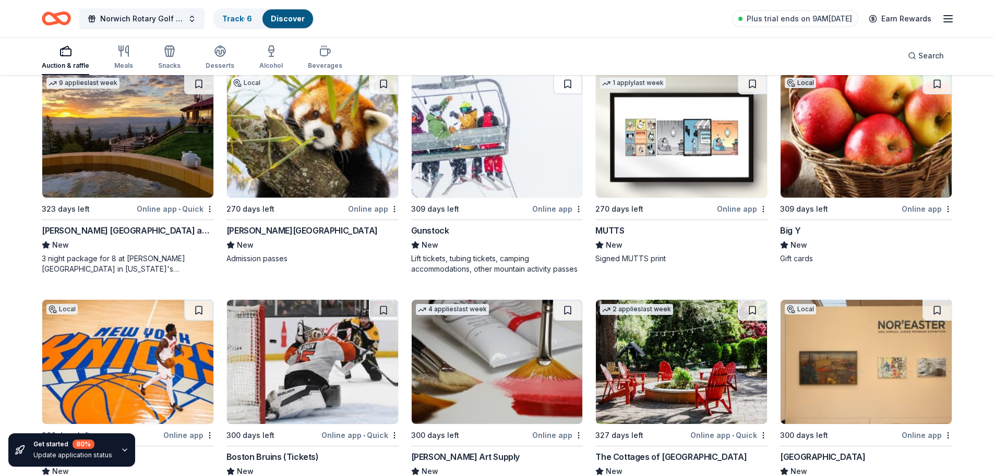
scroll to position [3497, 0]
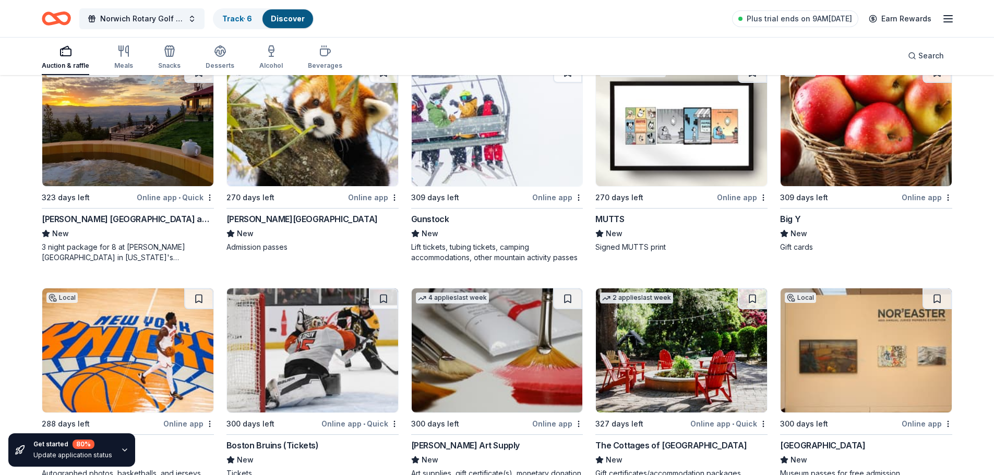
click at [795, 222] on div "Big Y" at bounding box center [790, 219] width 20 height 13
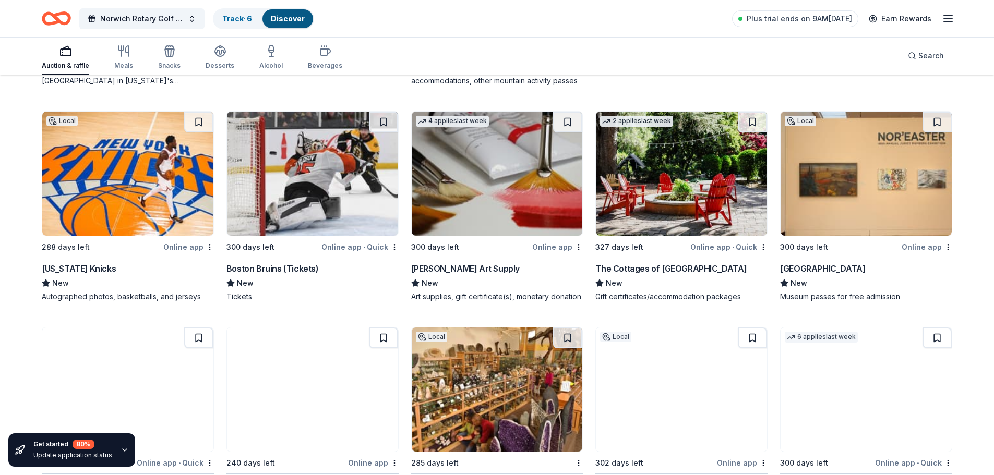
scroll to position [3706, 0]
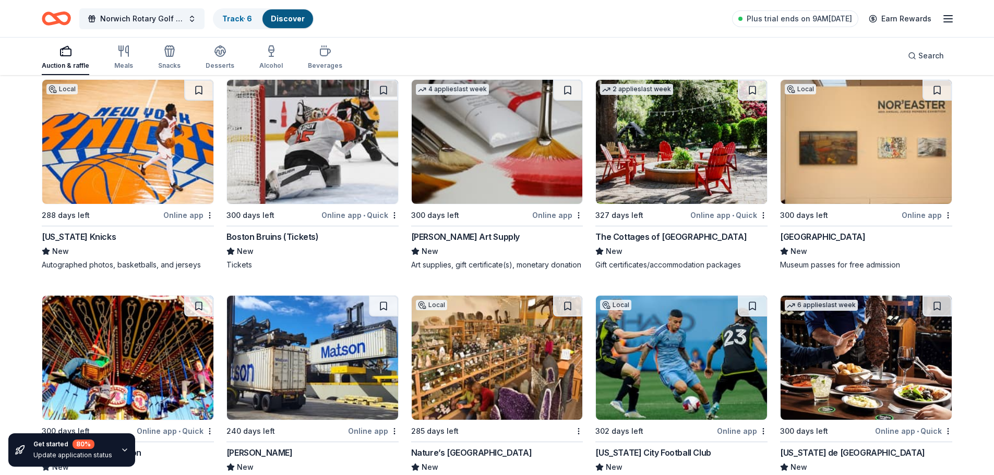
click at [865, 237] on div "New Britain Museum of American Art" at bounding box center [822, 237] width 85 height 13
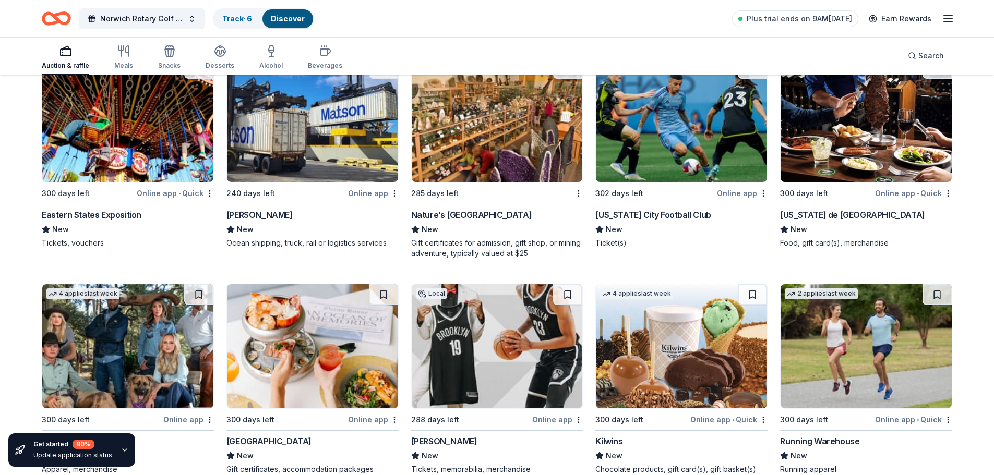
scroll to position [3967, 0]
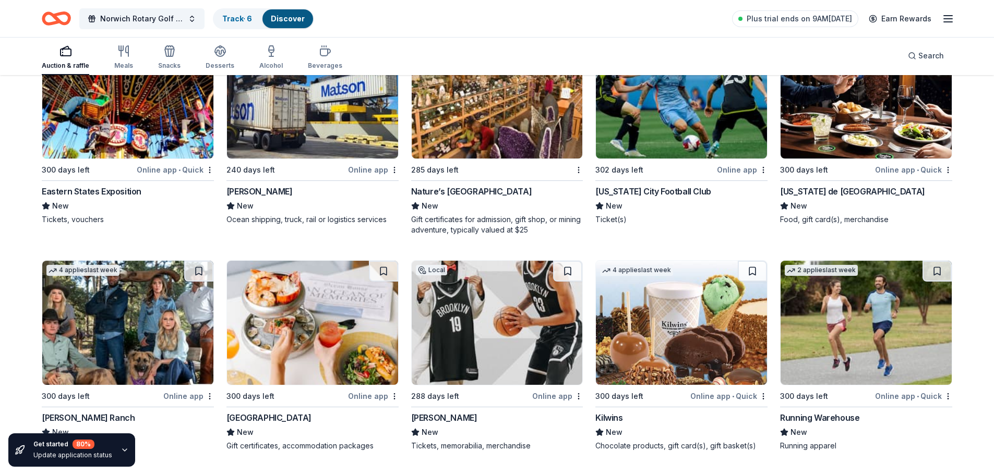
click at [470, 193] on div "Nature’s Art Village" at bounding box center [471, 191] width 121 height 13
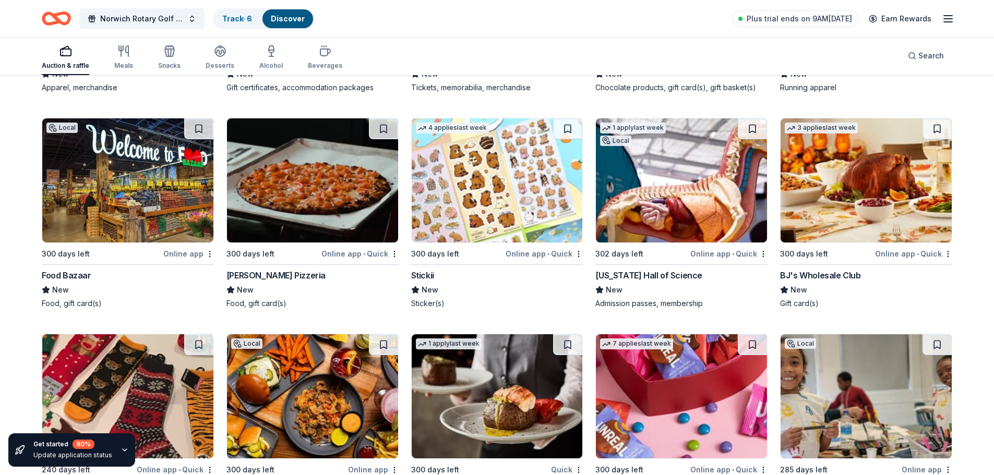
scroll to position [4452, 0]
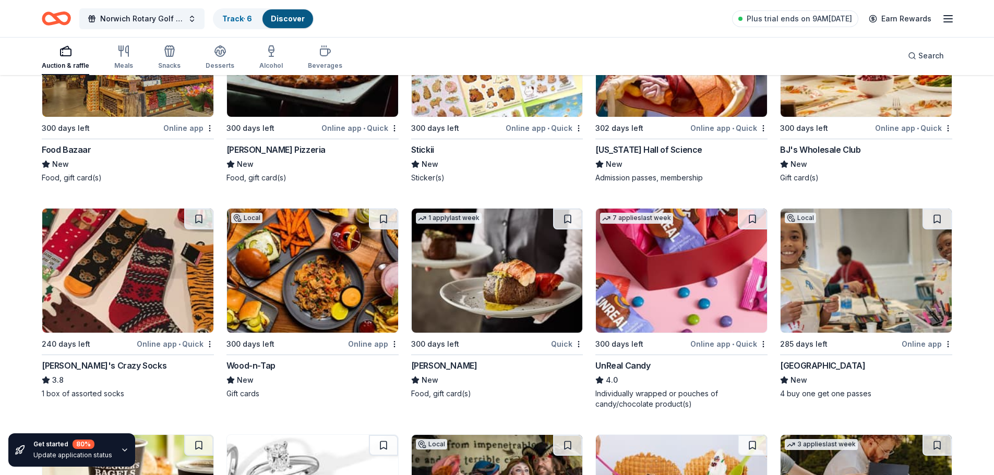
click at [805, 149] on div "BJ's Wholesale Club" at bounding box center [820, 150] width 80 height 13
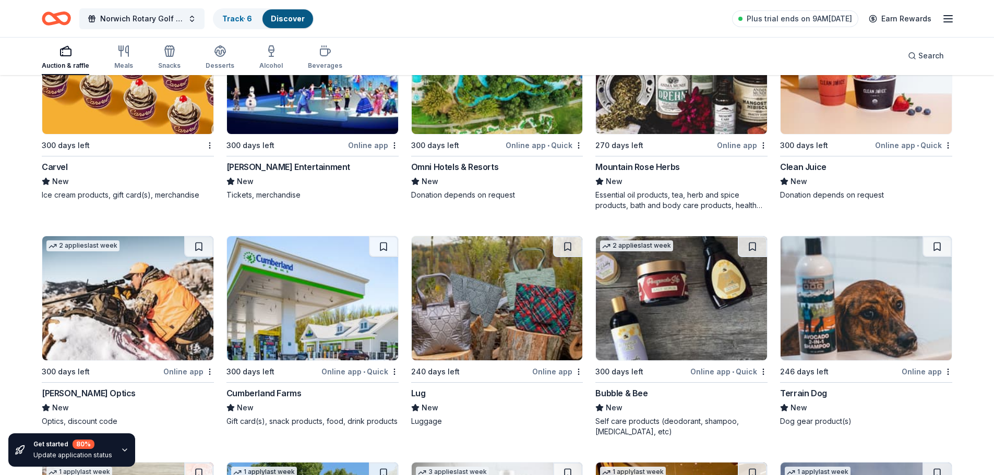
scroll to position [5539, 0]
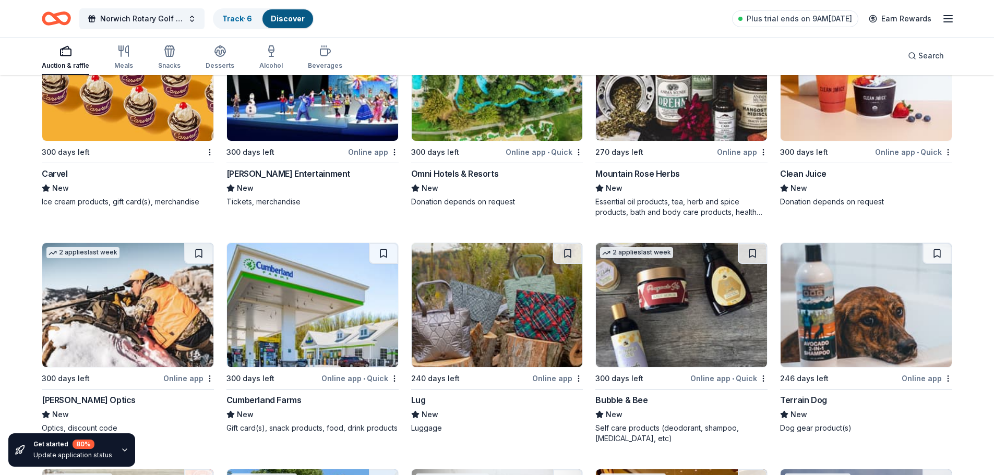
click at [60, 174] on div "Carvel" at bounding box center [55, 174] width 26 height 13
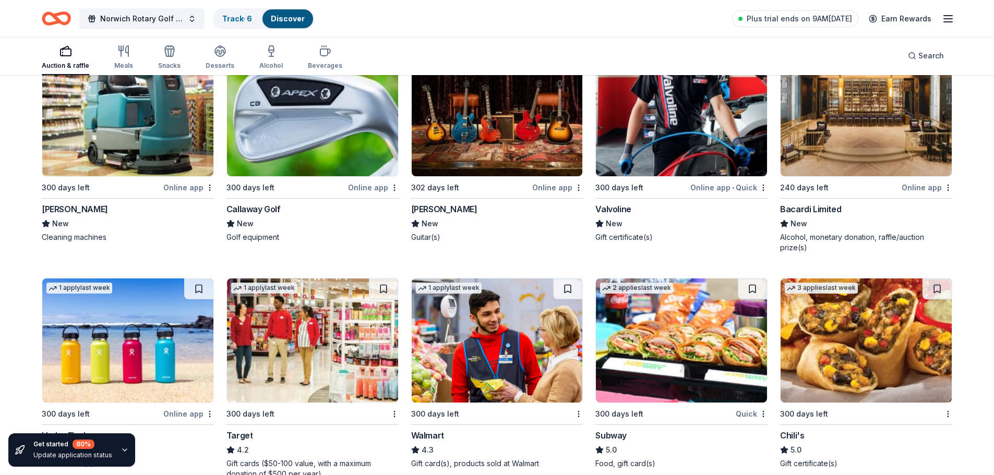
scroll to position [6487, 0]
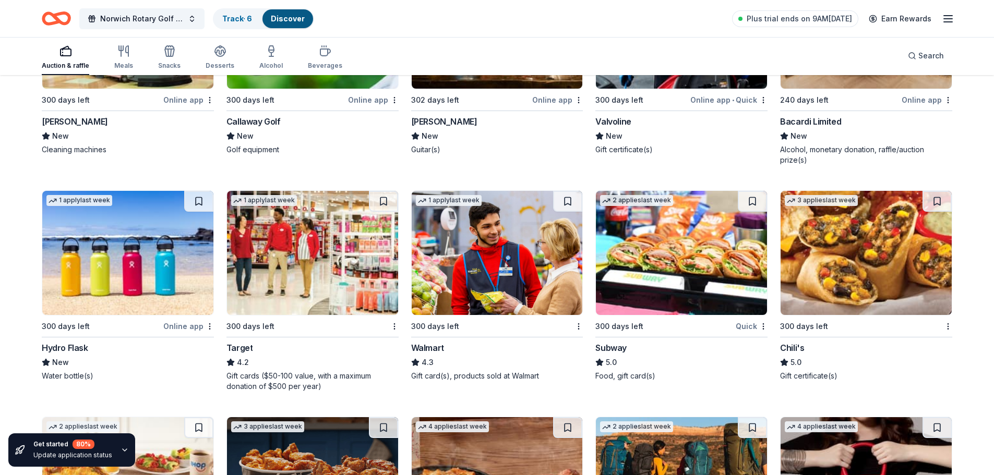
click at [610, 347] on div "Subway" at bounding box center [611, 348] width 31 height 13
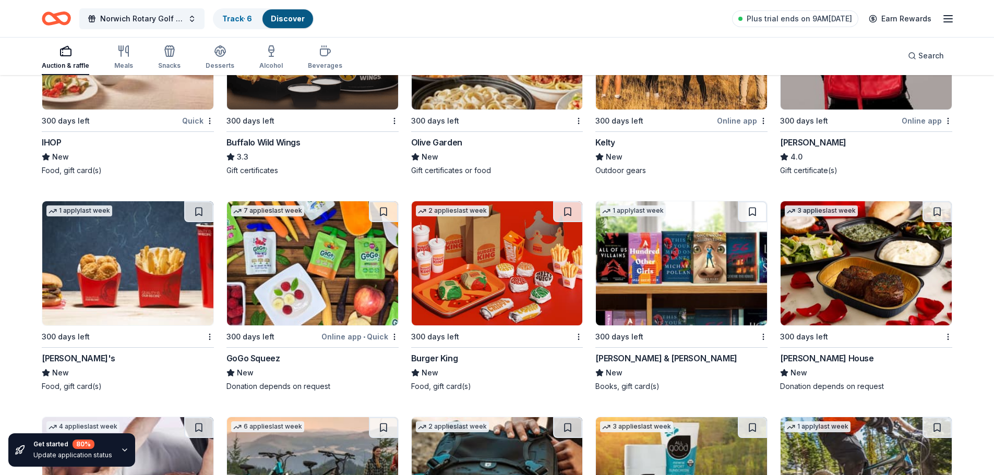
scroll to position [7024, 0]
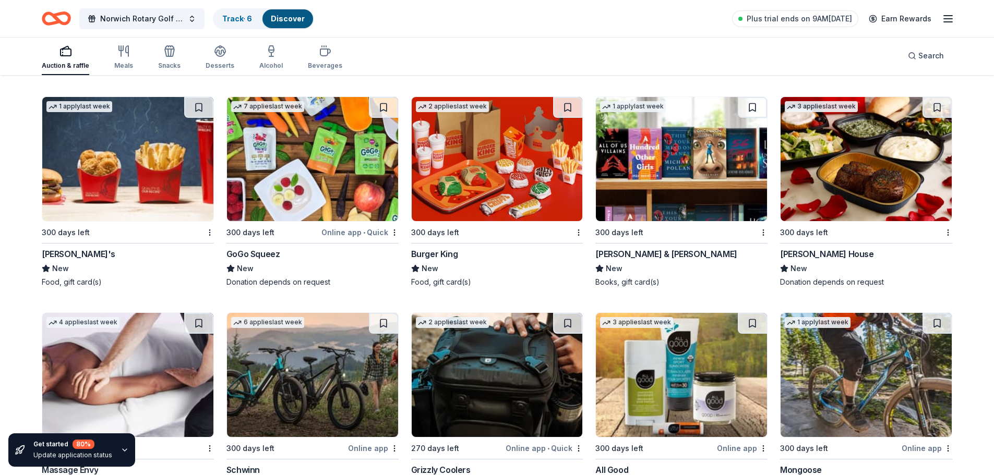
click at [854, 253] on div "Ruth's Chris Steak House" at bounding box center [826, 254] width 93 height 13
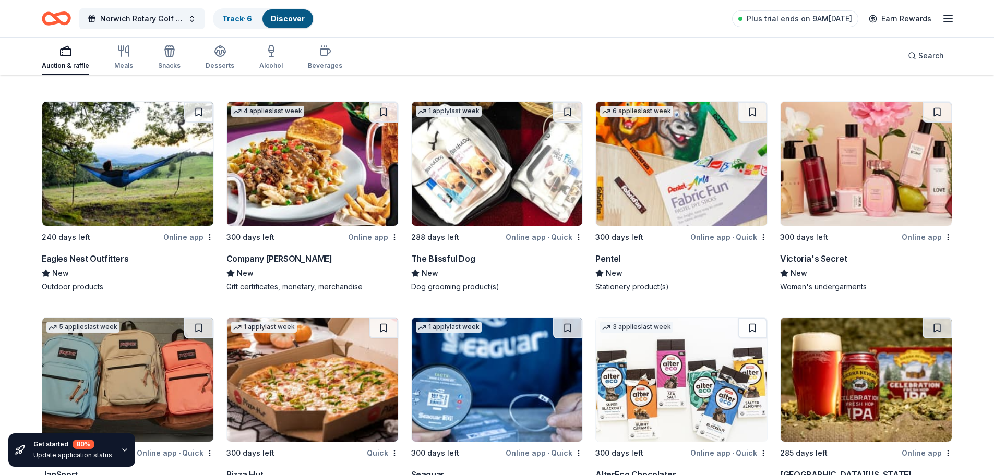
scroll to position [7466, 0]
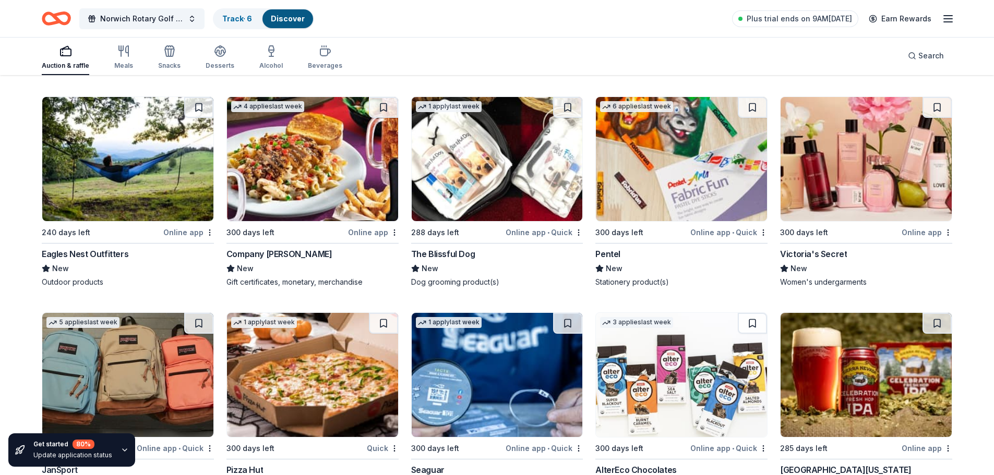
click at [826, 254] on div "Victoria's Secret" at bounding box center [813, 254] width 67 height 13
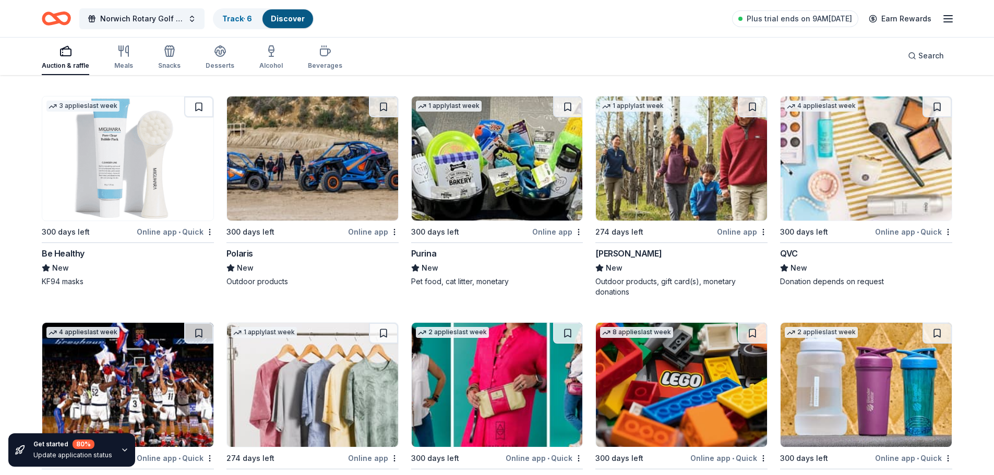
scroll to position [7919, 0]
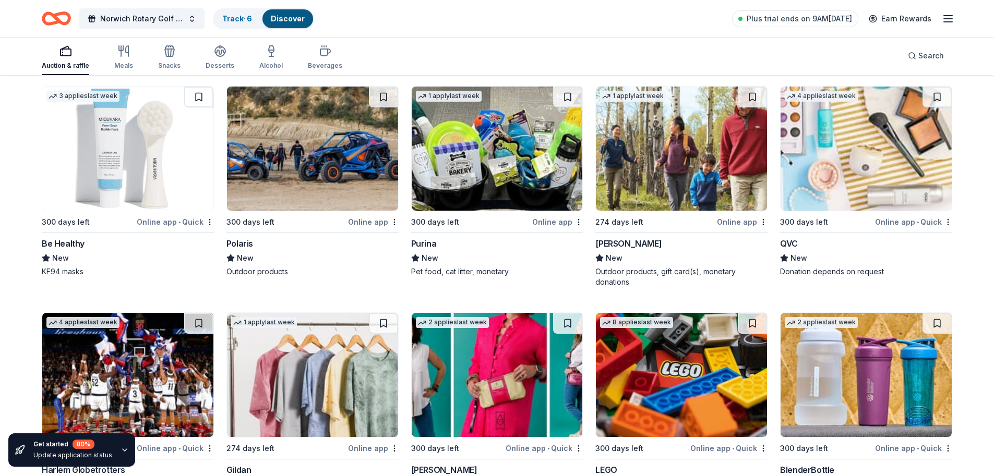
click at [433, 242] on div "Purina" at bounding box center [424, 243] width 26 height 13
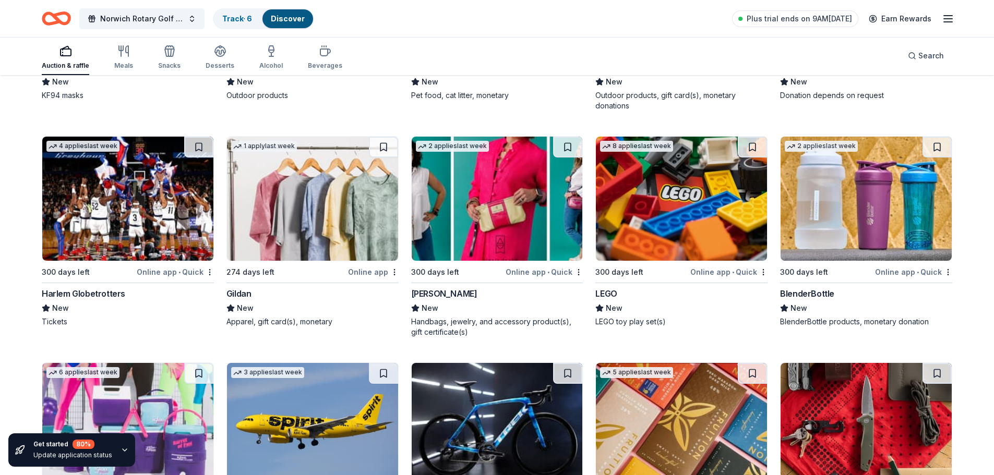
scroll to position [8128, 0]
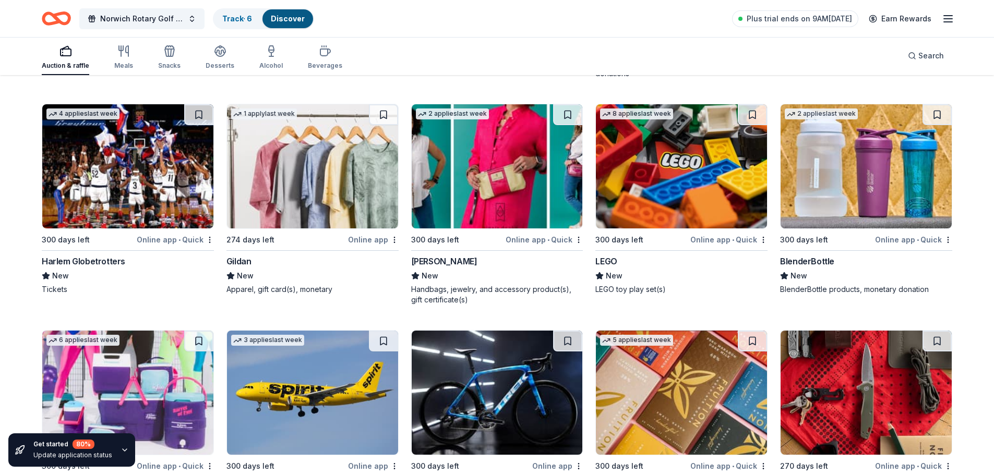
click at [613, 263] on div "LEGO" at bounding box center [606, 261] width 21 height 13
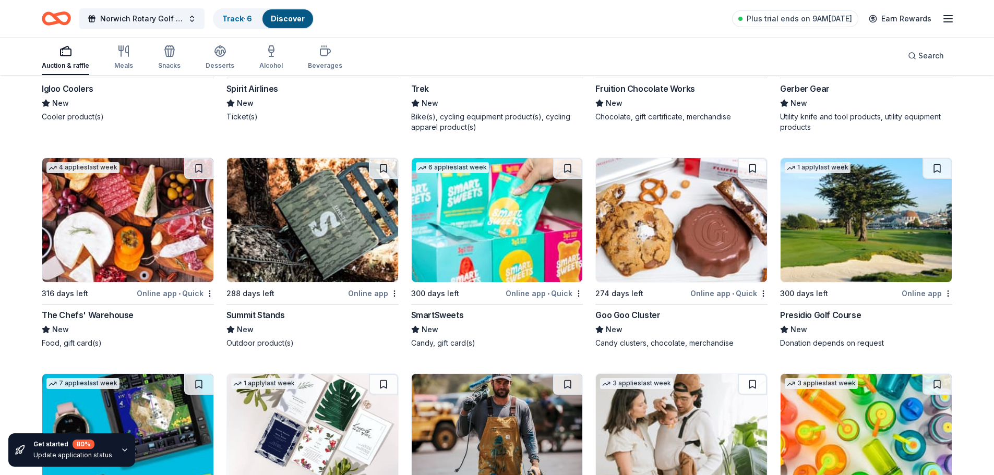
scroll to position [8529, 0]
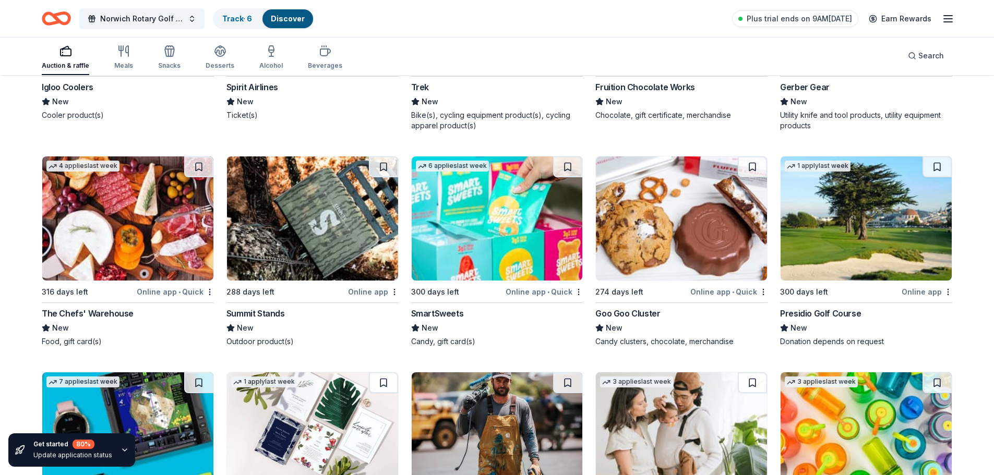
click at [67, 88] on div "Igloo Coolers" at bounding box center [68, 87] width 52 height 13
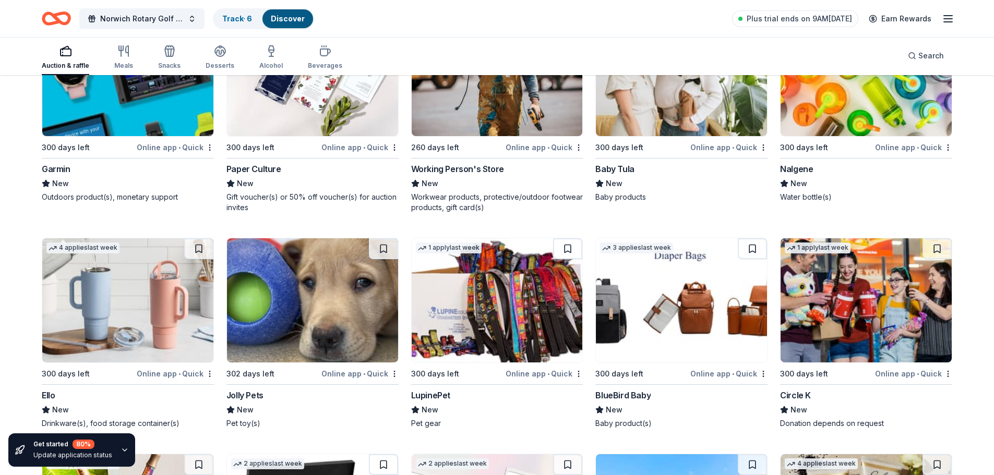
scroll to position [8919, 0]
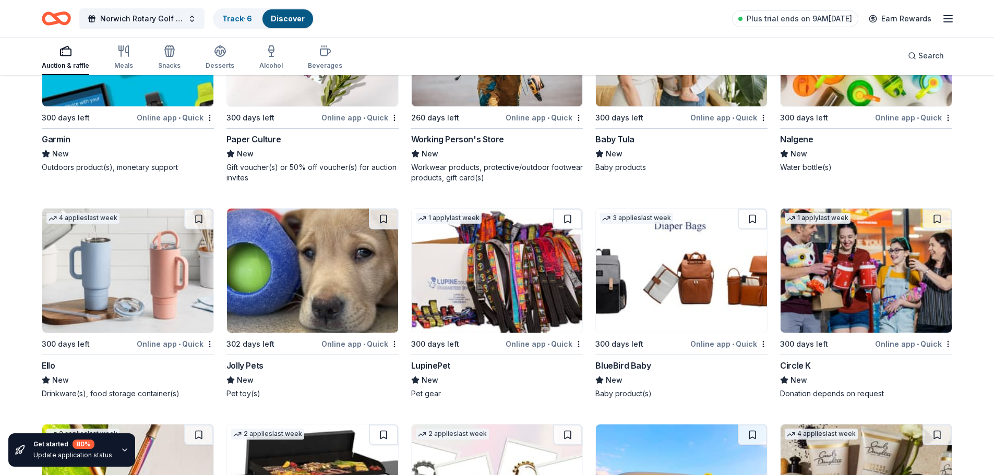
click at [800, 145] on div "Nalgene" at bounding box center [796, 139] width 33 height 13
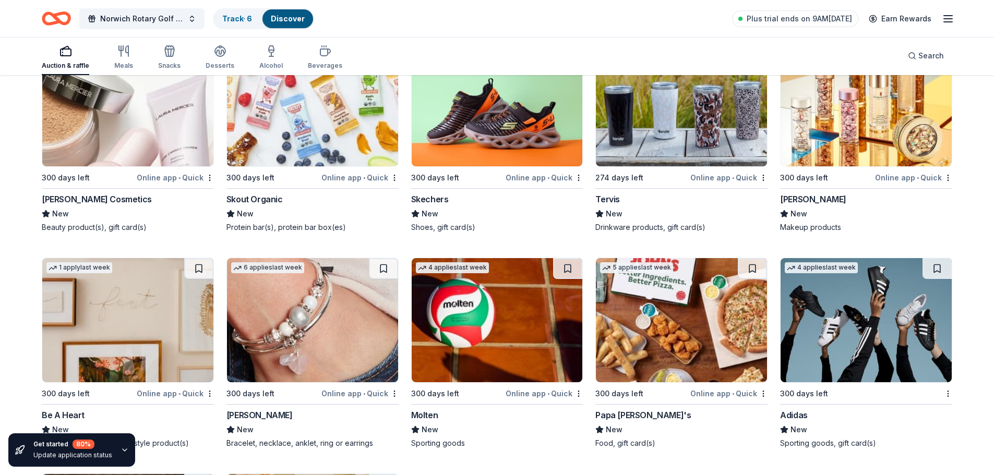
scroll to position [9717, 0]
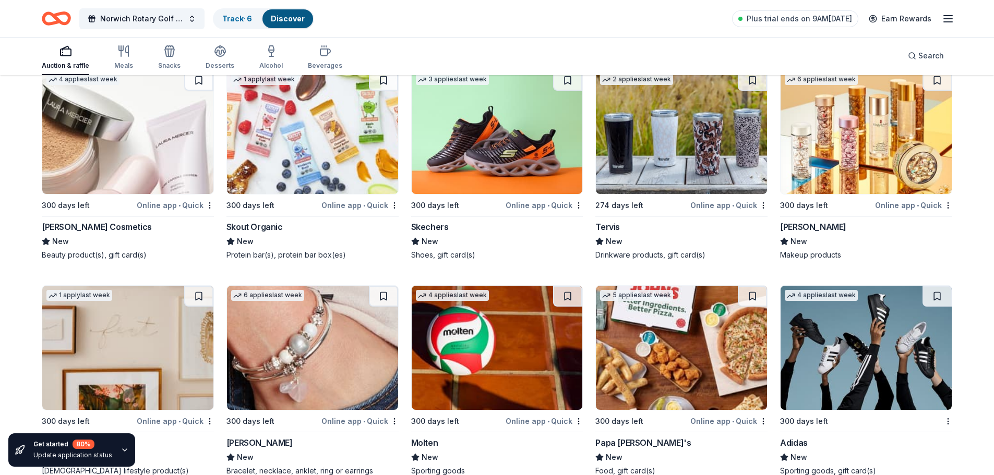
click at [431, 228] on div "Skechers" at bounding box center [430, 227] width 38 height 13
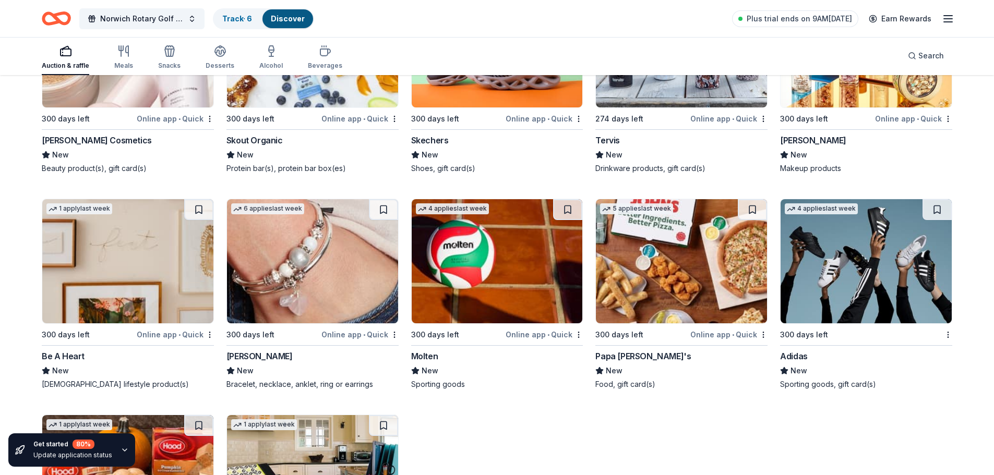
scroll to position [9798, 0]
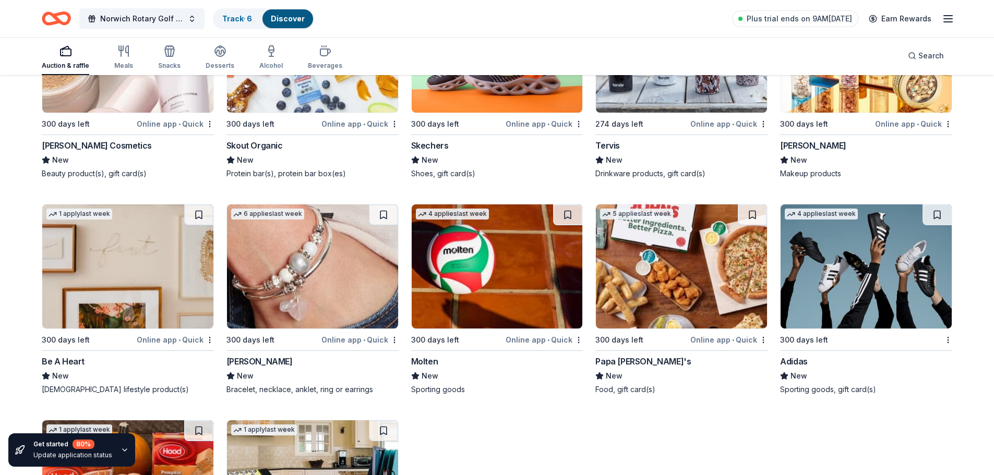
click at [254, 362] on div "Lizzy James" at bounding box center [260, 361] width 66 height 13
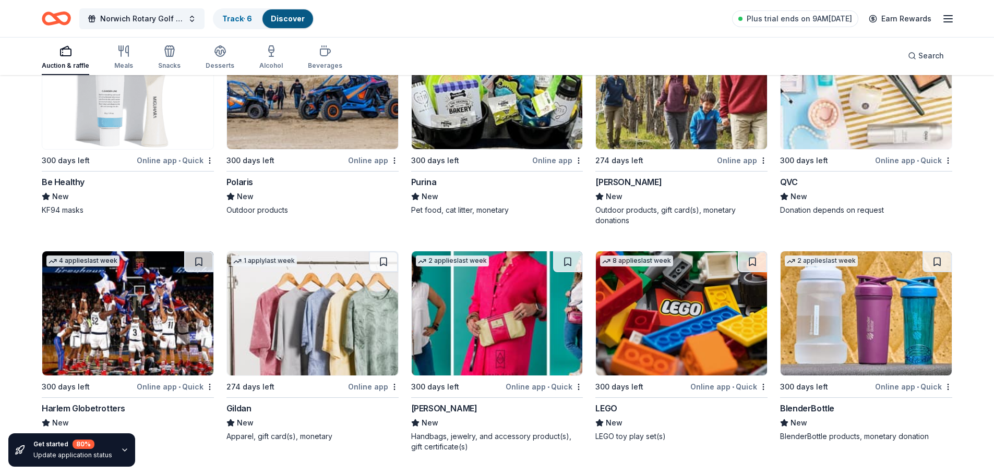
scroll to position [7971, 0]
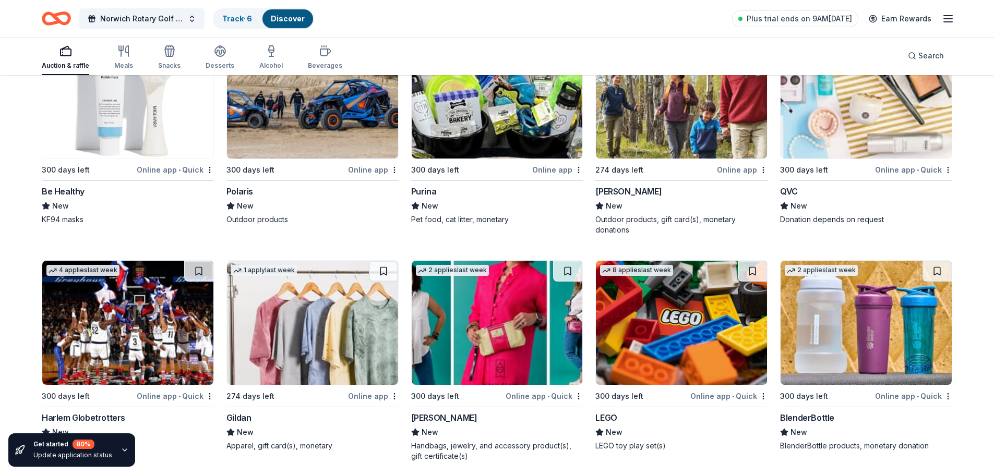
click at [91, 417] on div "Harlem Globetrotters" at bounding box center [84, 418] width 84 height 13
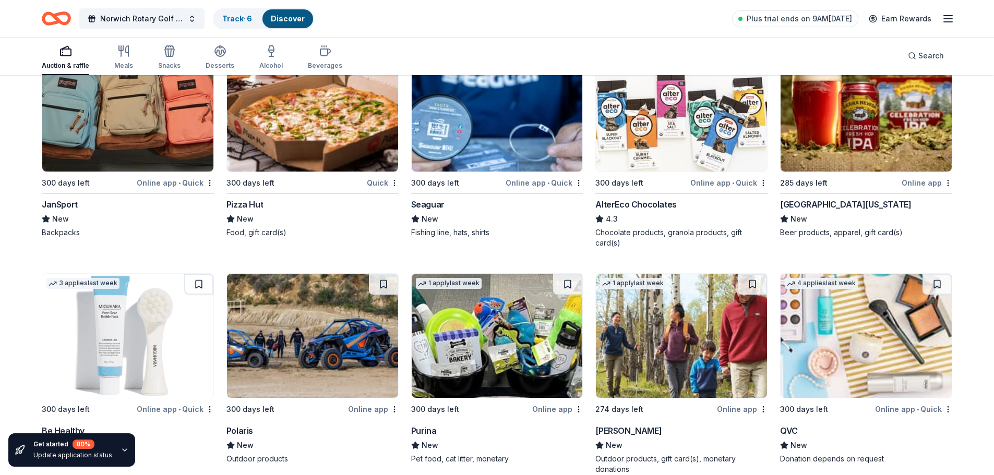
scroll to position [7658, 0]
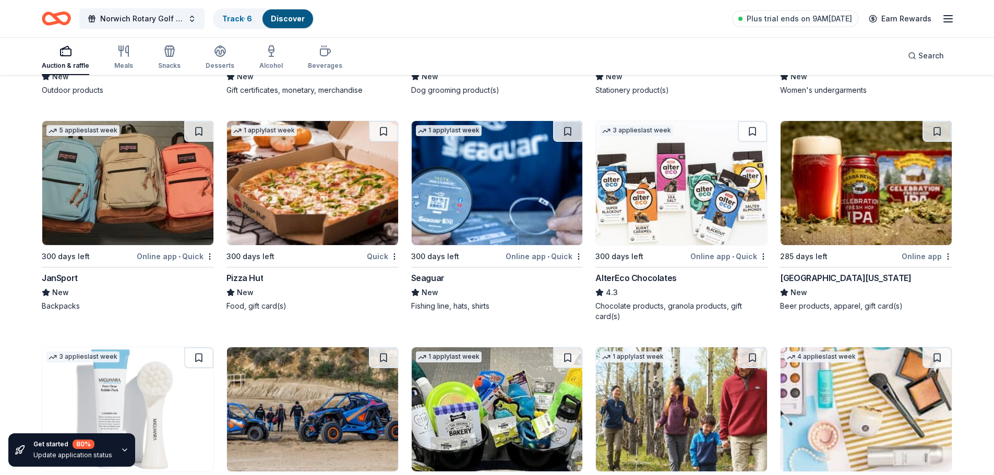
click at [810, 274] on div "Sierra Nevada" at bounding box center [845, 278] width 131 height 13
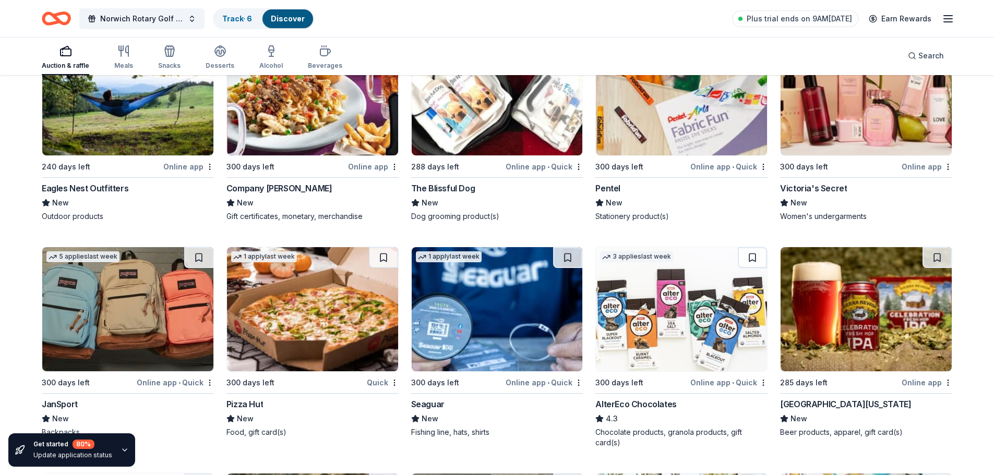
scroll to position [7606, 0]
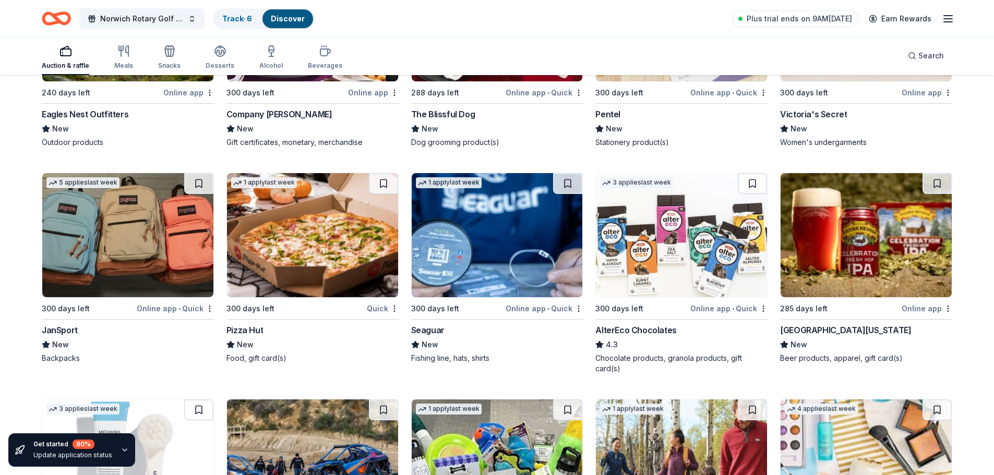
click at [263, 325] on div "Pizza Hut" at bounding box center [313, 330] width 172 height 13
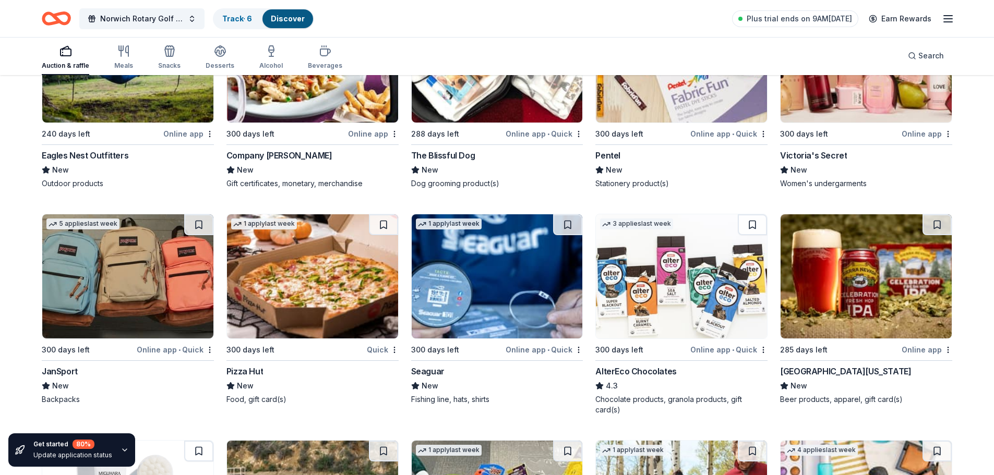
scroll to position [7658, 0]
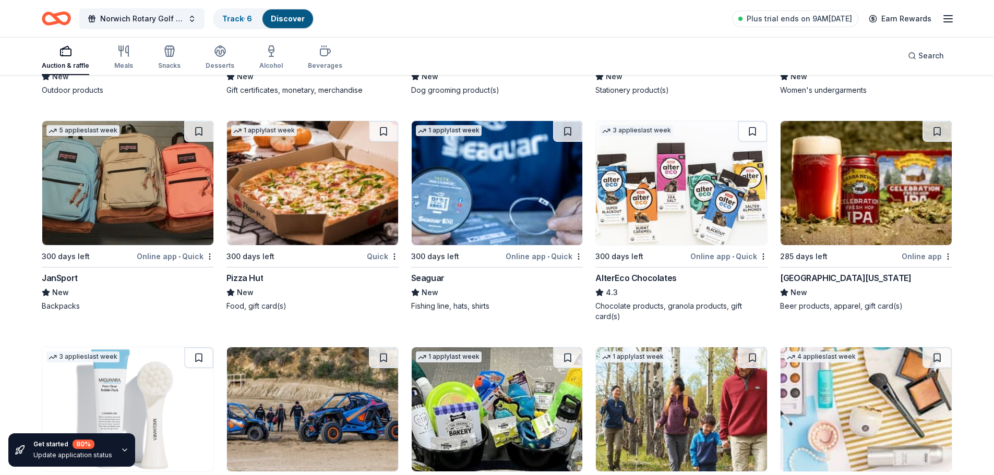
click at [70, 280] on div "JanSport" at bounding box center [60, 278] width 36 height 13
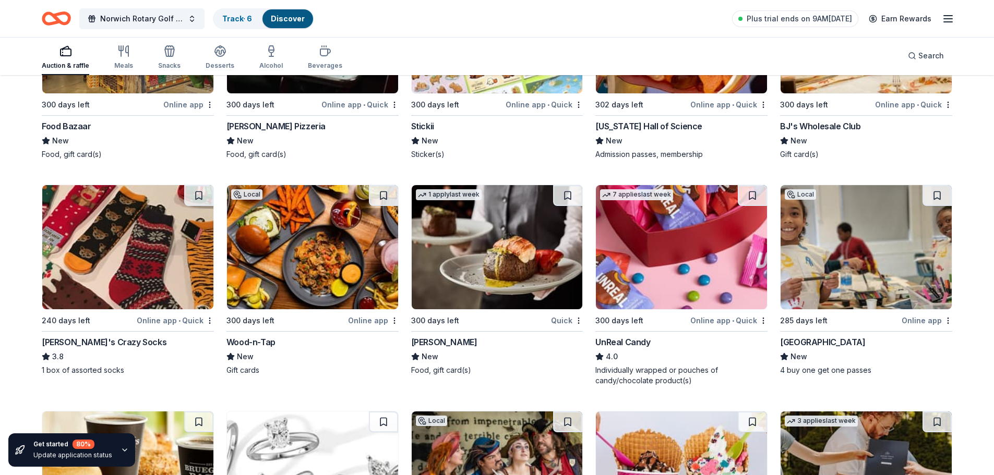
scroll to position [4475, 0]
click at [263, 341] on div "Wood-n-Tap" at bounding box center [251, 343] width 49 height 13
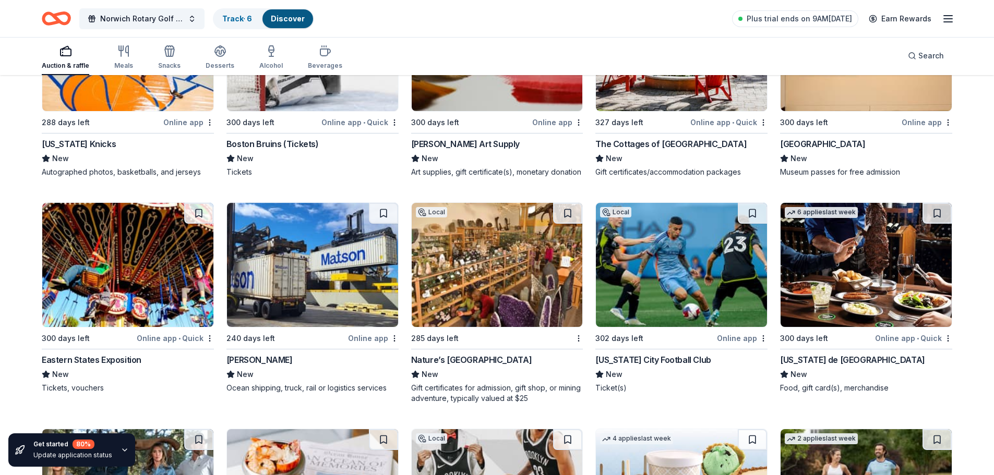
scroll to position [3796, 0]
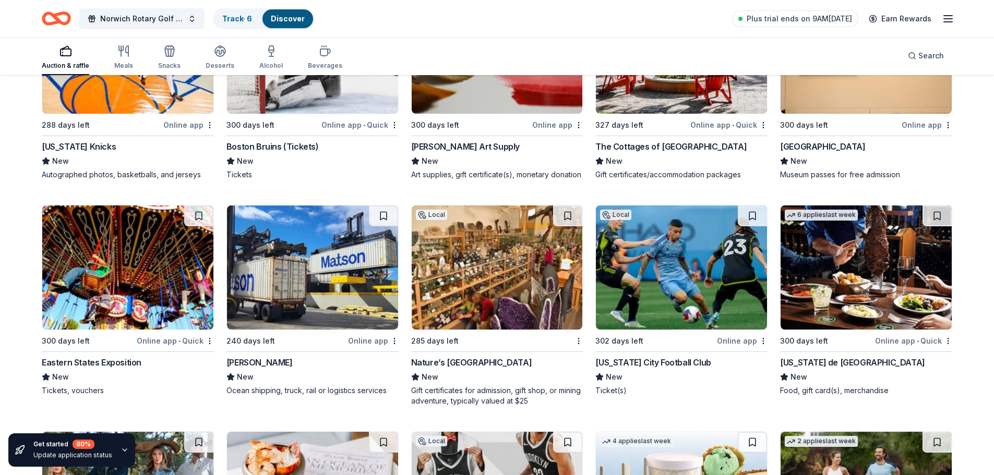
click at [124, 363] on div "Eastern States Exposition" at bounding box center [92, 362] width 100 height 13
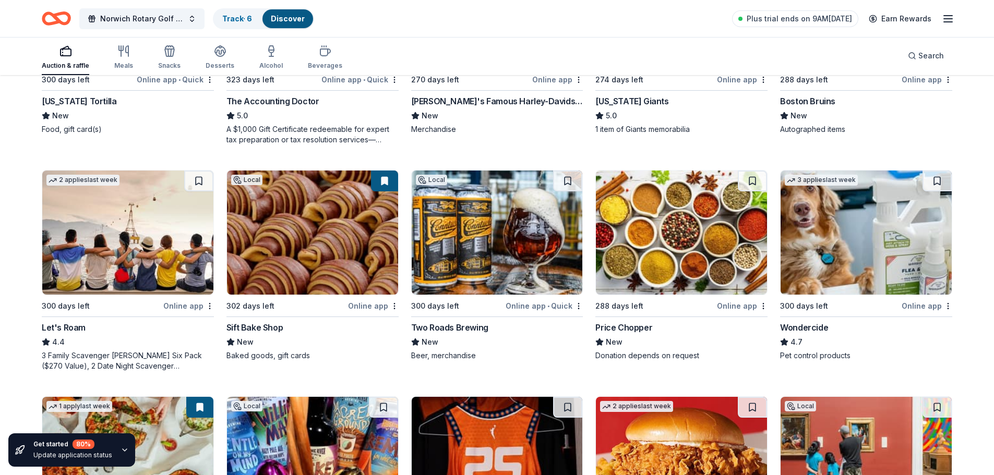
scroll to position [456, 0]
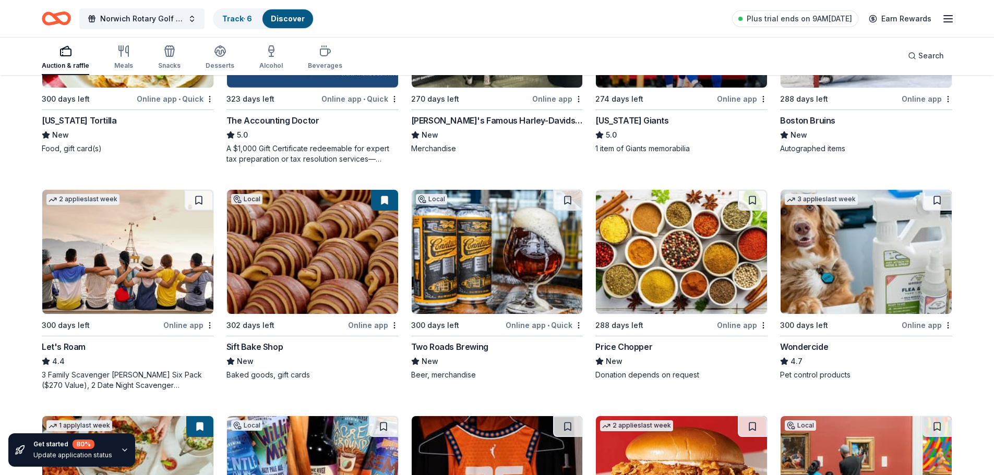
click at [460, 346] on div "Two Roads Brewing" at bounding box center [449, 347] width 77 height 13
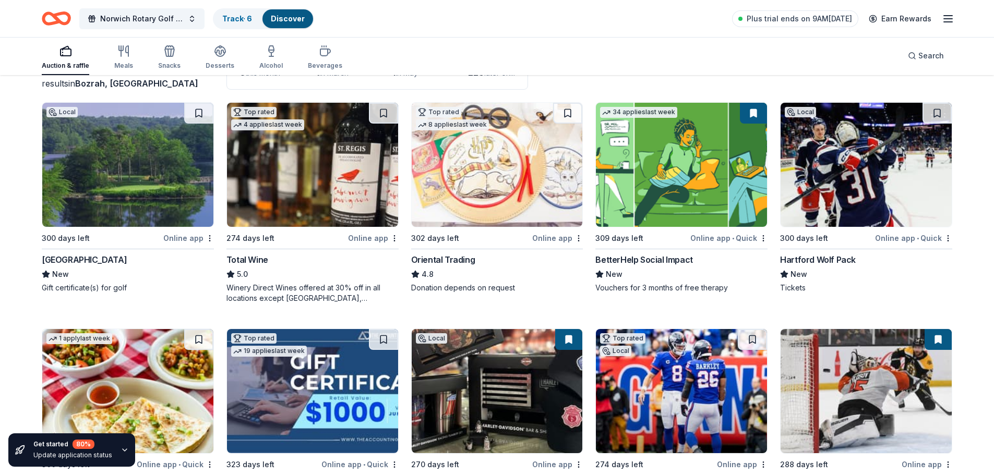
scroll to position [38, 0]
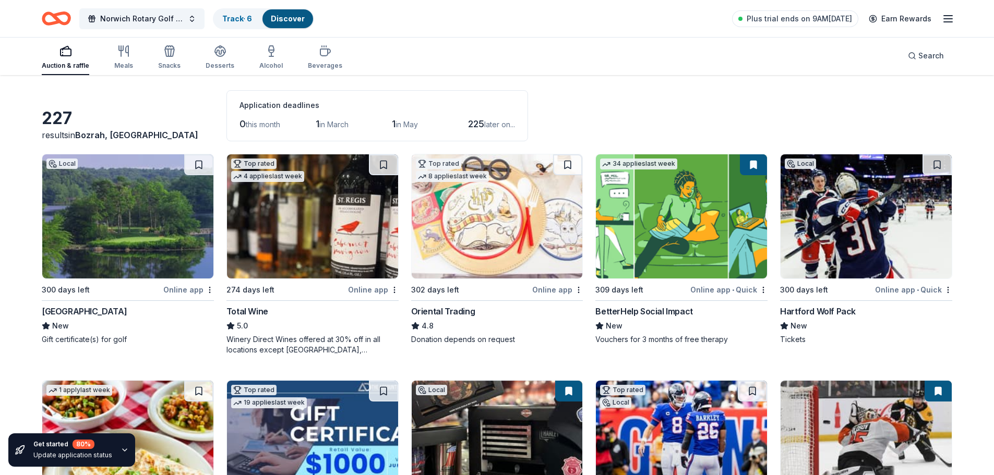
click at [247, 311] on div "Total Wine" at bounding box center [248, 311] width 42 height 13
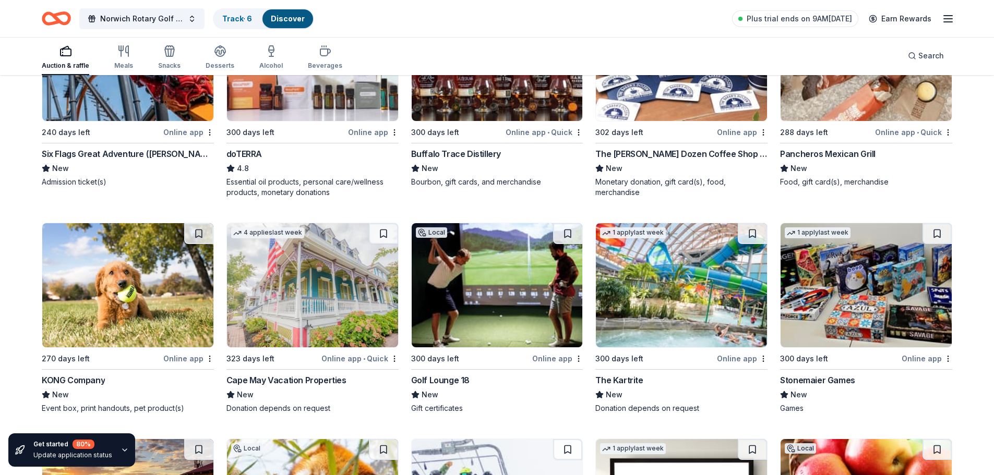
scroll to position [3117, 0]
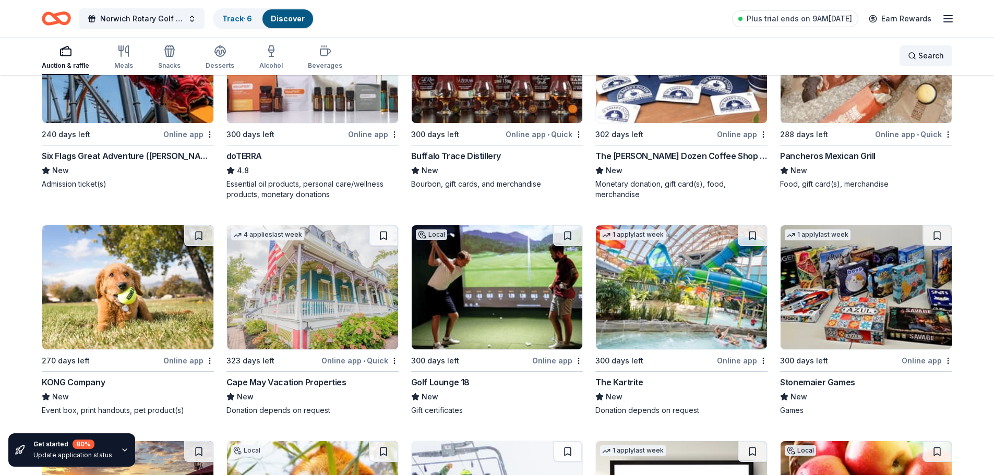
click at [931, 52] on span "Search" at bounding box center [932, 56] width 26 height 13
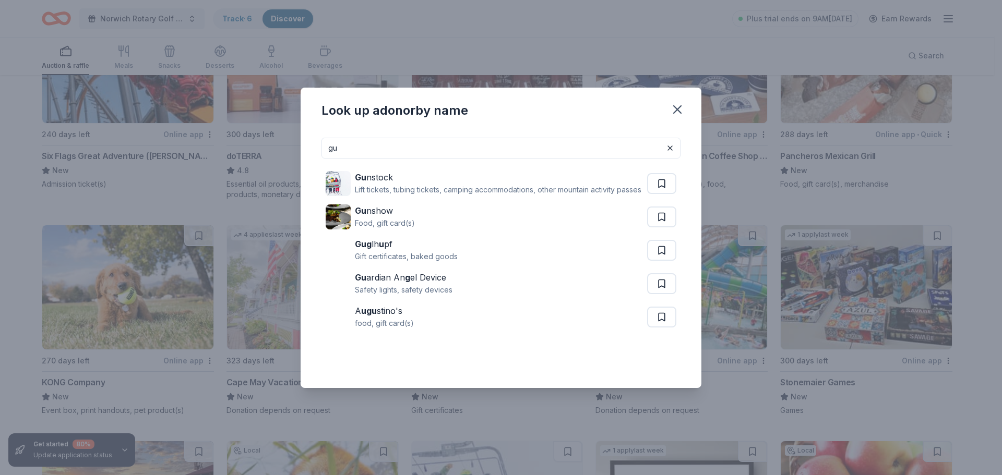
type input "g"
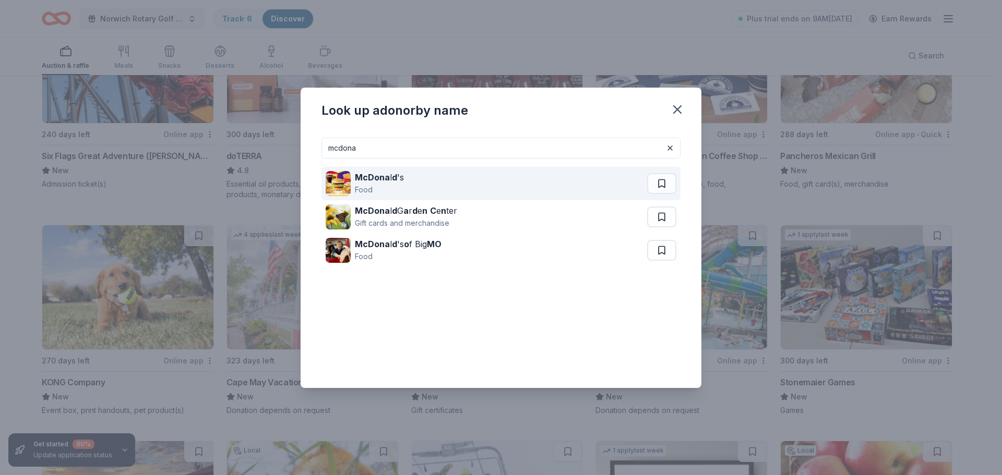
type input "mcdona"
click at [397, 181] on div "McDona l d 's" at bounding box center [379, 177] width 49 height 13
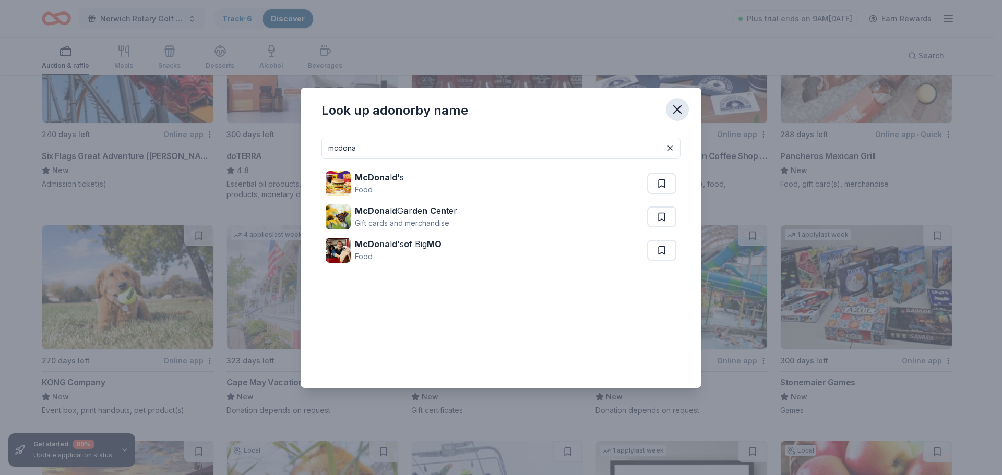
click at [684, 107] on icon "button" at bounding box center [677, 109] width 15 height 15
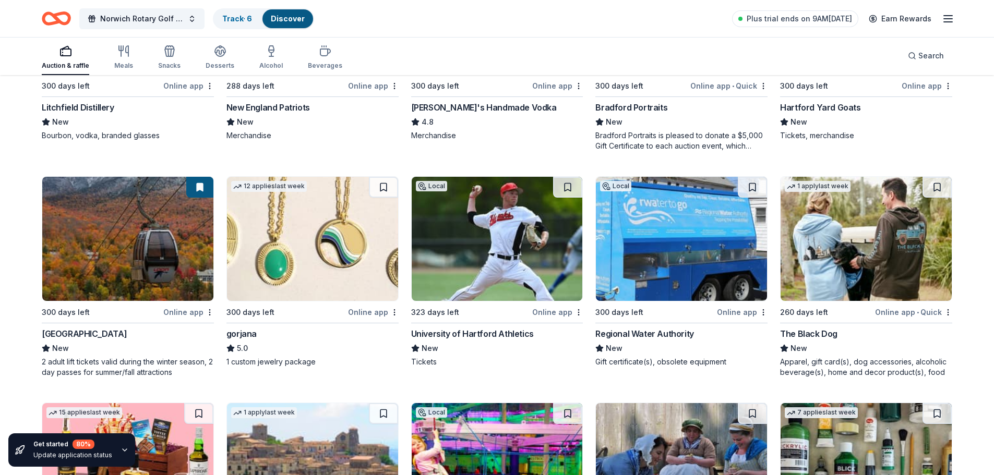
scroll to position [2021, 0]
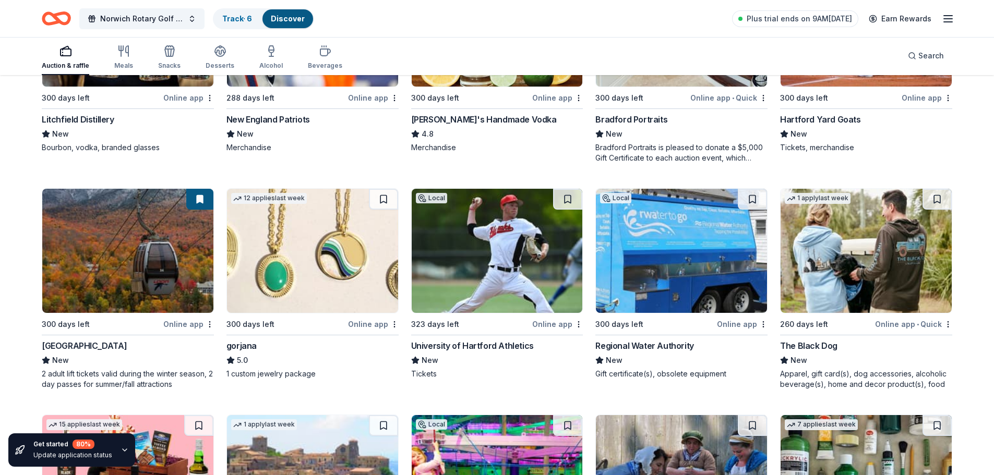
click at [830, 349] on div "The Black Dog" at bounding box center [808, 346] width 57 height 13
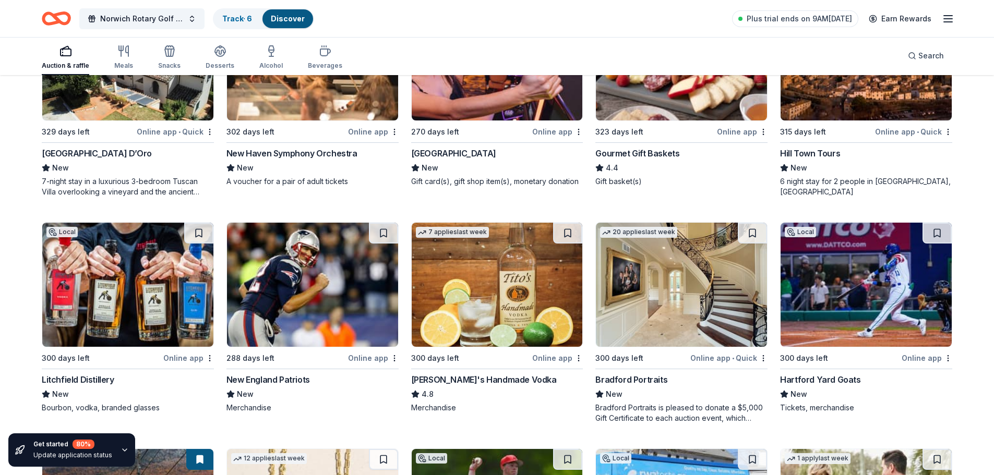
scroll to position [1760, 0]
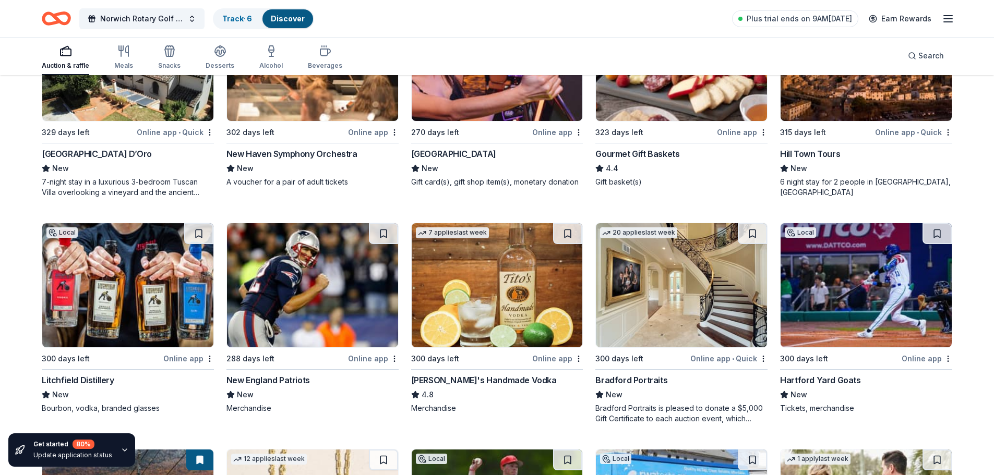
click at [644, 375] on div "Bradford Portraits" at bounding box center [632, 380] width 72 height 13
click at [453, 381] on div "Tito's Handmade Vodka" at bounding box center [484, 380] width 146 height 13
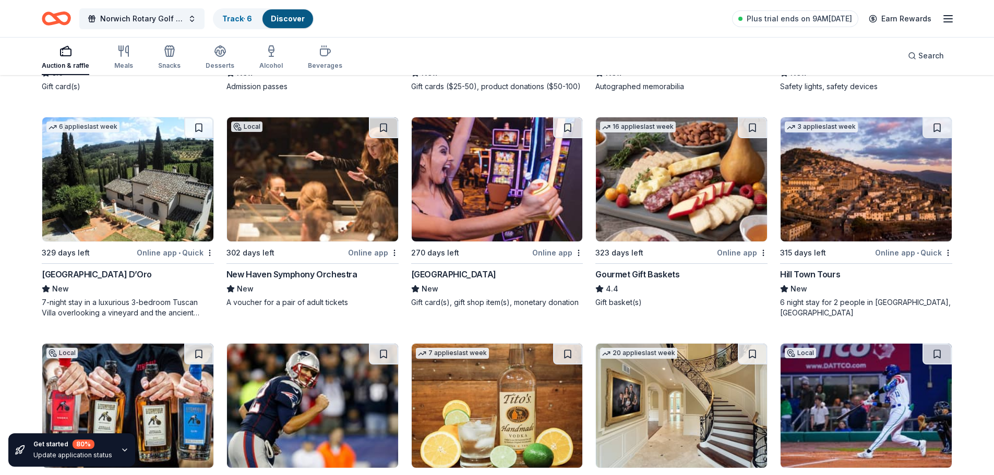
scroll to position [1656, 0]
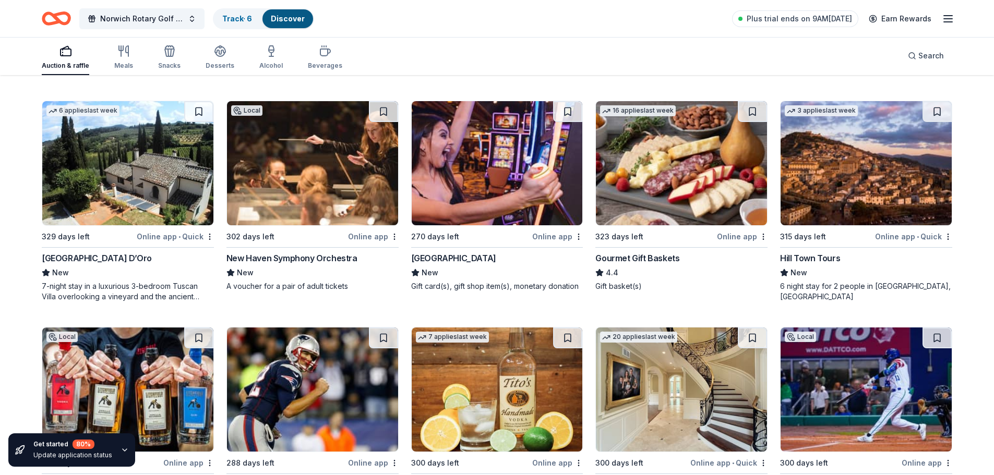
click at [95, 260] on div "Villa Sogni D’Oro" at bounding box center [97, 258] width 110 height 13
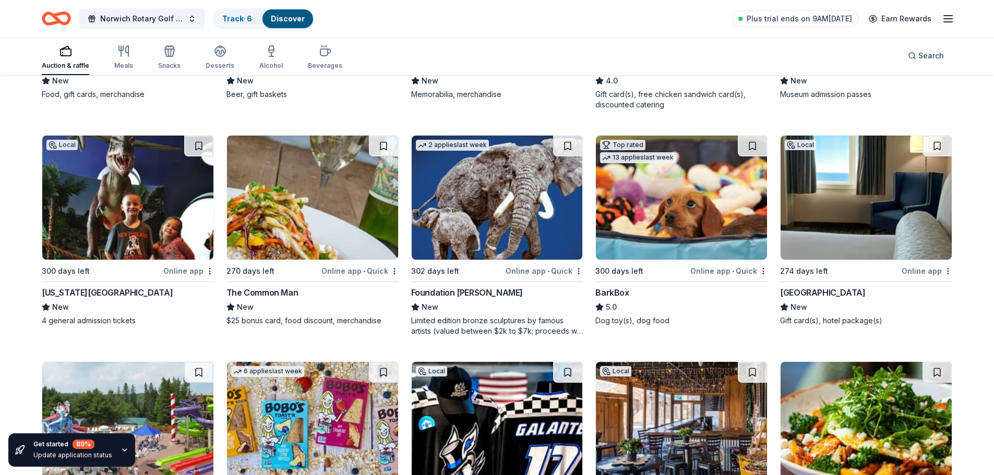
scroll to position [925, 0]
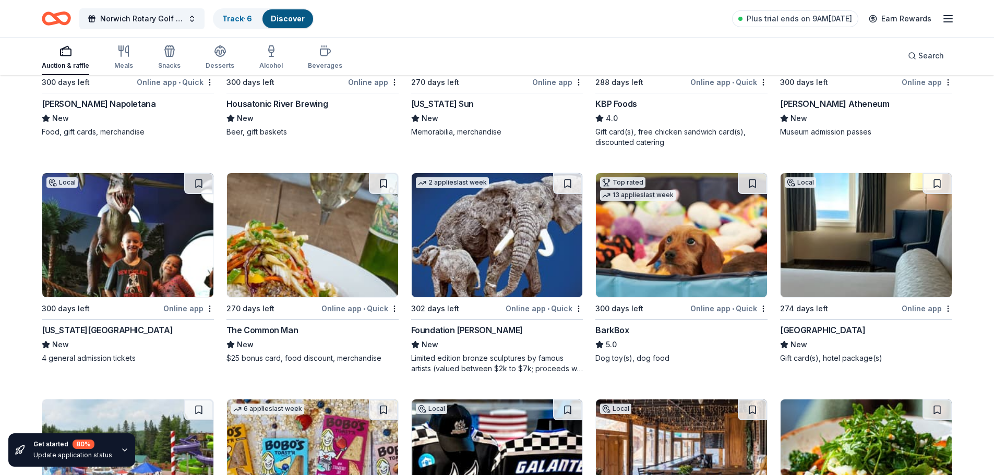
click at [822, 331] on div "Water's Edge Resort & Spa" at bounding box center [822, 330] width 85 height 13
click at [277, 330] on div "The Common Man" at bounding box center [263, 330] width 72 height 13
click at [122, 328] on div "Connecticut Science Center" at bounding box center [107, 330] width 131 height 13
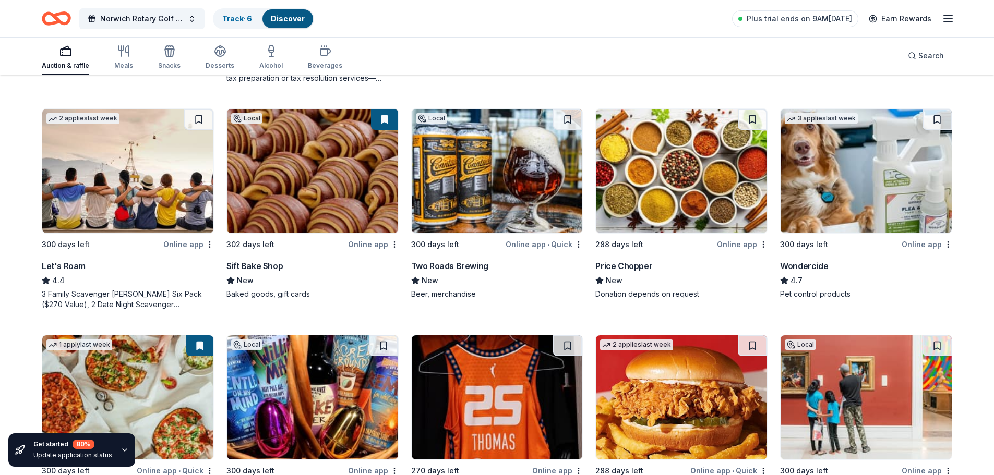
scroll to position [508, 0]
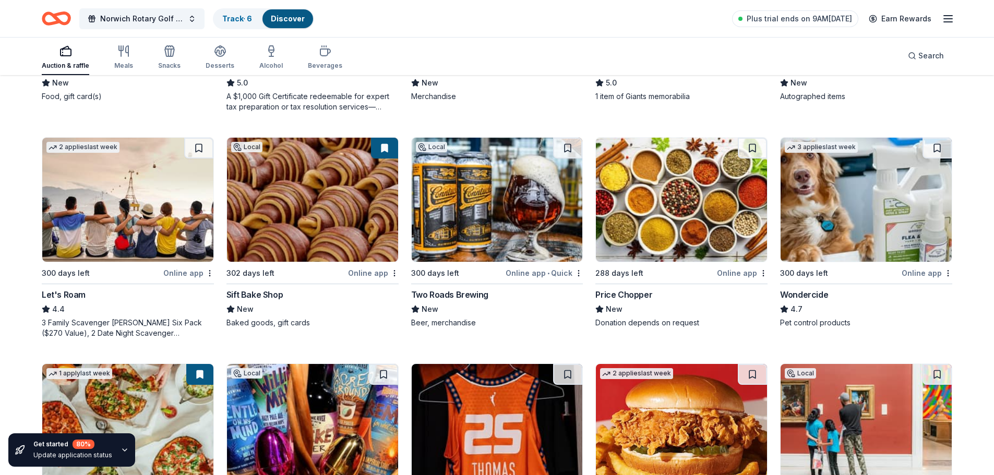
click at [275, 297] on div "Sift Bake Shop" at bounding box center [255, 295] width 56 height 13
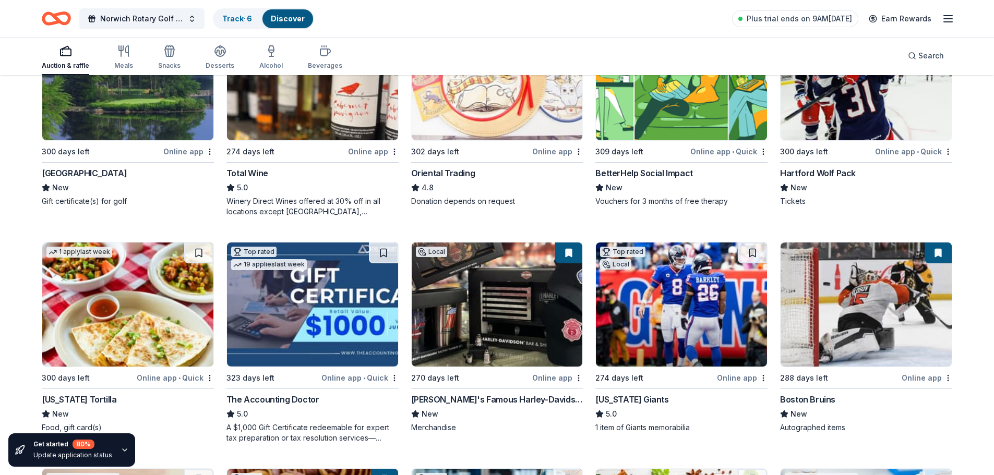
scroll to position [195, 0]
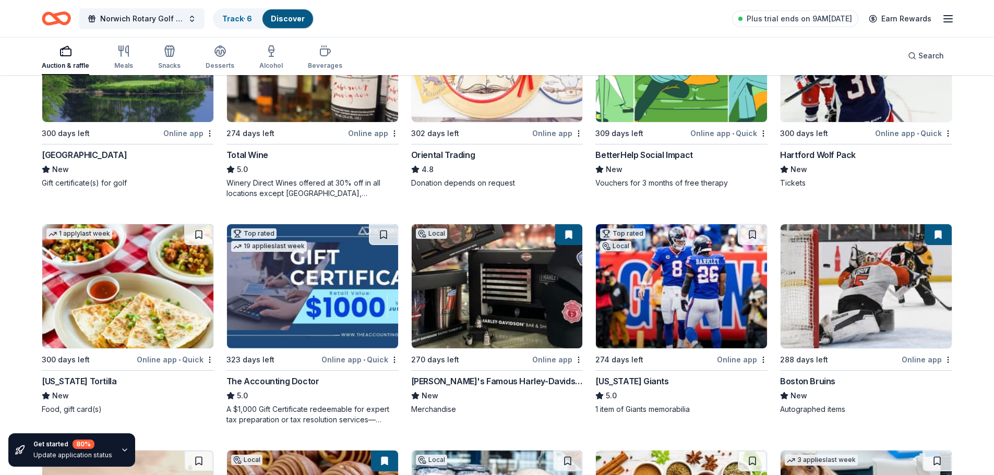
click at [491, 380] on div "Mike's Famous Harley-Davidson" at bounding box center [497, 381] width 172 height 13
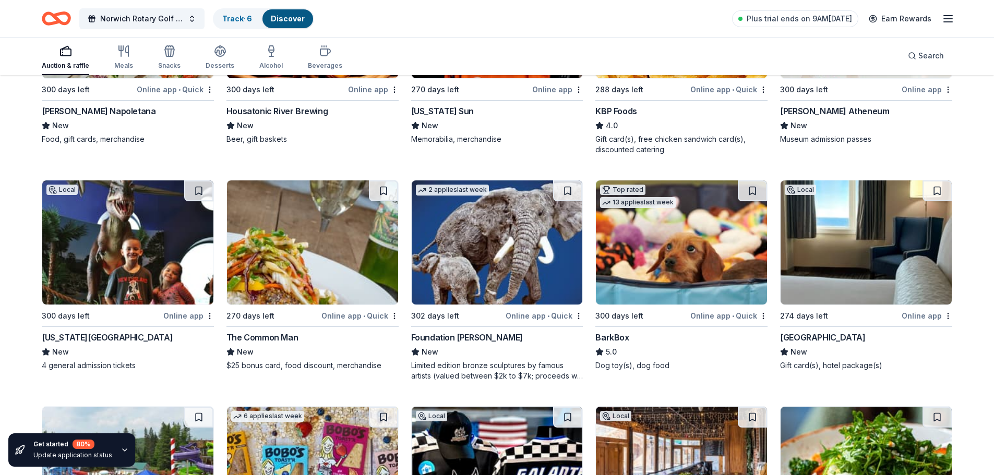
scroll to position [939, 0]
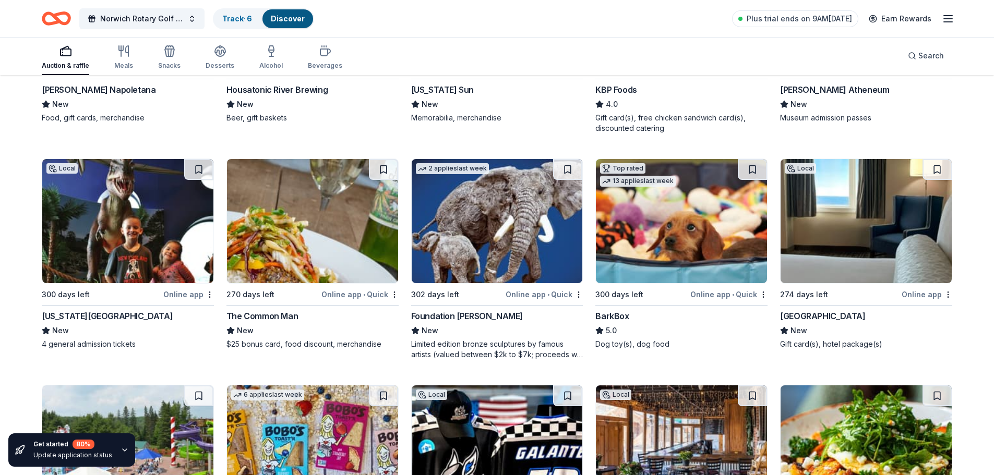
click at [617, 314] on div "BarkBox" at bounding box center [612, 316] width 33 height 13
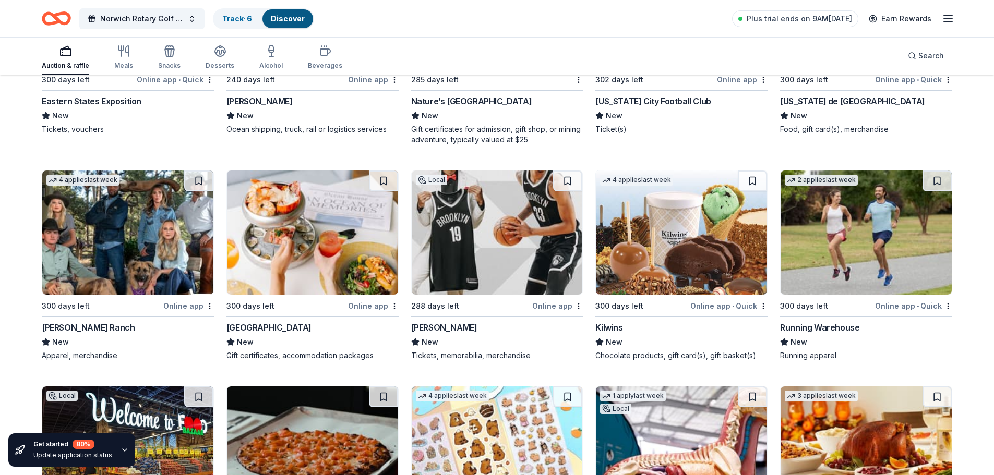
scroll to position [4071, 0]
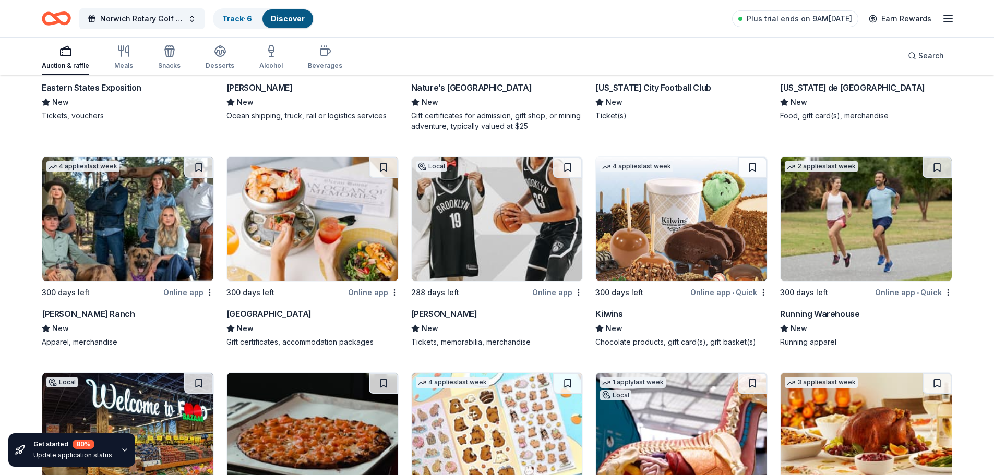
click at [275, 308] on div "Ocean House" at bounding box center [269, 314] width 85 height 13
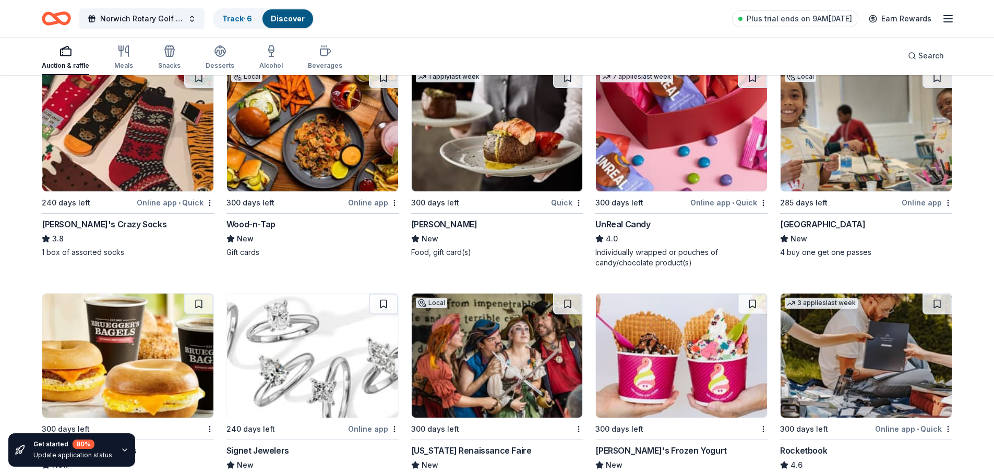
scroll to position [4645, 0]
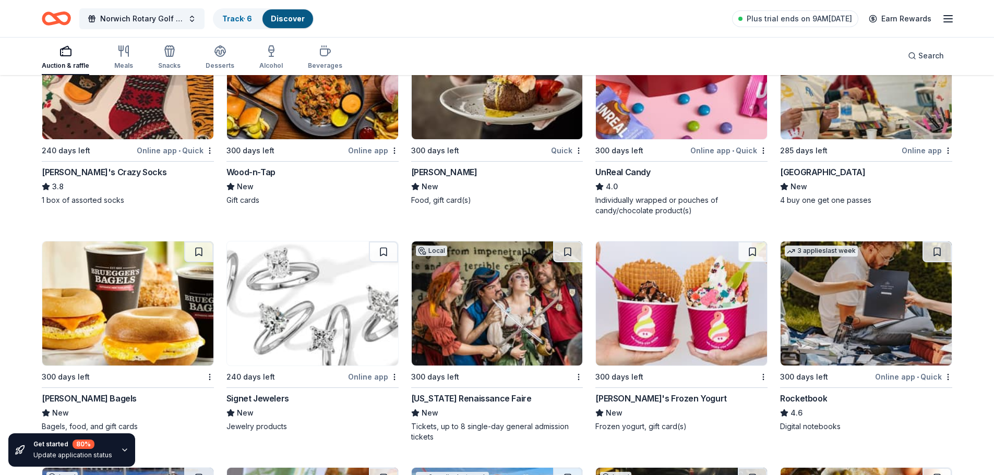
click at [110, 168] on div "John's Crazy Socks" at bounding box center [104, 172] width 125 height 13
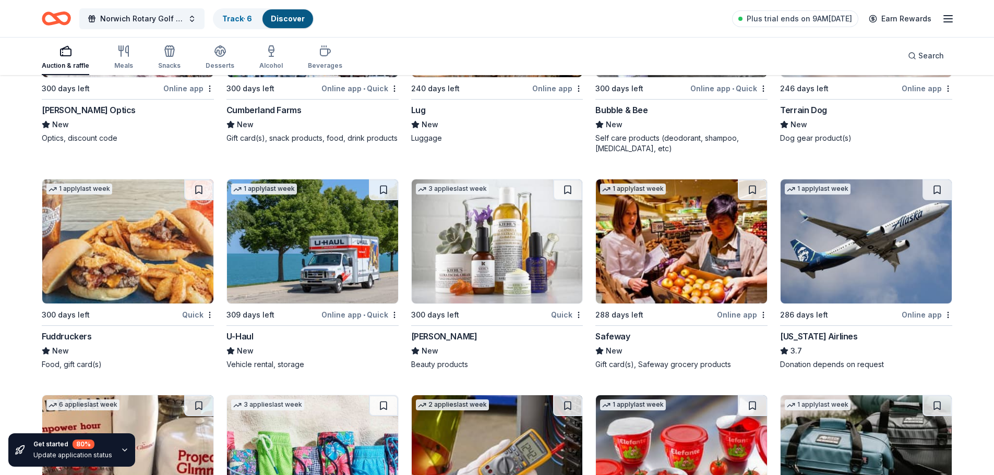
scroll to position [5898, 0]
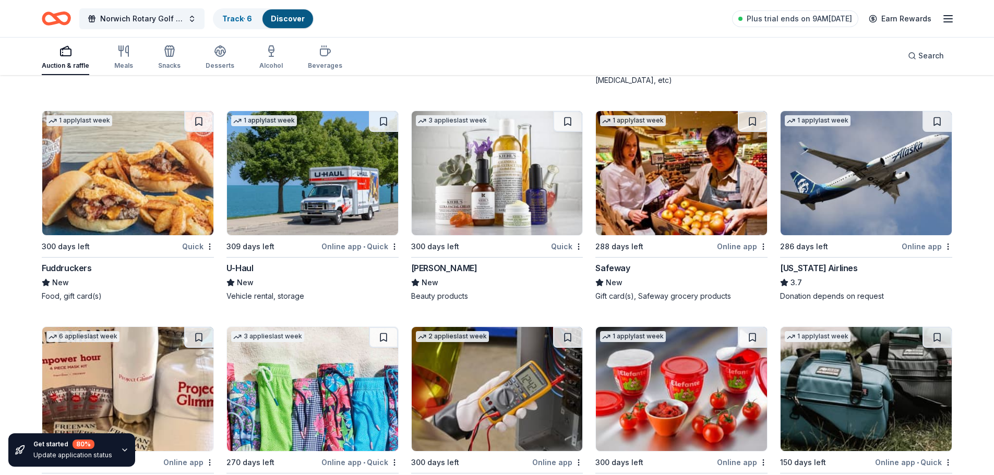
click at [244, 263] on div "U-Haul" at bounding box center [240, 268] width 27 height 13
click at [69, 266] on div "Fuddruckers" at bounding box center [67, 268] width 50 height 13
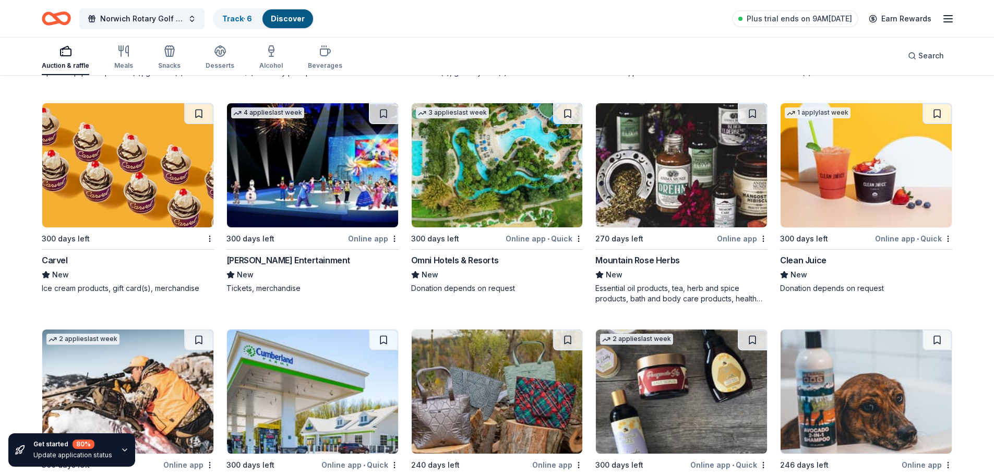
scroll to position [5376, 0]
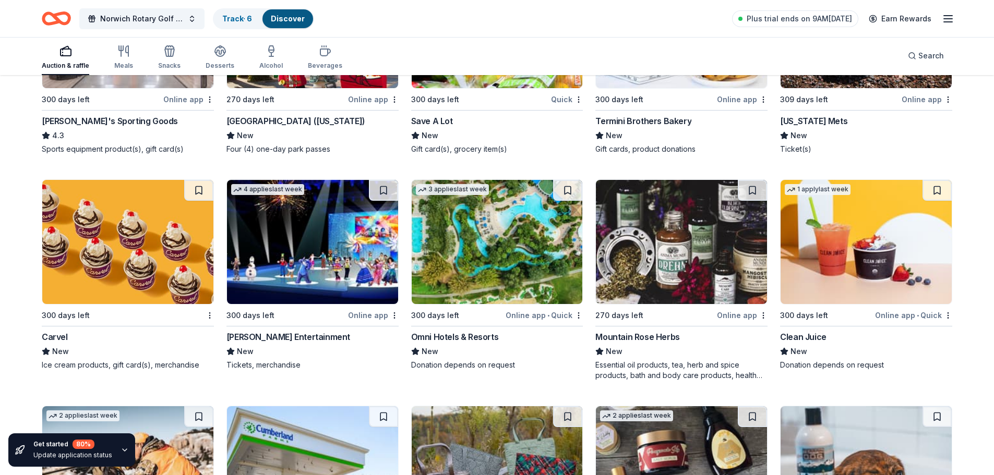
click at [647, 338] on div "Mountain Rose Herbs" at bounding box center [638, 337] width 84 height 13
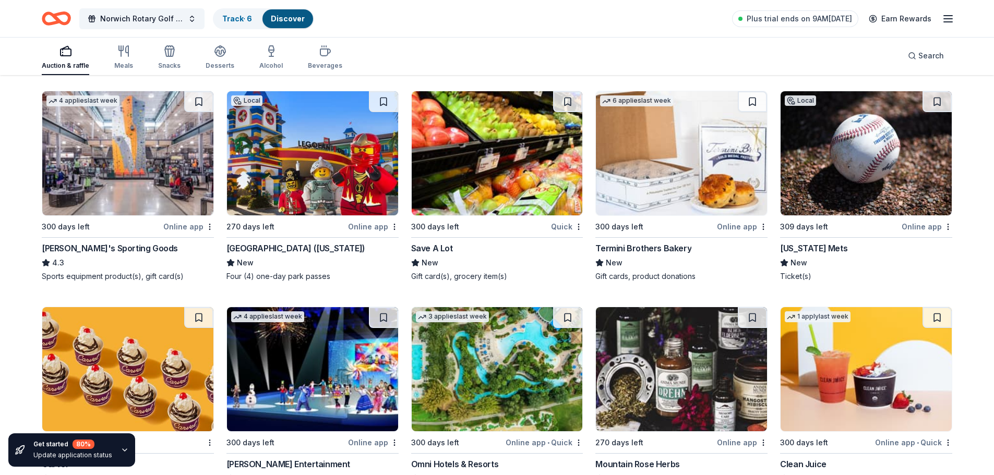
scroll to position [5219, 0]
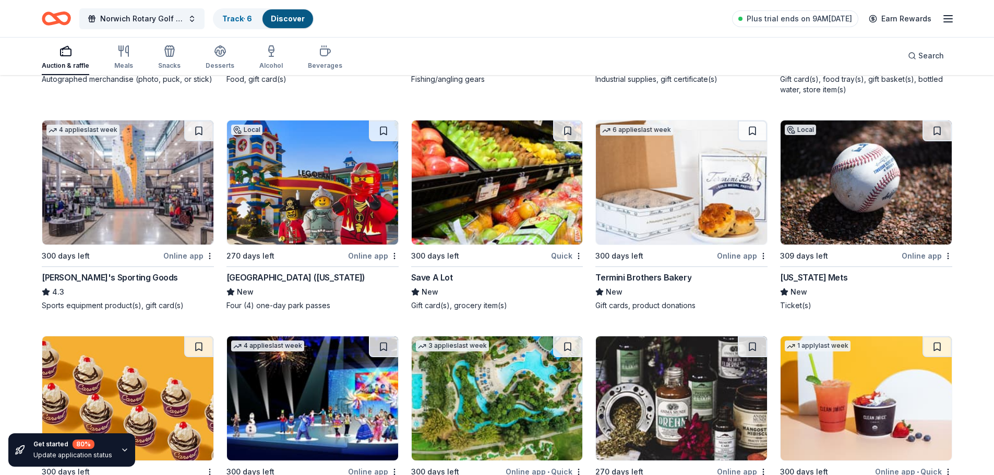
click at [667, 280] on div "Termini Brothers Bakery" at bounding box center [644, 277] width 96 height 13
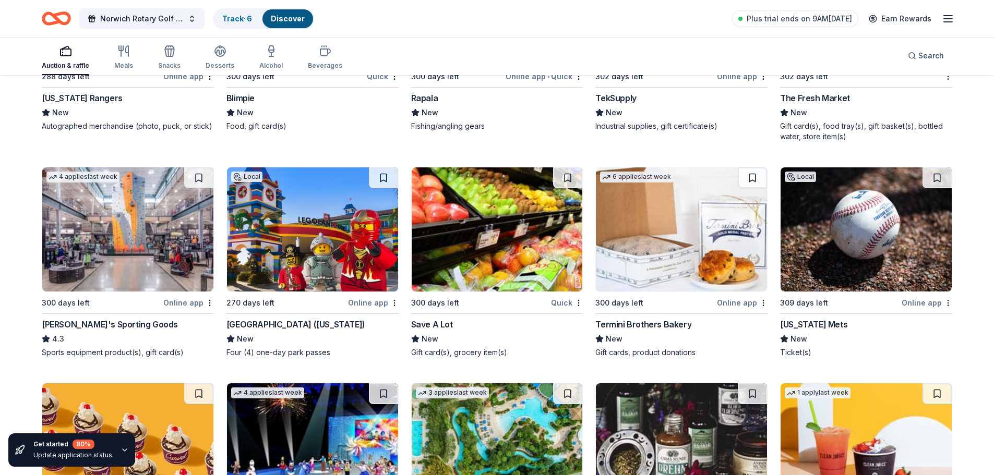
scroll to position [5011, 0]
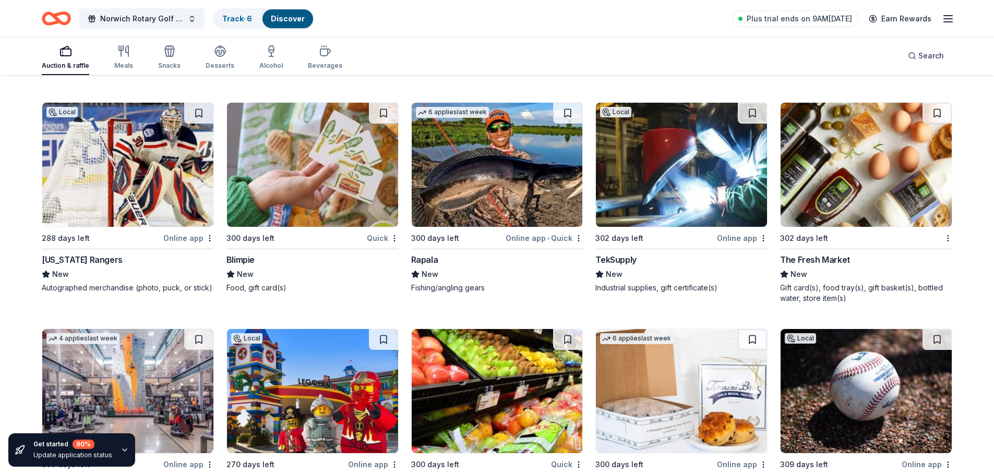
click at [424, 255] on div "Rapala" at bounding box center [424, 260] width 27 height 13
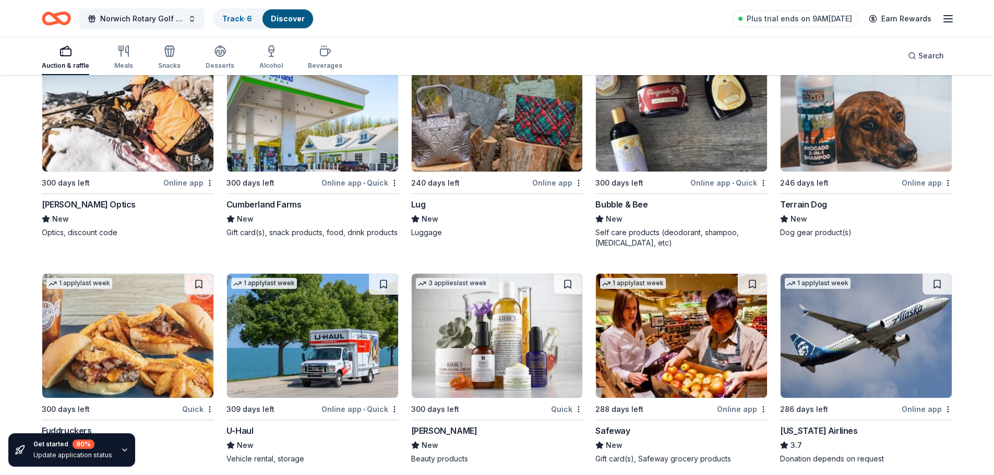
scroll to position [5741, 0]
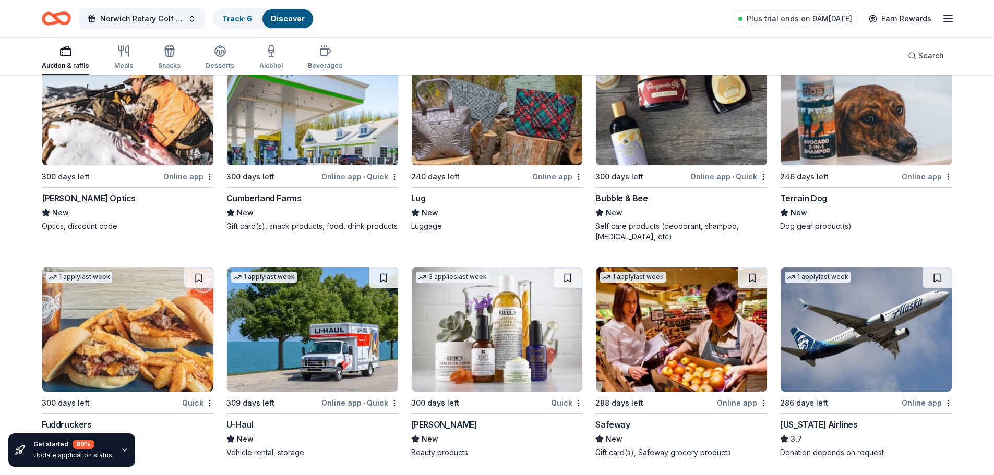
click at [628, 198] on div "Bubble & Bee" at bounding box center [622, 198] width 52 height 13
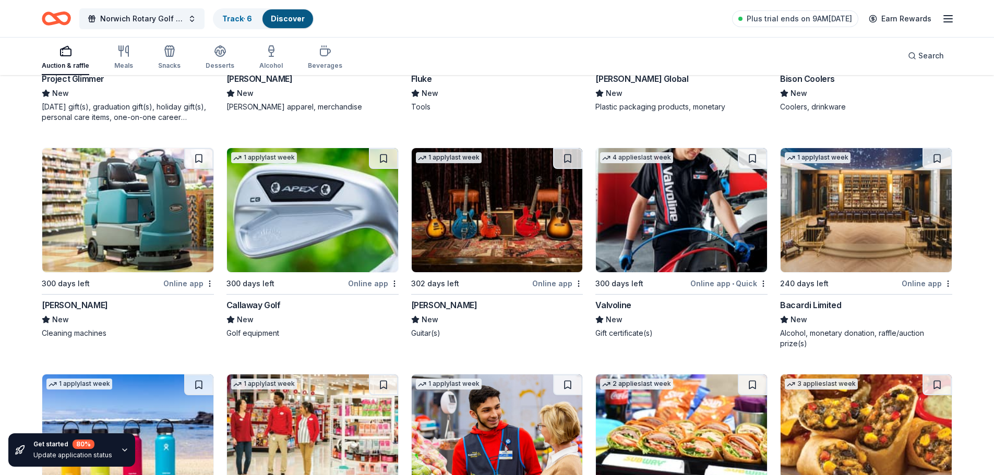
scroll to position [6315, 0]
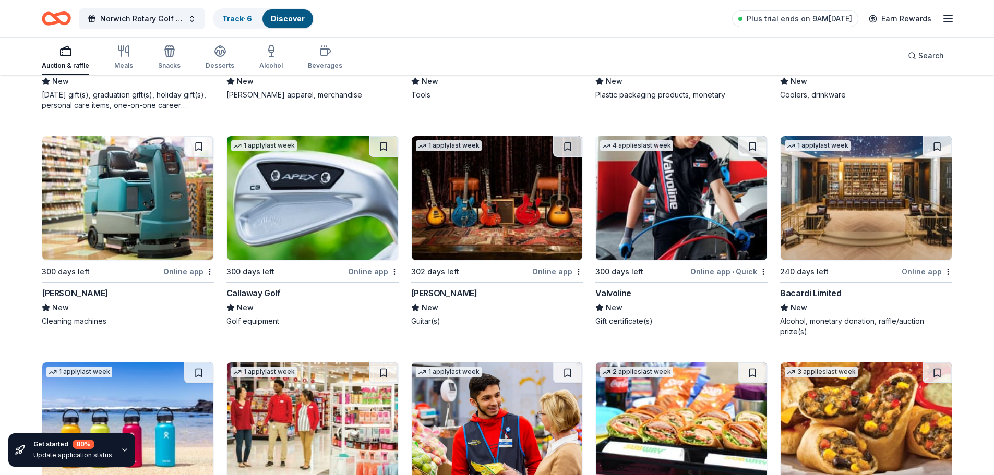
click at [625, 297] on div "Valvoline" at bounding box center [613, 293] width 35 height 13
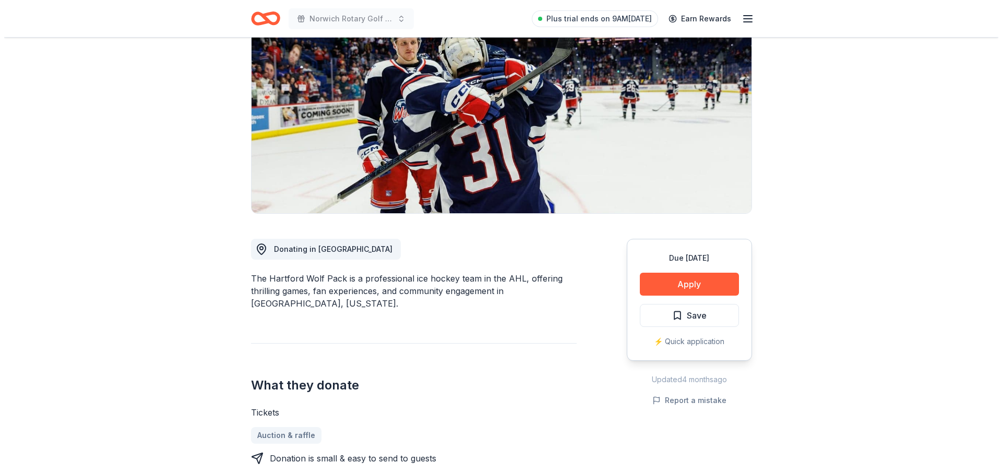
scroll to position [104, 0]
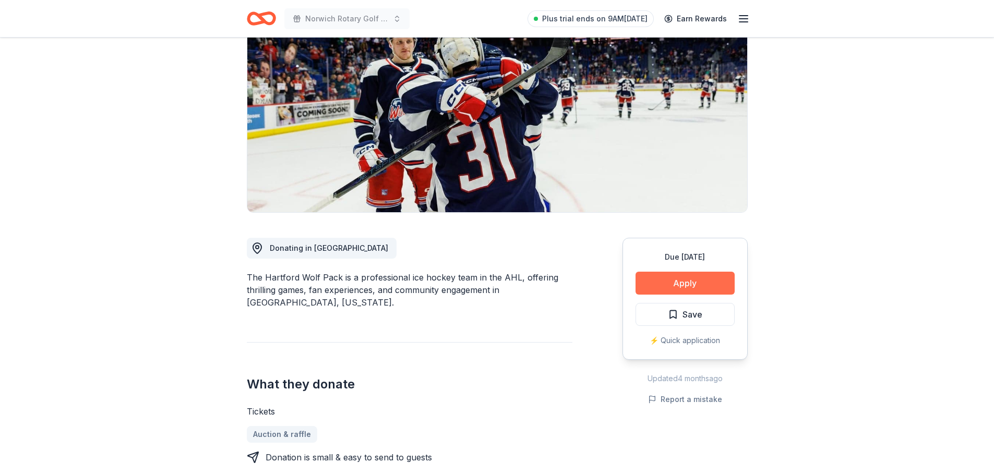
click at [686, 280] on button "Apply" at bounding box center [685, 283] width 99 height 23
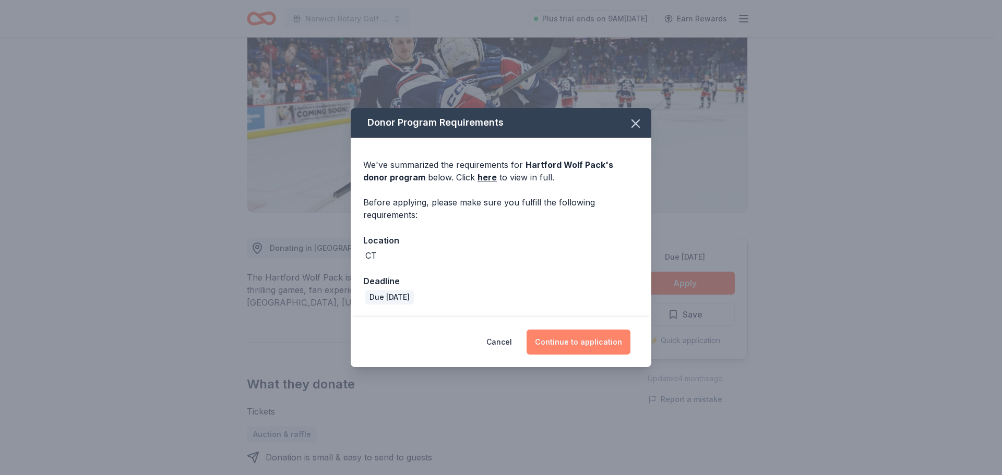
click at [574, 345] on button "Continue to application" at bounding box center [579, 342] width 104 height 25
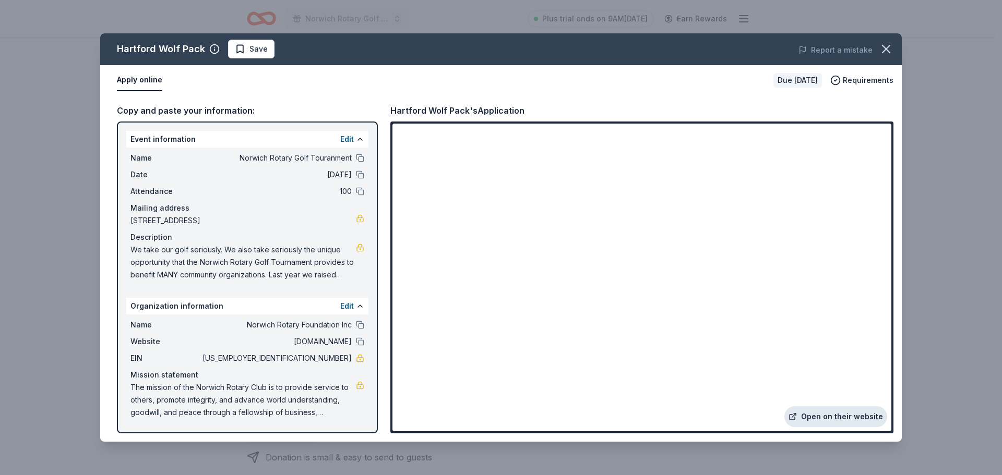
click at [828, 422] on link "Open on their website" at bounding box center [835, 417] width 103 height 21
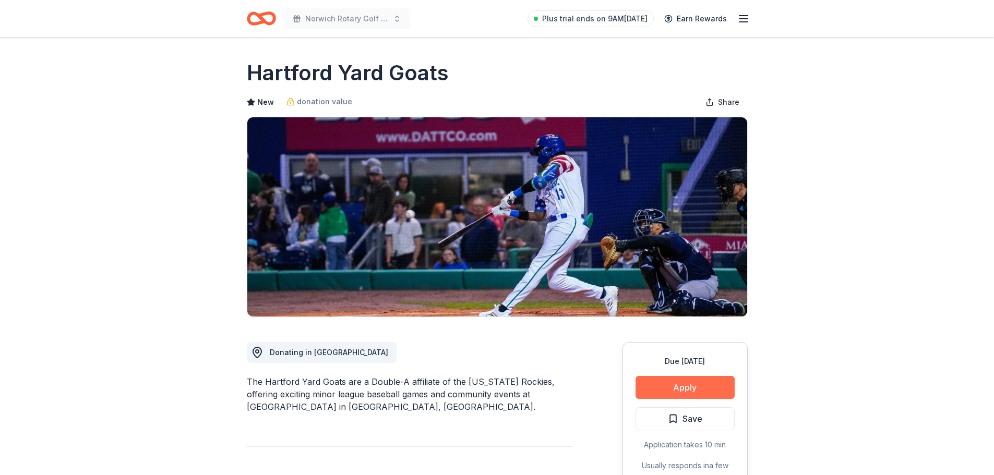
click at [697, 387] on button "Apply" at bounding box center [685, 387] width 99 height 23
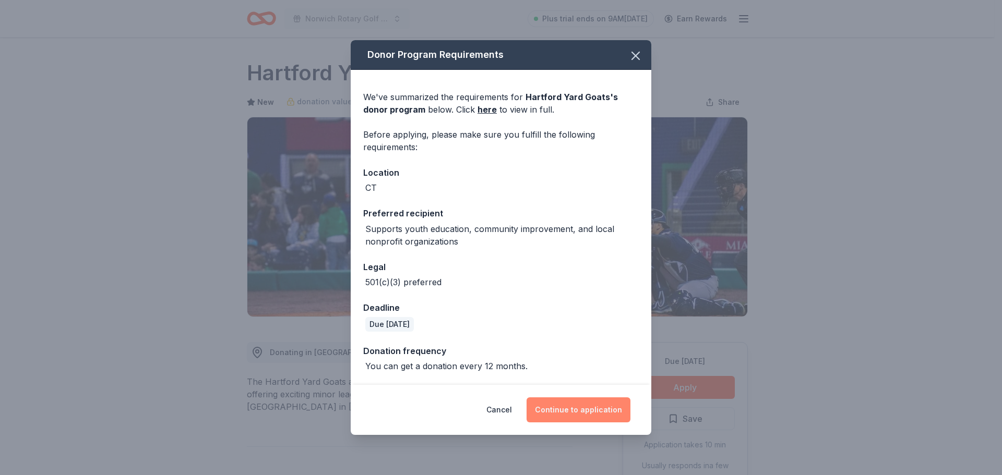
click at [589, 410] on button "Continue to application" at bounding box center [579, 410] width 104 height 25
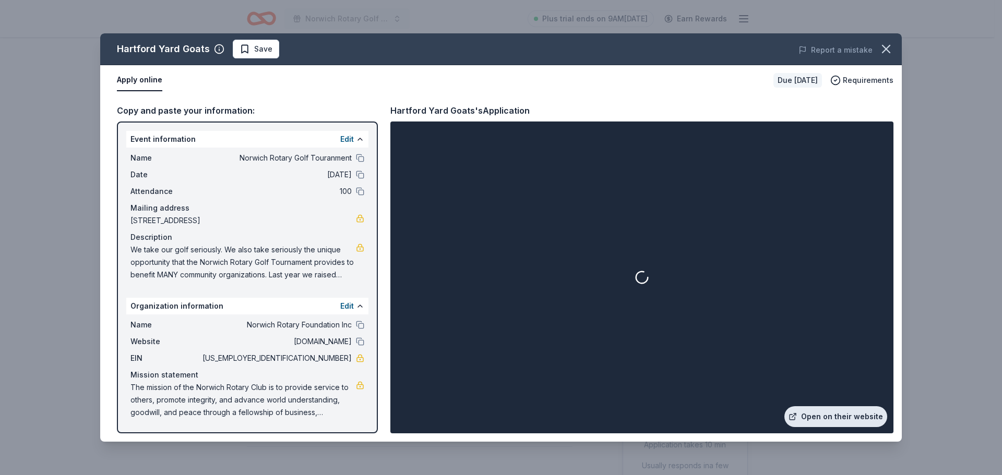
click at [850, 421] on link "Open on their website" at bounding box center [835, 417] width 103 height 21
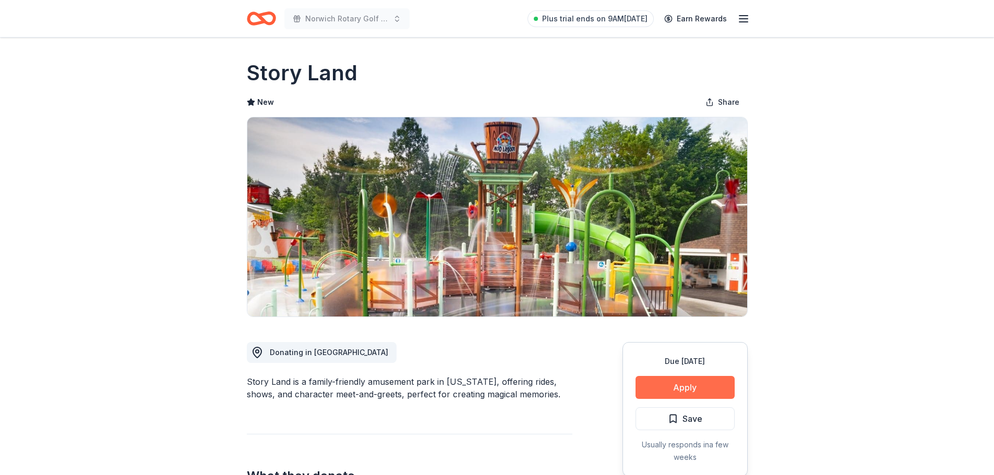
click at [691, 387] on button "Apply" at bounding box center [685, 387] width 99 height 23
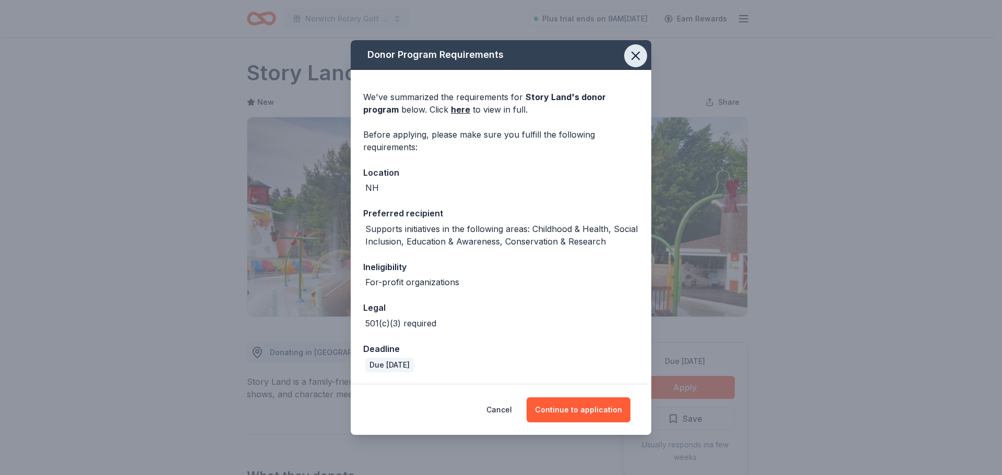
click at [635, 55] on icon "button" at bounding box center [635, 55] width 7 height 7
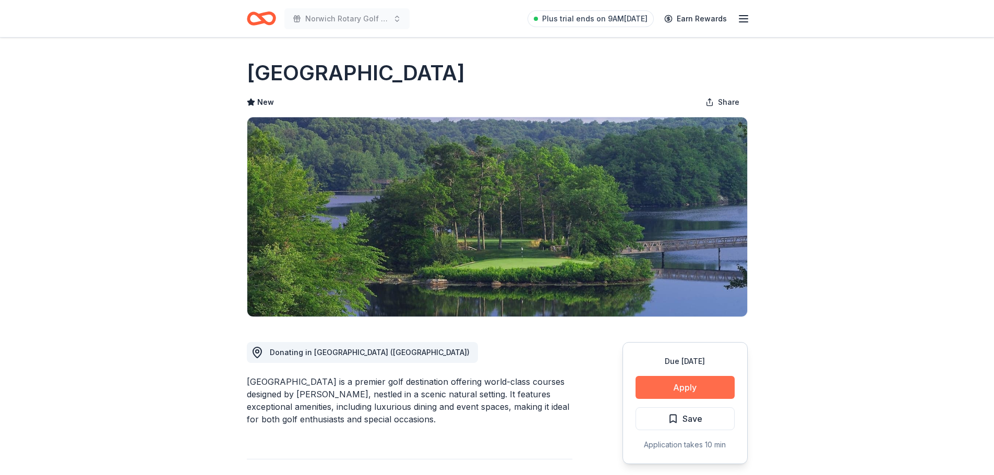
click at [694, 384] on button "Apply" at bounding box center [685, 387] width 99 height 23
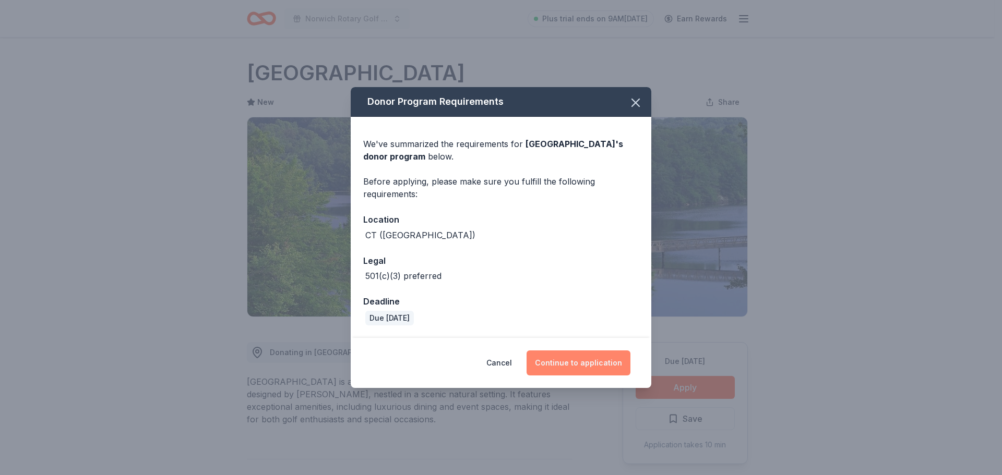
click at [587, 361] on button "Continue to application" at bounding box center [579, 363] width 104 height 25
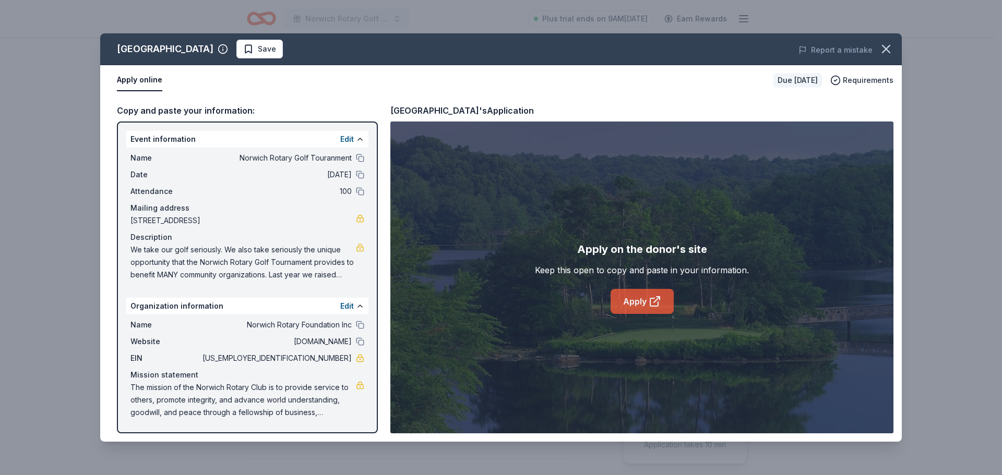
click at [641, 308] on link "Apply" at bounding box center [642, 301] width 63 height 25
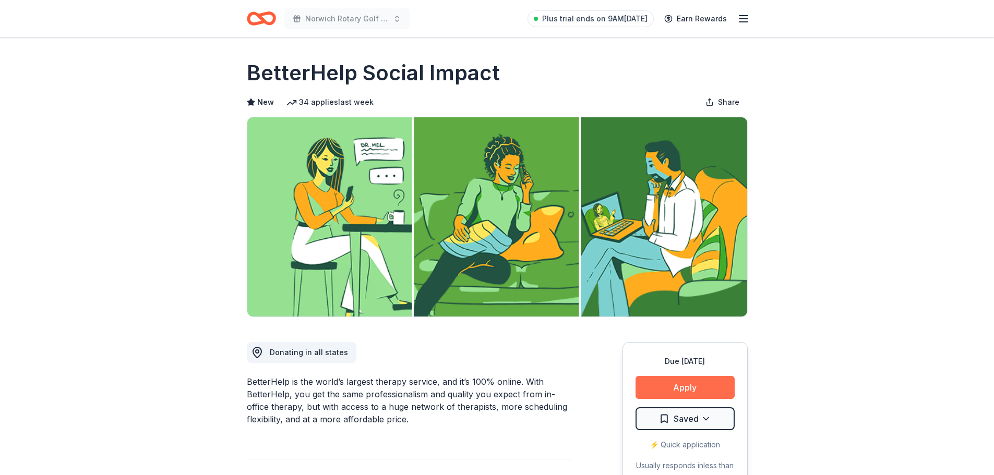
click at [710, 386] on button "Apply" at bounding box center [685, 387] width 99 height 23
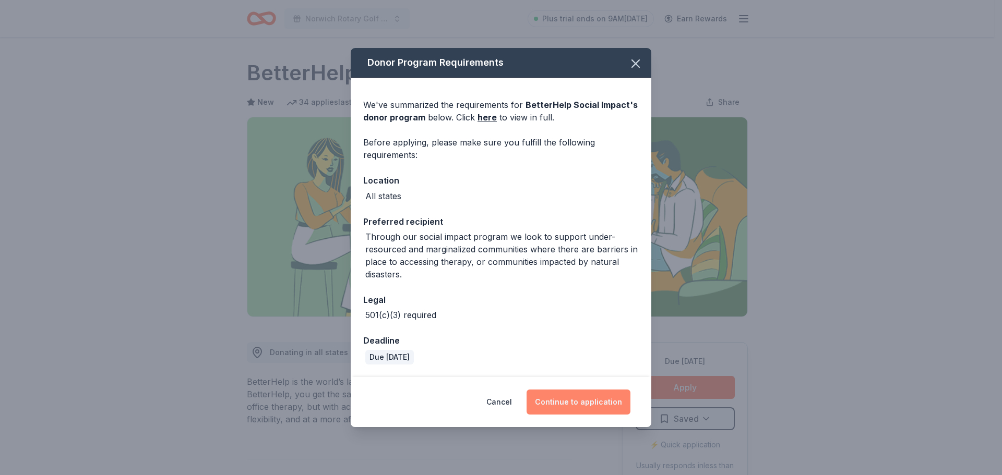
click at [590, 405] on button "Continue to application" at bounding box center [579, 402] width 104 height 25
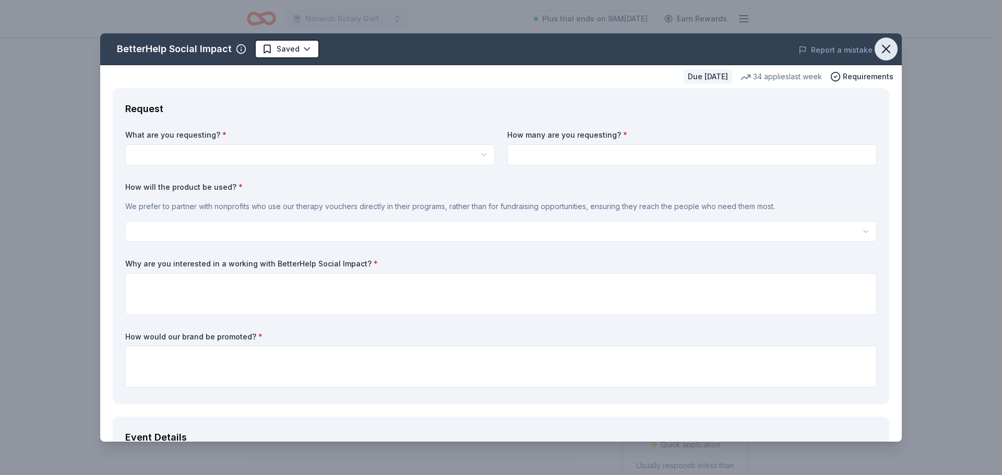
click at [879, 54] on icon "button" at bounding box center [886, 49] width 15 height 15
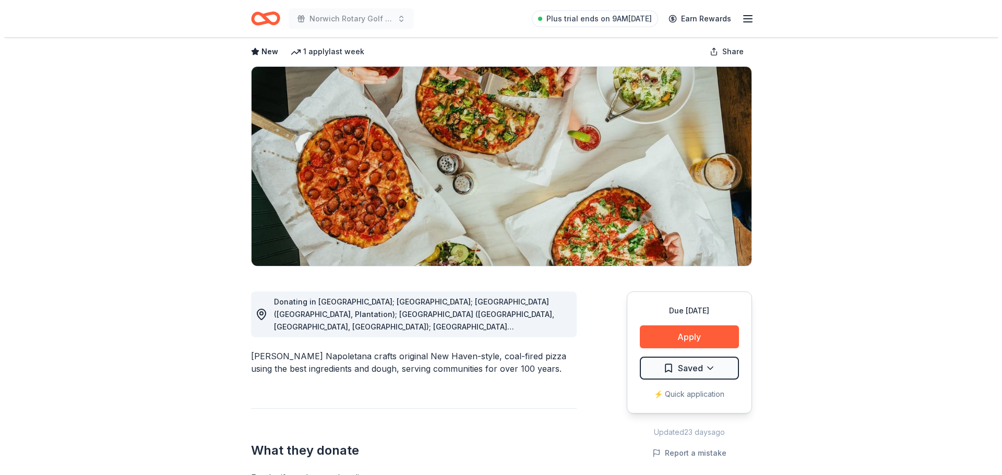
scroll to position [52, 0]
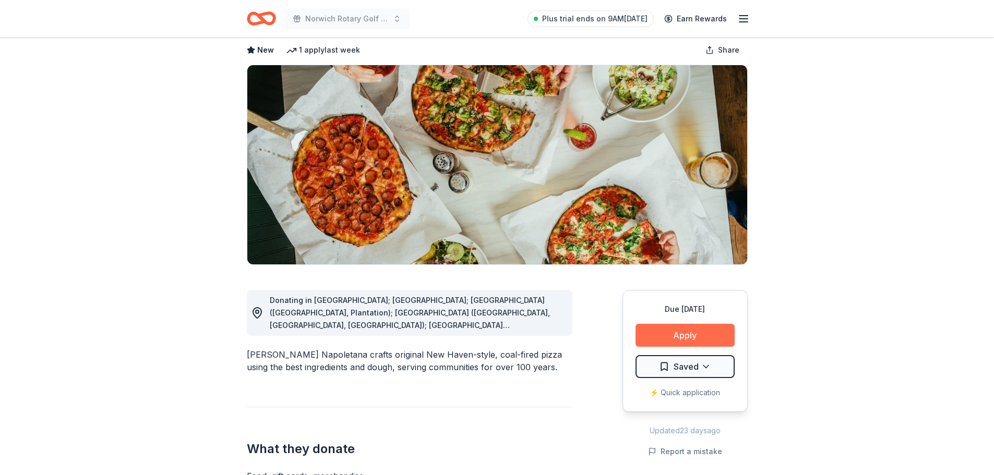
click at [696, 336] on button "Apply" at bounding box center [685, 335] width 99 height 23
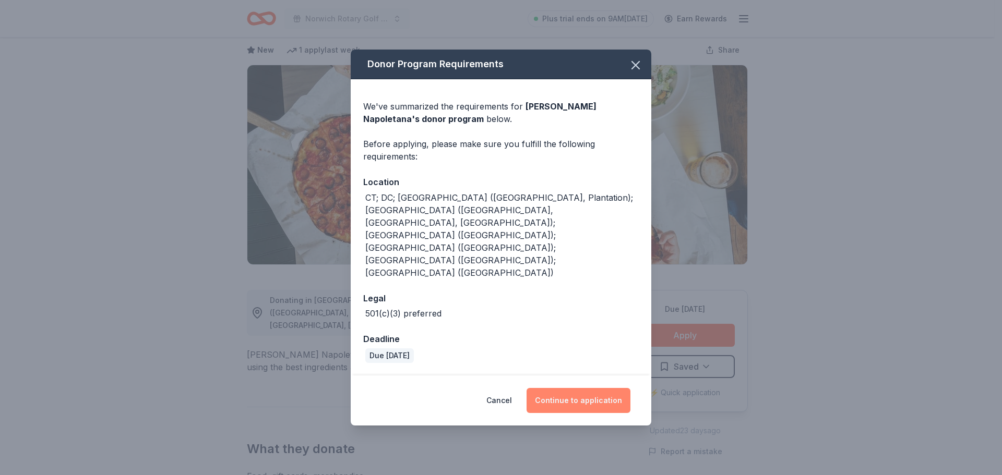
click at [578, 388] on button "Continue to application" at bounding box center [579, 400] width 104 height 25
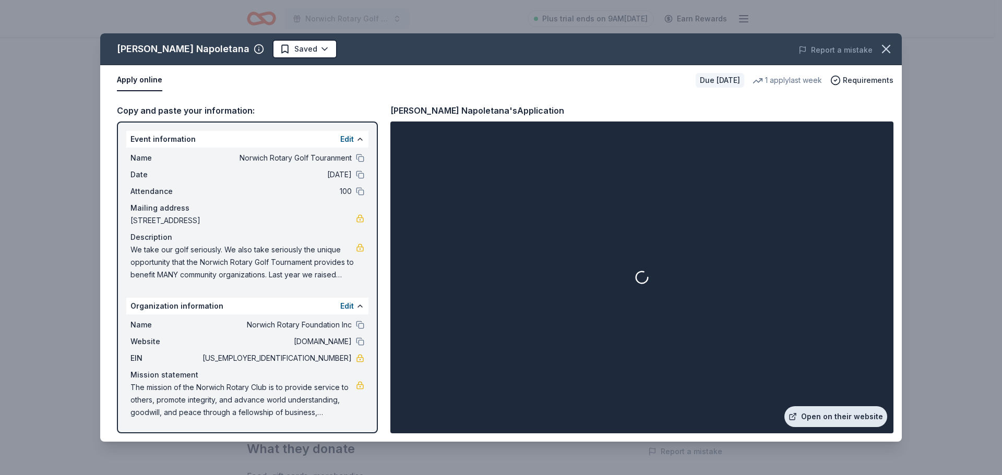
click at [832, 415] on link "Open on their website" at bounding box center [835, 417] width 103 height 21
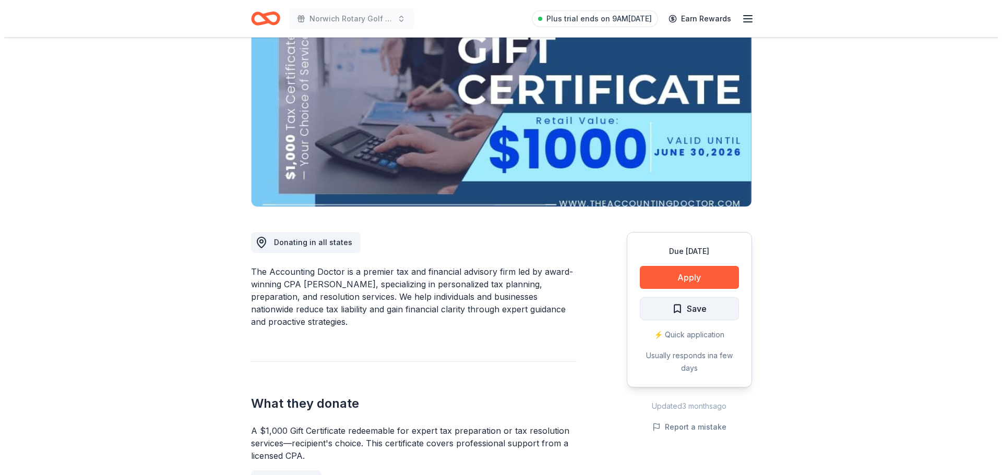
scroll to position [157, 0]
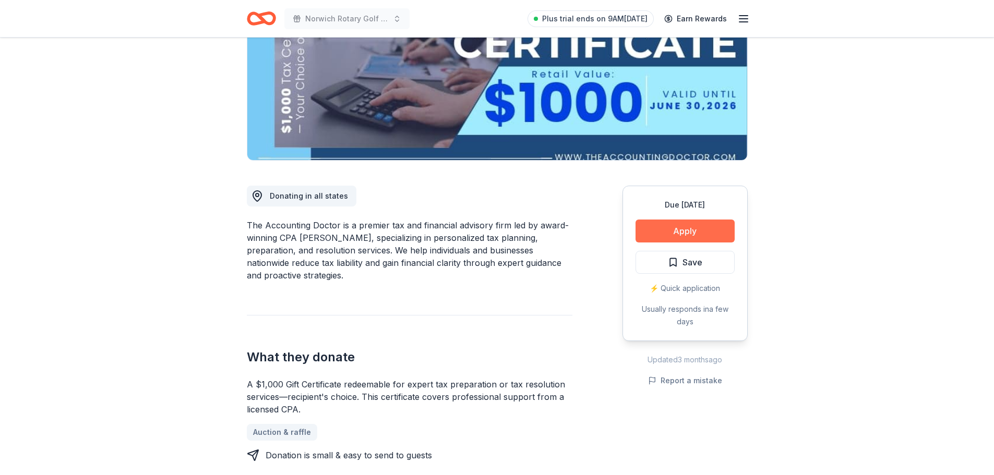
click at [684, 228] on button "Apply" at bounding box center [685, 231] width 99 height 23
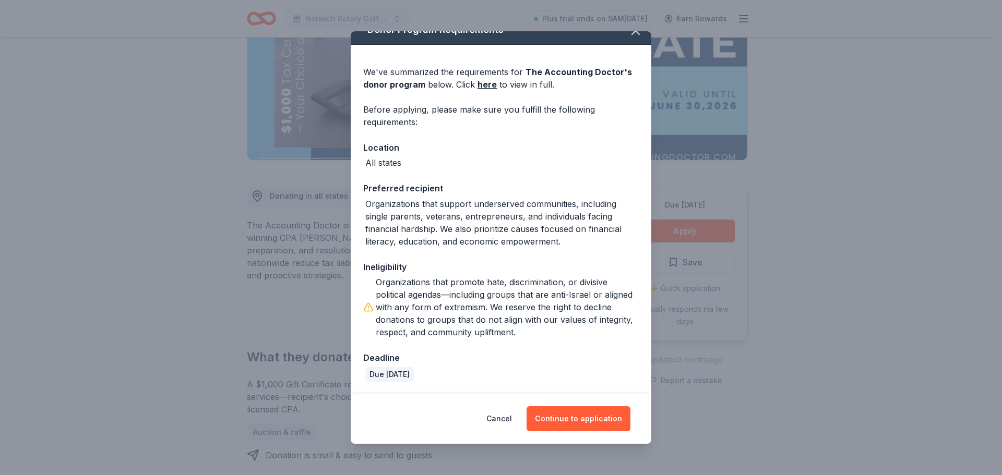
scroll to position [17, 0]
click at [572, 425] on button "Continue to application" at bounding box center [579, 419] width 104 height 25
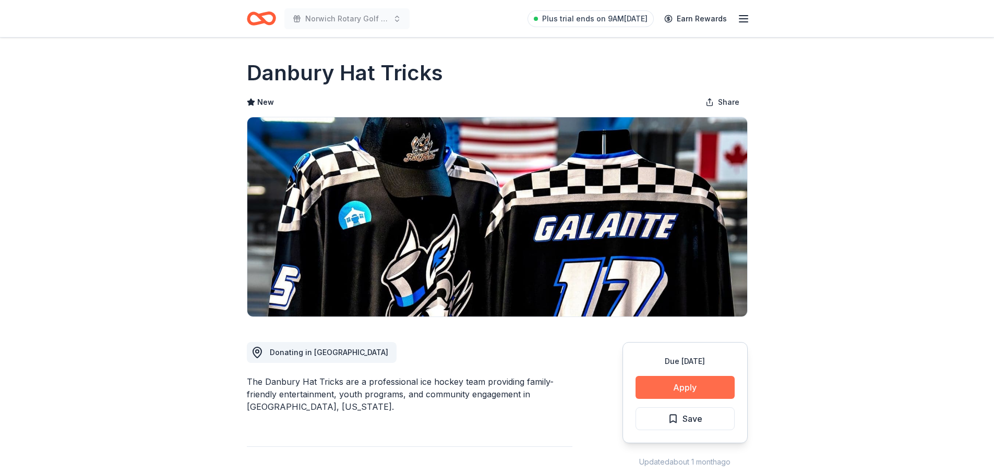
click at [711, 391] on button "Apply" at bounding box center [685, 387] width 99 height 23
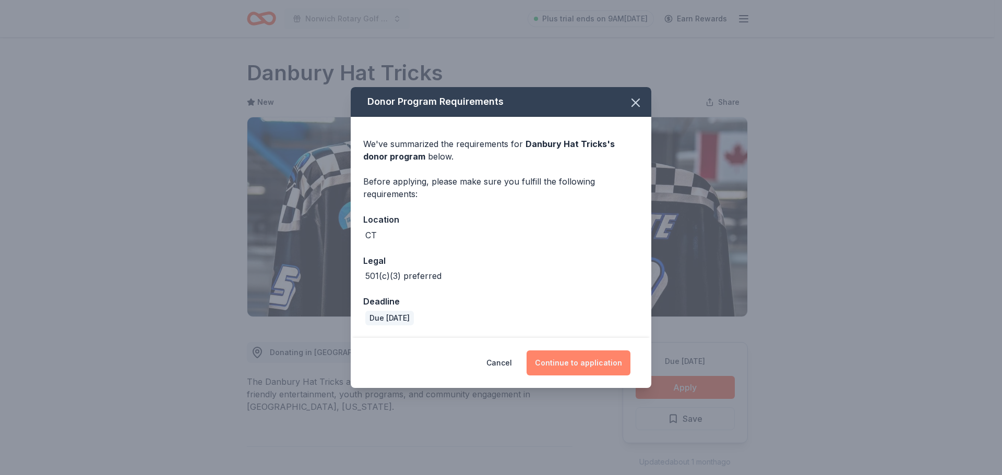
click at [578, 363] on button "Continue to application" at bounding box center [579, 363] width 104 height 25
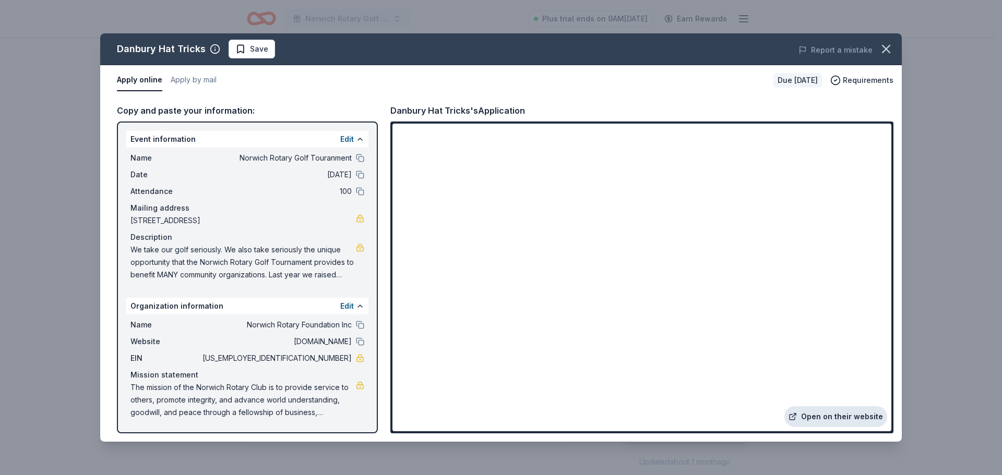
click at [844, 418] on link "Open on their website" at bounding box center [835, 417] width 103 height 21
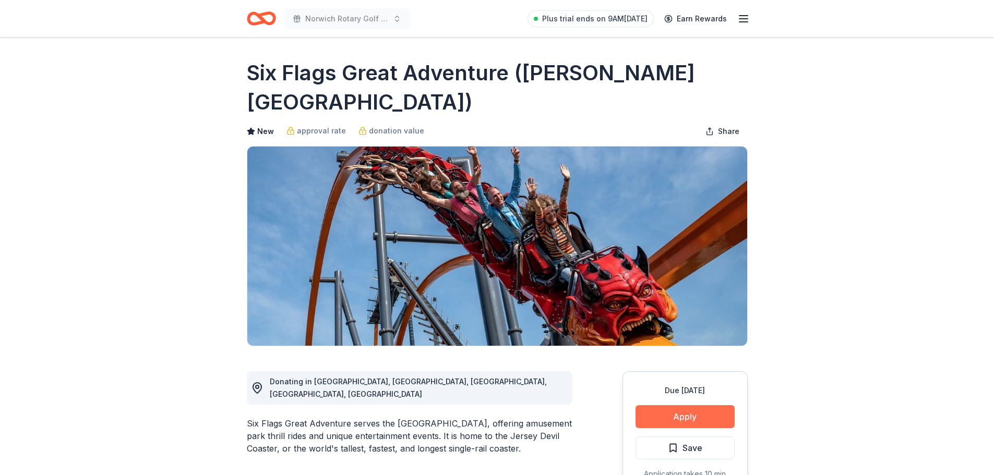
click at [677, 406] on button "Apply" at bounding box center [685, 417] width 99 height 23
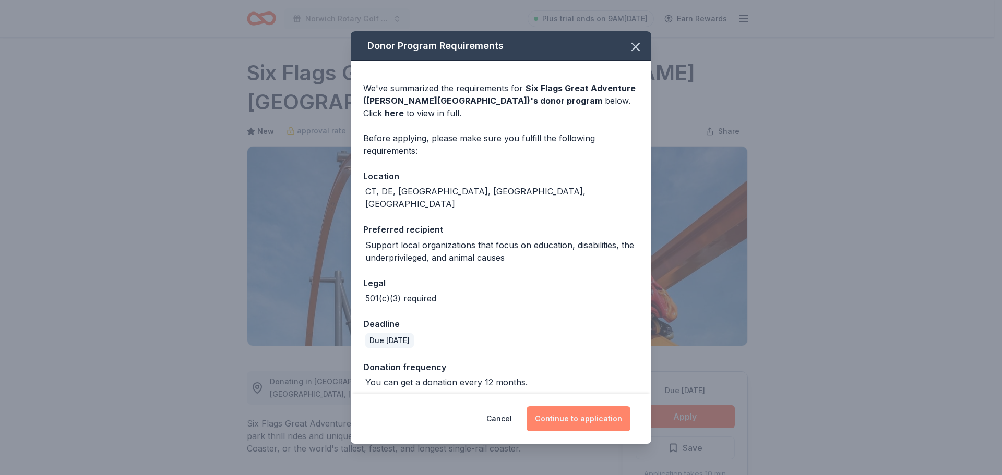
click at [578, 422] on button "Continue to application" at bounding box center [579, 419] width 104 height 25
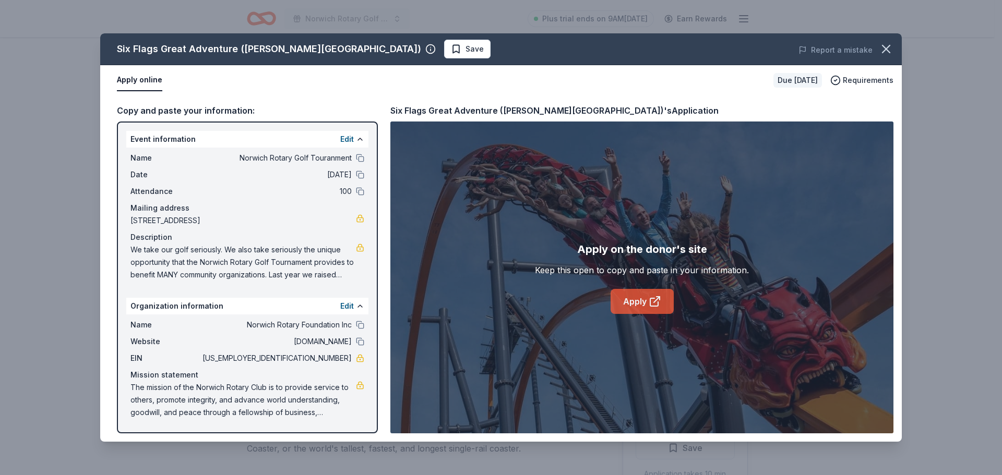
click at [638, 299] on link "Apply" at bounding box center [642, 301] width 63 height 25
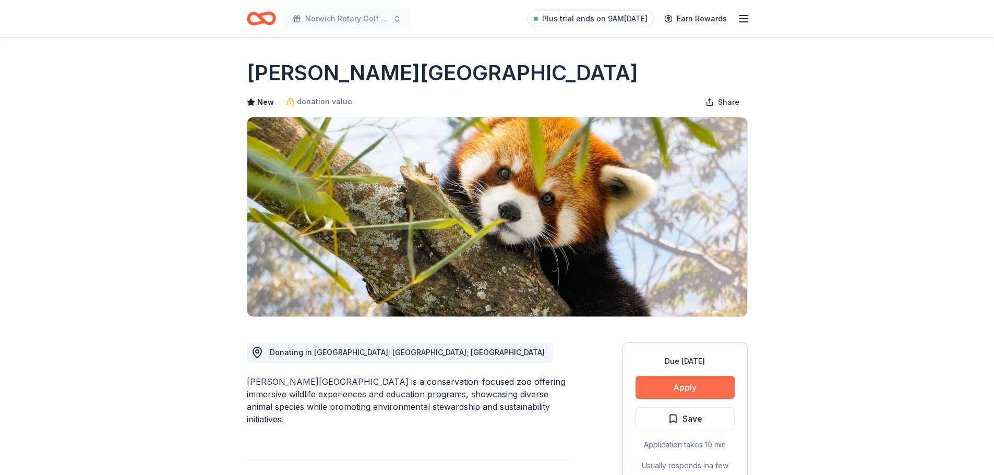
click at [684, 384] on button "Apply" at bounding box center [685, 387] width 99 height 23
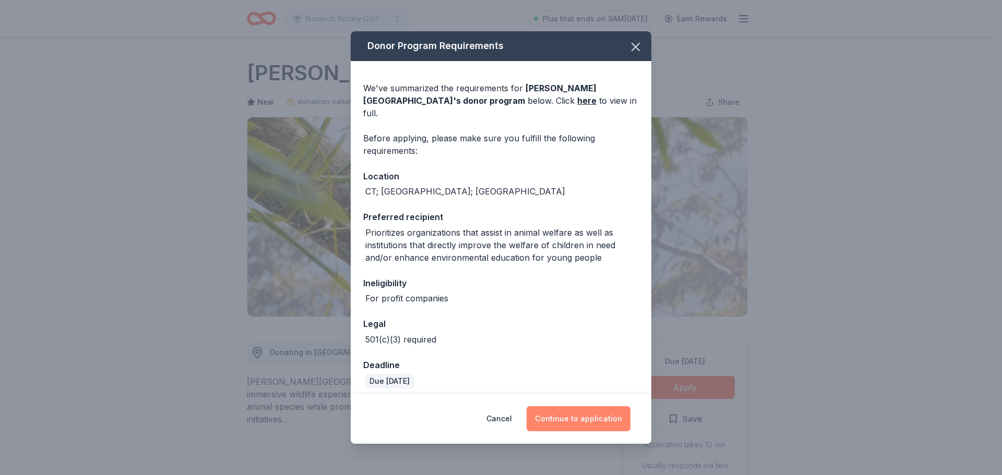
click at [589, 423] on button "Continue to application" at bounding box center [579, 419] width 104 height 25
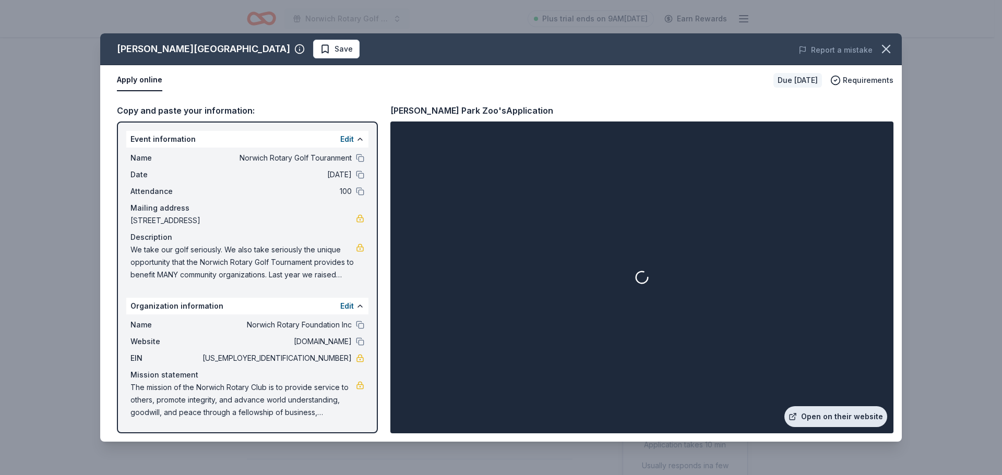
click at [852, 421] on link "Open on their website" at bounding box center [835, 417] width 103 height 21
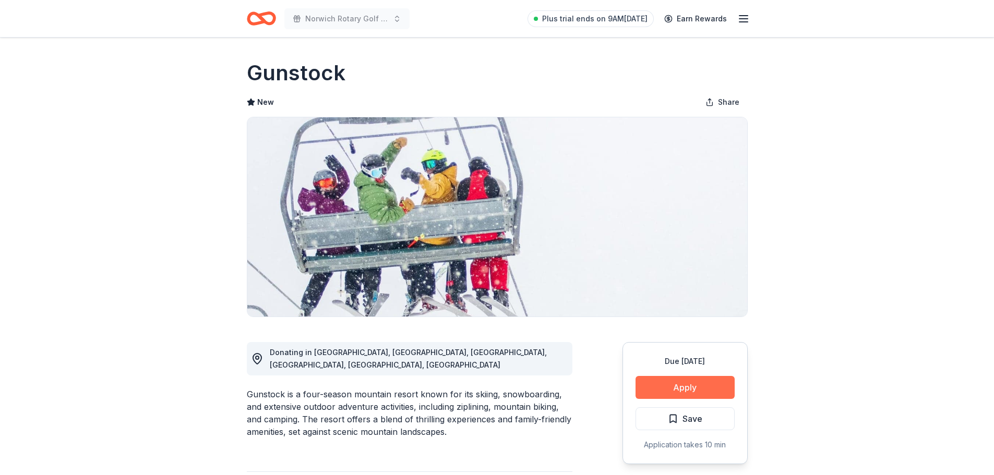
click at [684, 378] on button "Apply" at bounding box center [685, 387] width 99 height 23
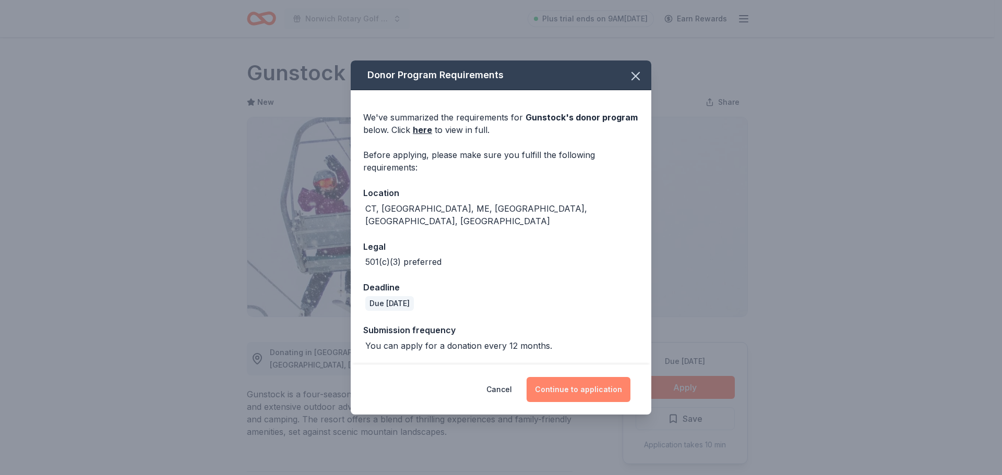
click at [597, 382] on button "Continue to application" at bounding box center [579, 389] width 104 height 25
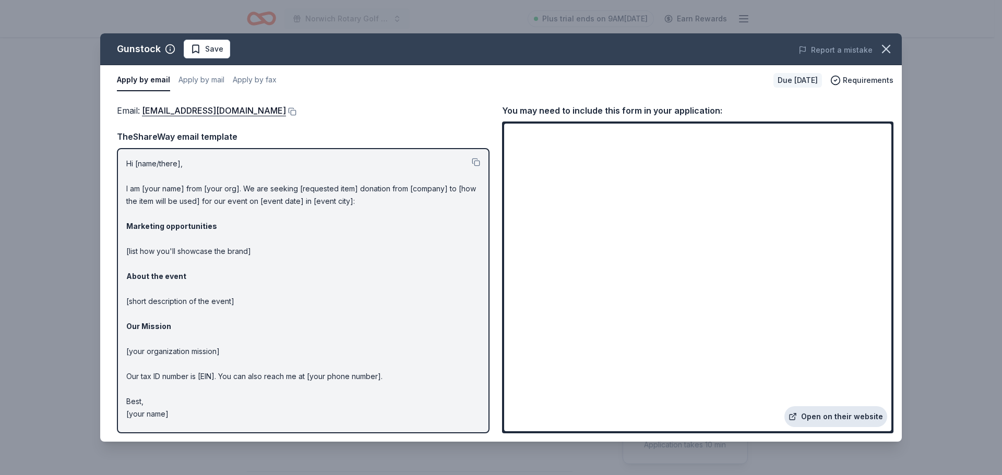
click at [835, 418] on link "Open on their website" at bounding box center [835, 417] width 103 height 21
click at [286, 110] on button at bounding box center [291, 112] width 10 height 8
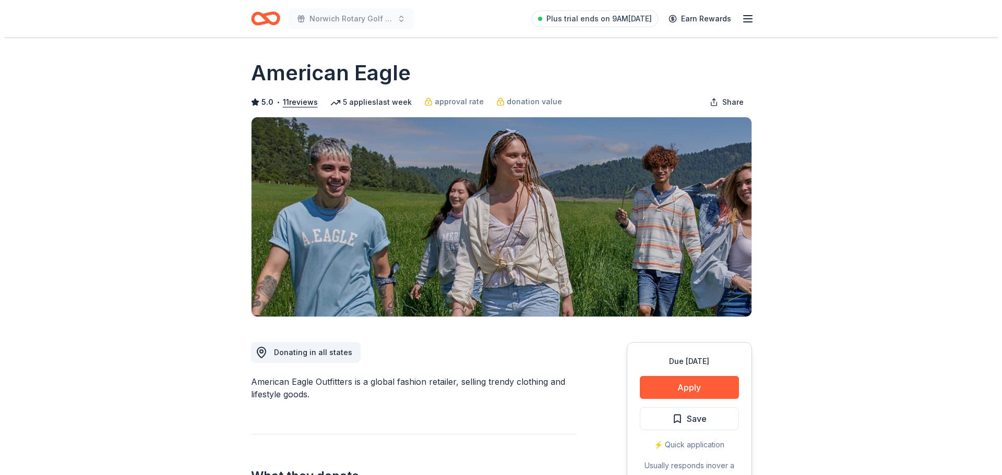
scroll to position [104, 0]
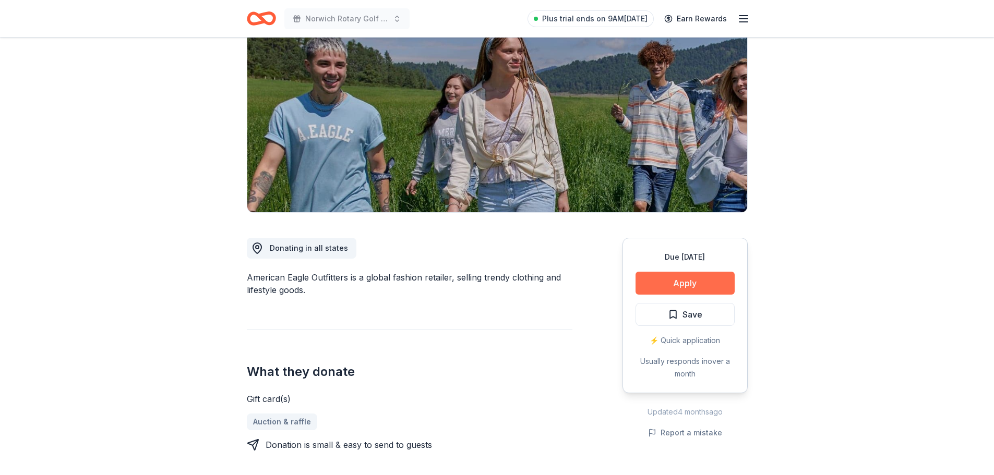
click at [677, 284] on button "Apply" at bounding box center [685, 283] width 99 height 23
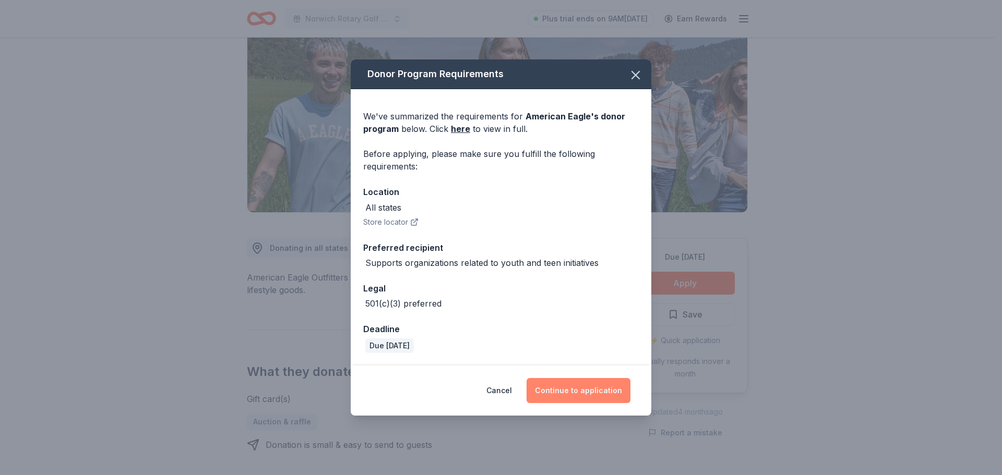
click at [593, 390] on button "Continue to application" at bounding box center [579, 390] width 104 height 25
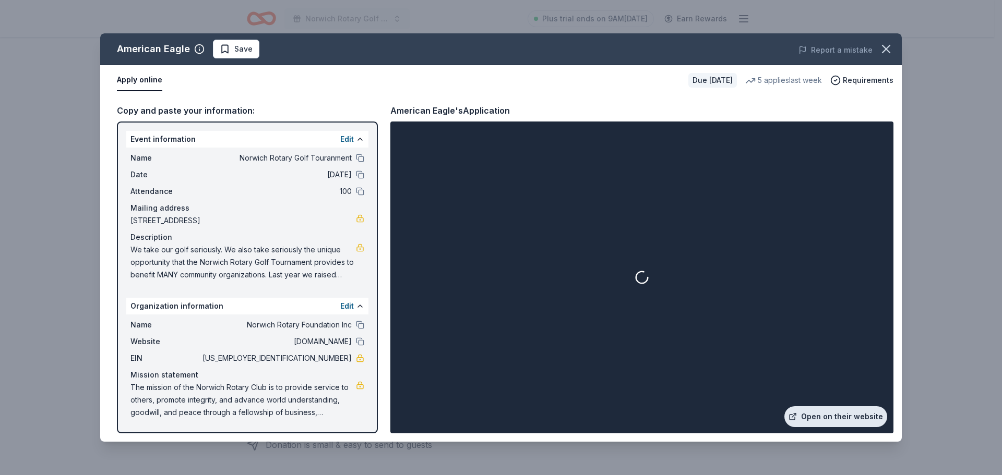
click at [838, 420] on link "Open on their website" at bounding box center [835, 417] width 103 height 21
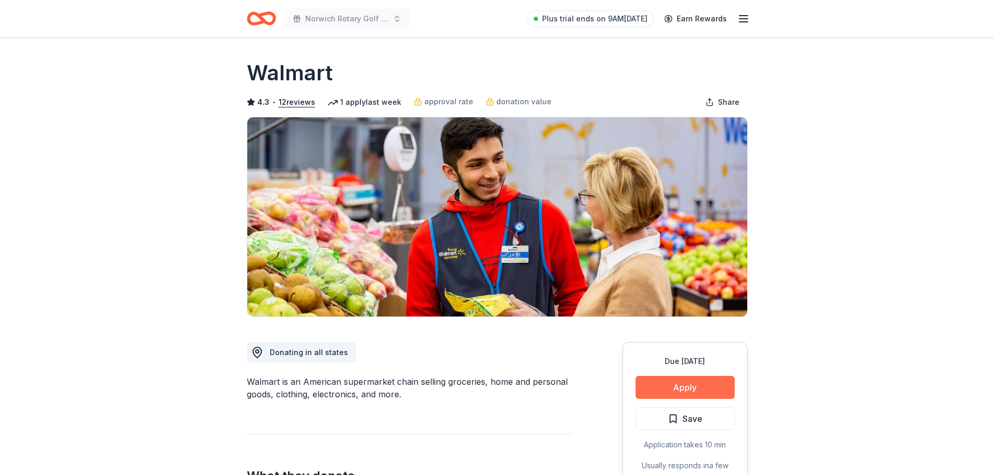
click at [693, 385] on button "Apply" at bounding box center [685, 387] width 99 height 23
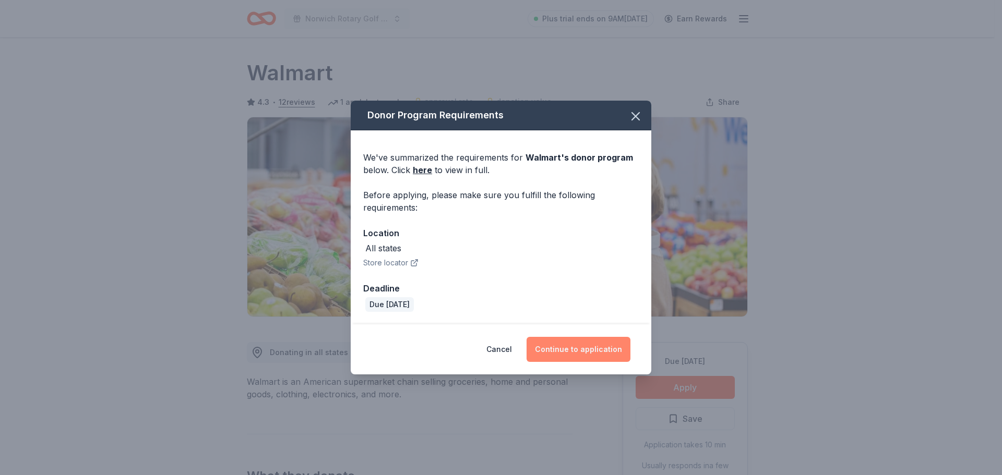
click at [570, 344] on button "Continue to application" at bounding box center [579, 349] width 104 height 25
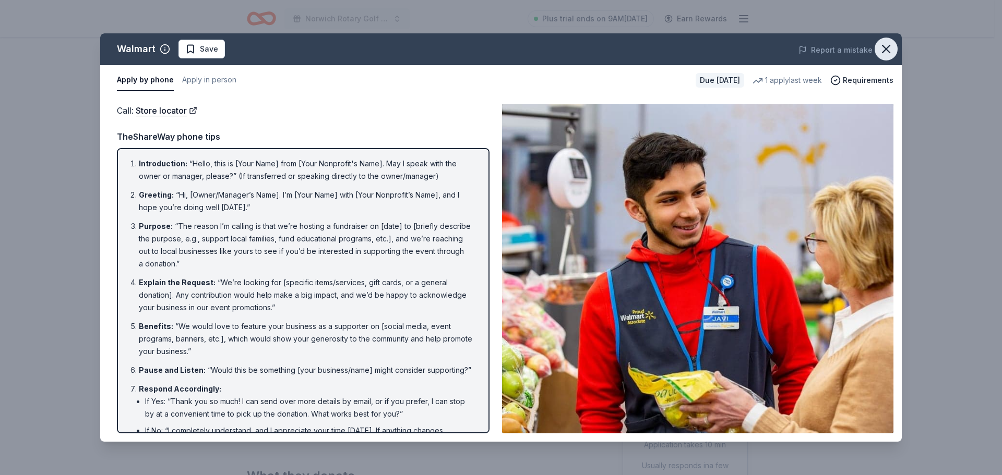
click at [880, 40] on div "Walmart Save Report a mistake Apply by phone Apply in person Due [DATE] 1 apply…" at bounding box center [501, 237] width 802 height 409
click at [873, 45] on div "Report a mistake" at bounding box center [746, 49] width 312 height 29
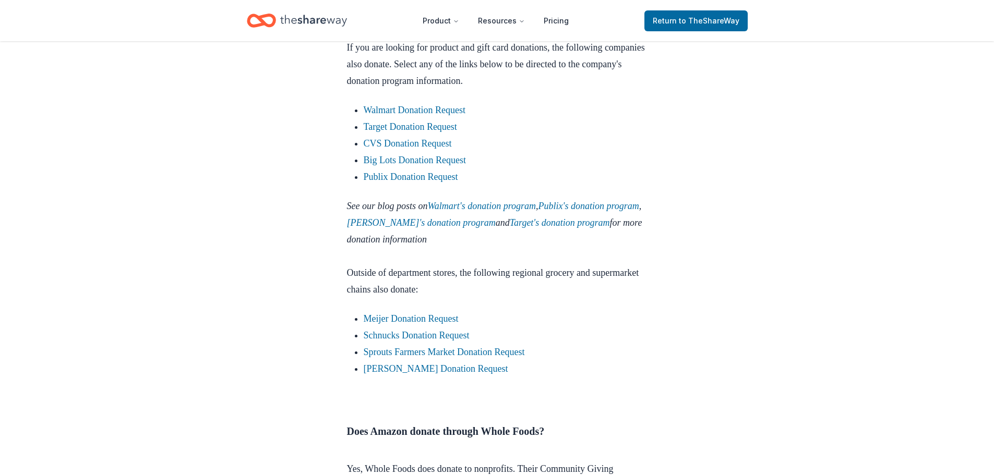
scroll to position [1253, 0]
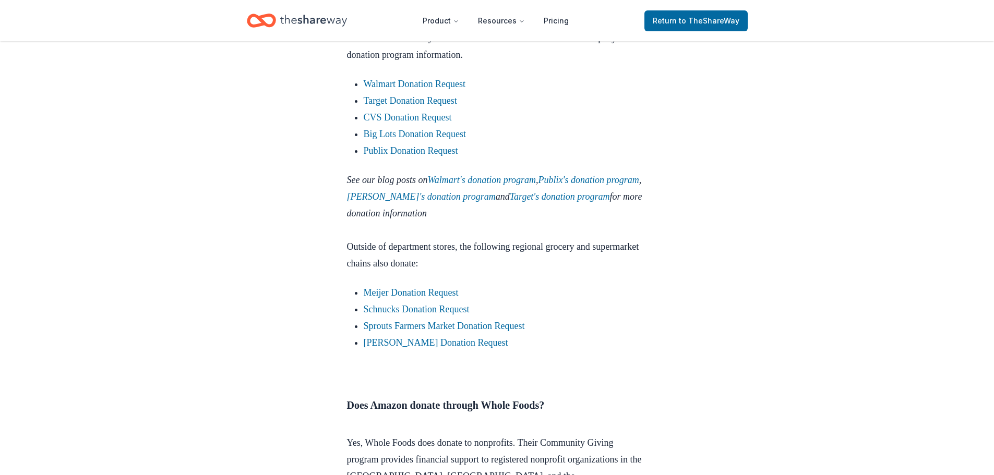
drag, startPoint x: 425, startPoint y: 134, endPoint x: 749, endPoint y: 6, distance: 348.9
click at [790, 62] on div "Donation Requests [DATE] A Guide to Amazon’s Donation Program for Non-Profits L…" at bounding box center [497, 322] width 994 height 3066
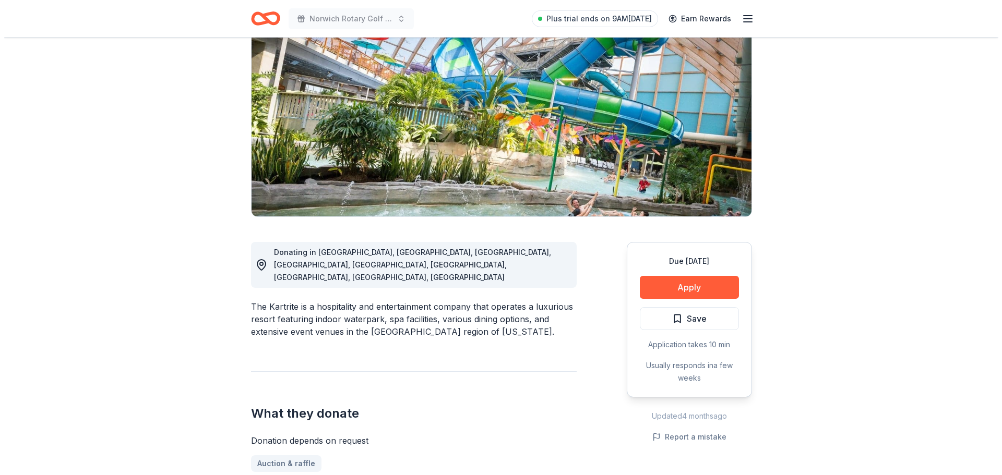
scroll to position [157, 0]
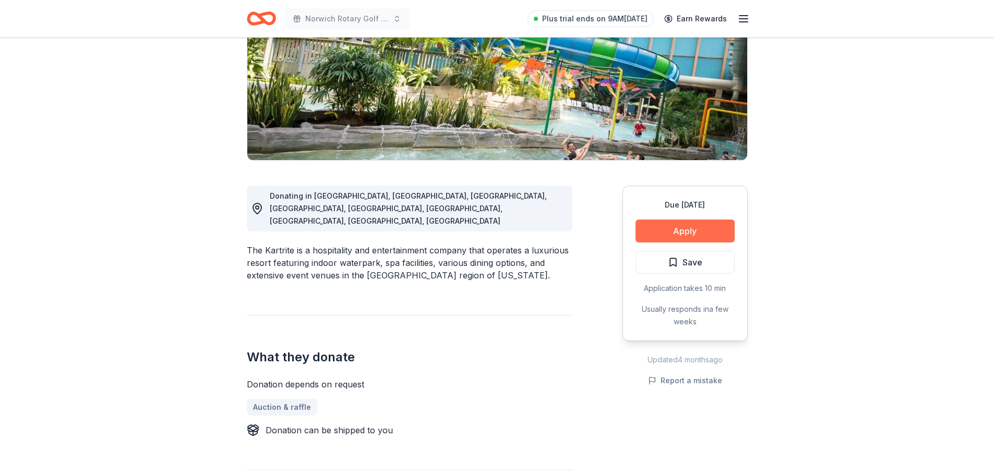
click at [695, 232] on button "Apply" at bounding box center [685, 231] width 99 height 23
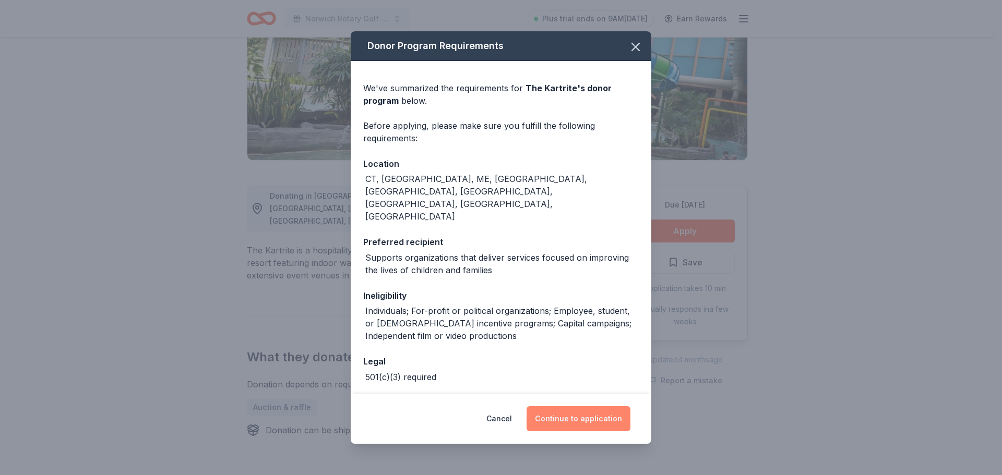
click at [571, 422] on button "Continue to application" at bounding box center [579, 419] width 104 height 25
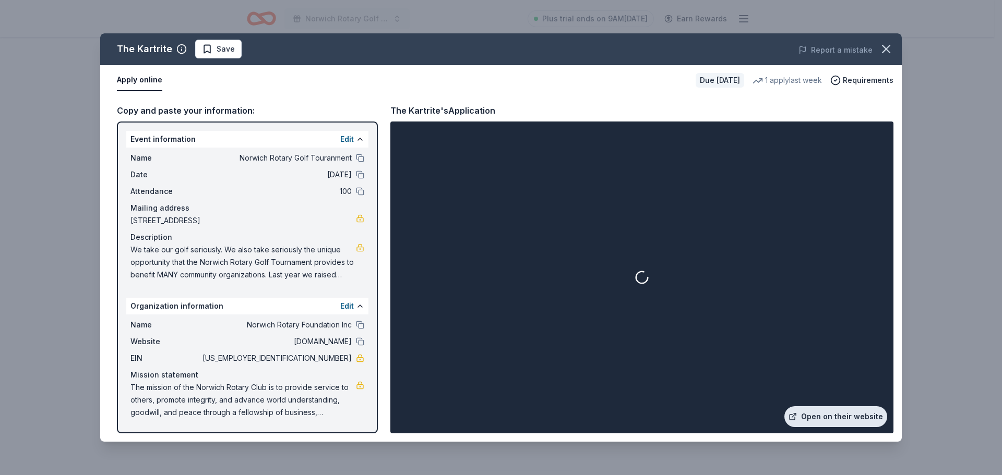
click at [817, 412] on link "Open on their website" at bounding box center [835, 417] width 103 height 21
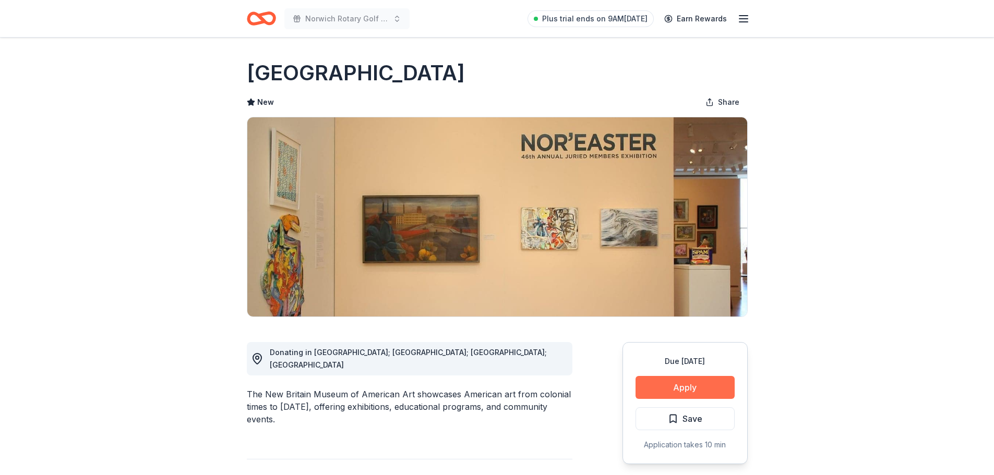
click at [671, 393] on button "Apply" at bounding box center [685, 387] width 99 height 23
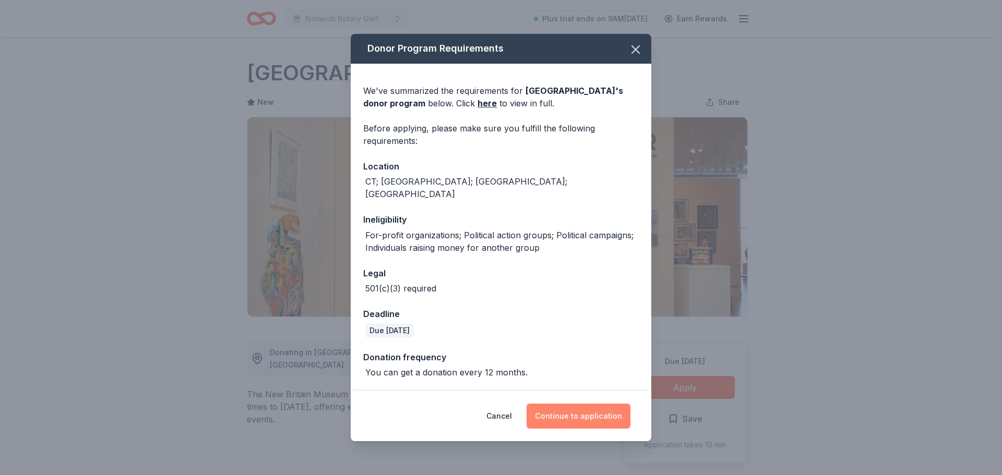
click at [581, 404] on button "Continue to application" at bounding box center [579, 416] width 104 height 25
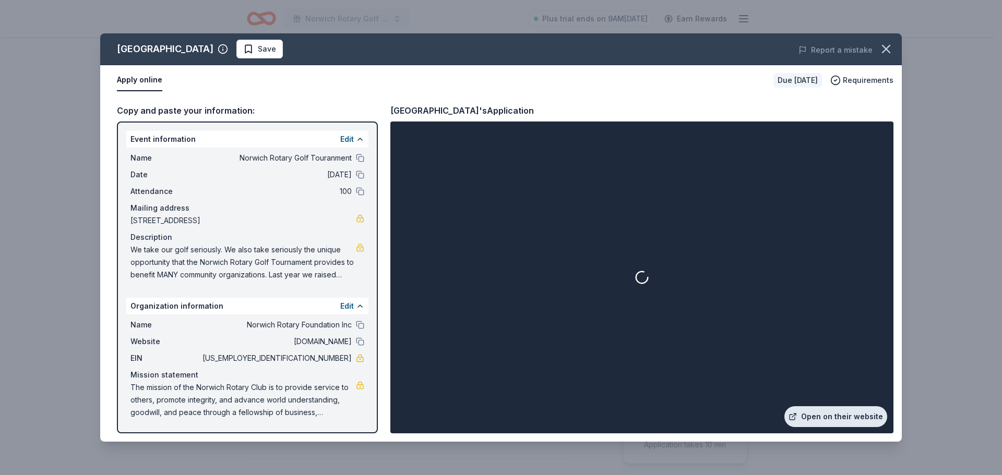
click at [827, 419] on link "Open on their website" at bounding box center [835, 417] width 103 height 21
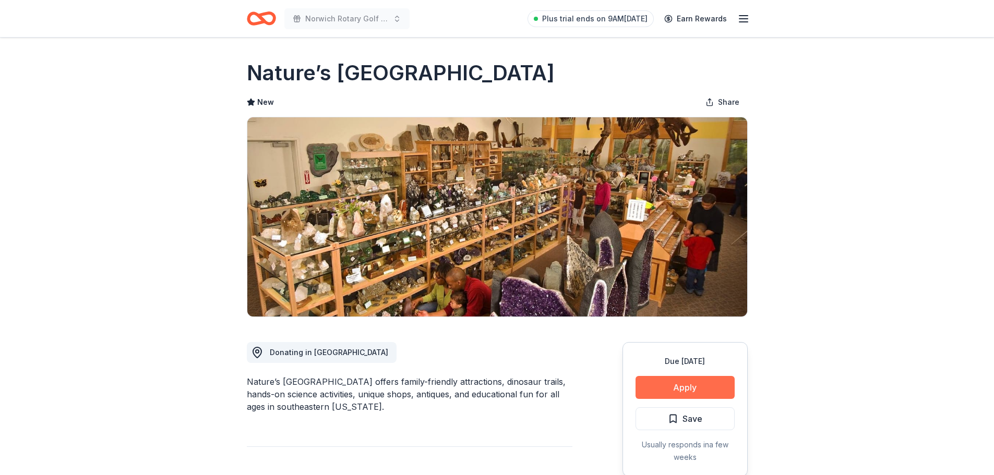
click at [692, 386] on button "Apply" at bounding box center [685, 387] width 99 height 23
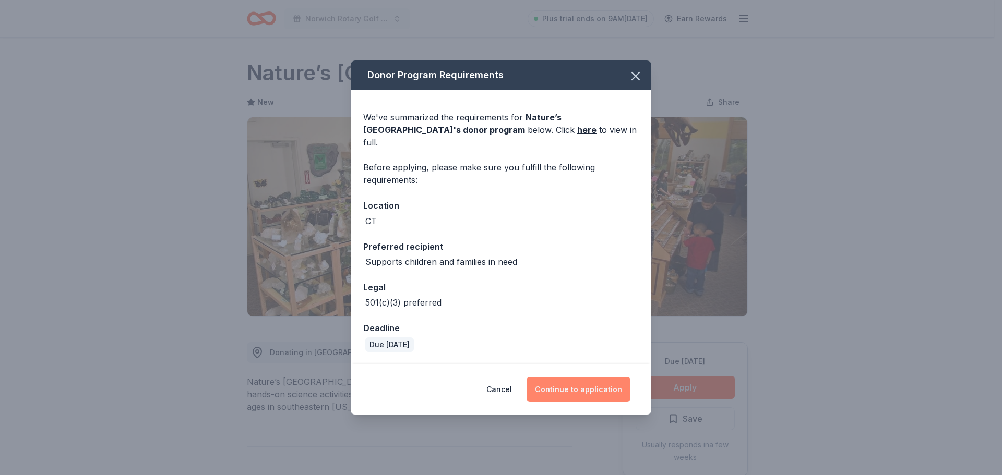
click at [589, 379] on button "Continue to application" at bounding box center [579, 389] width 104 height 25
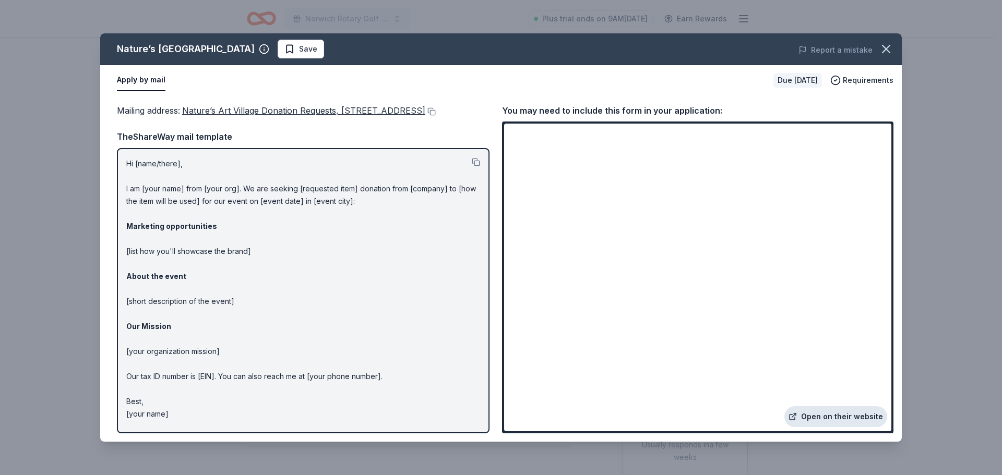
click at [844, 422] on link "Open on their website" at bounding box center [835, 417] width 103 height 21
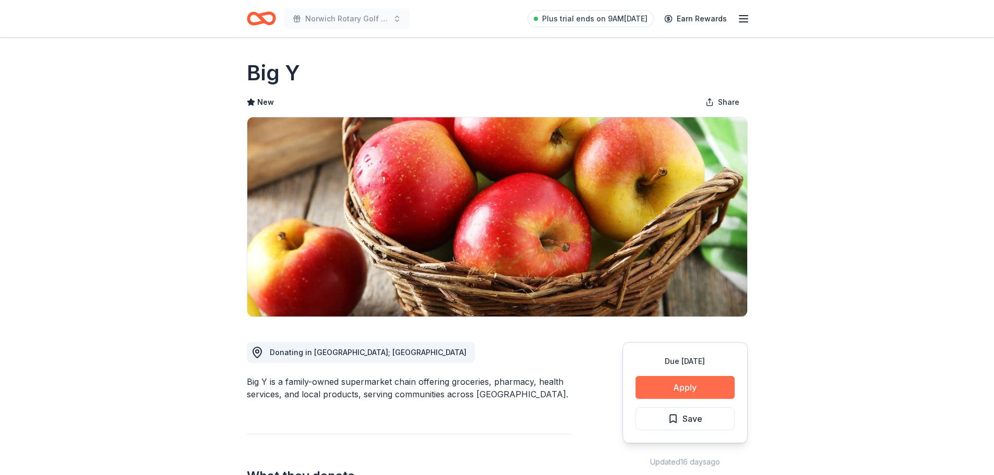
click at [675, 387] on button "Apply" at bounding box center [685, 387] width 99 height 23
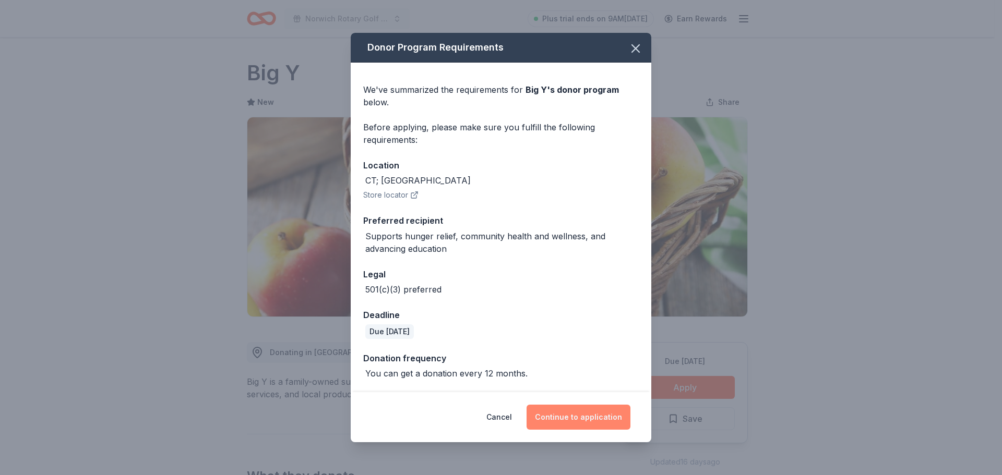
click at [585, 415] on button "Continue to application" at bounding box center [579, 417] width 104 height 25
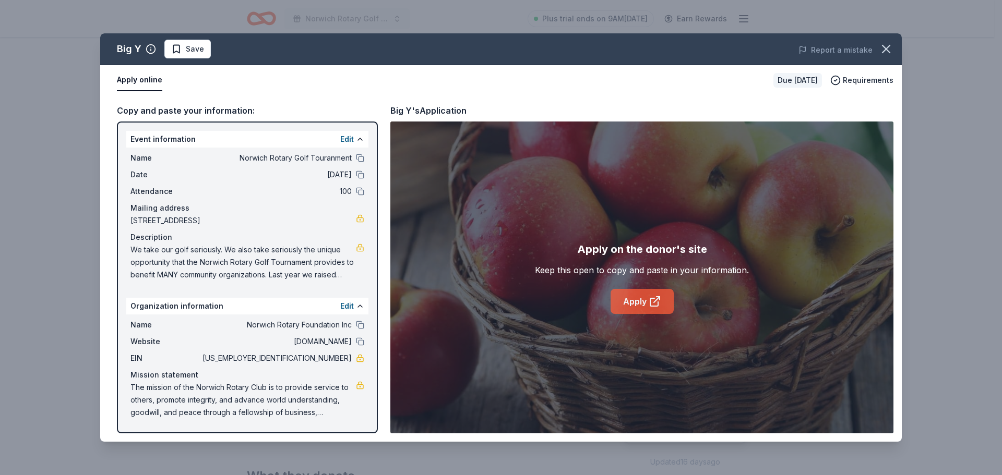
click at [634, 301] on link "Apply" at bounding box center [642, 301] width 63 height 25
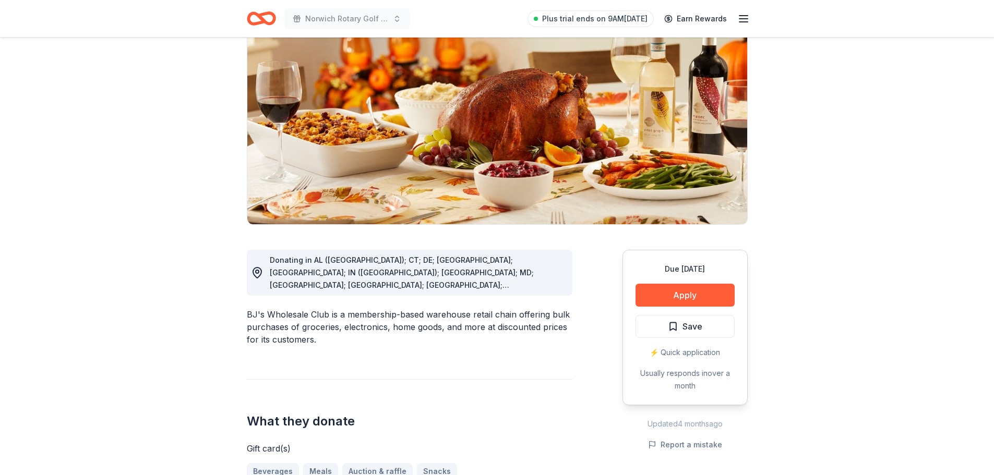
scroll to position [104, 0]
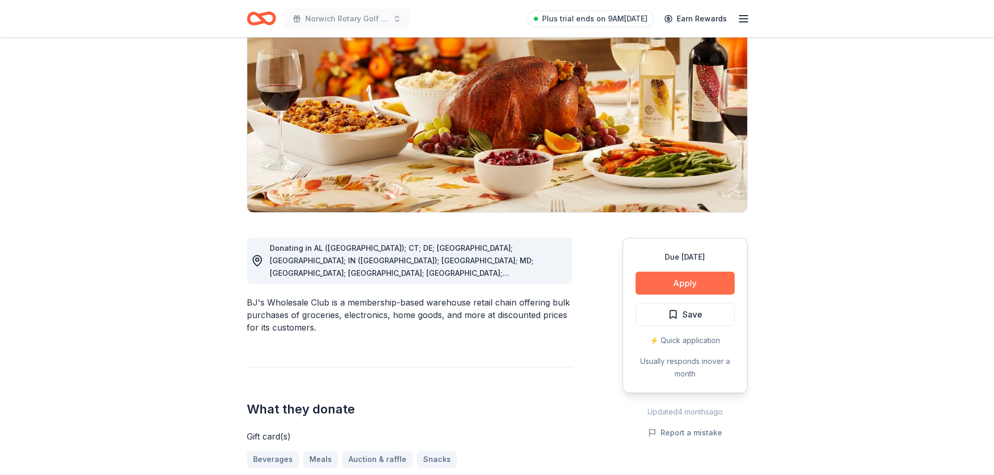
click at [688, 284] on button "Apply" at bounding box center [685, 283] width 99 height 23
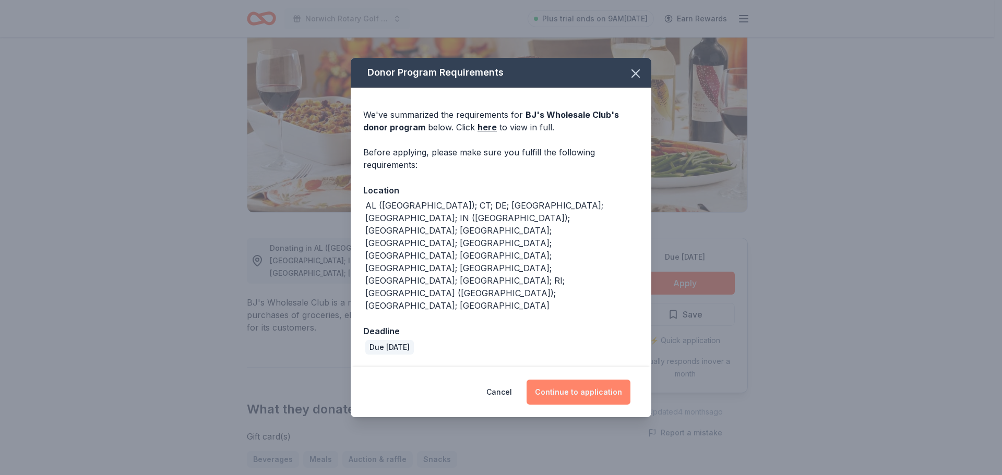
click at [580, 380] on button "Continue to application" at bounding box center [579, 392] width 104 height 25
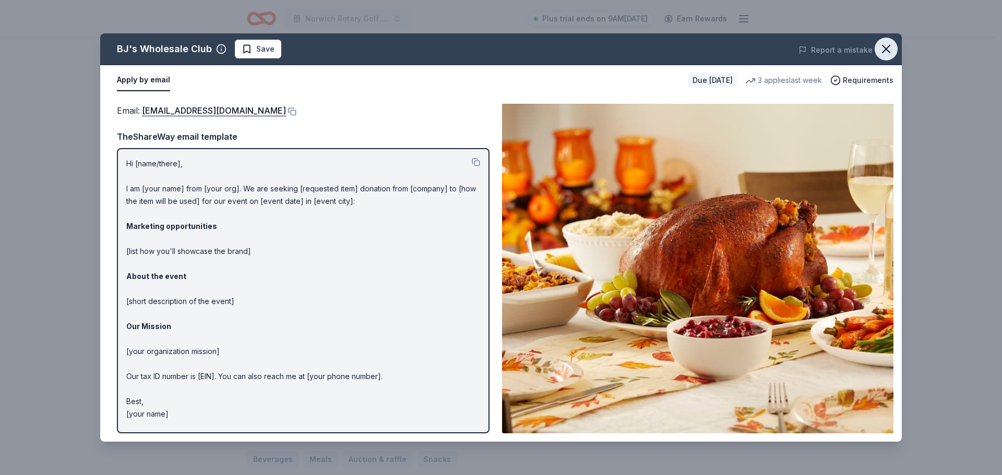
click at [885, 54] on icon "button" at bounding box center [886, 49] width 15 height 15
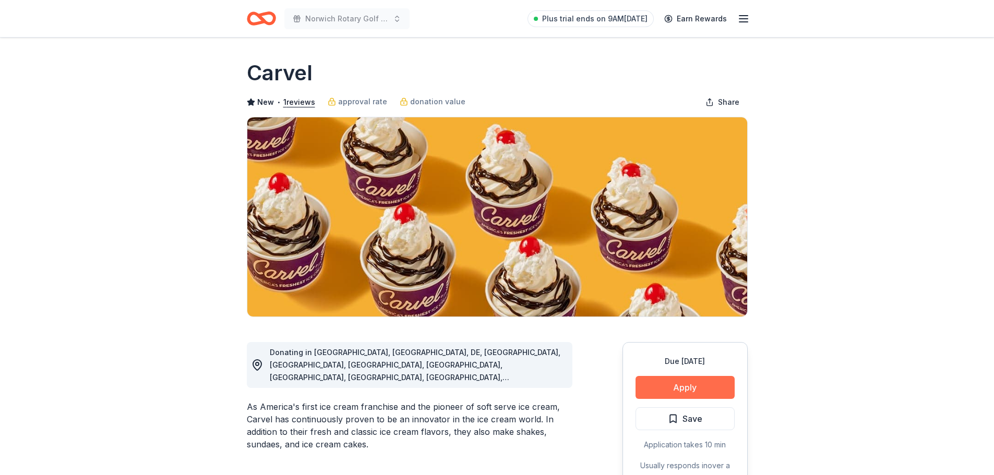
click at [647, 388] on button "Apply" at bounding box center [685, 387] width 99 height 23
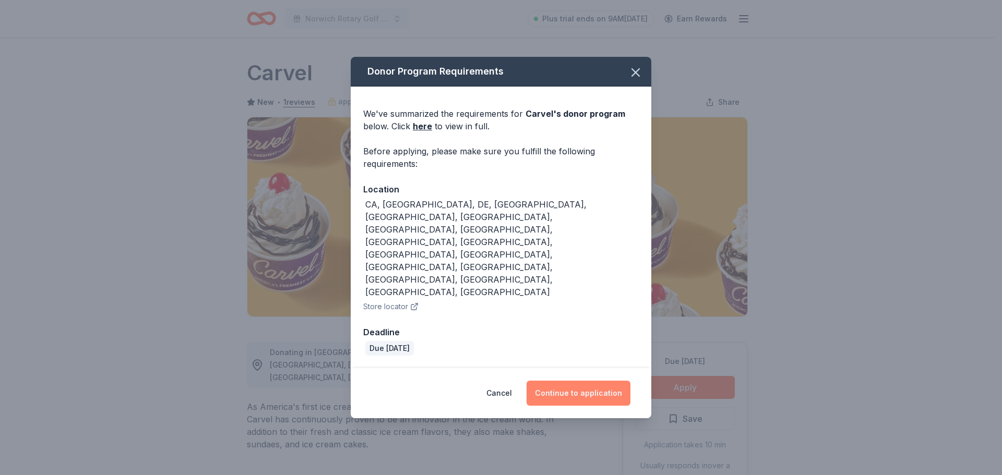
click at [573, 381] on button "Continue to application" at bounding box center [579, 393] width 104 height 25
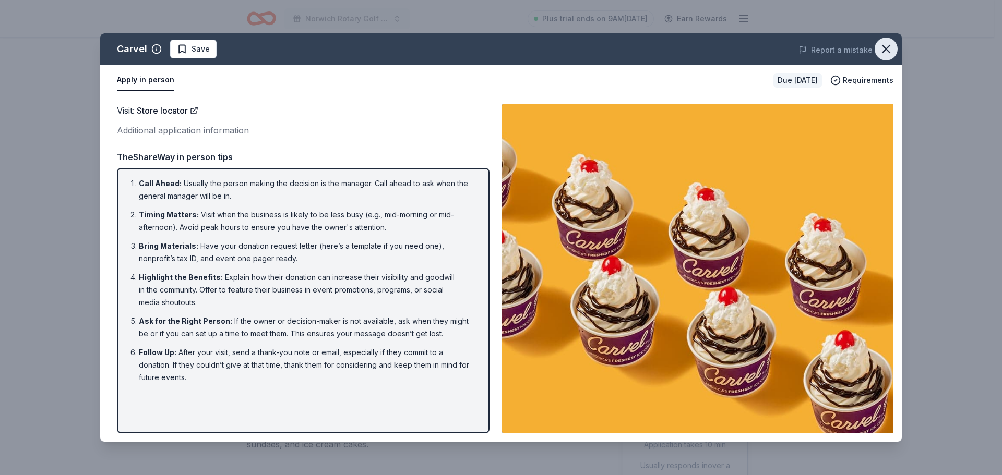
click at [892, 49] on icon "button" at bounding box center [886, 49] width 15 height 15
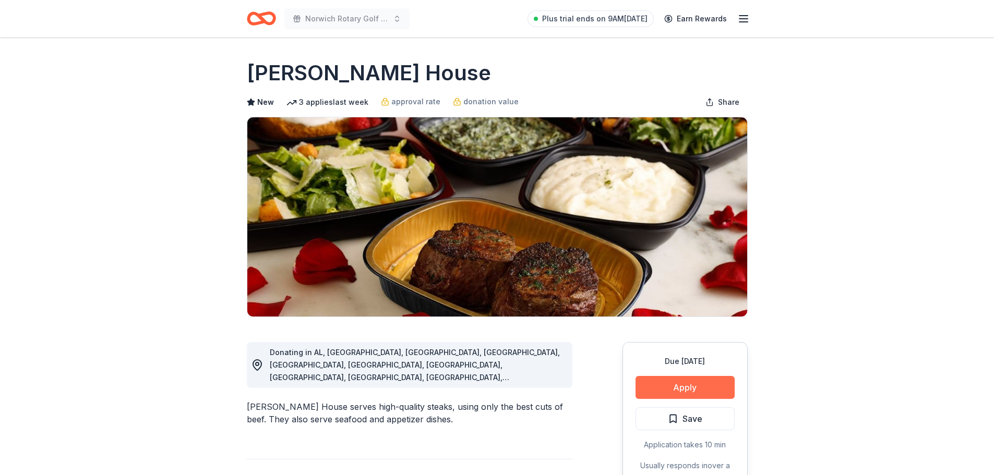
click at [667, 389] on button "Apply" at bounding box center [685, 387] width 99 height 23
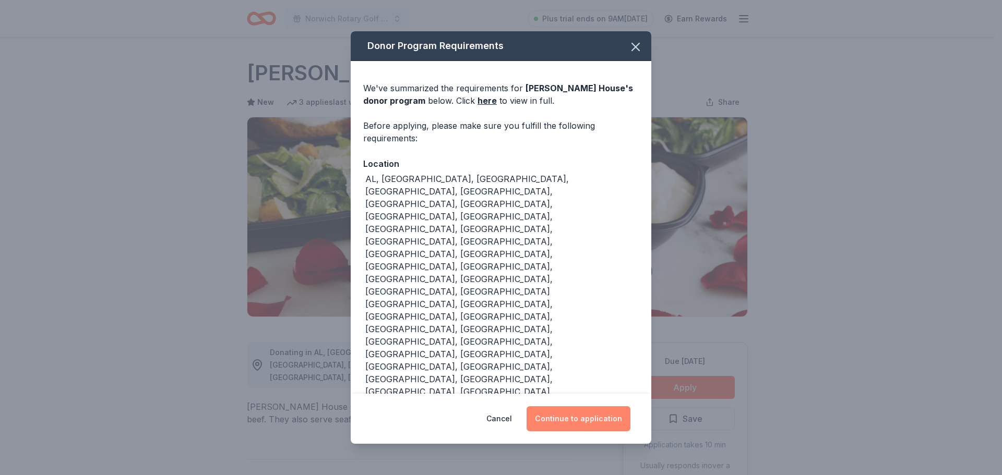
click at [562, 407] on button "Continue to application" at bounding box center [579, 419] width 104 height 25
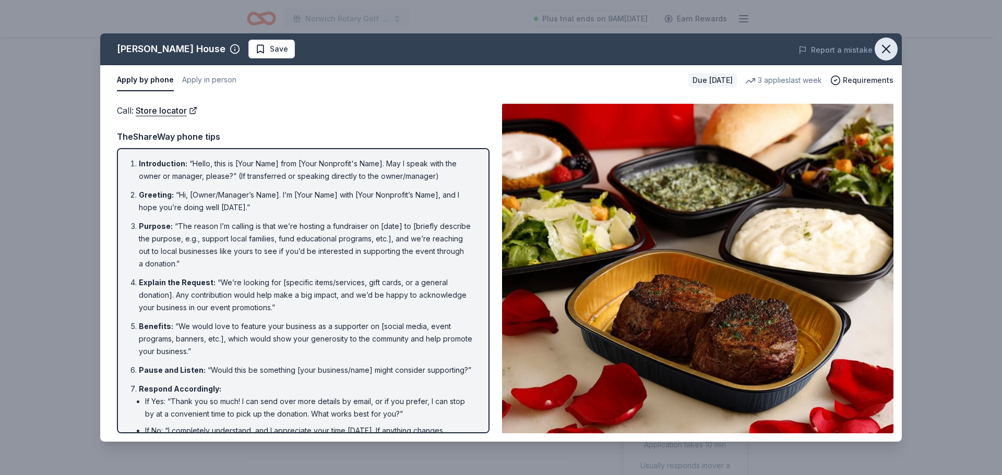
click at [884, 47] on icon "button" at bounding box center [886, 48] width 7 height 7
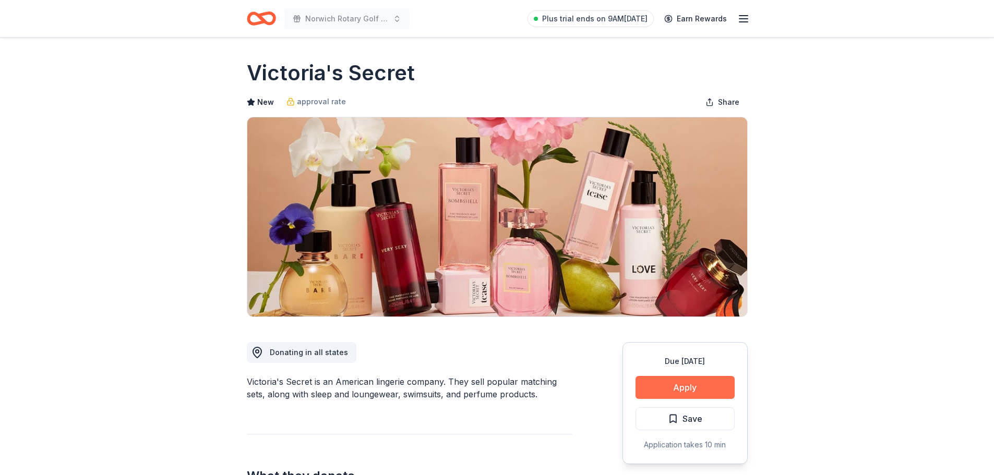
click at [690, 378] on button "Apply" at bounding box center [685, 387] width 99 height 23
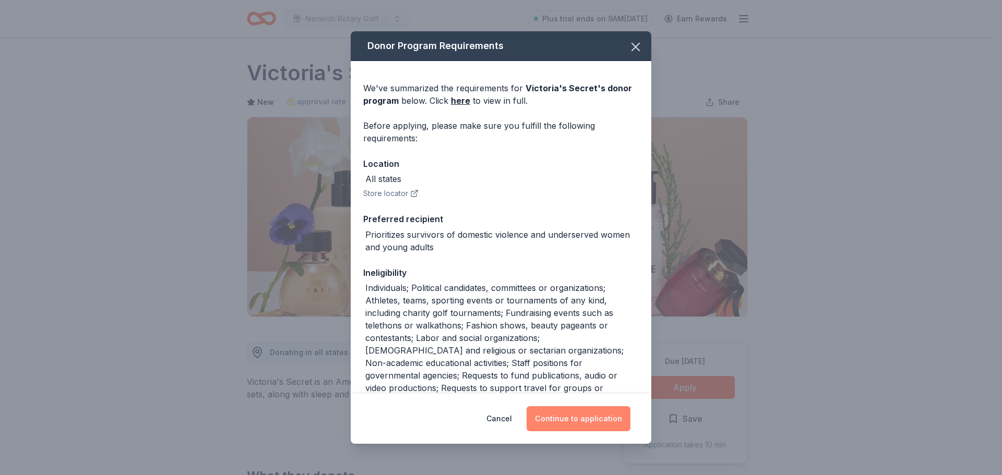
click at [597, 414] on button "Continue to application" at bounding box center [579, 419] width 104 height 25
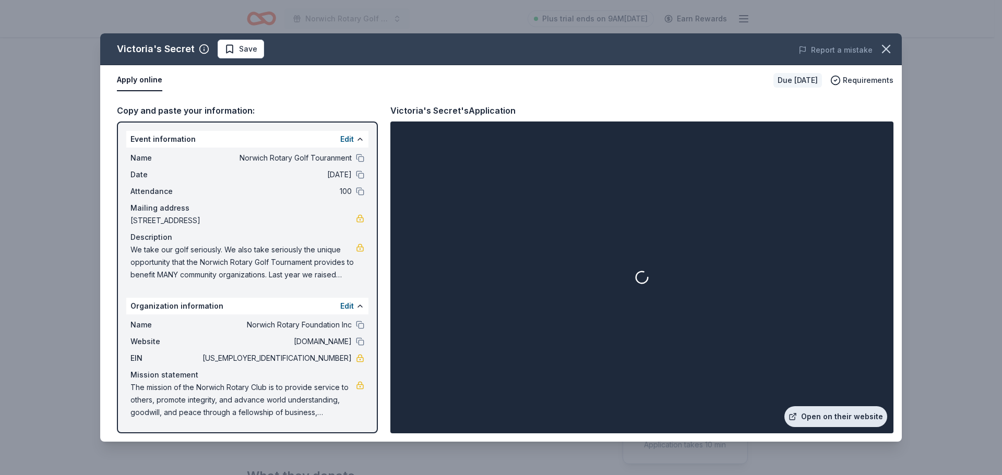
click at [837, 413] on link "Open on their website" at bounding box center [835, 417] width 103 height 21
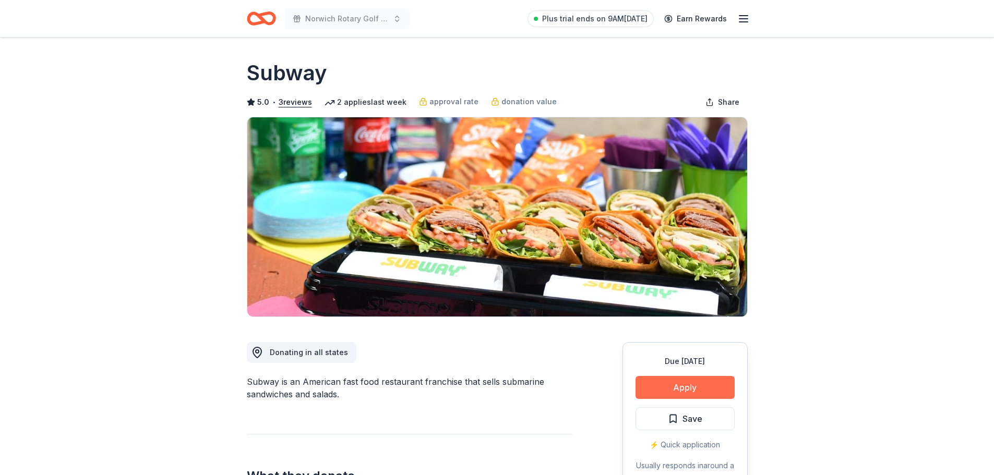
click at [688, 387] on button "Apply" at bounding box center [685, 387] width 99 height 23
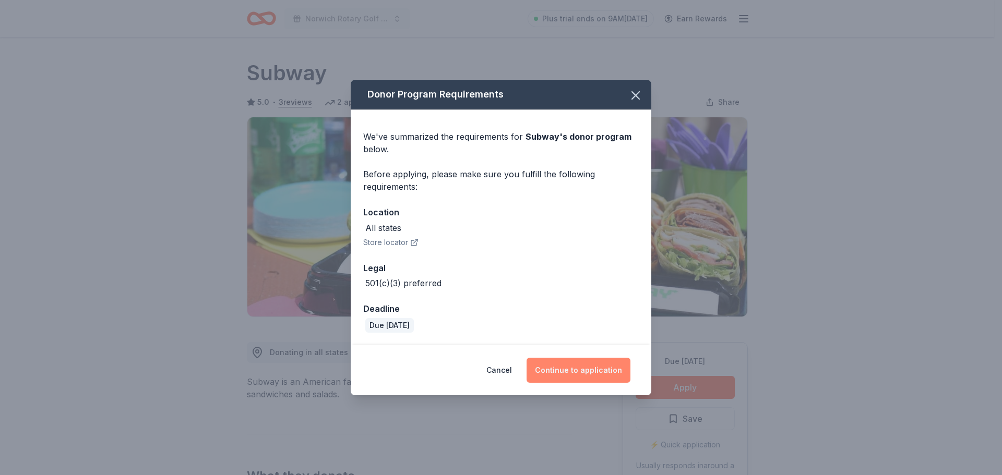
click at [566, 360] on button "Continue to application" at bounding box center [579, 370] width 104 height 25
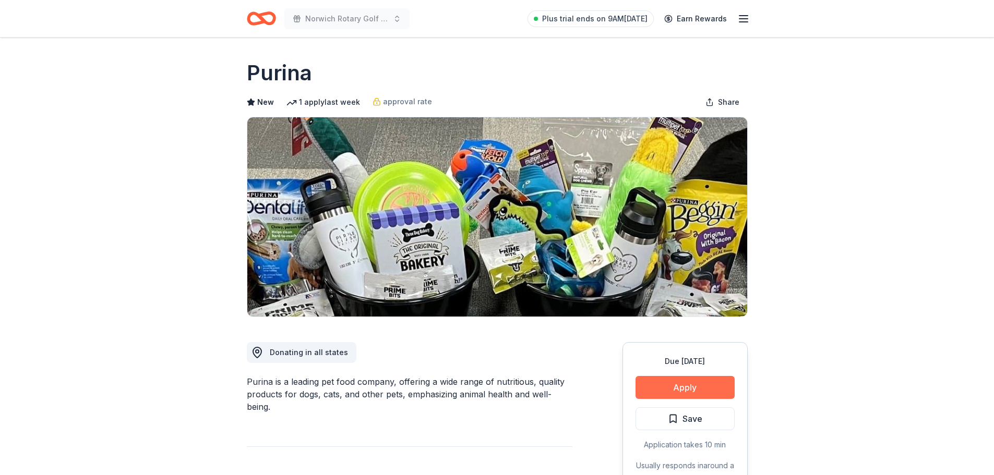
click at [676, 387] on button "Apply" at bounding box center [685, 387] width 99 height 23
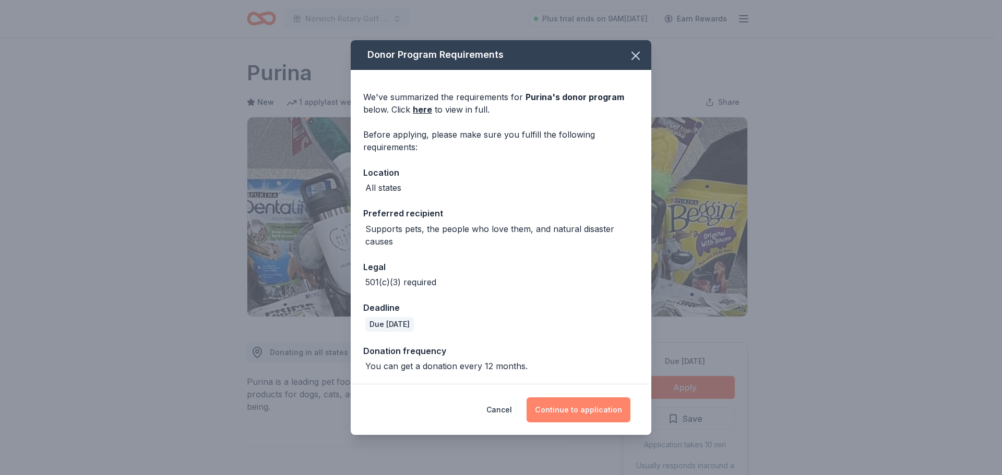
click at [588, 407] on button "Continue to application" at bounding box center [579, 410] width 104 height 25
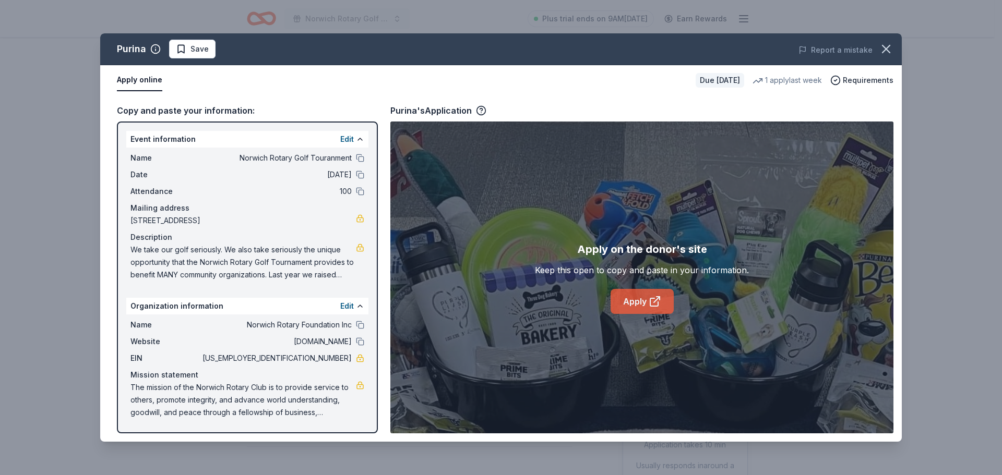
click at [654, 302] on icon at bounding box center [655, 301] width 13 height 13
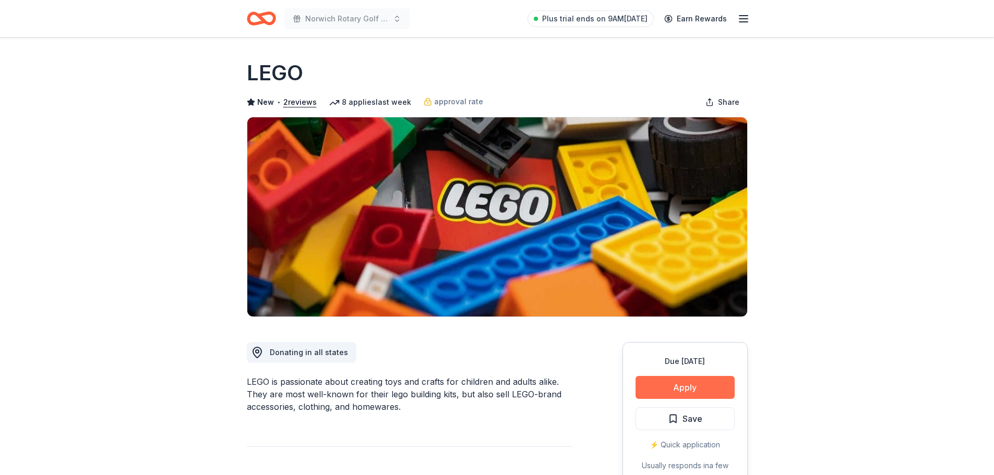
click at [691, 382] on button "Apply" at bounding box center [685, 387] width 99 height 23
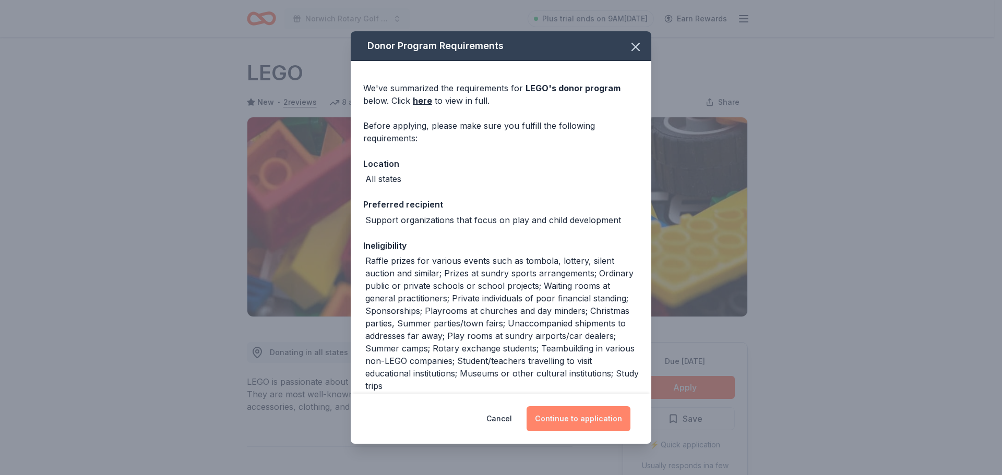
click at [588, 418] on button "Continue to application" at bounding box center [579, 419] width 104 height 25
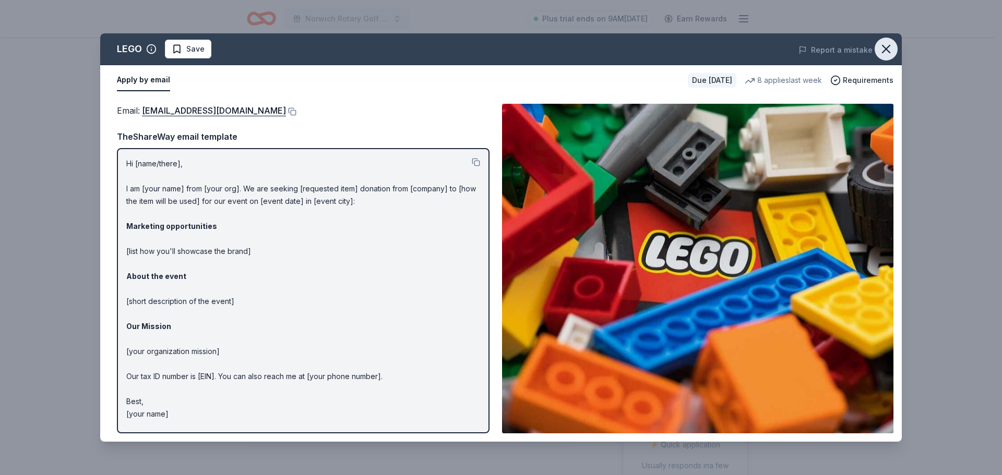
click at [886, 46] on icon "button" at bounding box center [886, 49] width 15 height 15
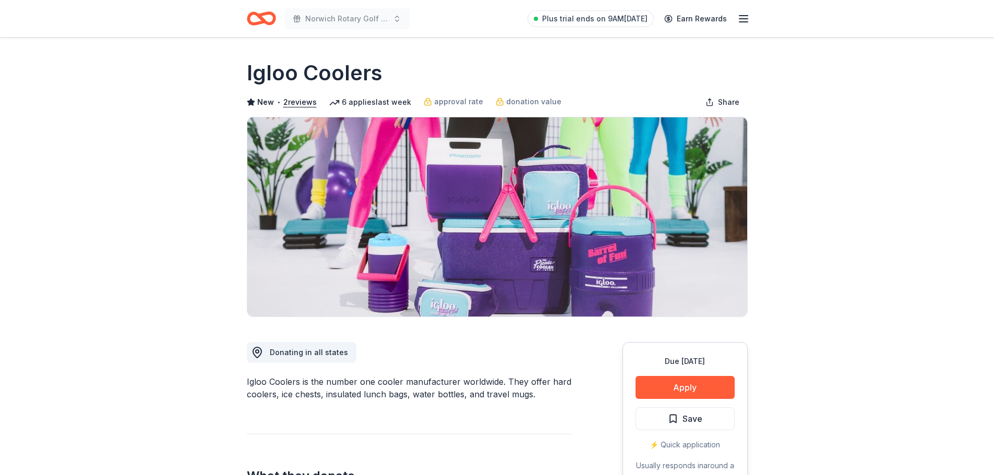
click at [705, 374] on div "Due in 300 days Apply Save ⚡️ Quick application Usually responds in around a we…" at bounding box center [685, 420] width 125 height 156
click at [696, 393] on button "Apply" at bounding box center [685, 387] width 99 height 23
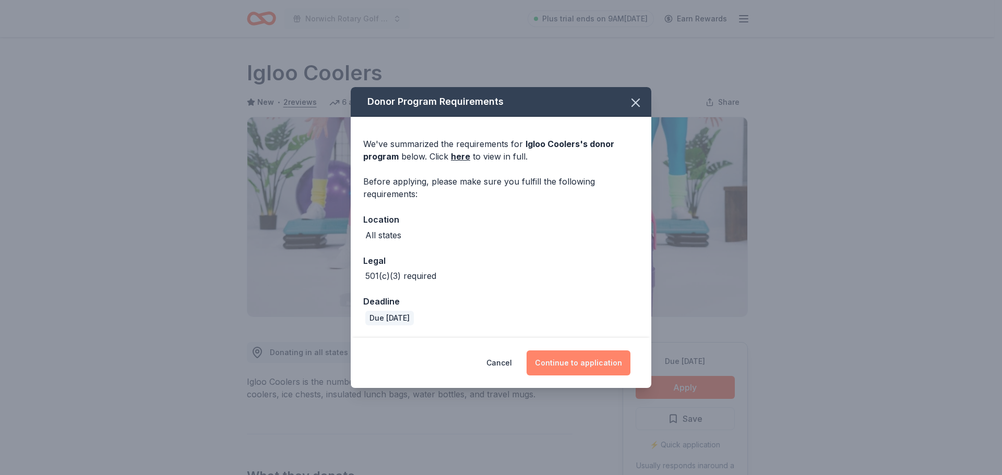
click at [568, 368] on button "Continue to application" at bounding box center [579, 363] width 104 height 25
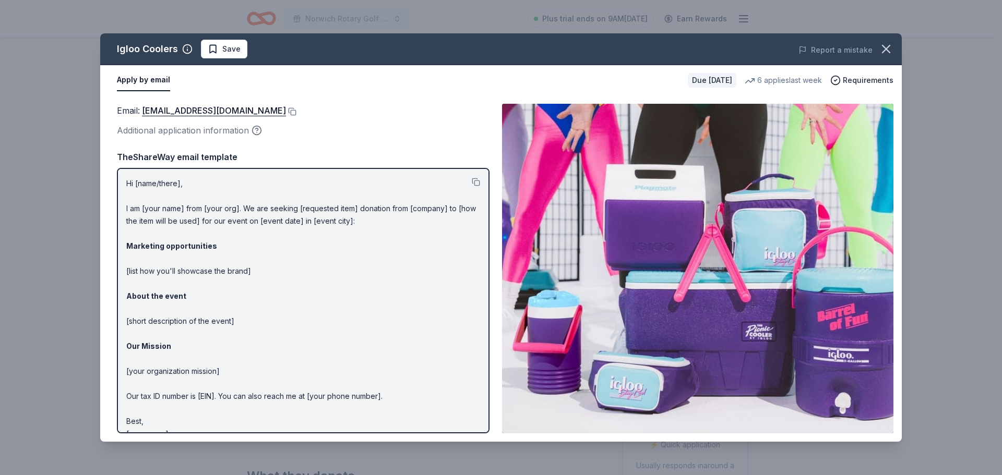
drag, startPoint x: 895, startPoint y: 54, endPoint x: 885, endPoint y: 3, distance: 52.1
click at [894, 52] on button "button" at bounding box center [886, 49] width 23 height 23
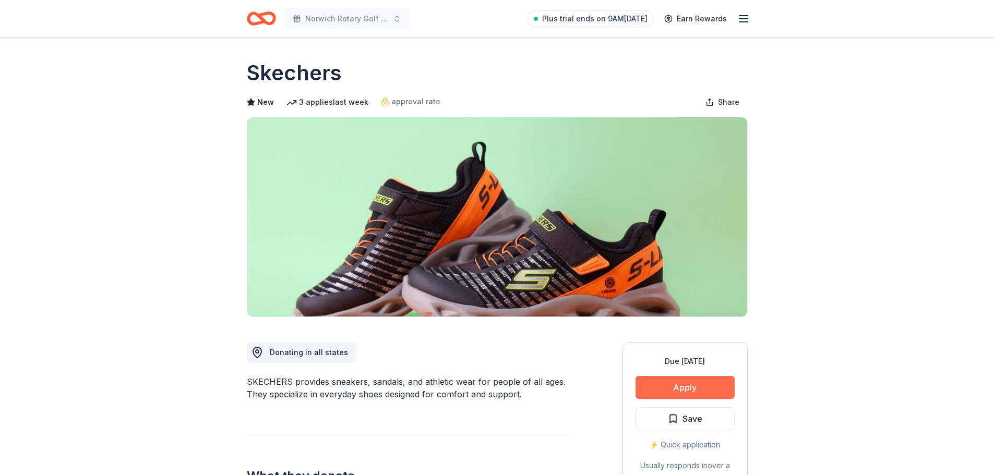
click at [710, 384] on button "Apply" at bounding box center [685, 387] width 99 height 23
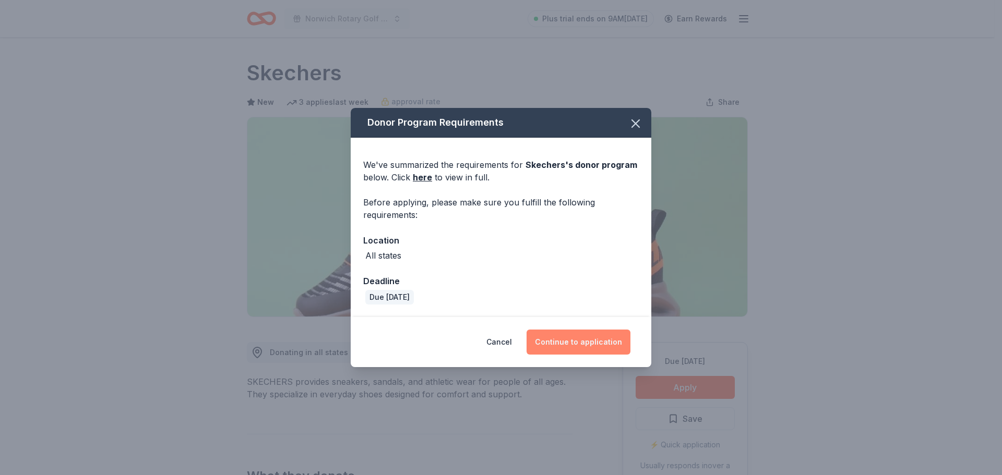
click at [588, 340] on button "Continue to application" at bounding box center [579, 342] width 104 height 25
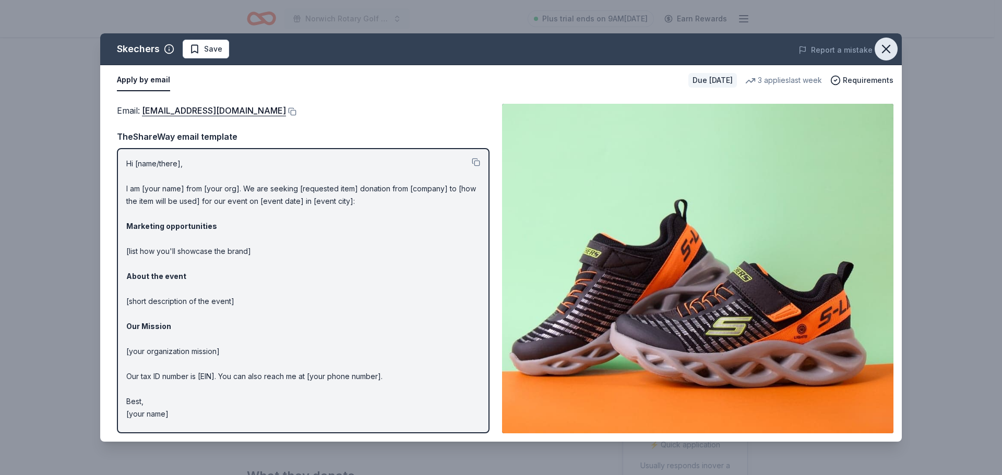
click at [890, 47] on icon "button" at bounding box center [886, 49] width 15 height 15
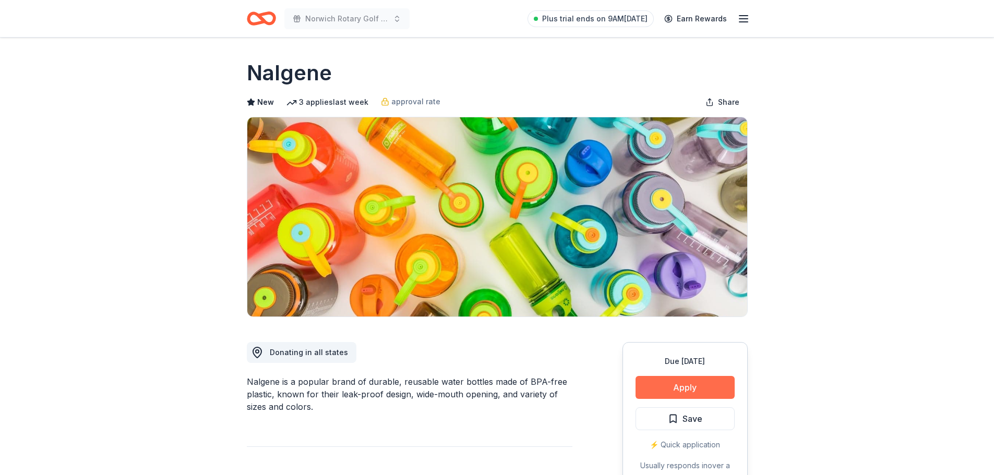
click at [702, 387] on button "Apply" at bounding box center [685, 387] width 99 height 23
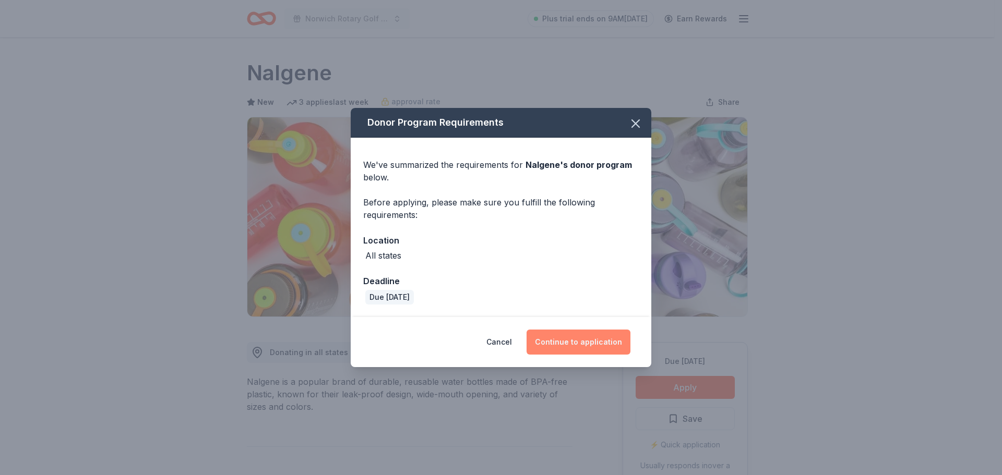
click at [564, 342] on button "Continue to application" at bounding box center [579, 342] width 104 height 25
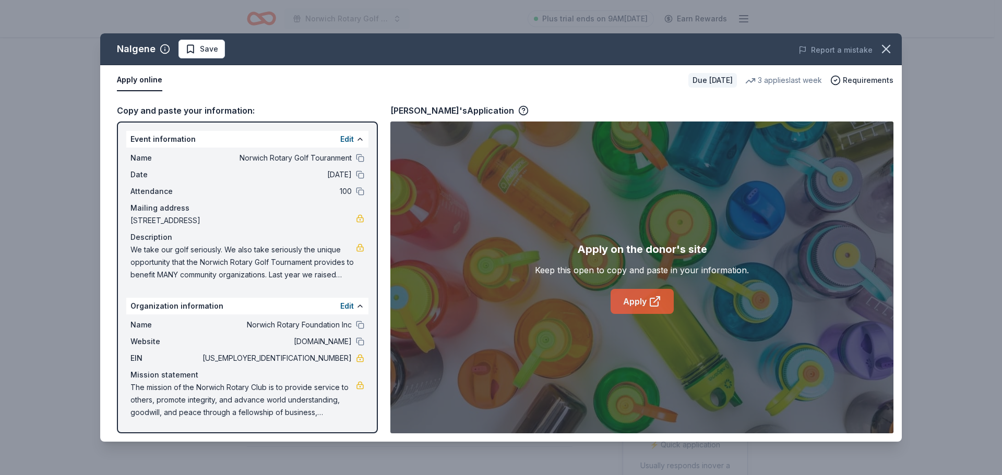
click at [627, 299] on link "Apply" at bounding box center [642, 301] width 63 height 25
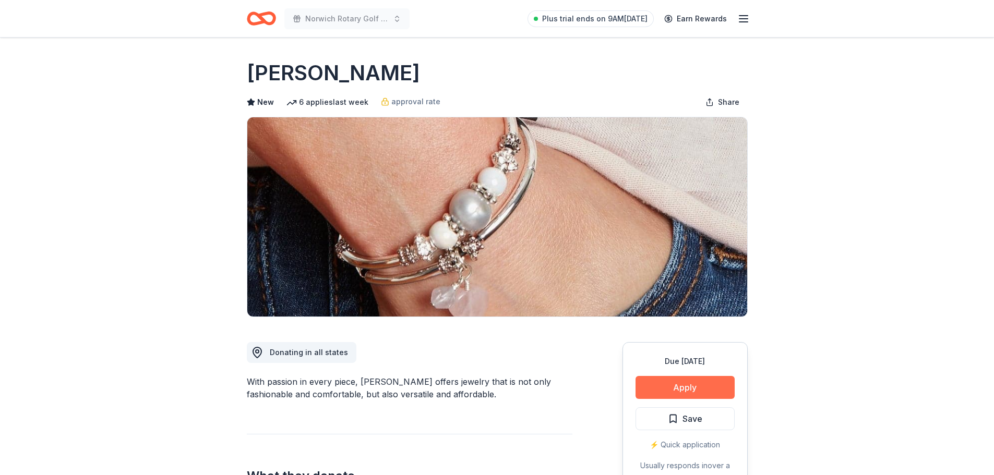
click at [703, 380] on button "Apply" at bounding box center [685, 387] width 99 height 23
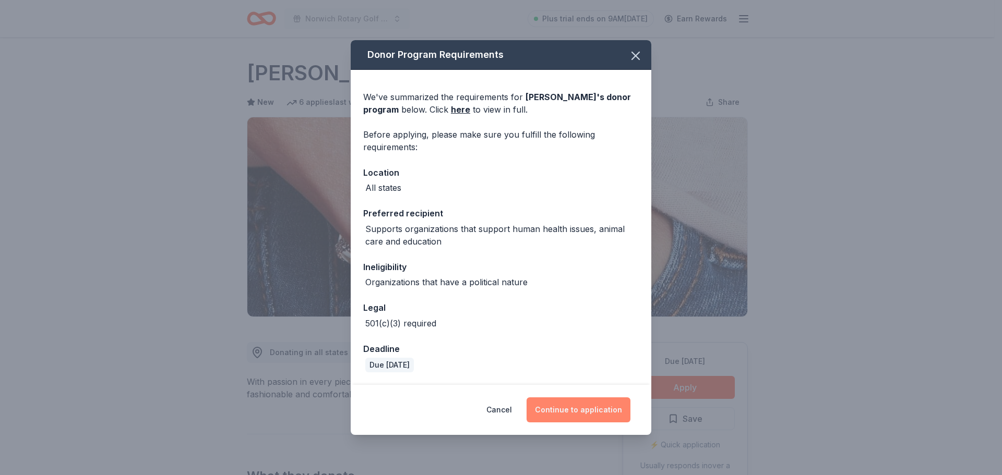
click at [588, 405] on button "Continue to application" at bounding box center [579, 410] width 104 height 25
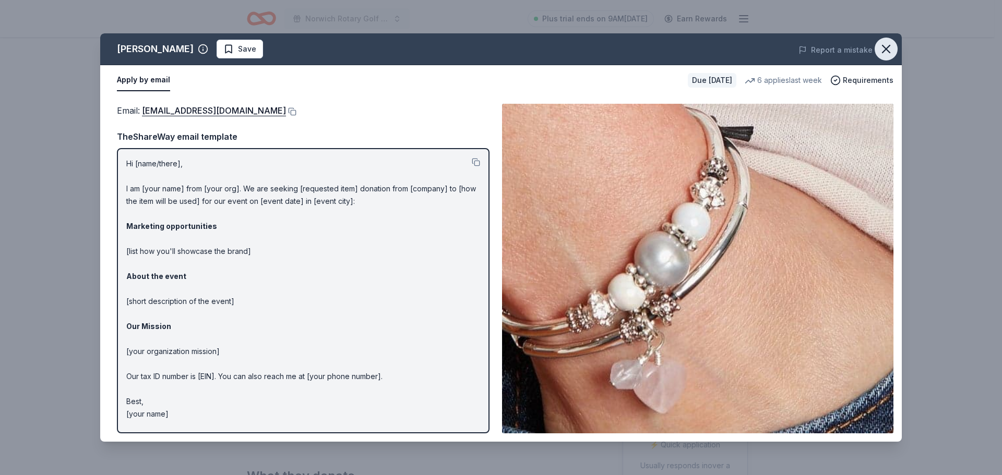
click at [891, 49] on icon "button" at bounding box center [886, 49] width 15 height 15
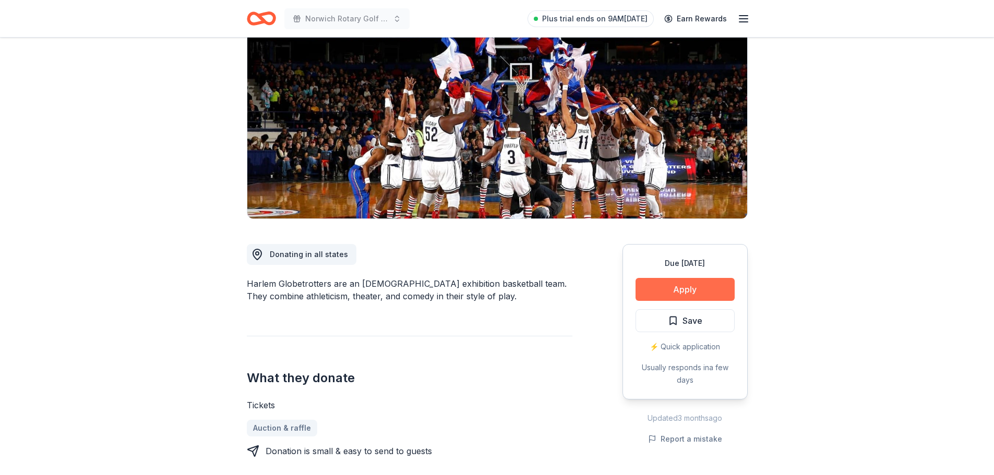
scroll to position [104, 0]
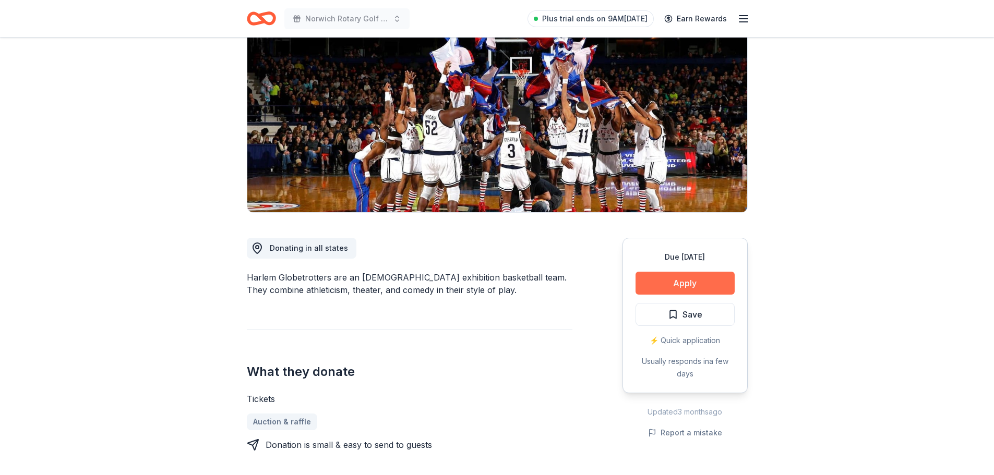
click at [684, 281] on button "Apply" at bounding box center [685, 283] width 99 height 23
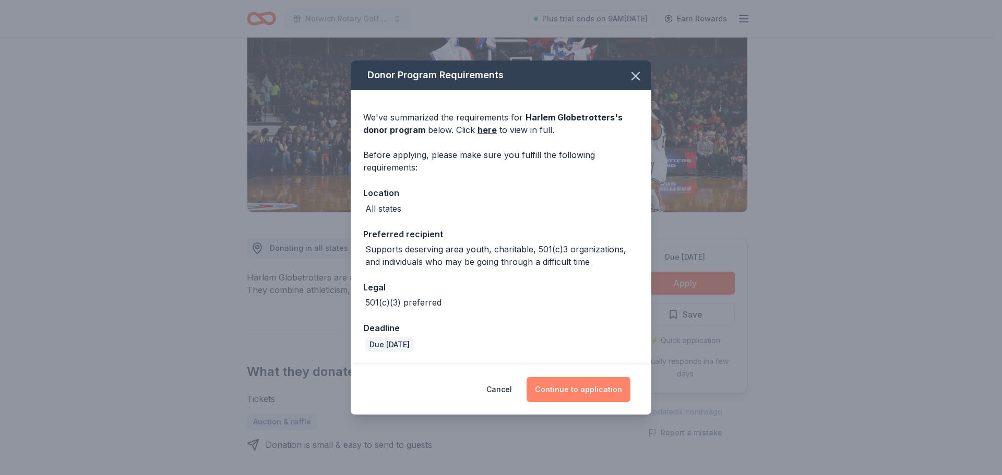
click at [586, 384] on button "Continue to application" at bounding box center [579, 389] width 104 height 25
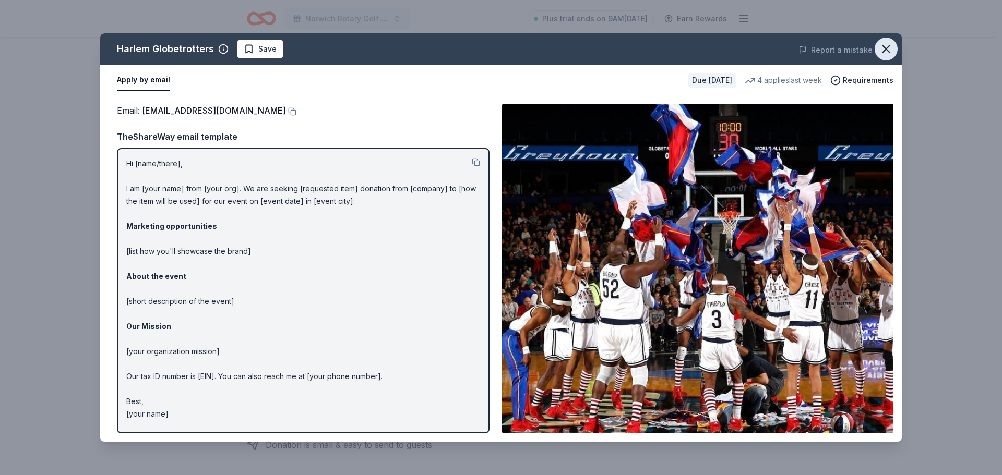
click at [882, 49] on icon "button" at bounding box center [886, 49] width 15 height 15
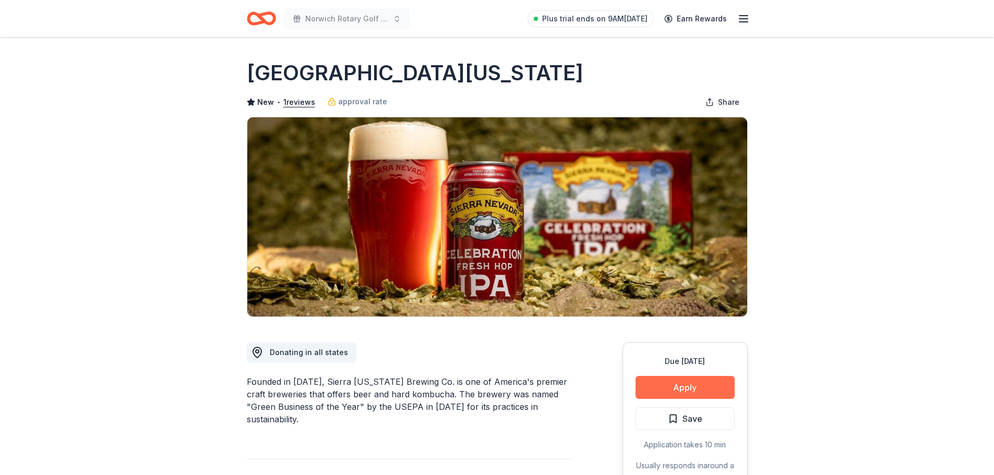
click at [681, 385] on button "Apply" at bounding box center [685, 387] width 99 height 23
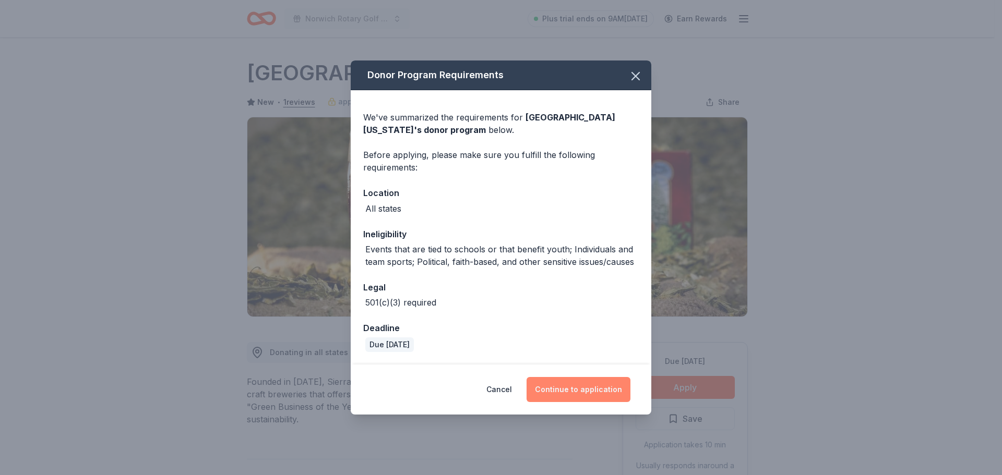
click at [604, 390] on button "Continue to application" at bounding box center [579, 389] width 104 height 25
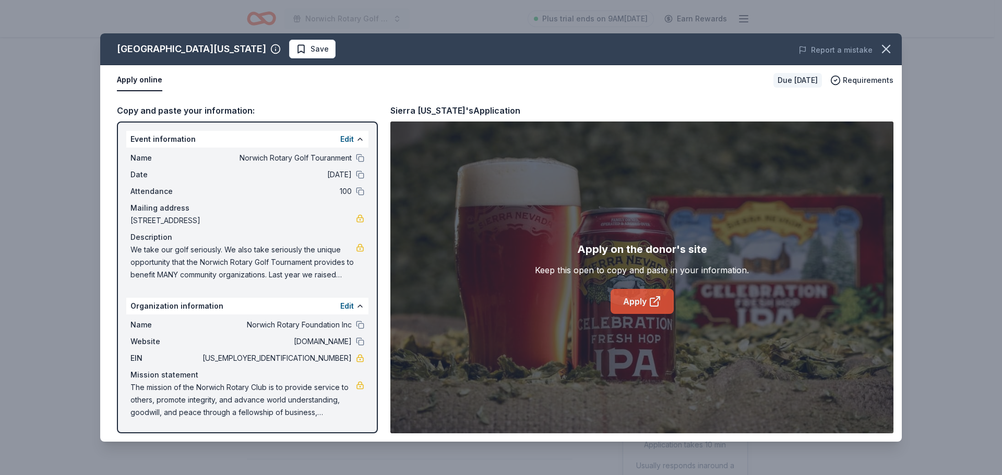
click at [632, 295] on link "Apply" at bounding box center [642, 301] width 63 height 25
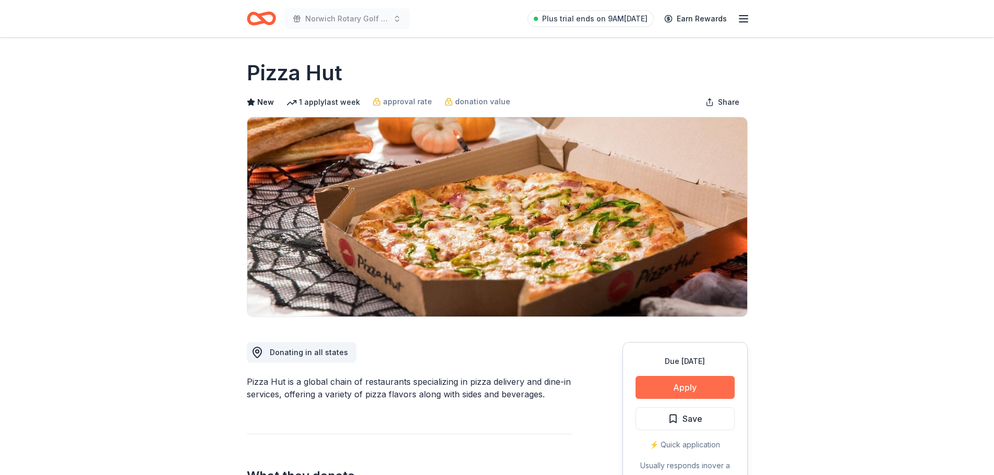
click at [687, 385] on button "Apply" at bounding box center [685, 387] width 99 height 23
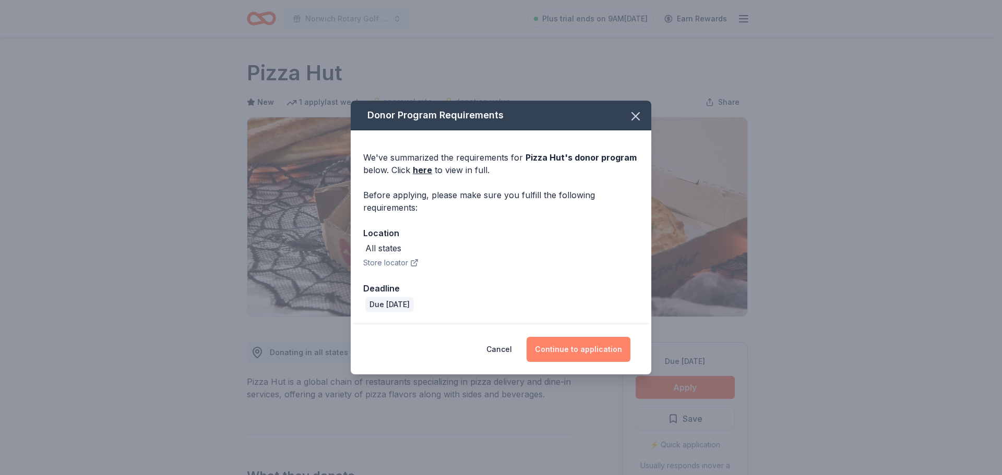
click at [589, 353] on button "Continue to application" at bounding box center [579, 349] width 104 height 25
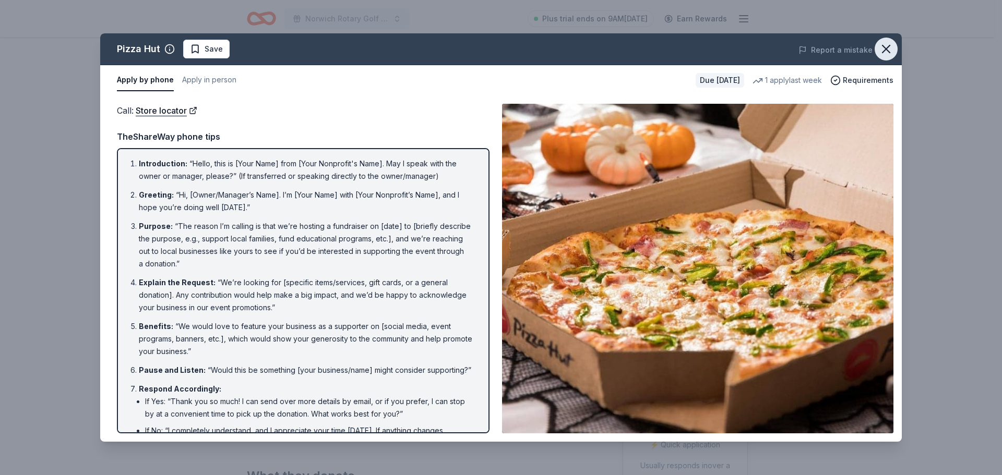
click at [890, 54] on icon "button" at bounding box center [886, 49] width 15 height 15
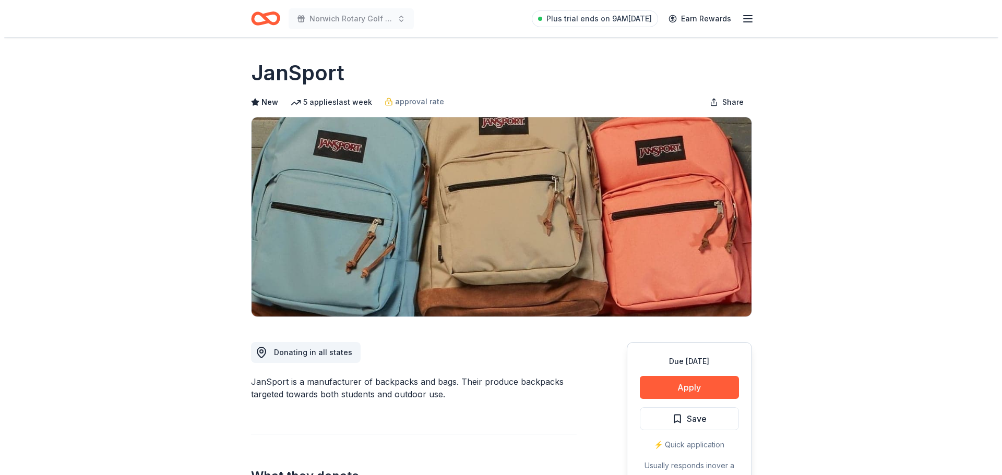
scroll to position [104, 0]
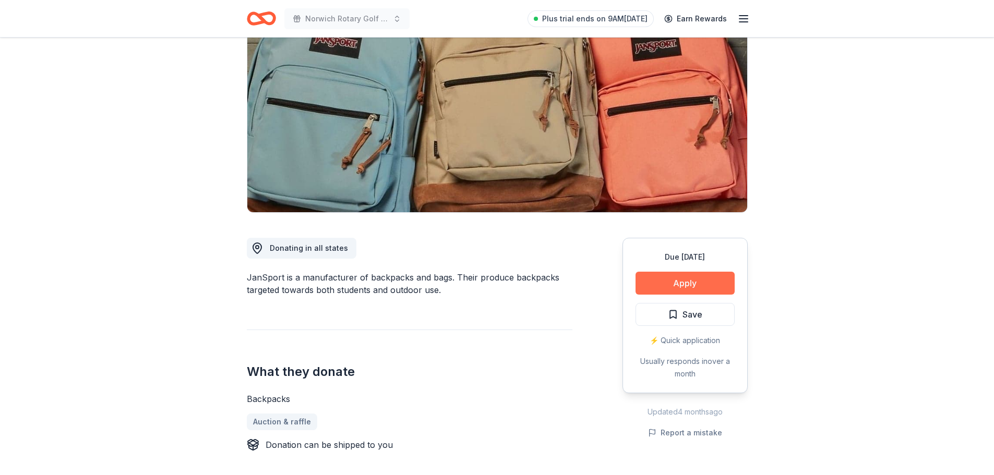
click at [676, 279] on button "Apply" at bounding box center [685, 283] width 99 height 23
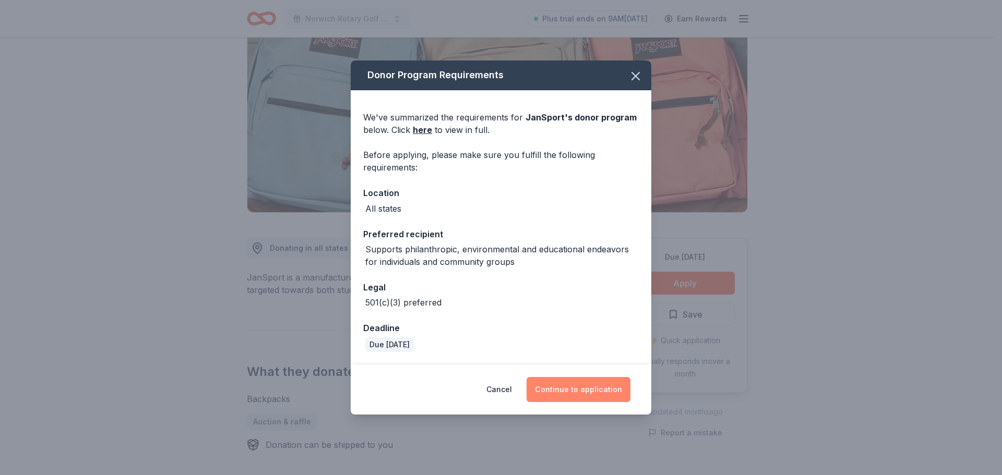
click at [557, 389] on button "Continue to application" at bounding box center [579, 389] width 104 height 25
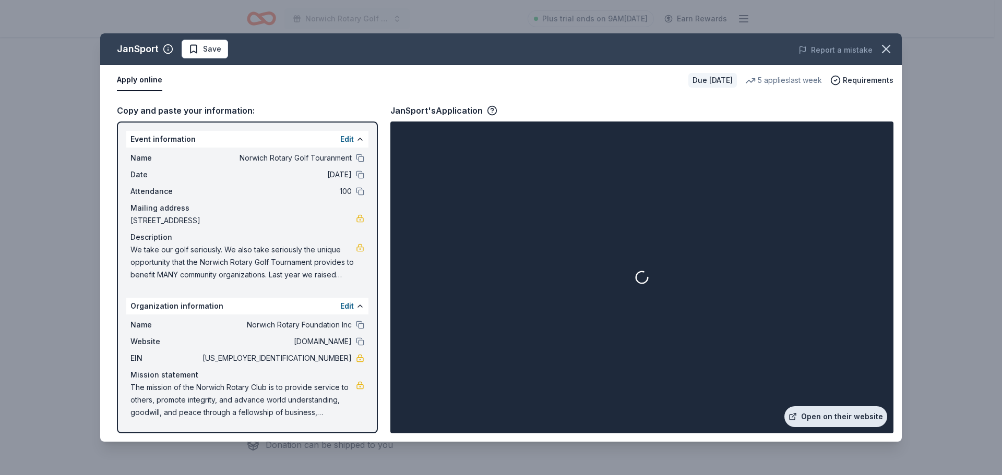
click at [835, 416] on link "Open on their website" at bounding box center [835, 417] width 103 height 21
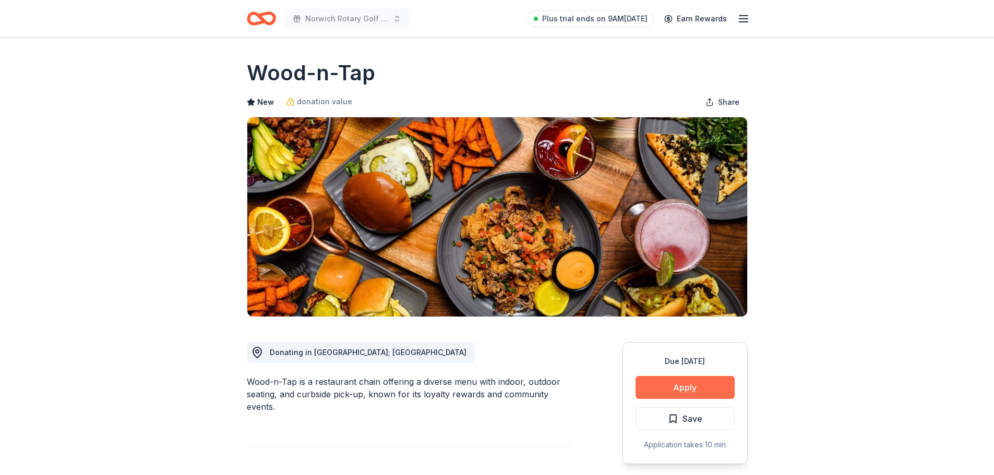
click at [695, 380] on button "Apply" at bounding box center [685, 387] width 99 height 23
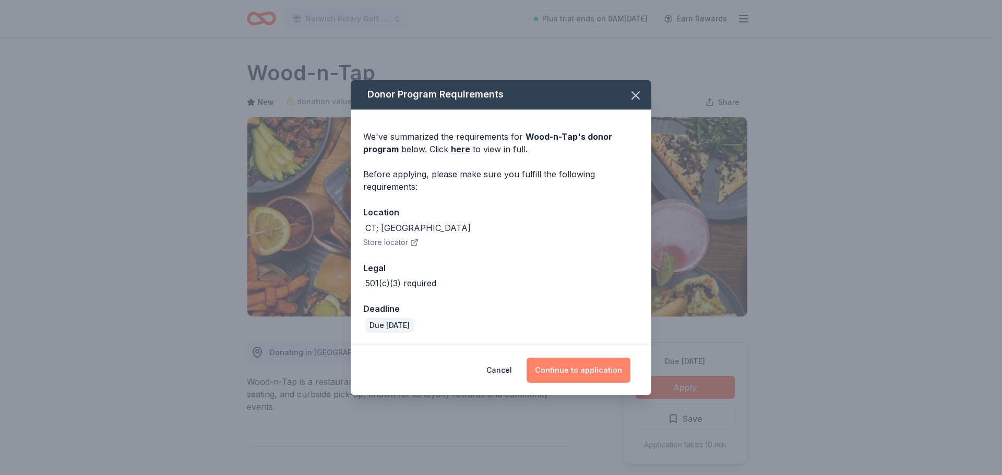
click at [566, 374] on button "Continue to application" at bounding box center [579, 370] width 104 height 25
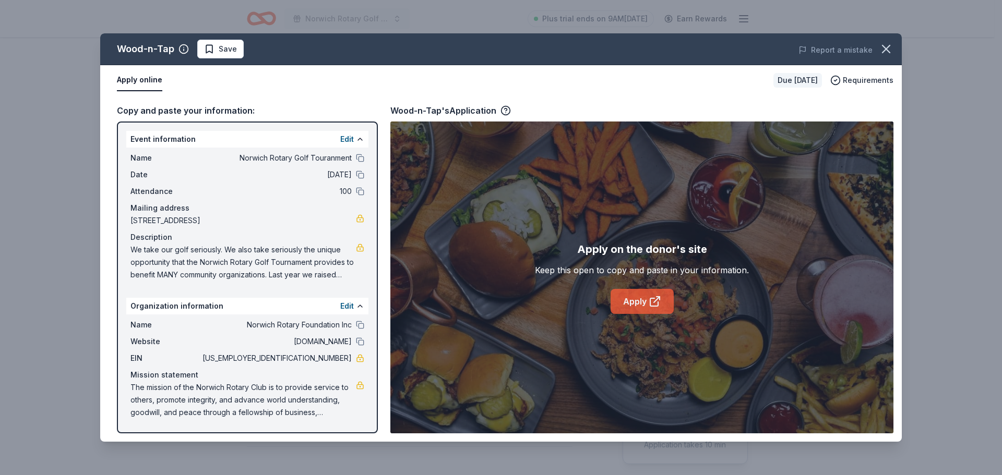
click at [648, 304] on link "Apply" at bounding box center [642, 301] width 63 height 25
click at [891, 54] on icon "button" at bounding box center [886, 49] width 15 height 15
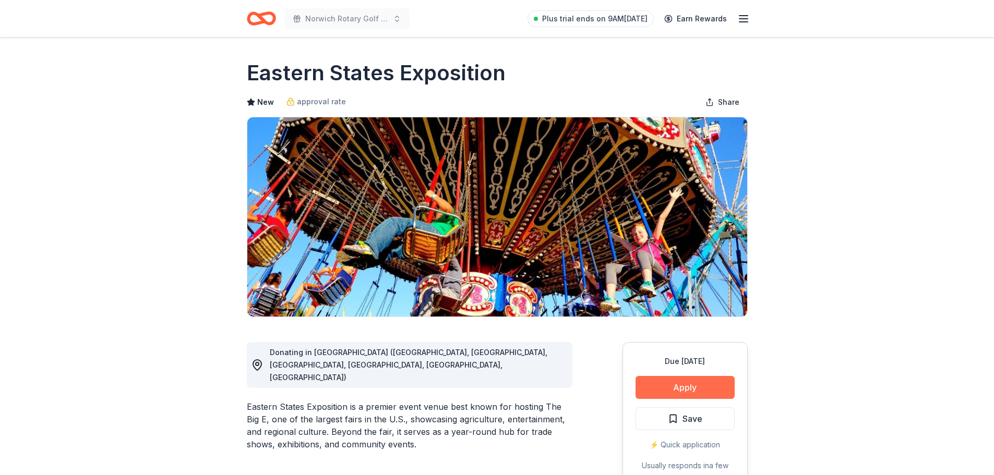
click at [674, 395] on button "Apply" at bounding box center [685, 387] width 99 height 23
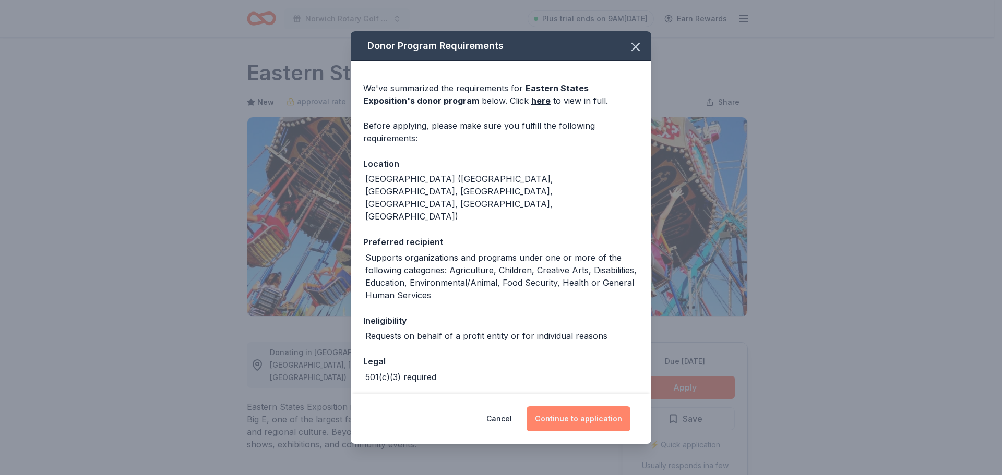
click at [585, 413] on button "Continue to application" at bounding box center [579, 419] width 104 height 25
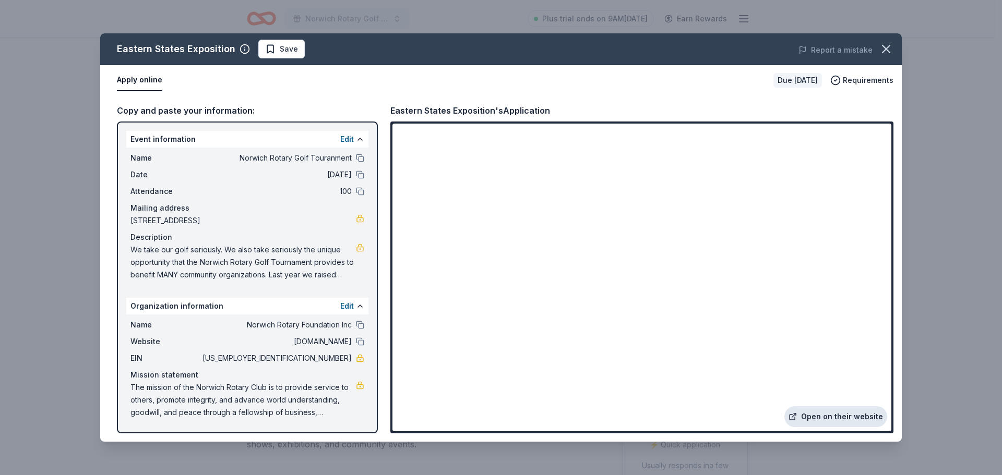
click at [823, 420] on link "Open on their website" at bounding box center [835, 417] width 103 height 21
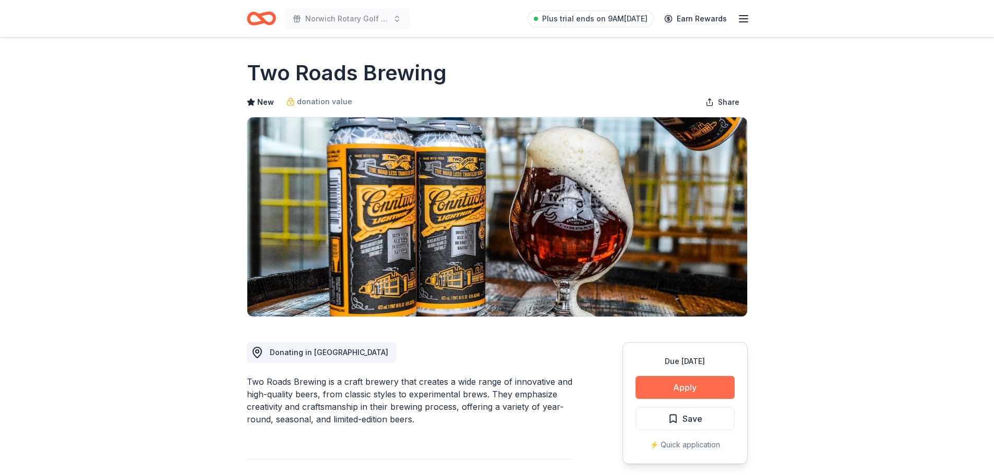
click at [700, 388] on button "Apply" at bounding box center [685, 387] width 99 height 23
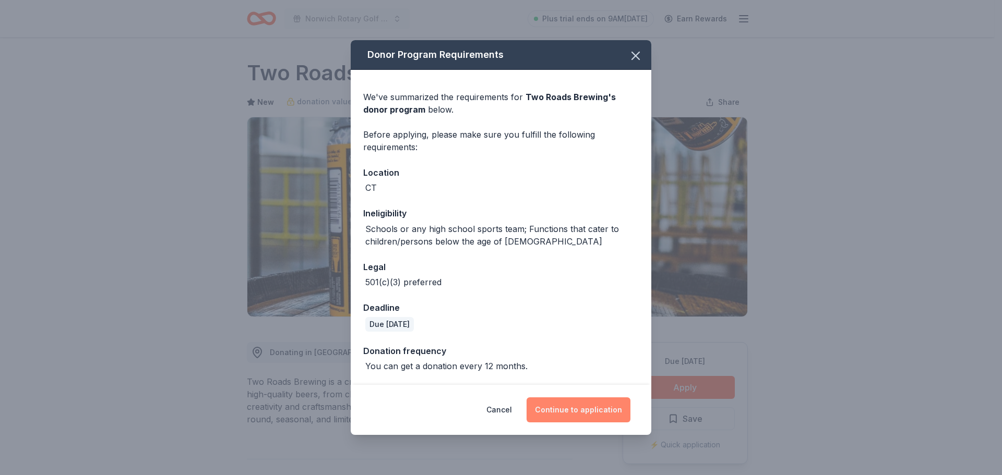
click at [589, 408] on button "Continue to application" at bounding box center [579, 410] width 104 height 25
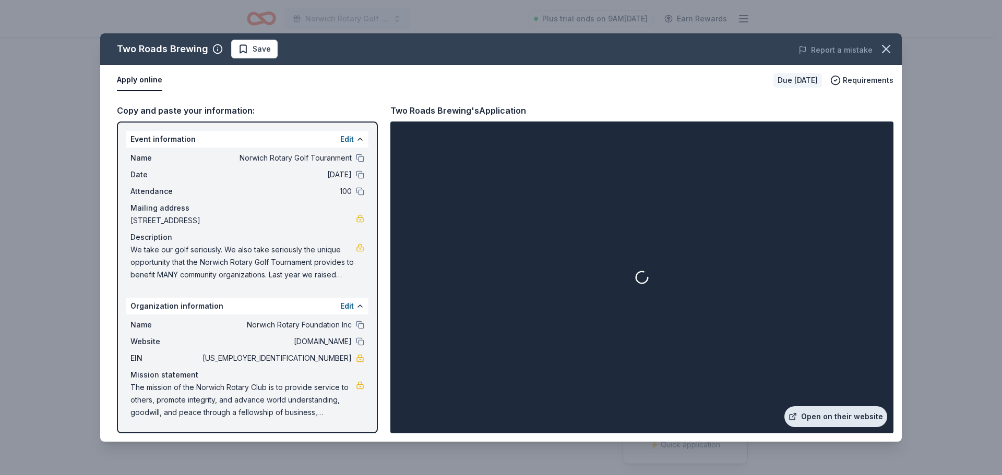
click at [848, 420] on link "Open on their website" at bounding box center [835, 417] width 103 height 21
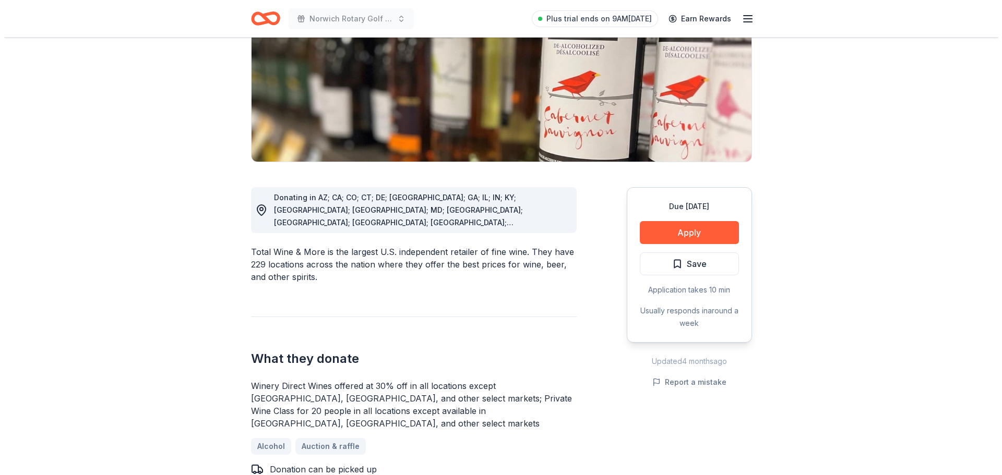
scroll to position [157, 0]
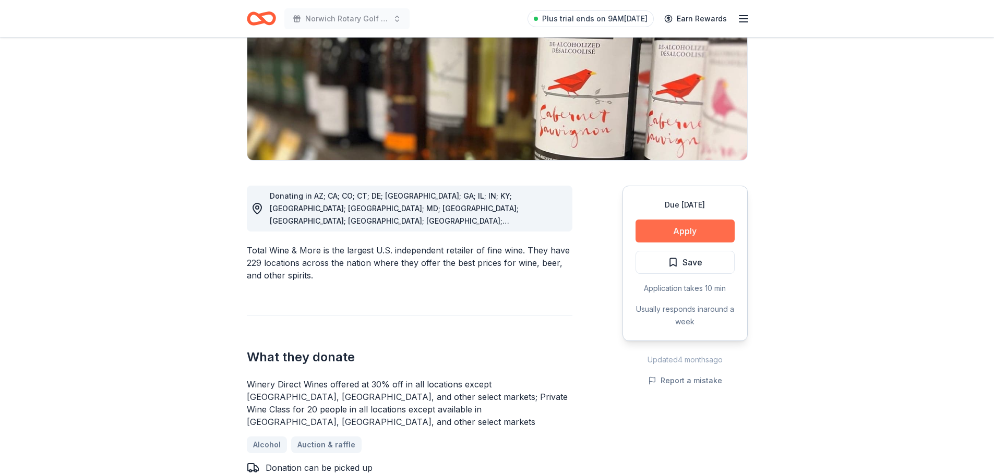
click at [699, 225] on button "Apply" at bounding box center [685, 231] width 99 height 23
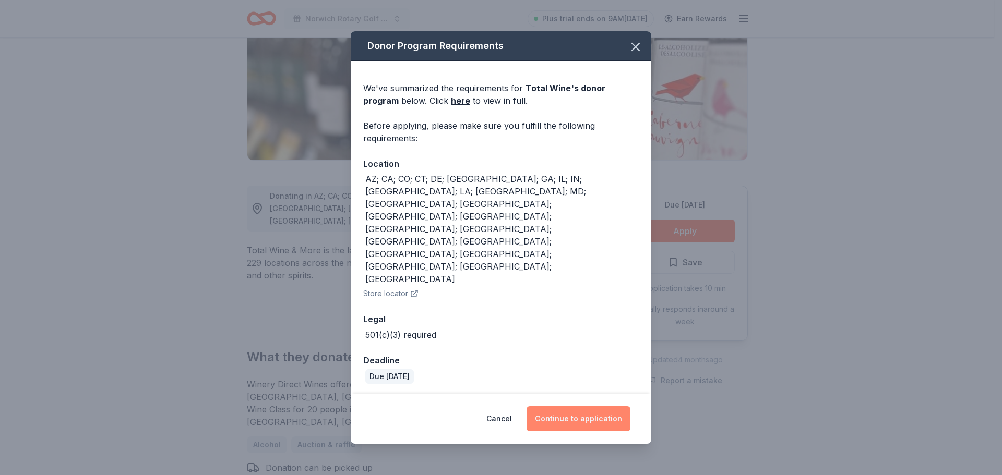
click at [588, 407] on button "Continue to application" at bounding box center [579, 419] width 104 height 25
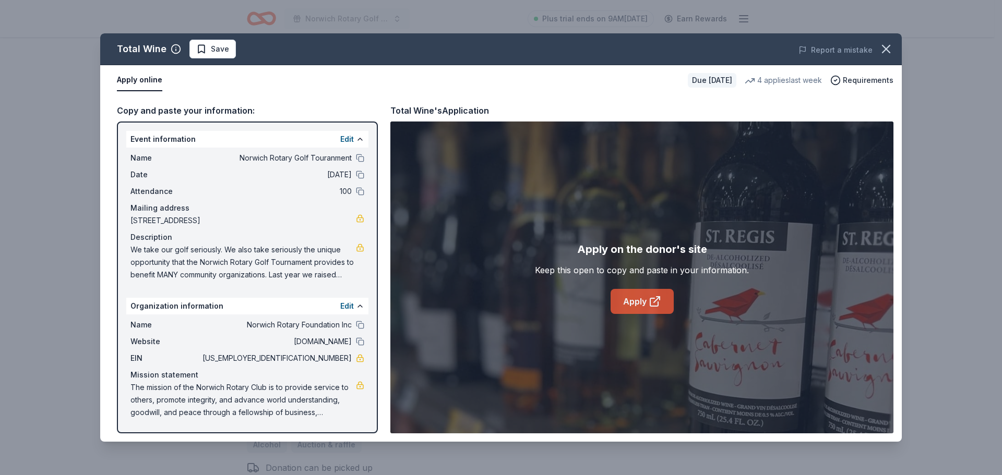
click at [641, 297] on link "Apply" at bounding box center [642, 301] width 63 height 25
click at [627, 301] on link "Apply" at bounding box center [642, 301] width 63 height 25
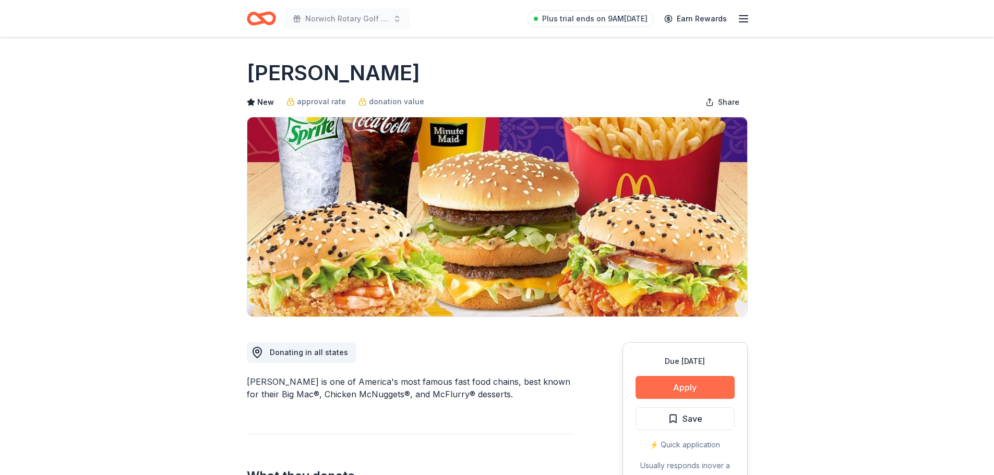
click at [685, 386] on button "Apply" at bounding box center [685, 387] width 99 height 23
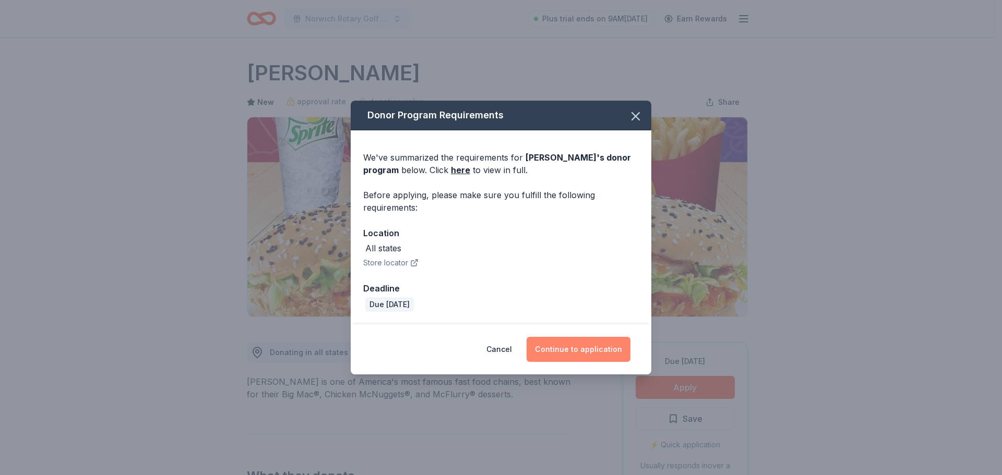
click at [578, 348] on button "Continue to application" at bounding box center [579, 349] width 104 height 25
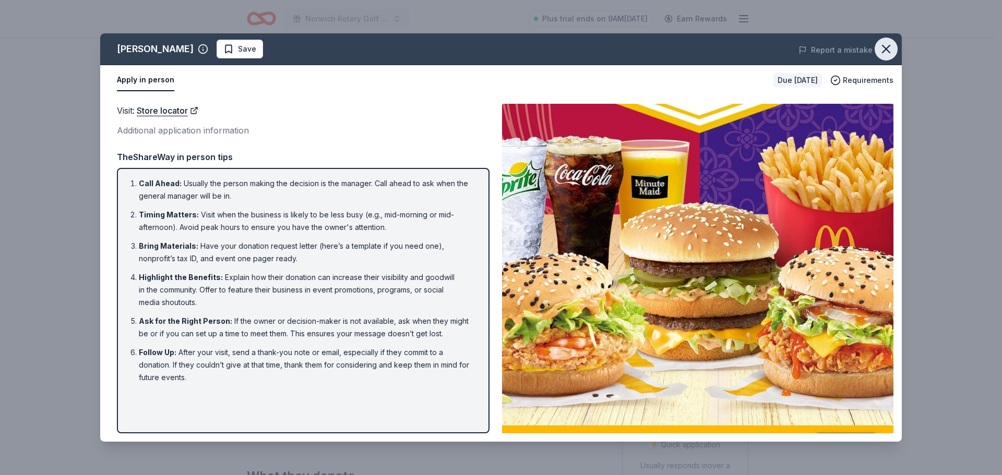
click at [886, 45] on icon "button" at bounding box center [886, 49] width 15 height 15
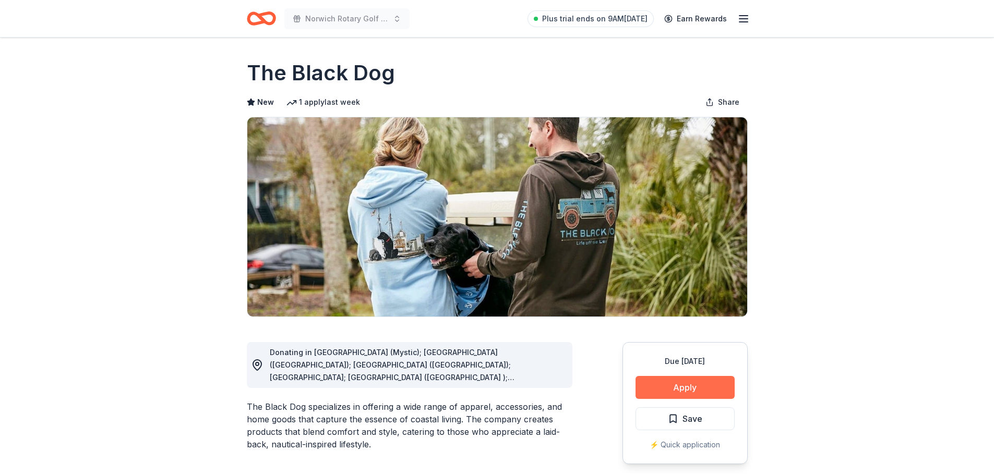
click at [676, 387] on button "Apply" at bounding box center [685, 387] width 99 height 23
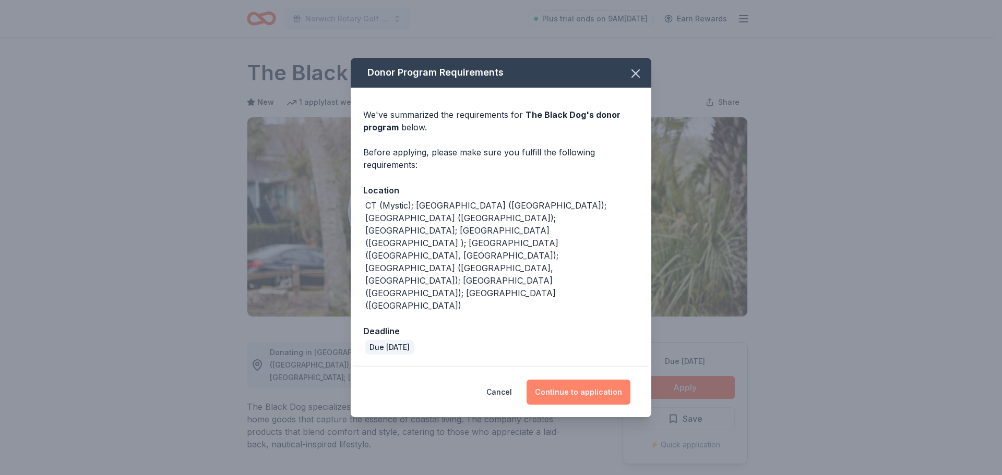
click at [586, 380] on button "Continue to application" at bounding box center [579, 392] width 104 height 25
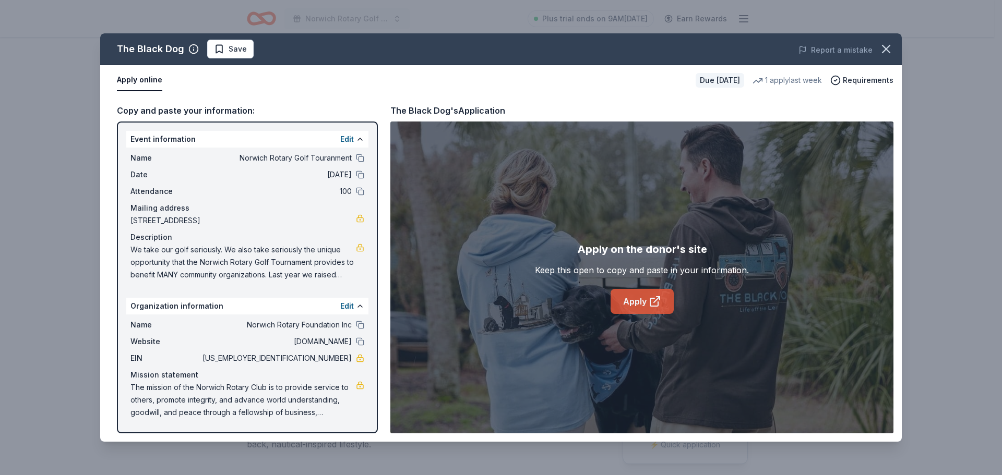
click at [649, 300] on icon at bounding box center [655, 301] width 13 height 13
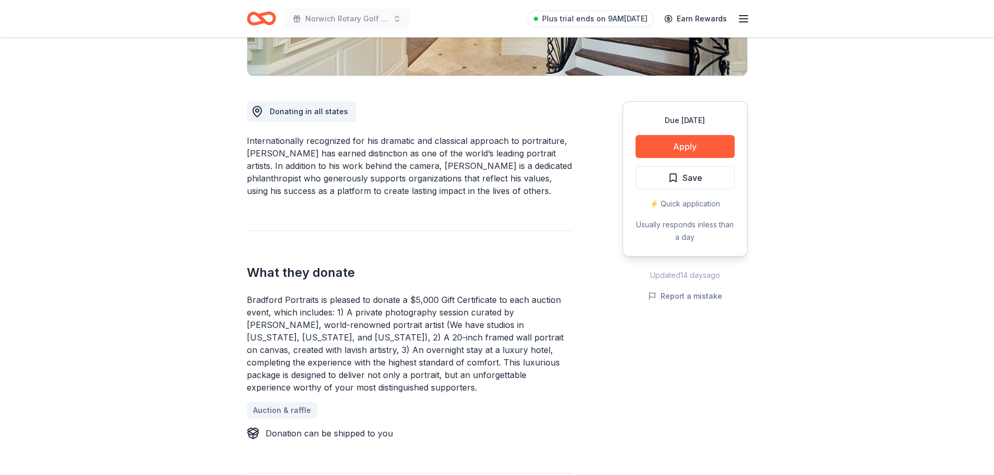
scroll to position [261, 0]
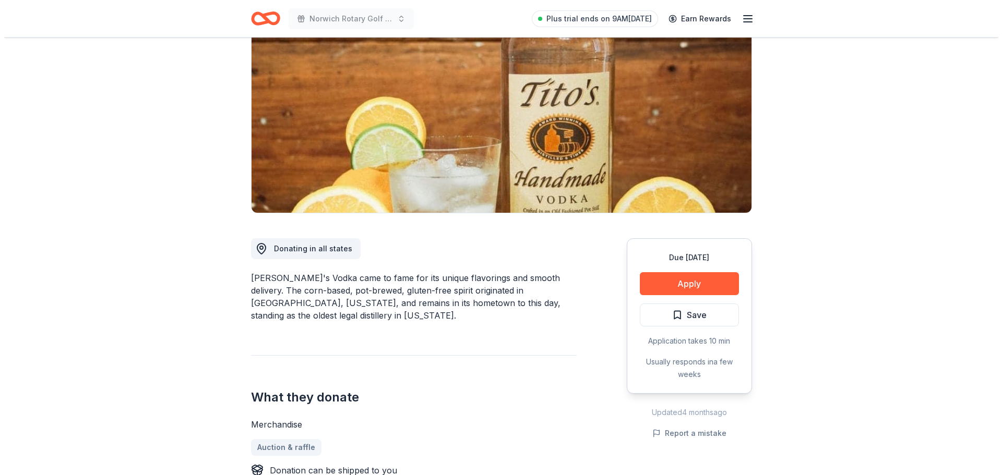
scroll to position [104, 0]
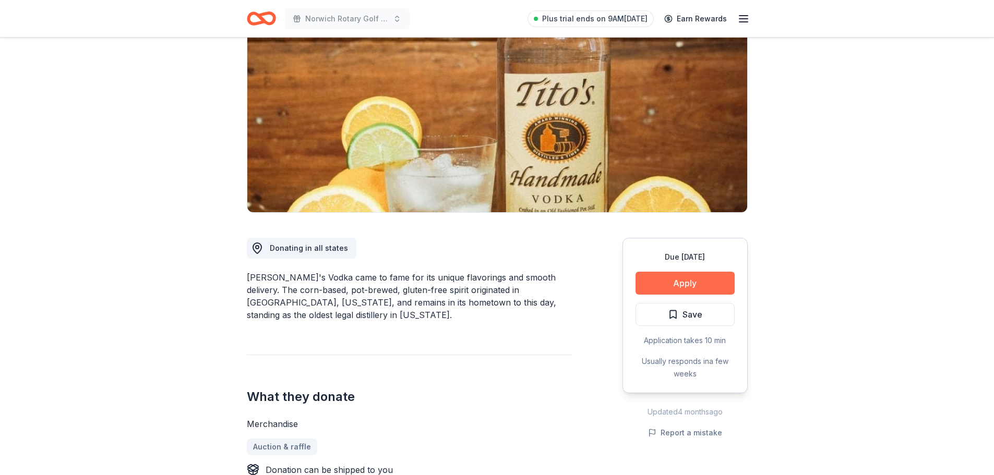
click at [673, 280] on button "Apply" at bounding box center [685, 283] width 99 height 23
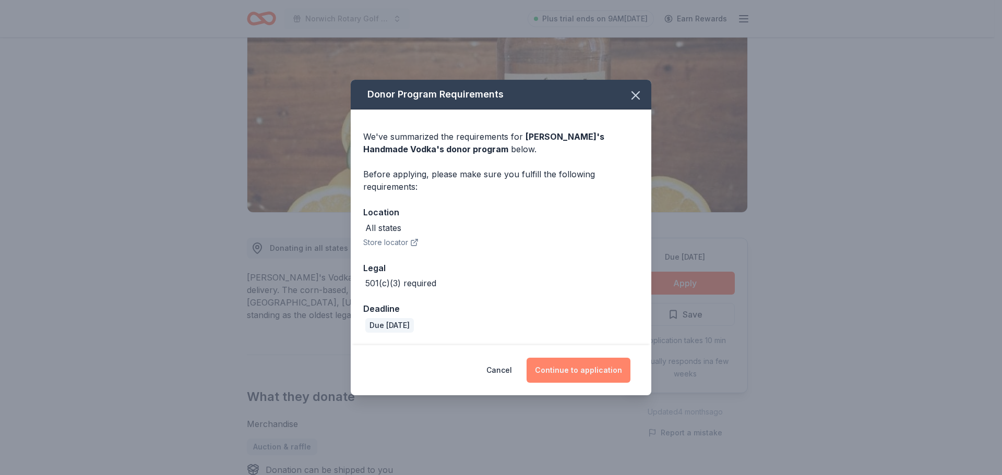
click at [576, 368] on button "Continue to application" at bounding box center [579, 370] width 104 height 25
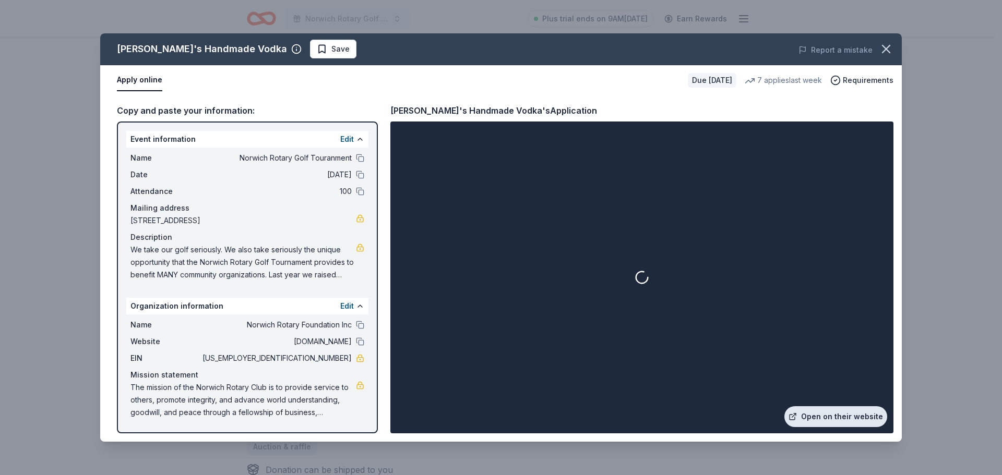
click at [826, 419] on link "Open on their website" at bounding box center [835, 417] width 103 height 21
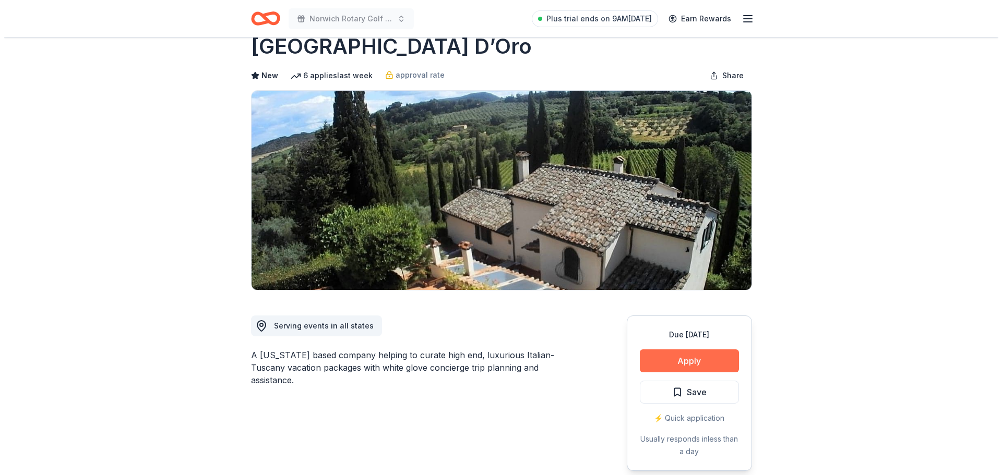
scroll to position [52, 0]
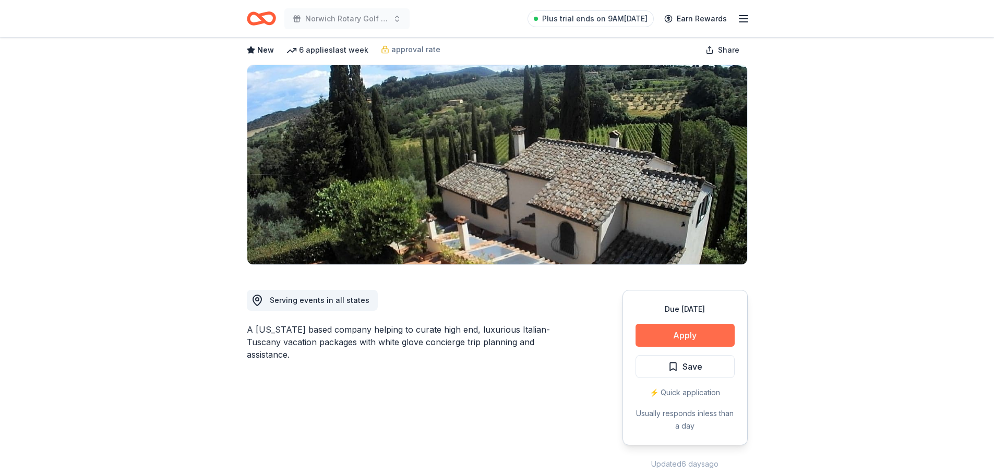
click at [683, 331] on button "Apply" at bounding box center [685, 335] width 99 height 23
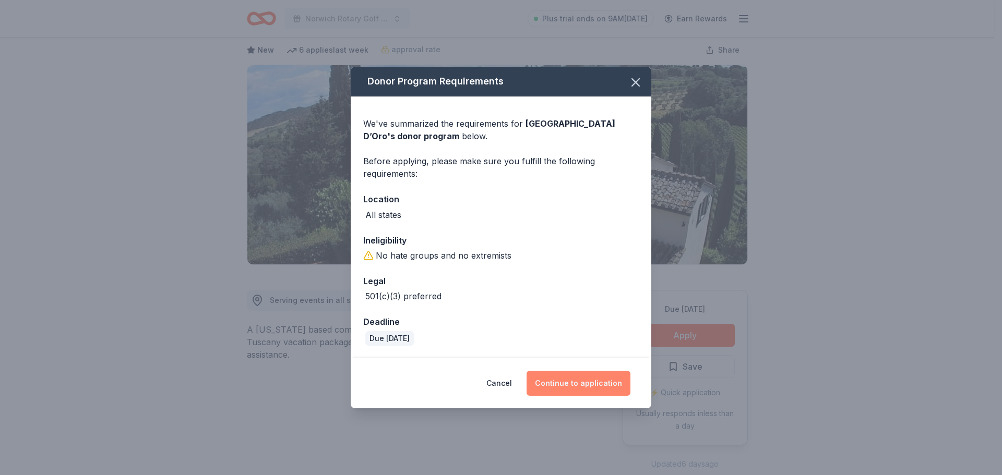
click at [598, 384] on button "Continue to application" at bounding box center [579, 383] width 104 height 25
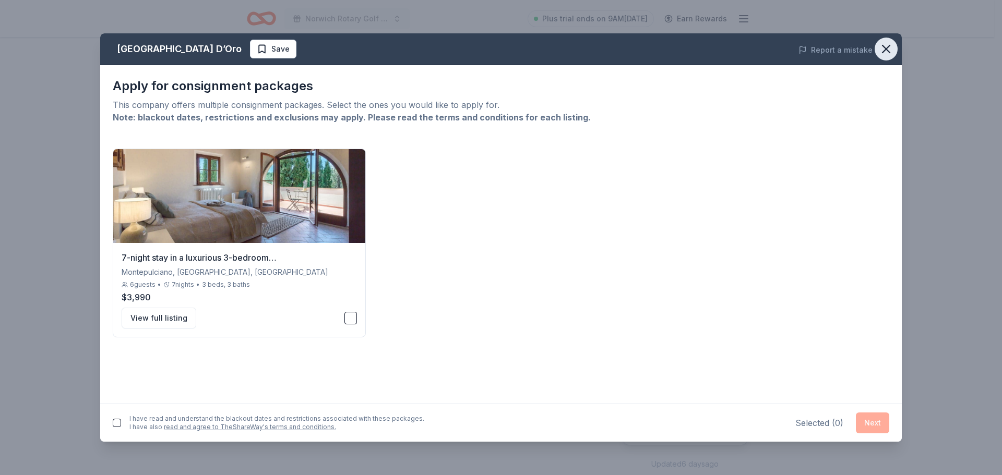
click at [884, 43] on icon "button" at bounding box center [886, 49] width 15 height 15
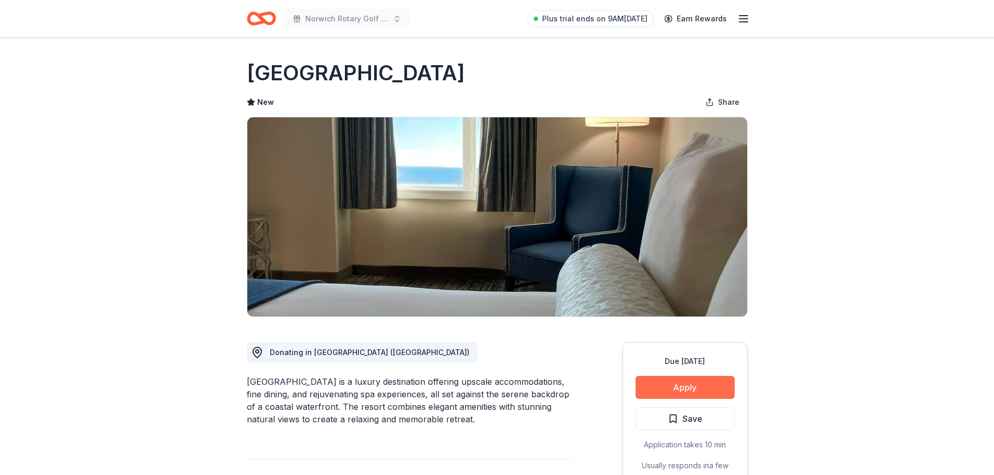
click at [682, 383] on button "Apply" at bounding box center [685, 387] width 99 height 23
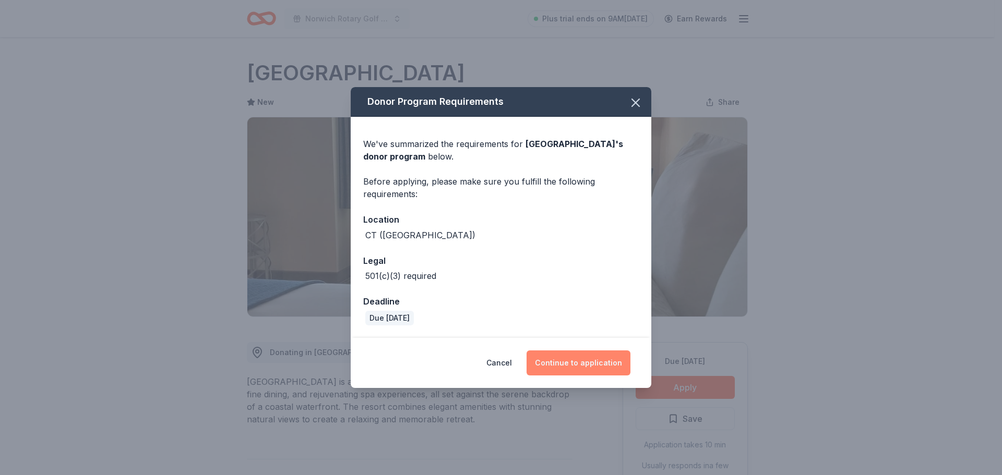
click at [556, 365] on button "Continue to application" at bounding box center [579, 363] width 104 height 25
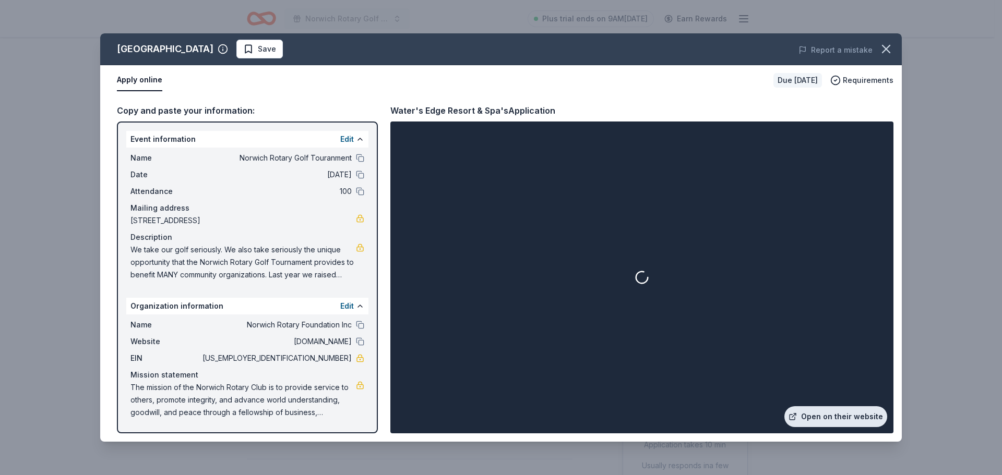
click at [835, 417] on link "Open on their website" at bounding box center [835, 417] width 103 height 21
click at [817, 419] on link "Open on their website" at bounding box center [835, 417] width 103 height 21
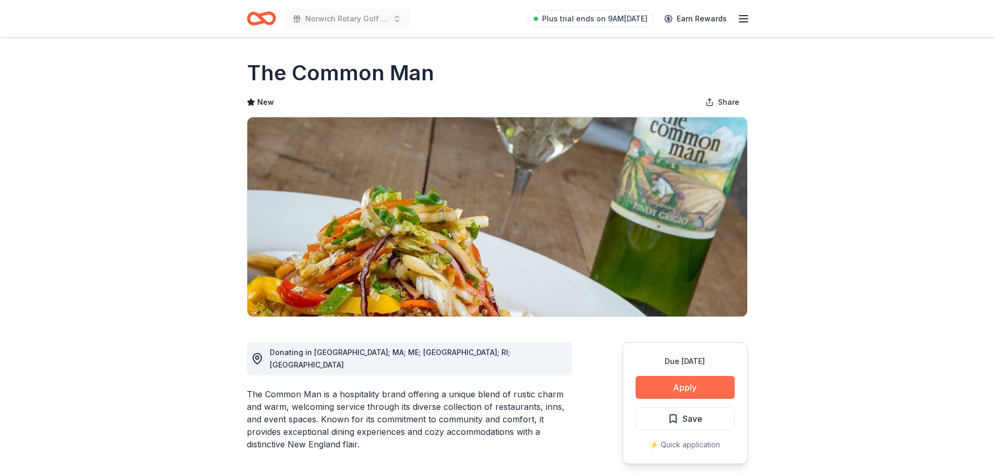
click at [681, 389] on button "Apply" at bounding box center [685, 387] width 99 height 23
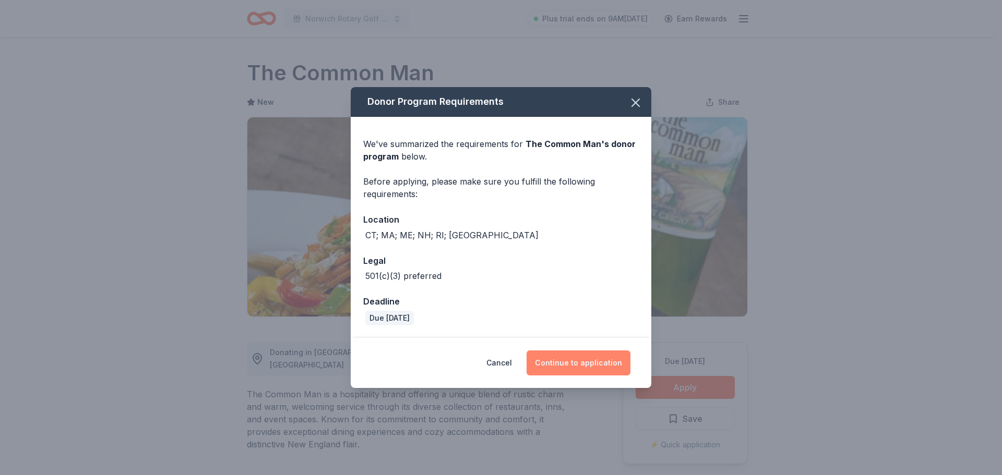
click at [581, 361] on button "Continue to application" at bounding box center [579, 363] width 104 height 25
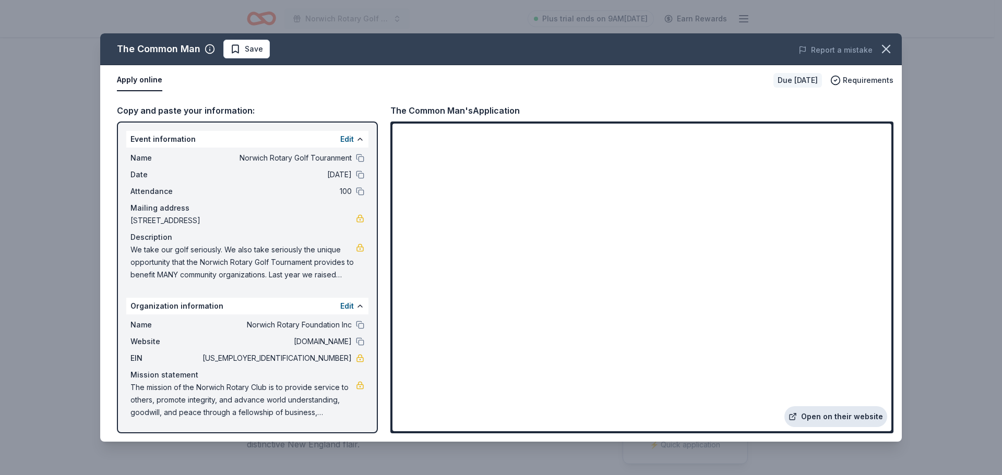
click at [843, 421] on link "Open on their website" at bounding box center [835, 417] width 103 height 21
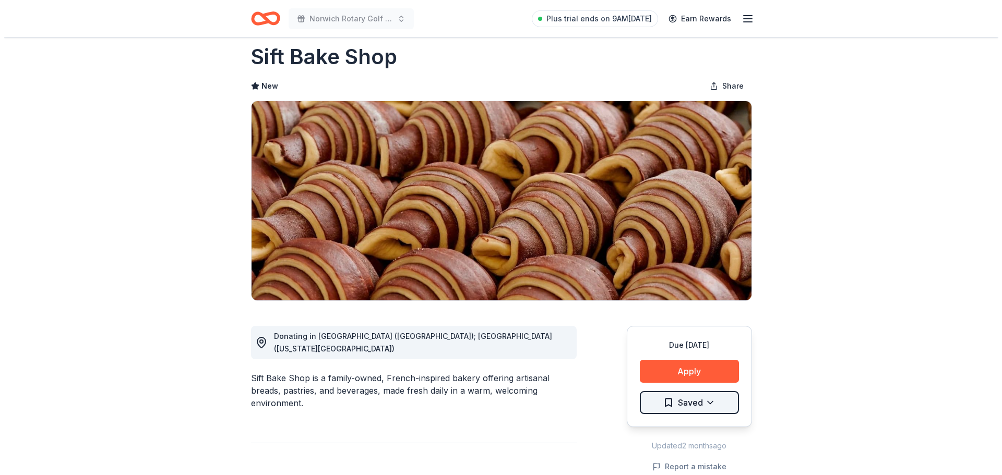
scroll to position [52, 0]
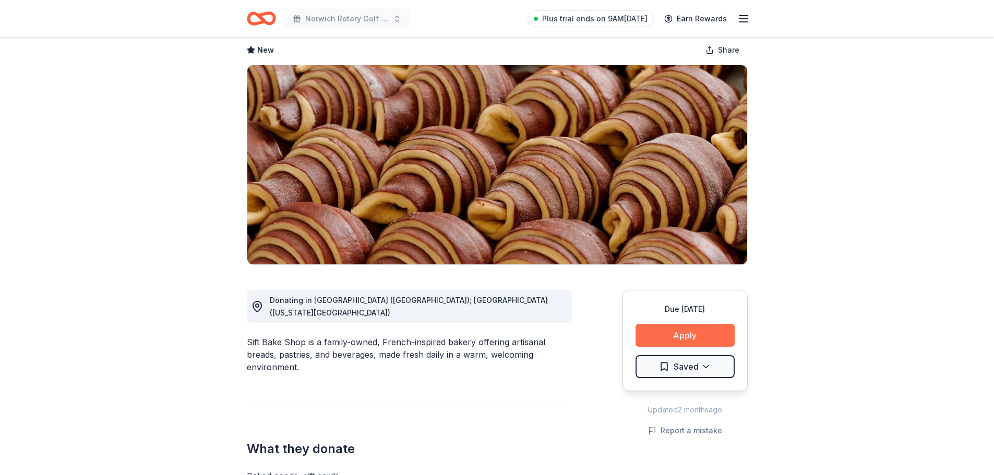
click at [701, 337] on button "Apply" at bounding box center [685, 335] width 99 height 23
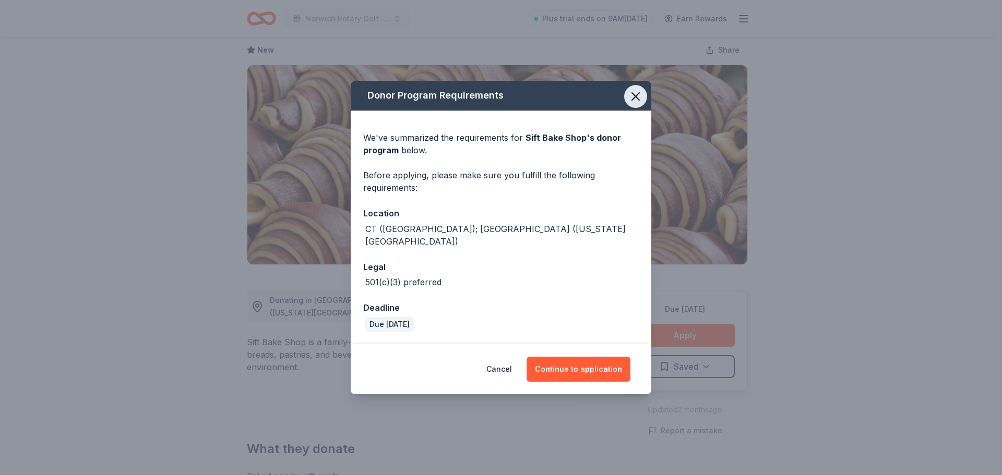
click at [632, 96] on icon "button" at bounding box center [635, 96] width 15 height 15
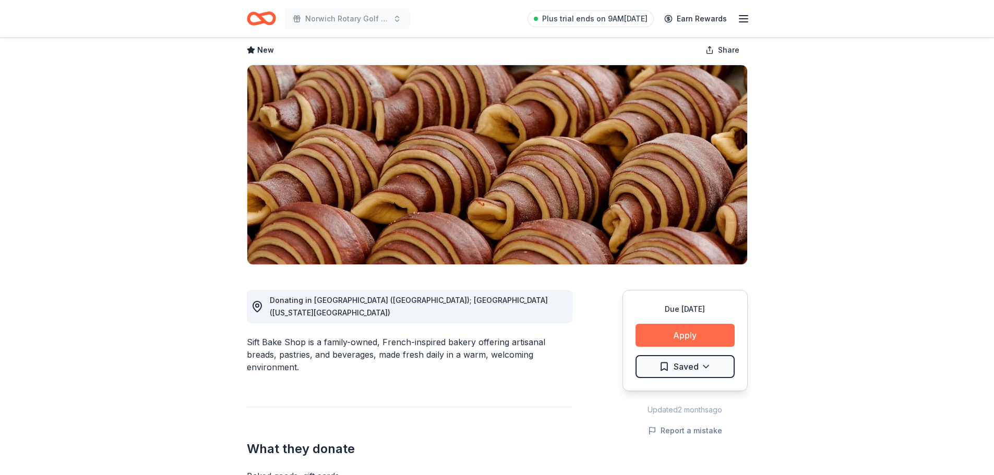
click at [691, 330] on button "Apply" at bounding box center [685, 335] width 99 height 23
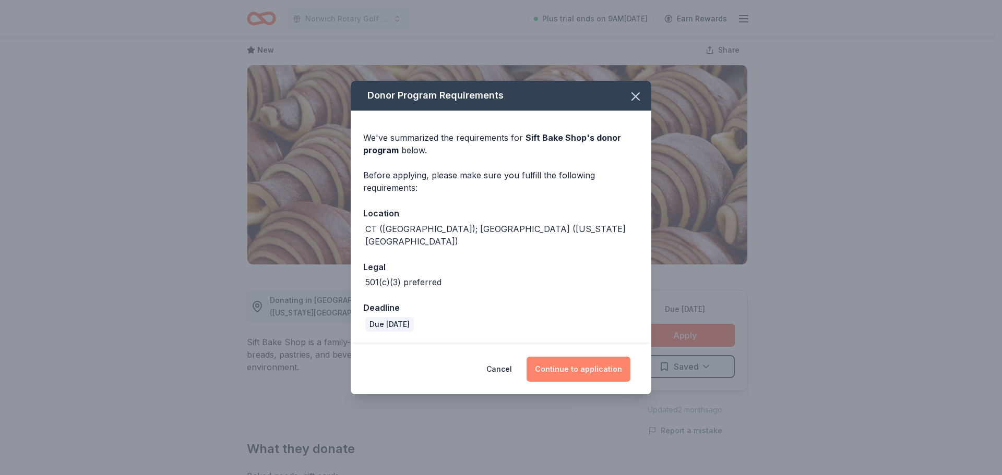
click at [575, 358] on button "Continue to application" at bounding box center [579, 369] width 104 height 25
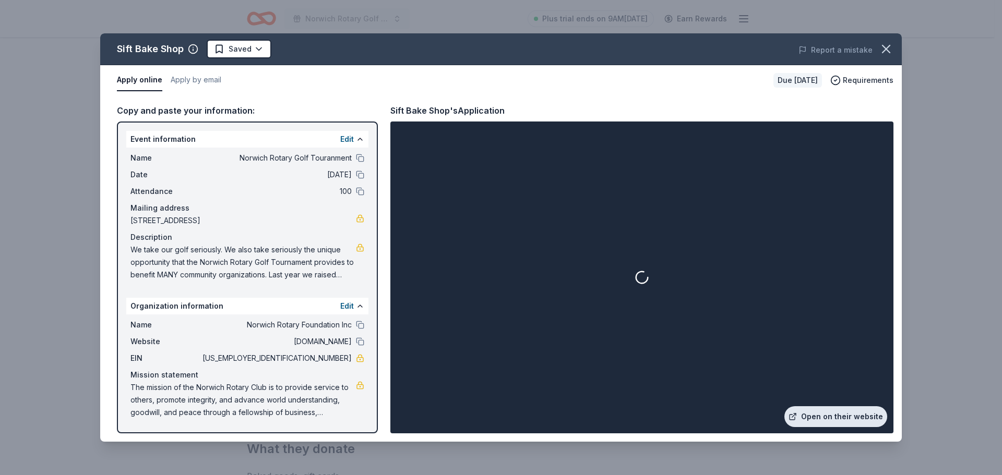
click at [852, 416] on link "Open on their website" at bounding box center [835, 417] width 103 height 21
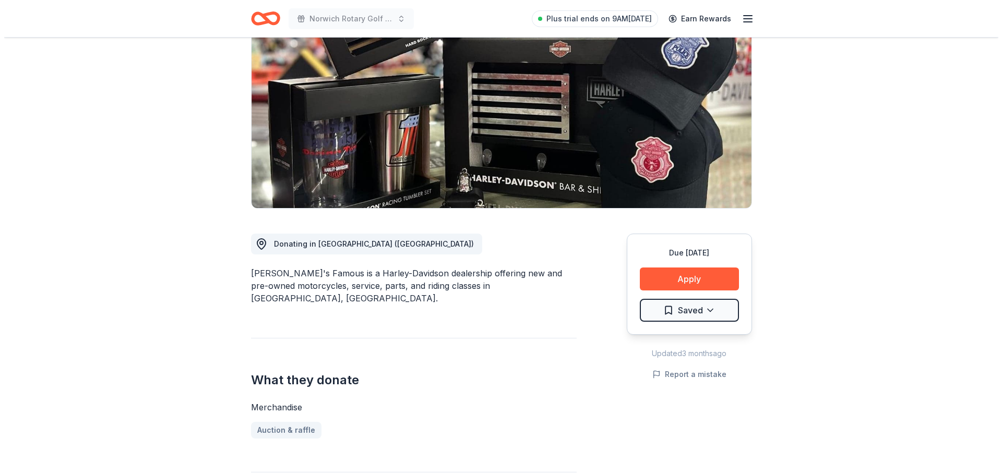
scroll to position [157, 0]
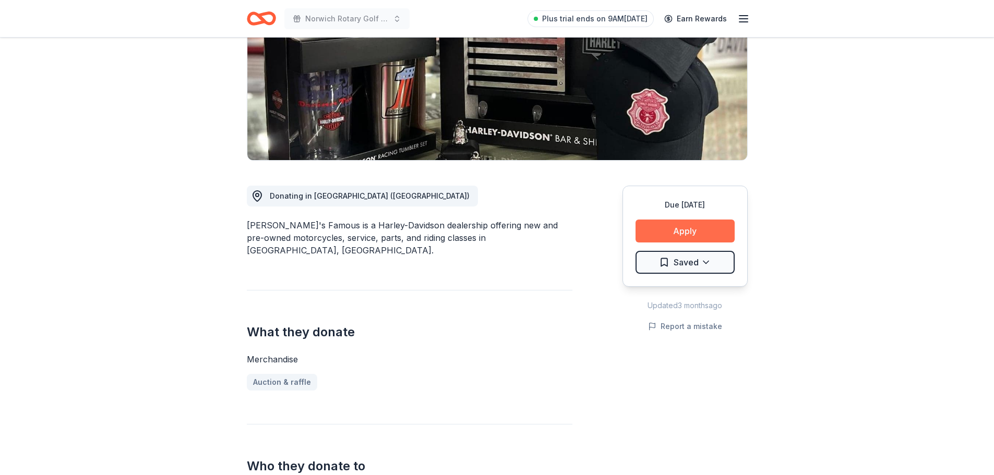
click at [703, 231] on button "Apply" at bounding box center [685, 231] width 99 height 23
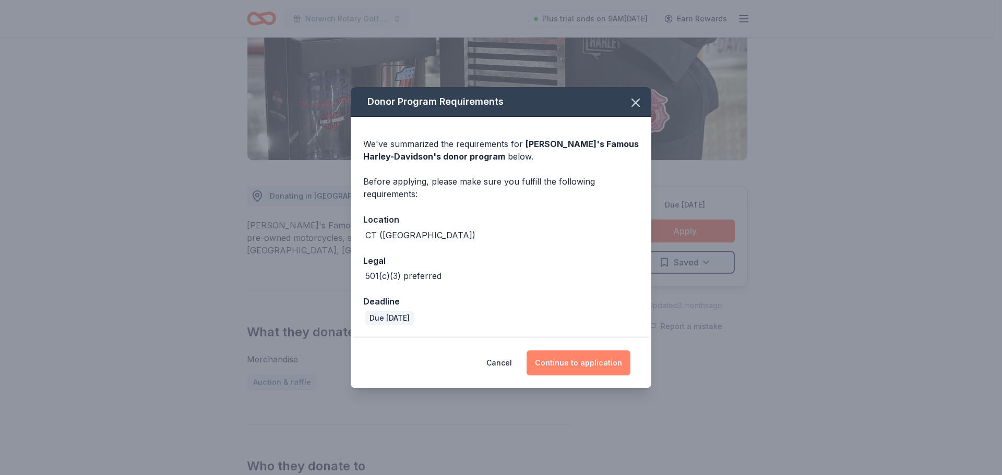
click at [597, 367] on button "Continue to application" at bounding box center [579, 363] width 104 height 25
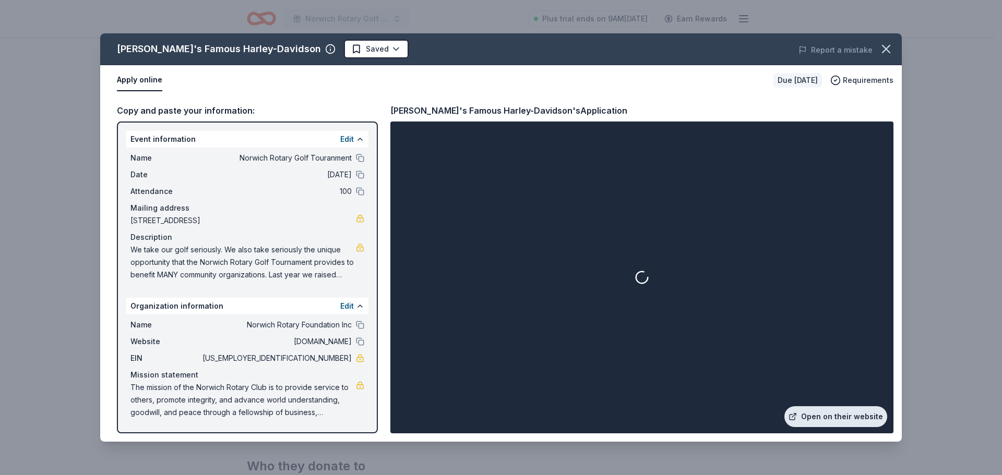
click at [837, 419] on link "Open on their website" at bounding box center [835, 417] width 103 height 21
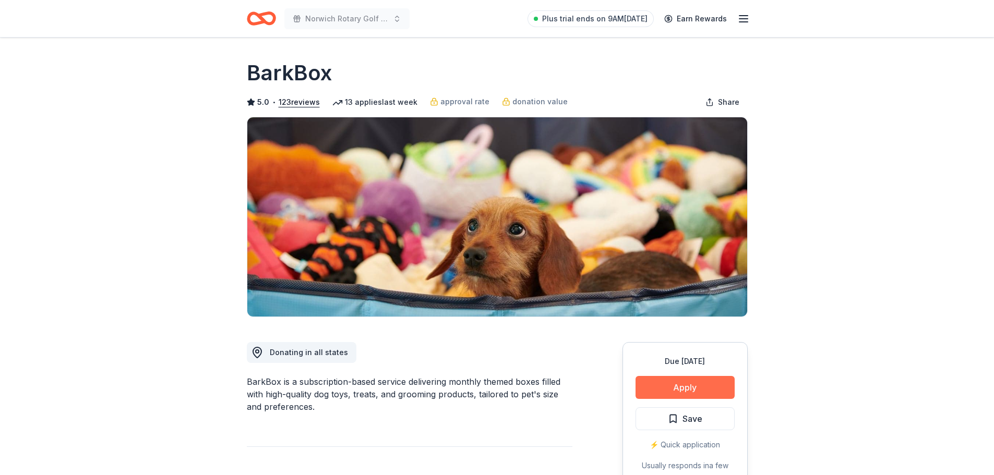
click at [665, 385] on button "Apply" at bounding box center [685, 387] width 99 height 23
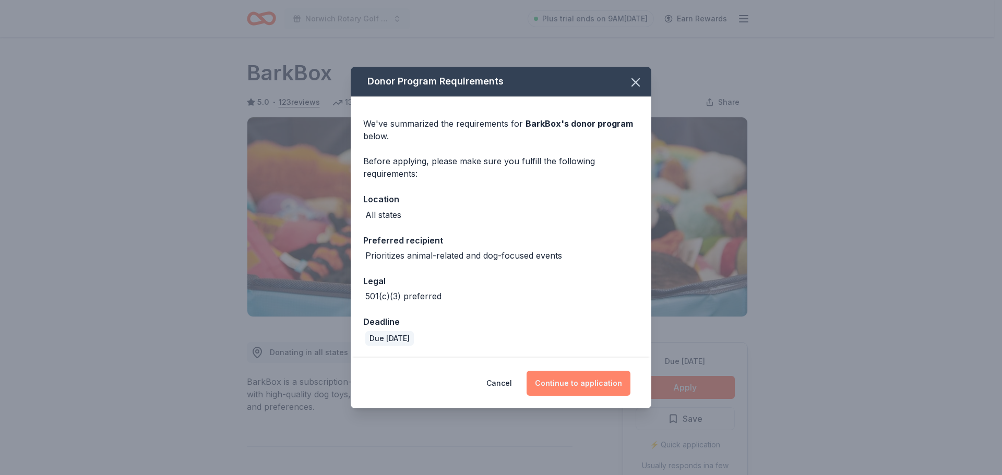
click at [584, 382] on button "Continue to application" at bounding box center [579, 383] width 104 height 25
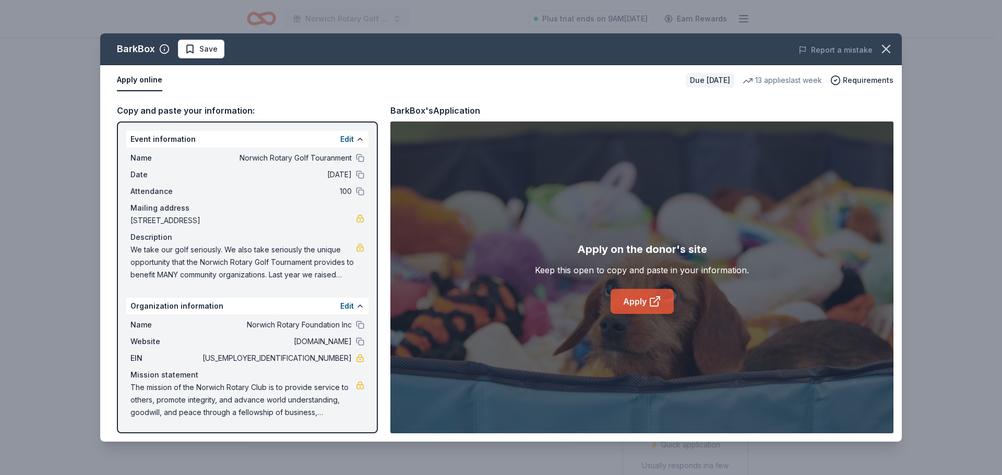
click at [638, 307] on link "Apply" at bounding box center [642, 301] width 63 height 25
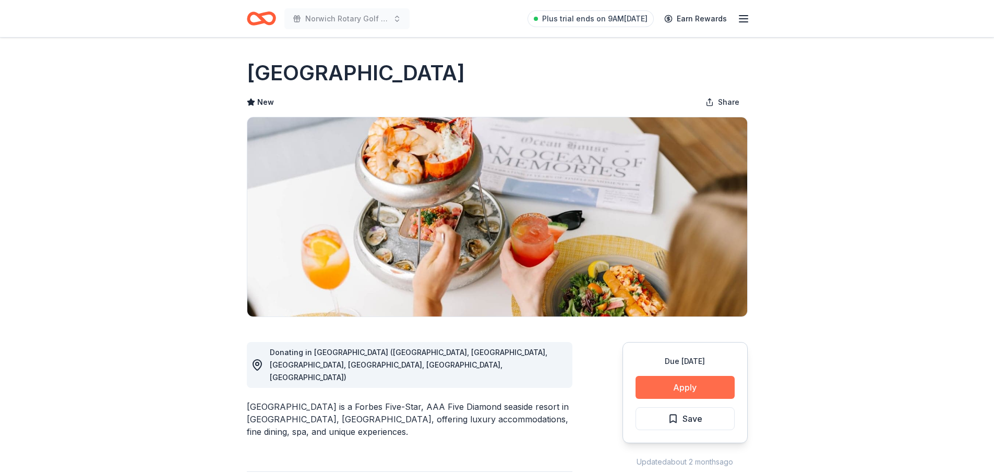
click at [705, 386] on button "Apply" at bounding box center [685, 387] width 99 height 23
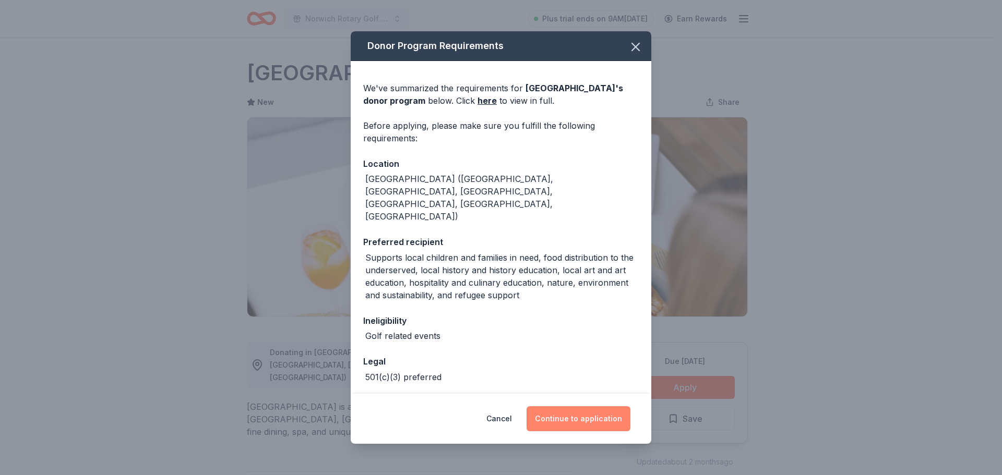
click at [567, 424] on button "Continue to application" at bounding box center [579, 419] width 104 height 25
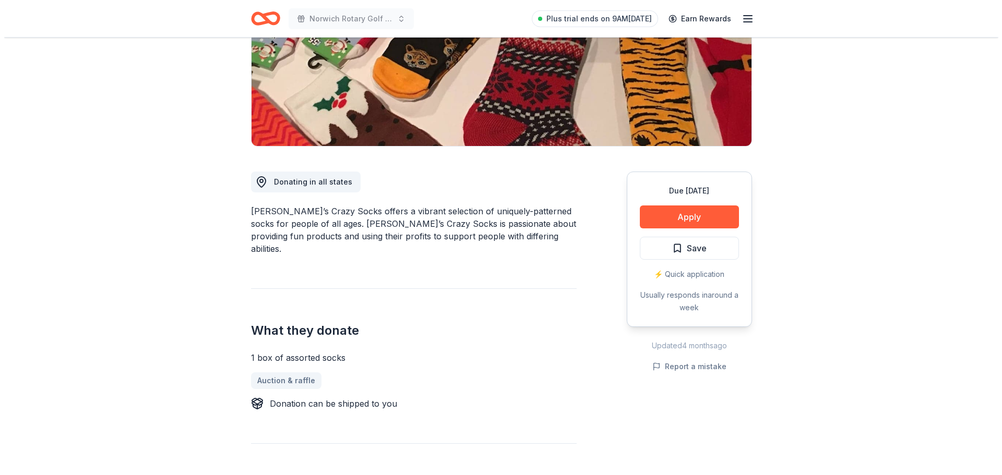
scroll to position [209, 0]
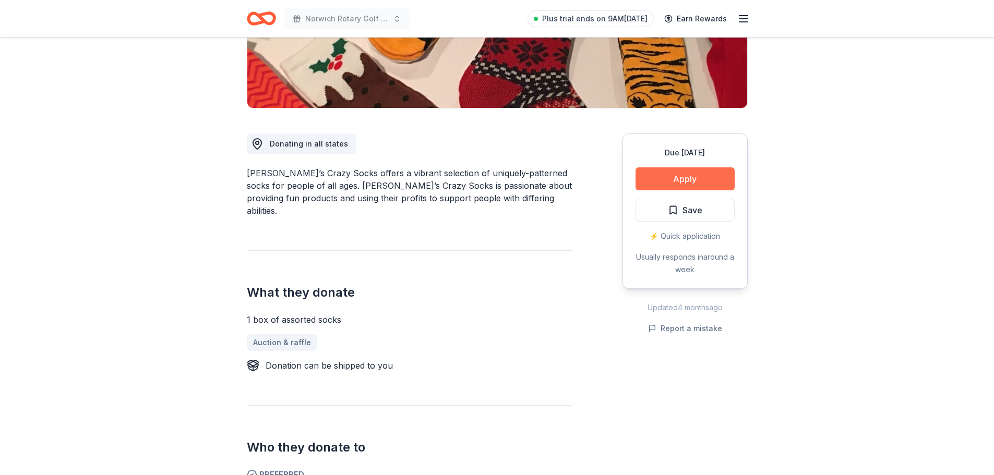
click at [692, 172] on button "Apply" at bounding box center [685, 179] width 99 height 23
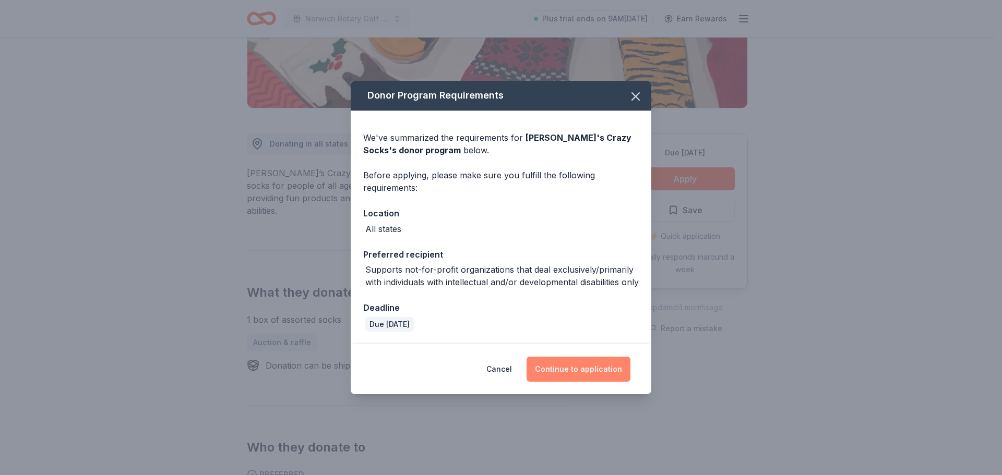
click at [575, 367] on button "Continue to application" at bounding box center [579, 369] width 104 height 25
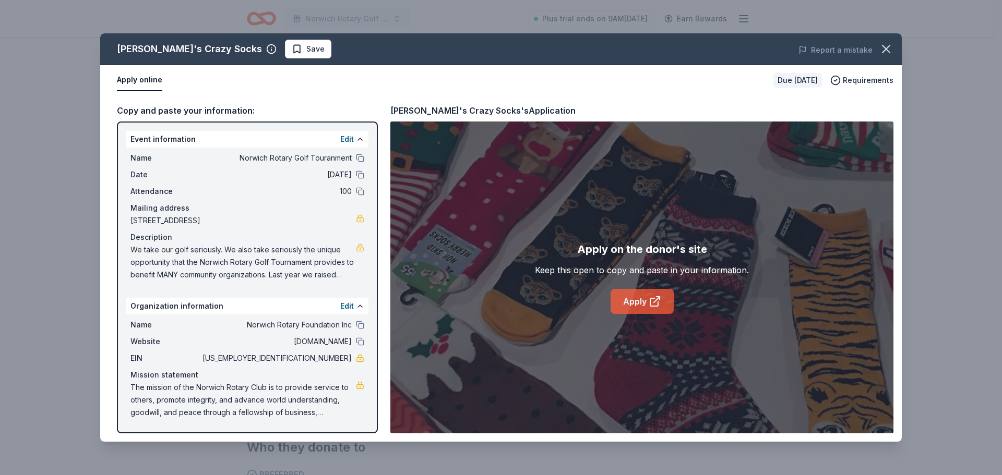
click at [636, 303] on link "Apply" at bounding box center [642, 301] width 63 height 25
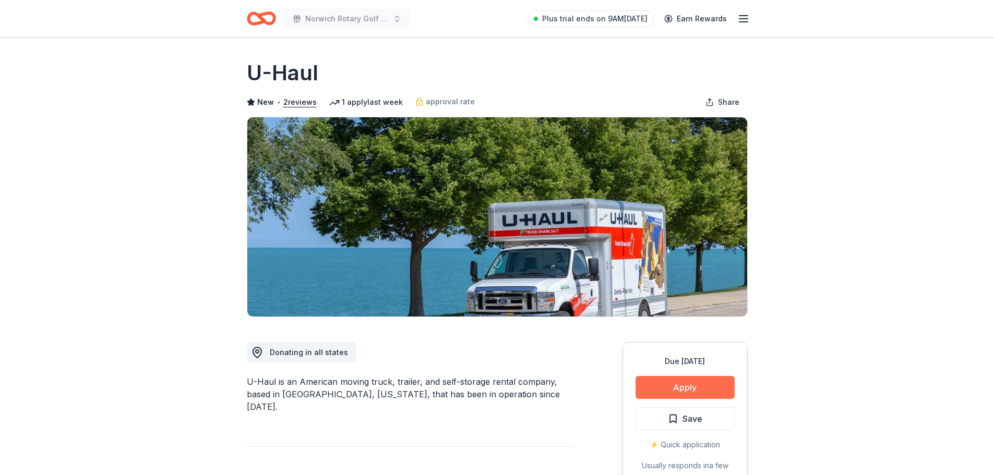
click at [670, 389] on button "Apply" at bounding box center [685, 387] width 99 height 23
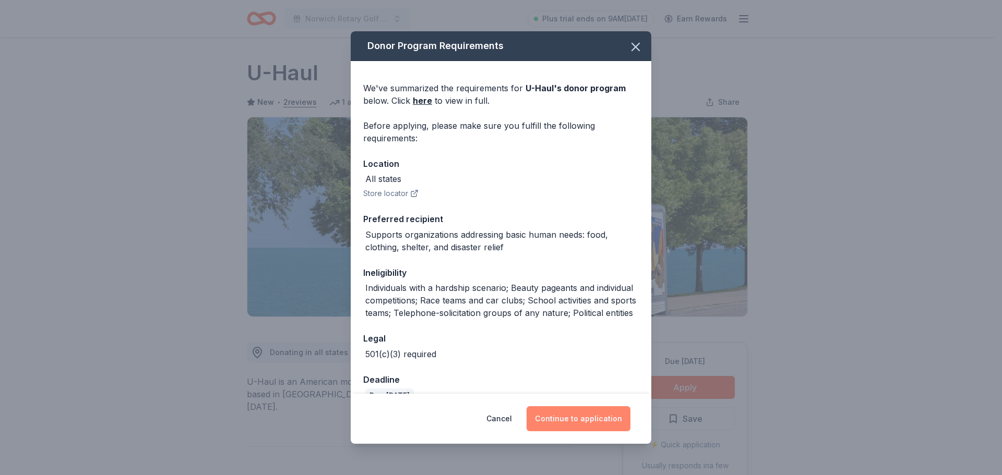
click at [594, 425] on button "Continue to application" at bounding box center [579, 419] width 104 height 25
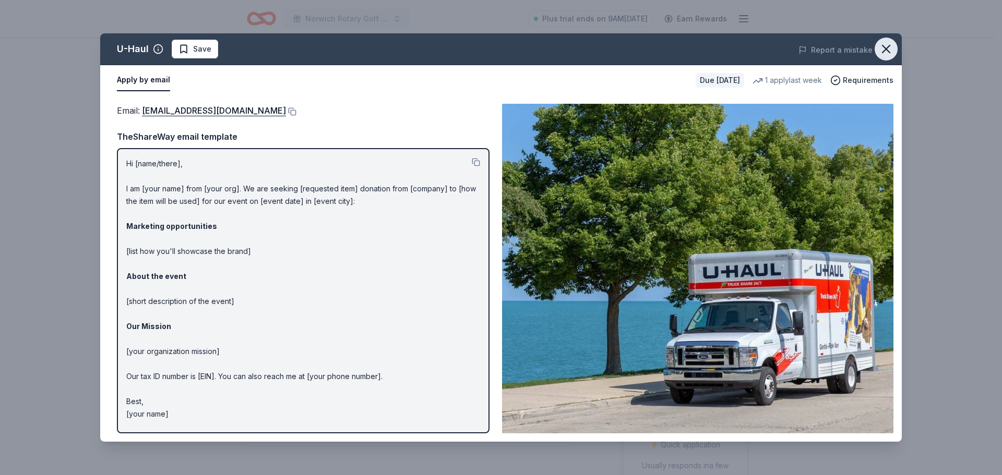
click at [888, 50] on icon "button" at bounding box center [886, 48] width 7 height 7
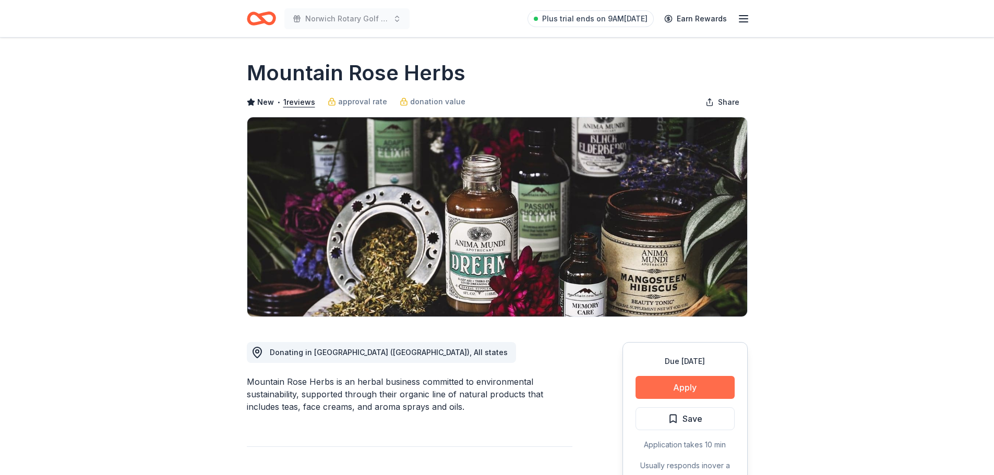
click at [697, 386] on button "Apply" at bounding box center [685, 387] width 99 height 23
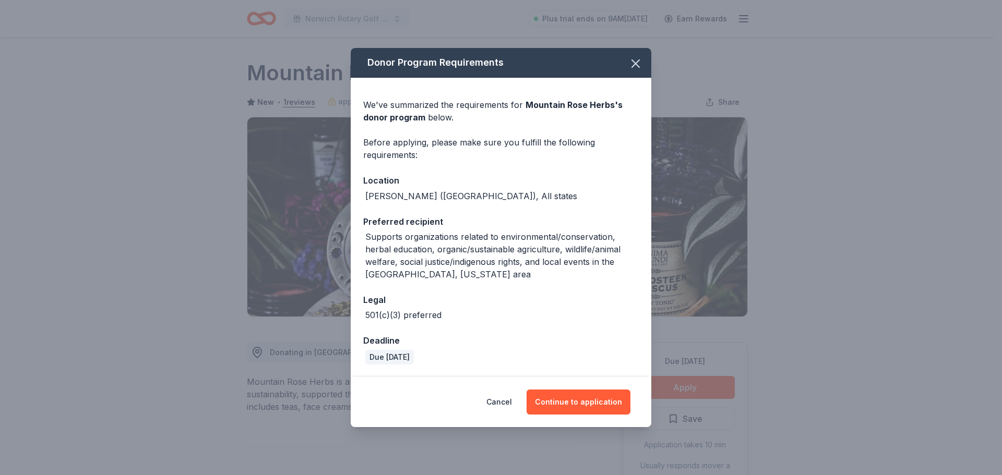
drag, startPoint x: 591, startPoint y: 401, endPoint x: 579, endPoint y: 335, distance: 67.3
click at [579, 336] on div "Donor Program Requirements We've summarized the requirements for Mountain Rose …" at bounding box center [501, 237] width 301 height 379
click at [627, 62] on button "button" at bounding box center [635, 63] width 23 height 23
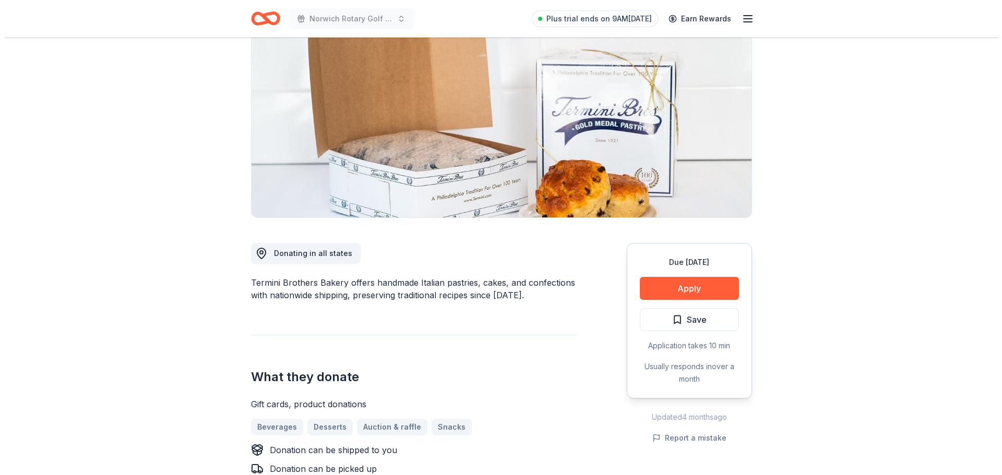
scroll to position [157, 0]
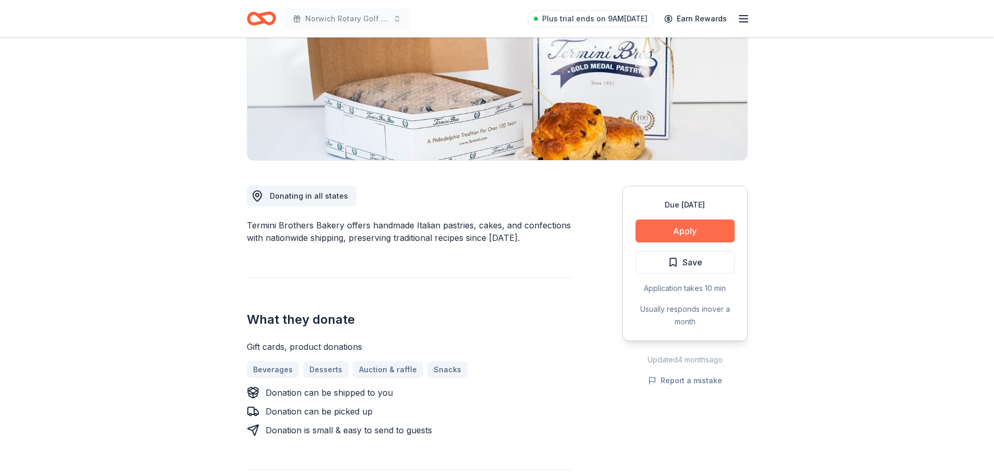
click at [669, 227] on button "Apply" at bounding box center [685, 231] width 99 height 23
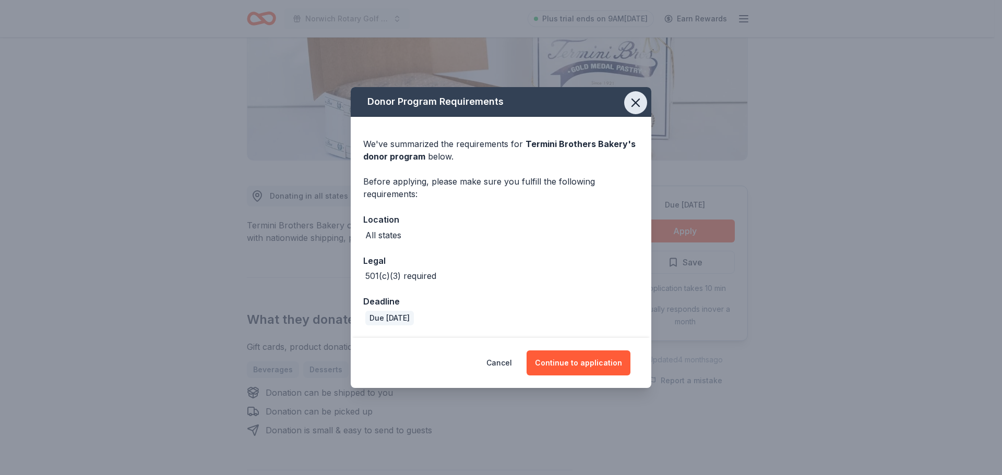
click at [630, 99] on button "button" at bounding box center [635, 102] width 23 height 23
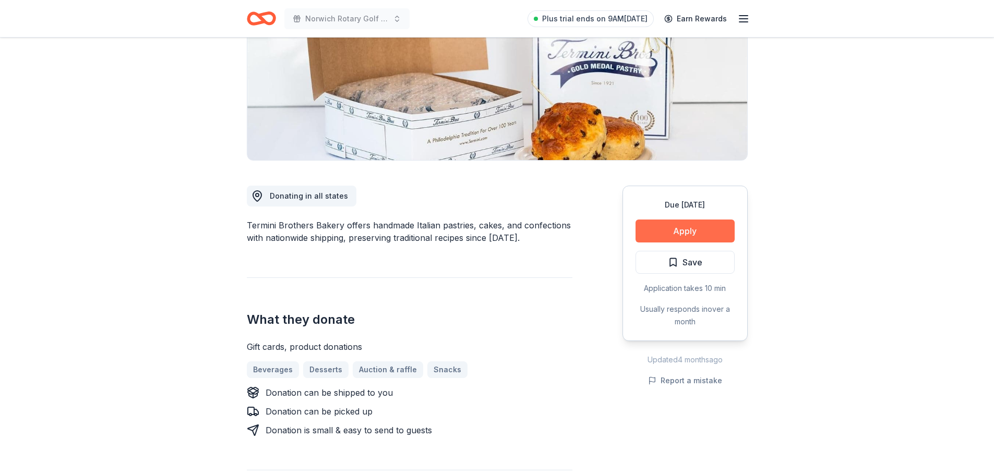
click at [696, 230] on button "Apply" at bounding box center [685, 231] width 99 height 23
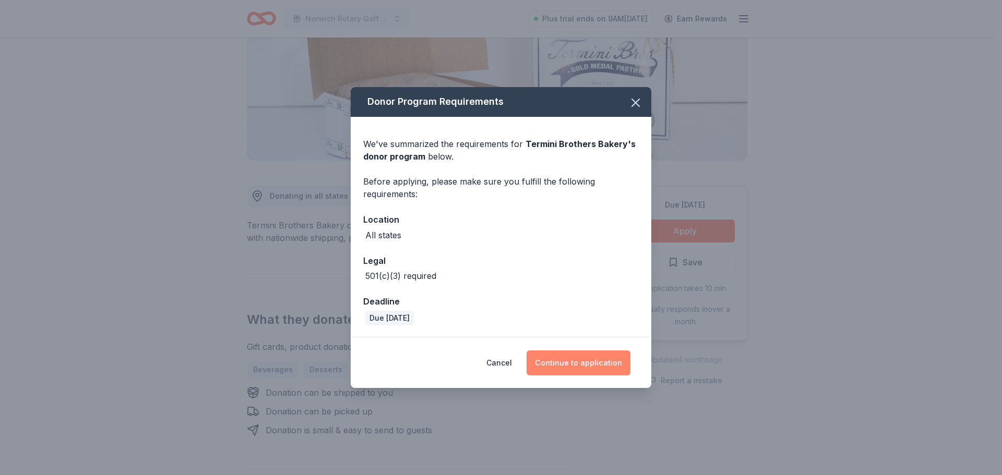
click at [588, 370] on button "Continue to application" at bounding box center [579, 363] width 104 height 25
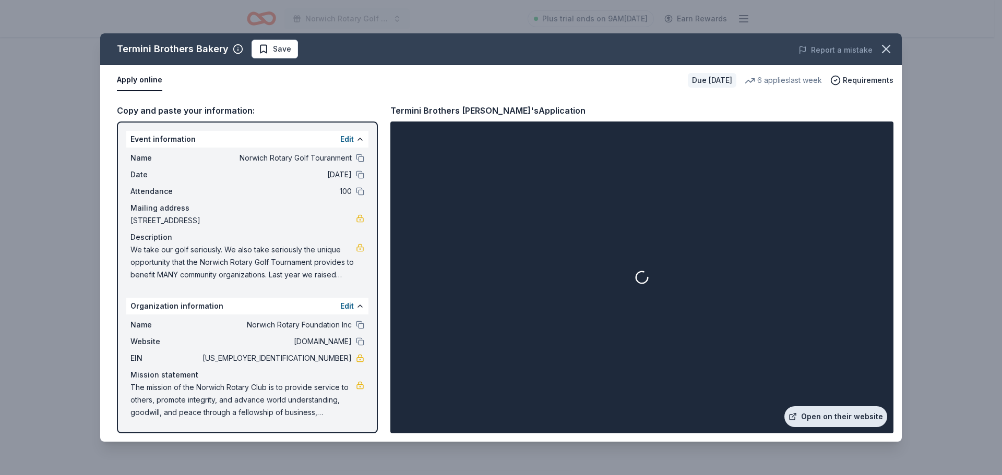
click at [822, 419] on link "Open on their website" at bounding box center [835, 417] width 103 height 21
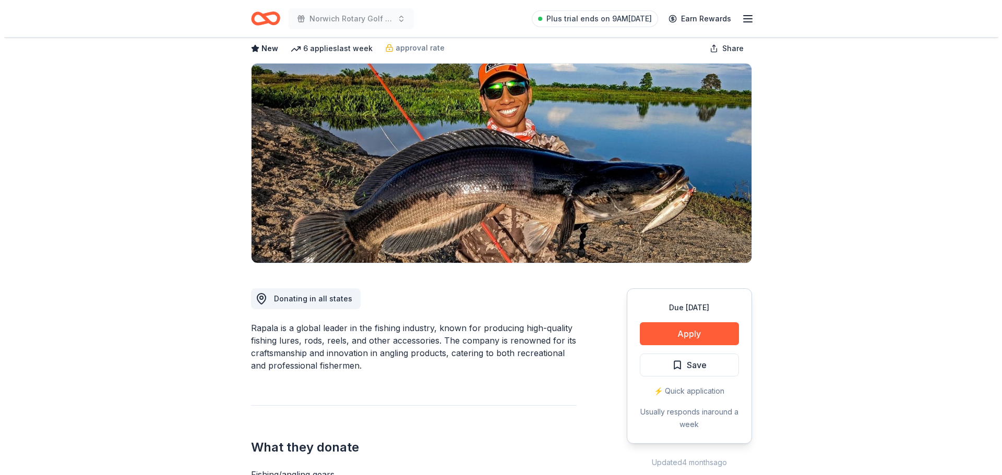
scroll to position [209, 0]
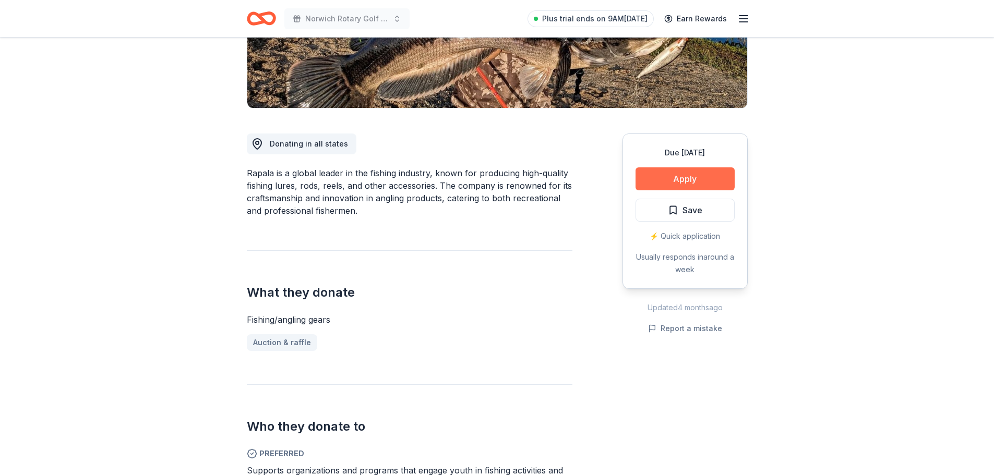
click at [688, 183] on button "Apply" at bounding box center [685, 179] width 99 height 23
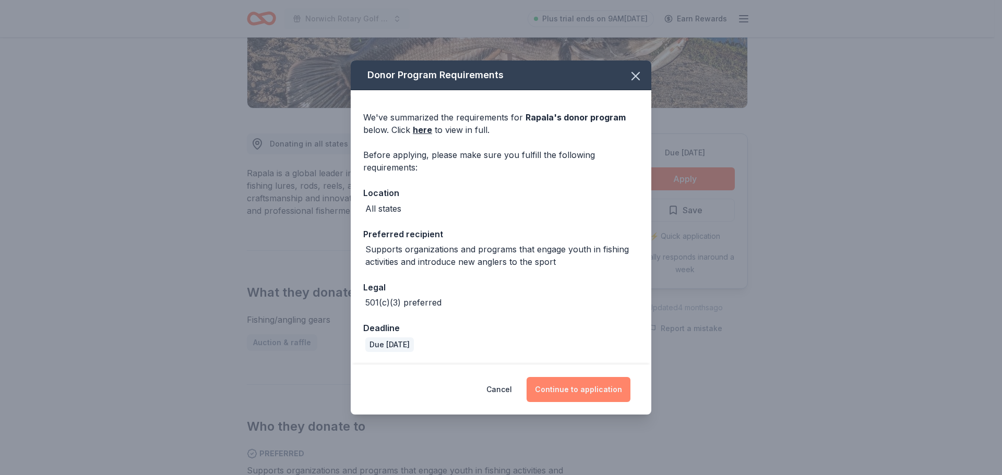
click at [582, 397] on button "Continue to application" at bounding box center [579, 389] width 104 height 25
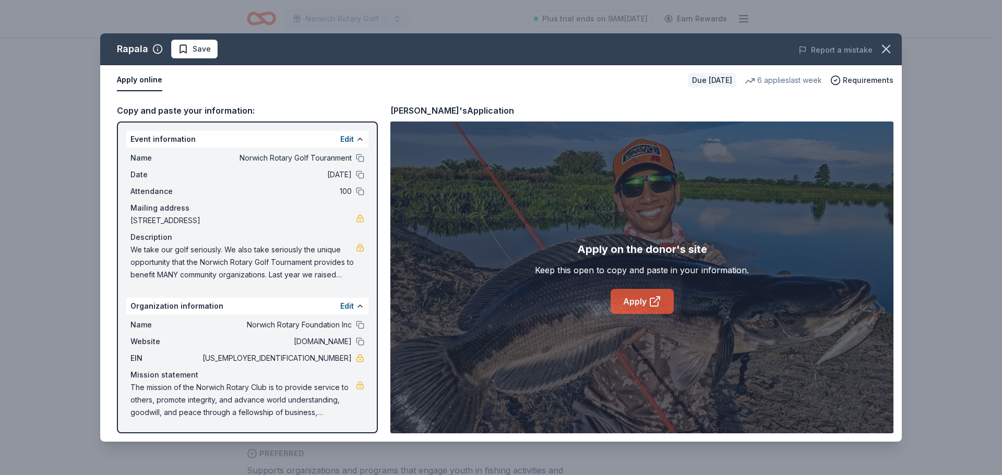
click at [635, 306] on link "Apply" at bounding box center [642, 301] width 63 height 25
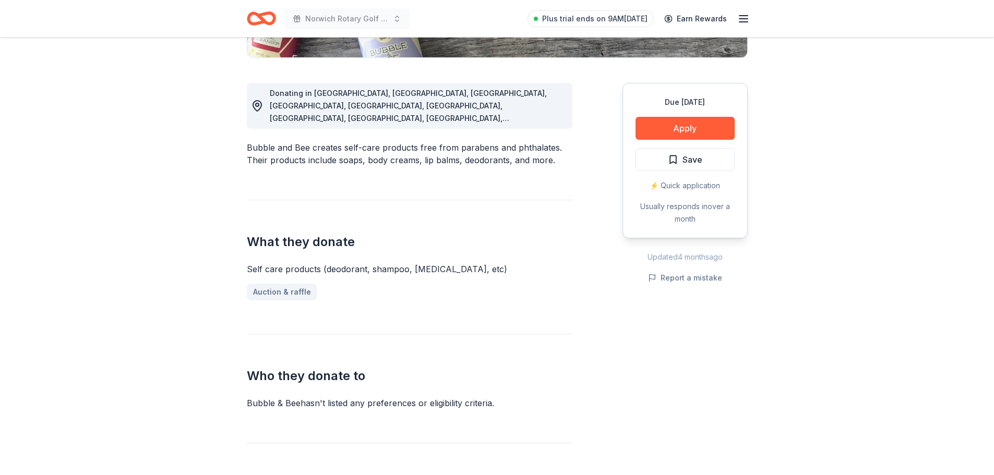
scroll to position [261, 0]
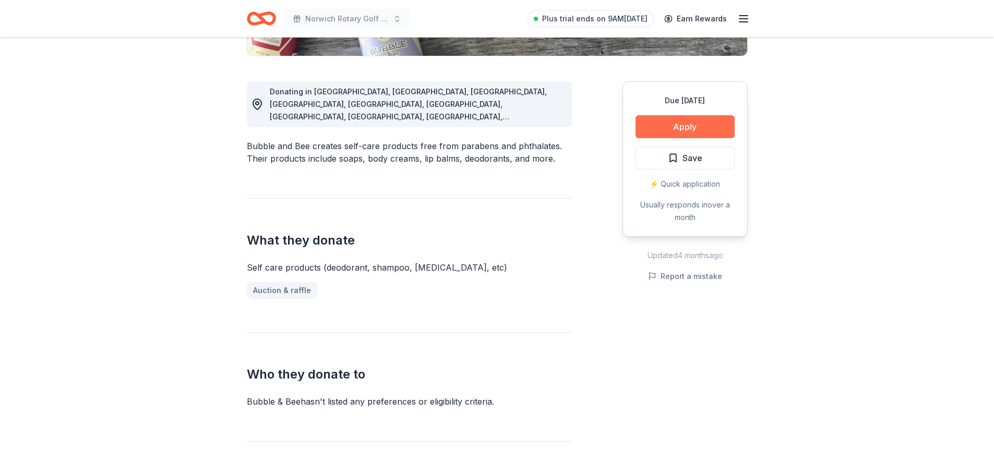
click at [698, 127] on button "Apply" at bounding box center [685, 126] width 99 height 23
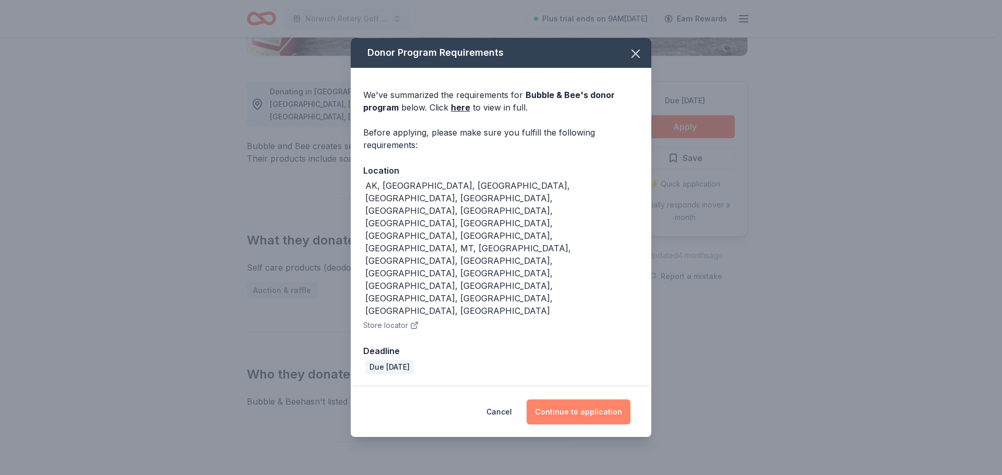
click at [562, 400] on button "Continue to application" at bounding box center [579, 412] width 104 height 25
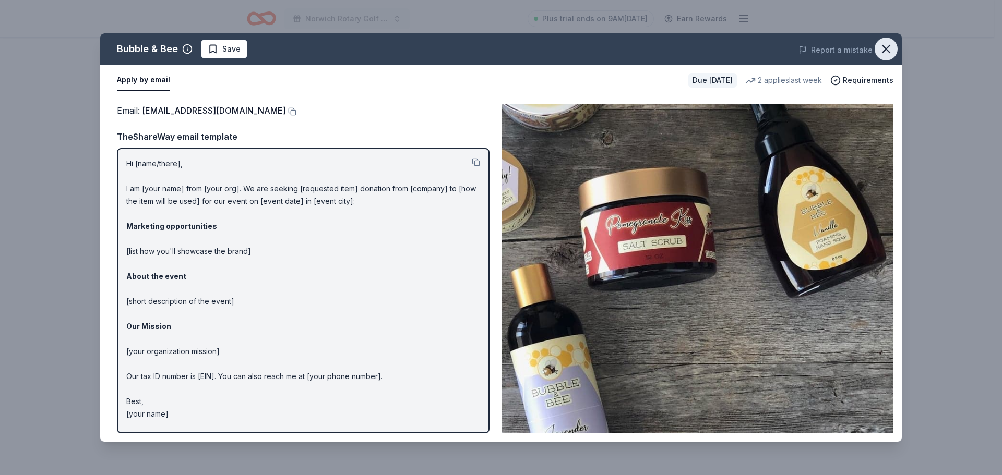
click at [875, 45] on button "button" at bounding box center [886, 49] width 23 height 23
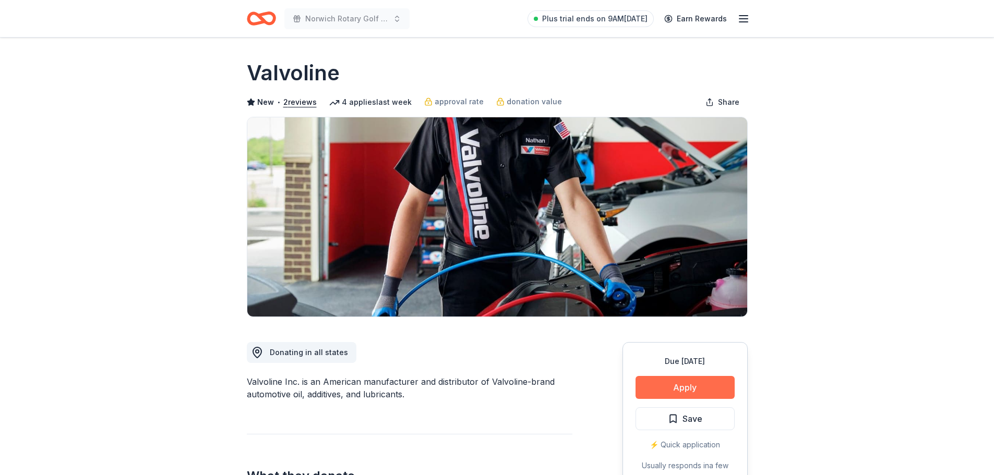
click at [700, 383] on button "Apply" at bounding box center [685, 387] width 99 height 23
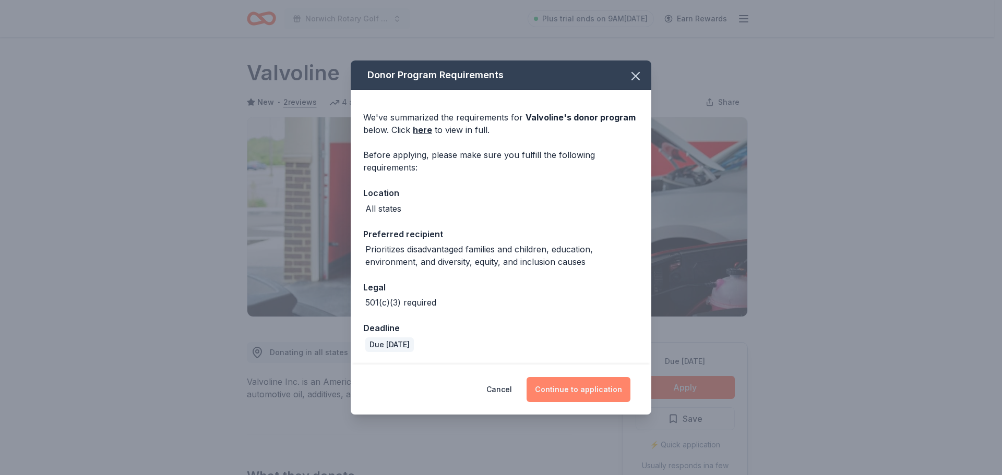
click at [593, 391] on button "Continue to application" at bounding box center [579, 389] width 104 height 25
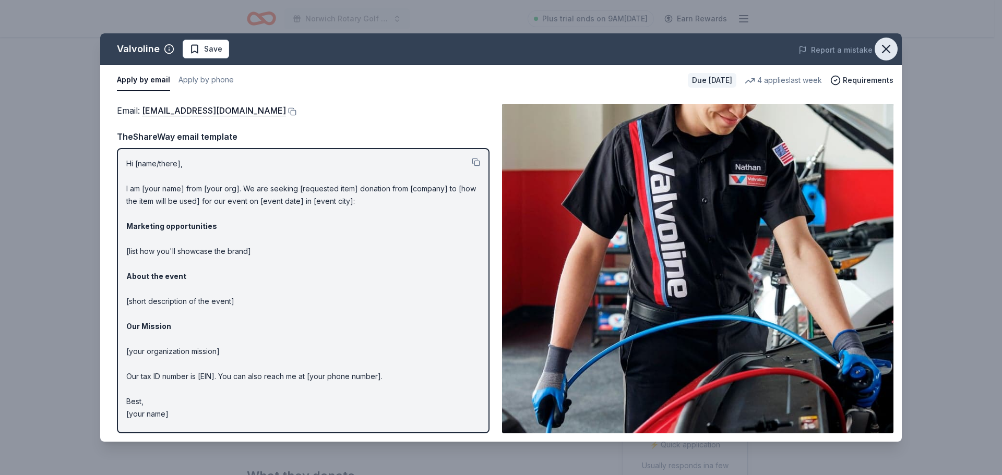
click at [880, 47] on icon "button" at bounding box center [886, 49] width 15 height 15
